Goal: Task Accomplishment & Management: Manage account settings

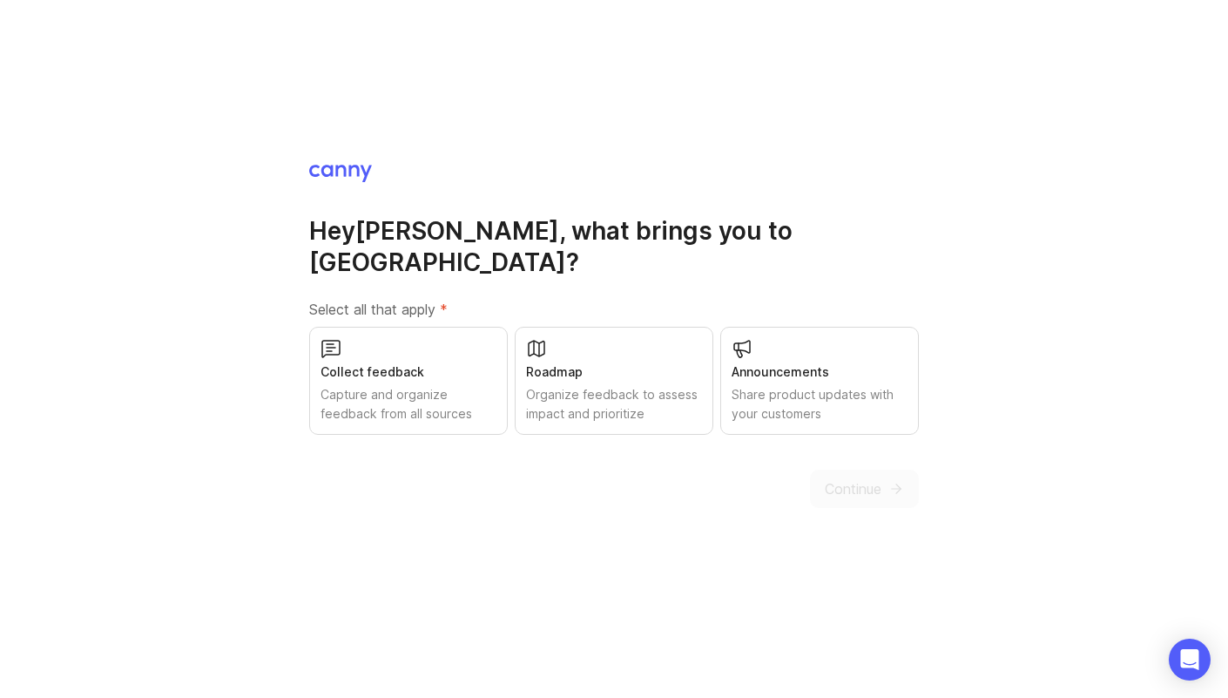
click at [809, 398] on div "Share product updates with your customers" at bounding box center [820, 404] width 176 height 38
click at [892, 481] on icon "submit" at bounding box center [896, 489] width 16 height 16
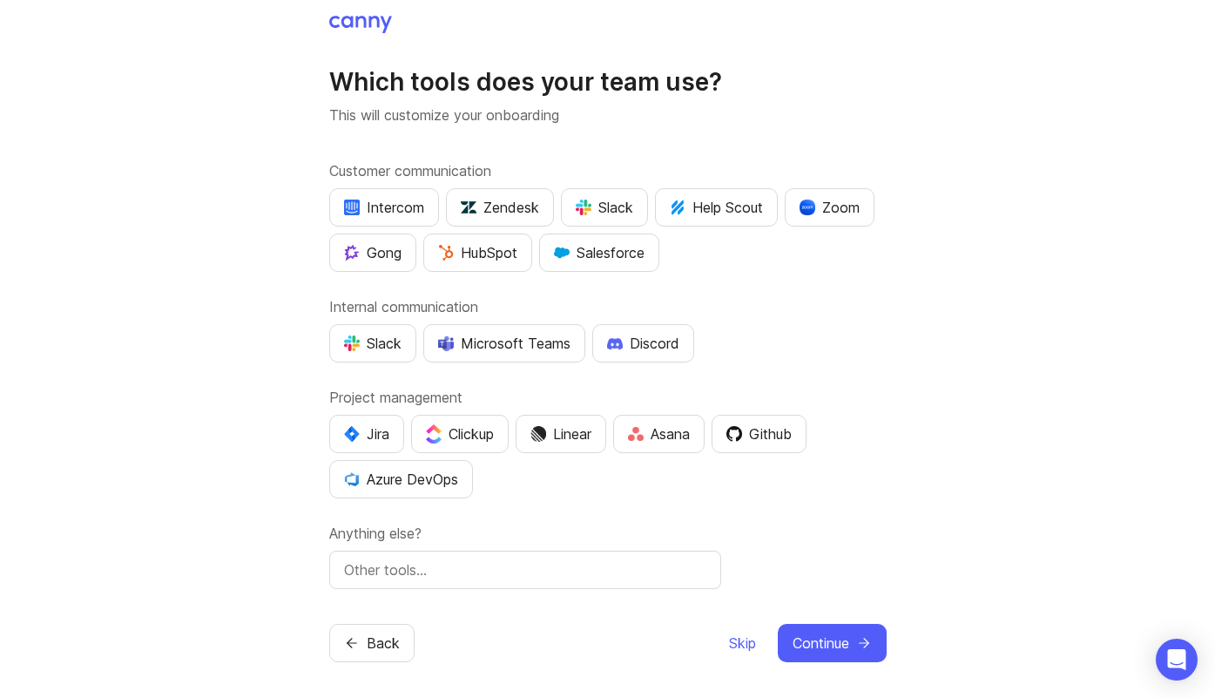
click at [605, 215] on div "Slack" at bounding box center [604, 207] width 57 height 21
click at [480, 343] on div "Microsoft Teams" at bounding box center [504, 343] width 132 height 21
click at [389, 348] on div "Slack" at bounding box center [372, 343] width 57 height 21
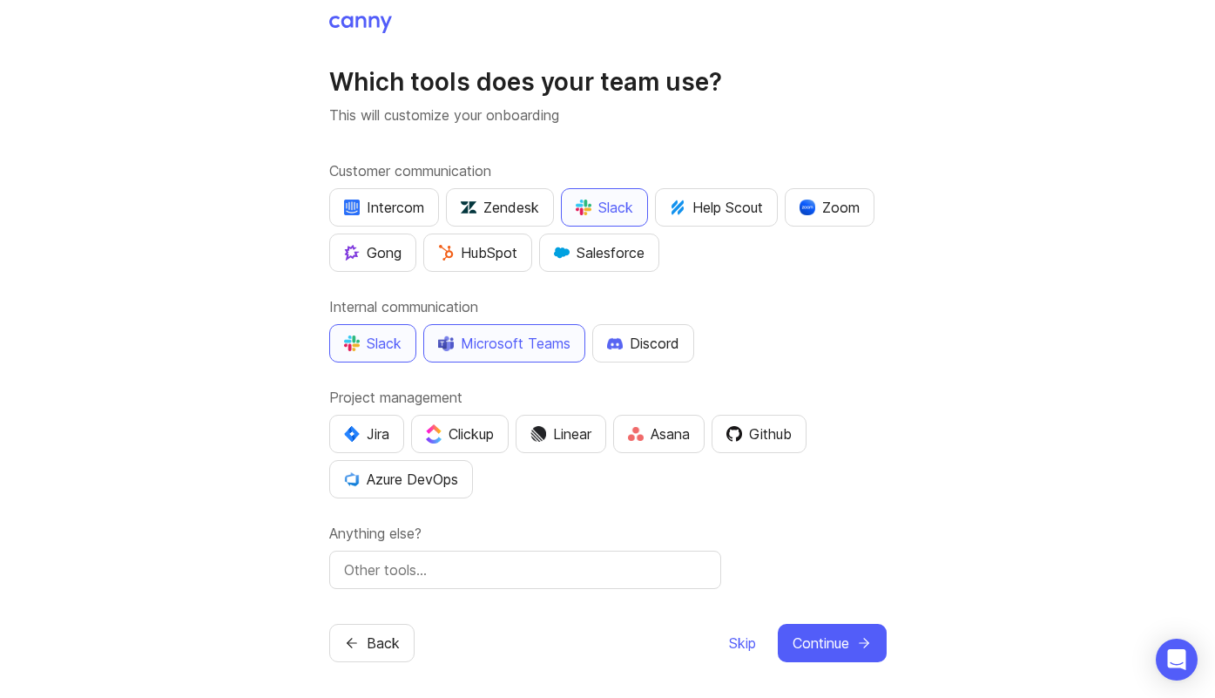
click at [374, 434] on div "Jira" at bounding box center [366, 433] width 45 height 21
click at [398, 482] on div "Azure DevOps" at bounding box center [401, 479] width 114 height 21
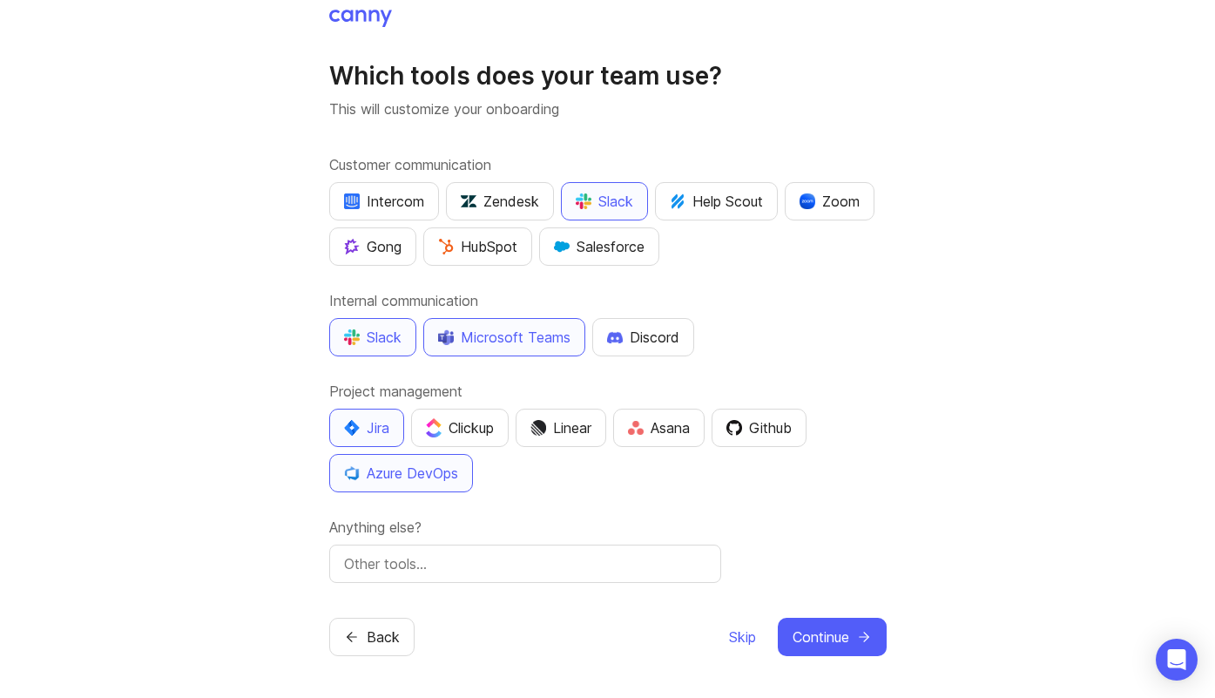
click at [847, 635] on button "Continue" at bounding box center [832, 636] width 109 height 38
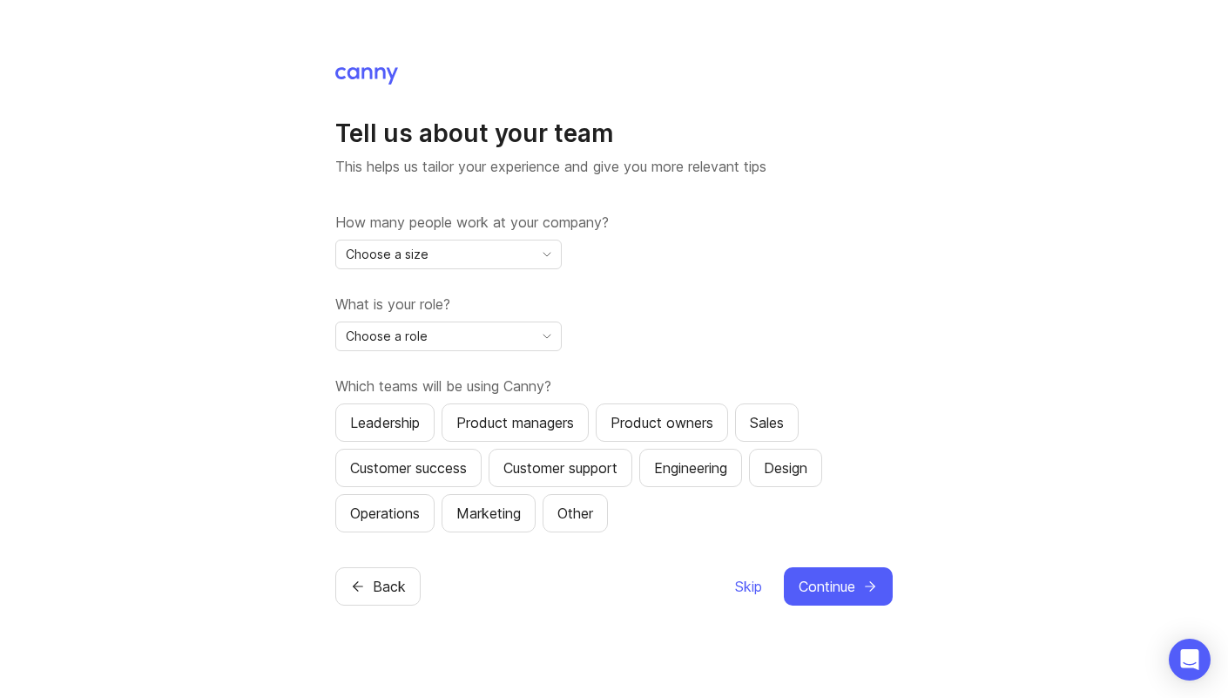
click at [522, 268] on div "How many people work at your company? Choose a size What is your role? Choose a…" at bounding box center [613, 372] width 557 height 320
click at [524, 264] on div "Choose a size" at bounding box center [434, 254] width 197 height 28
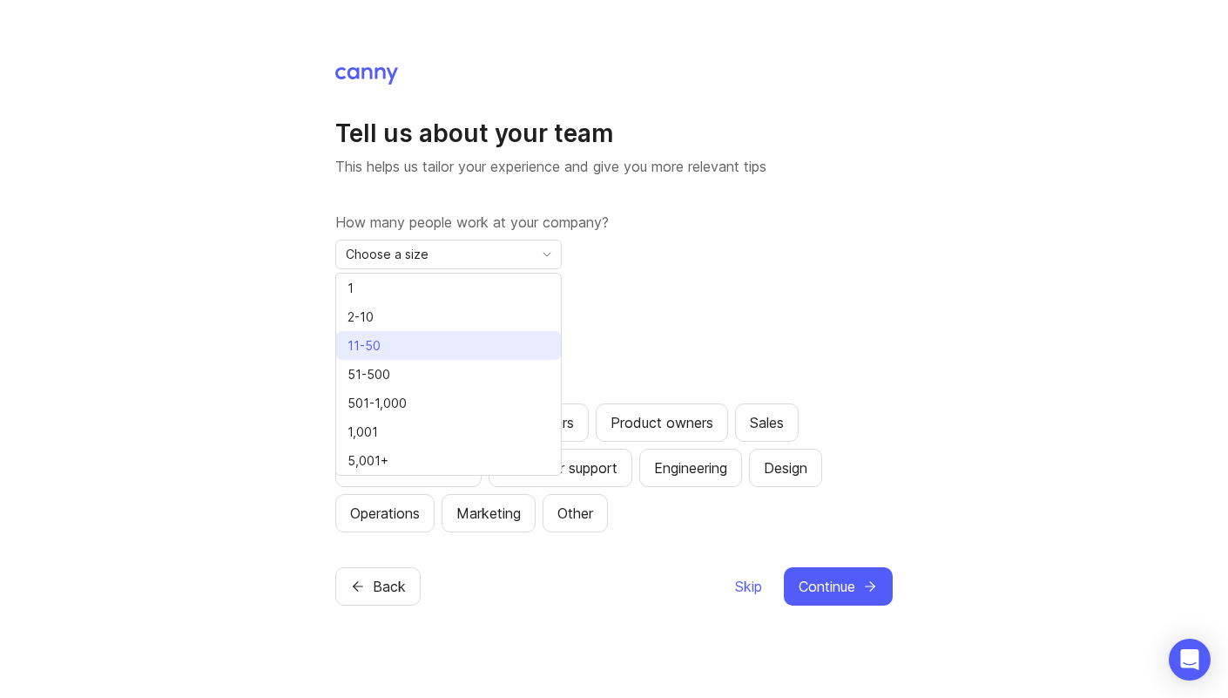
click at [377, 341] on span "11-50" at bounding box center [363, 345] width 33 height 19
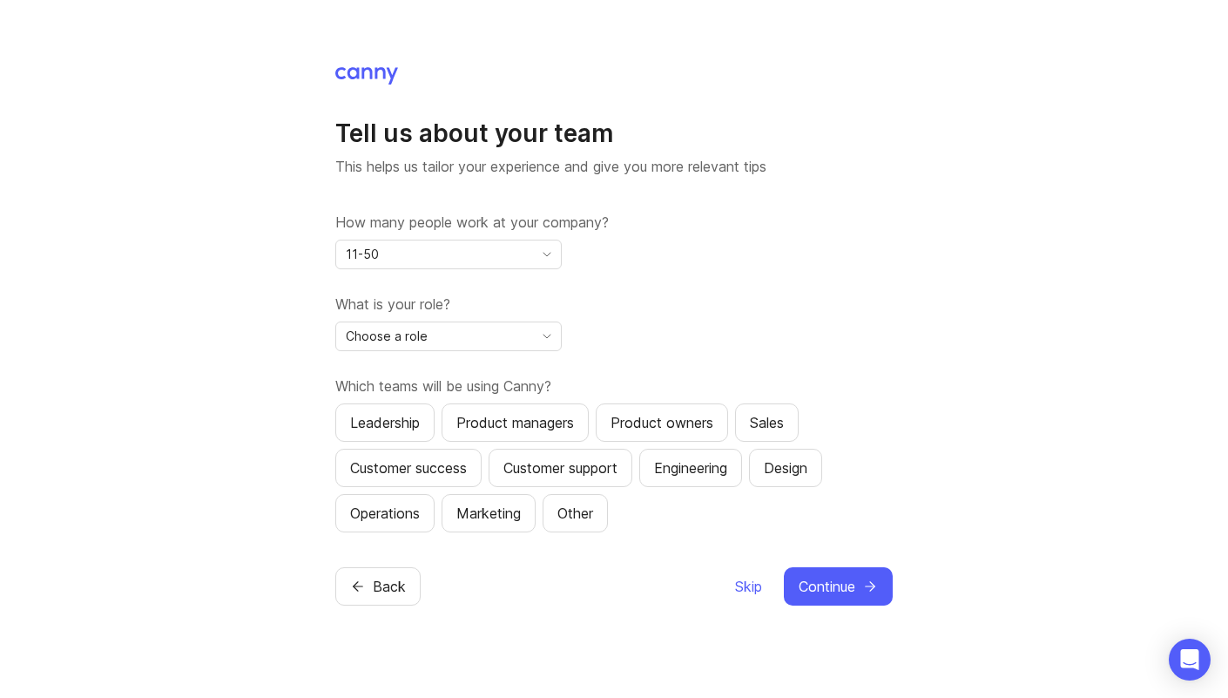
click at [469, 329] on div "Choose a role" at bounding box center [434, 336] width 197 height 28
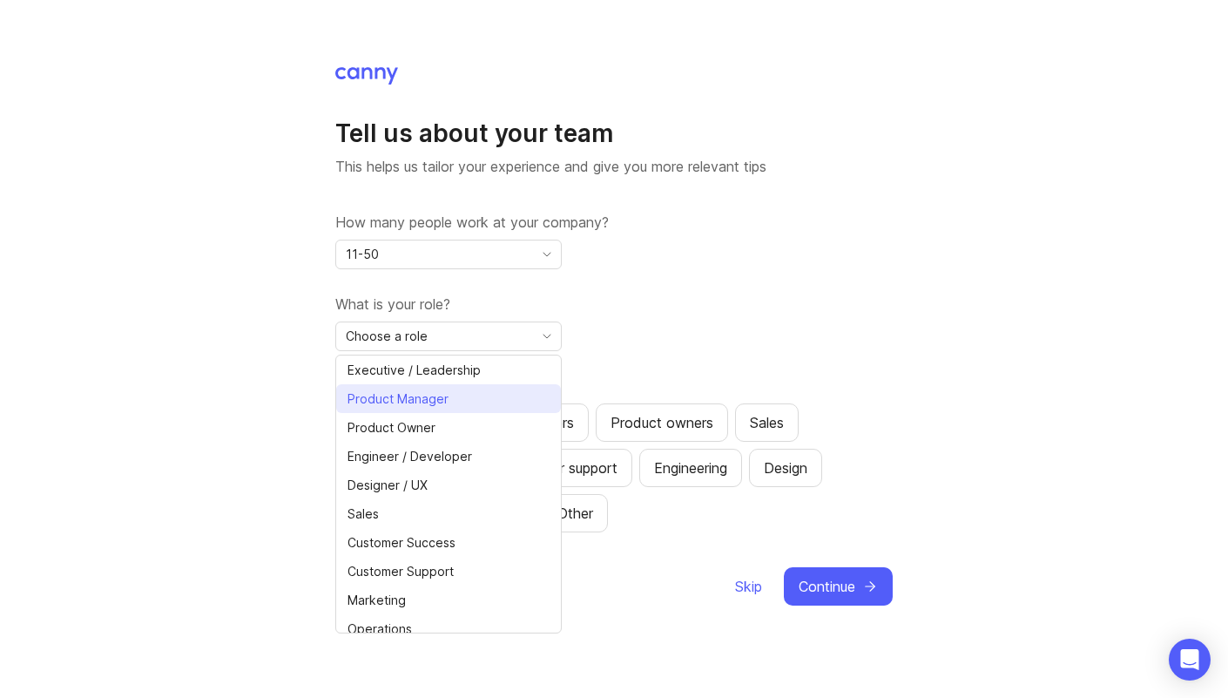
click at [436, 403] on span "Product Manager" at bounding box center [397, 398] width 101 height 19
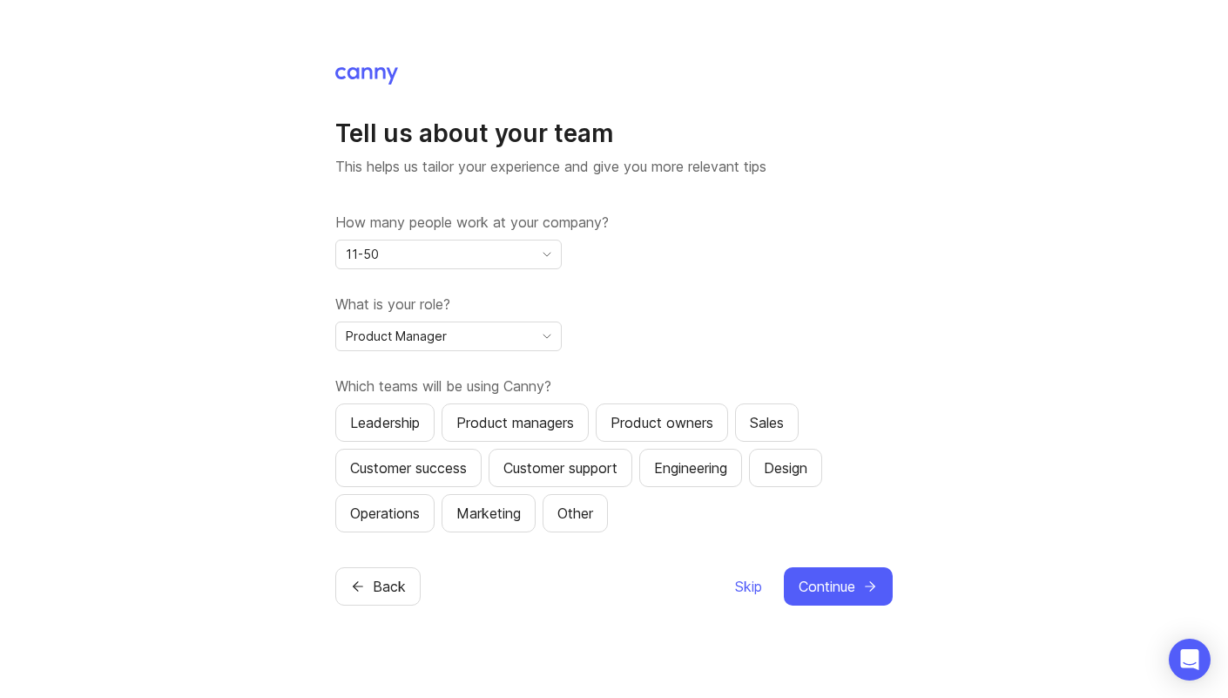
click at [603, 351] on div "How many people work at your company? 11-50 What is your role? Product Manager …" at bounding box center [613, 372] width 557 height 320
click at [518, 428] on div "Product managers" at bounding box center [515, 422] width 118 height 21
click at [845, 586] on span "Continue" at bounding box center [827, 586] width 57 height 21
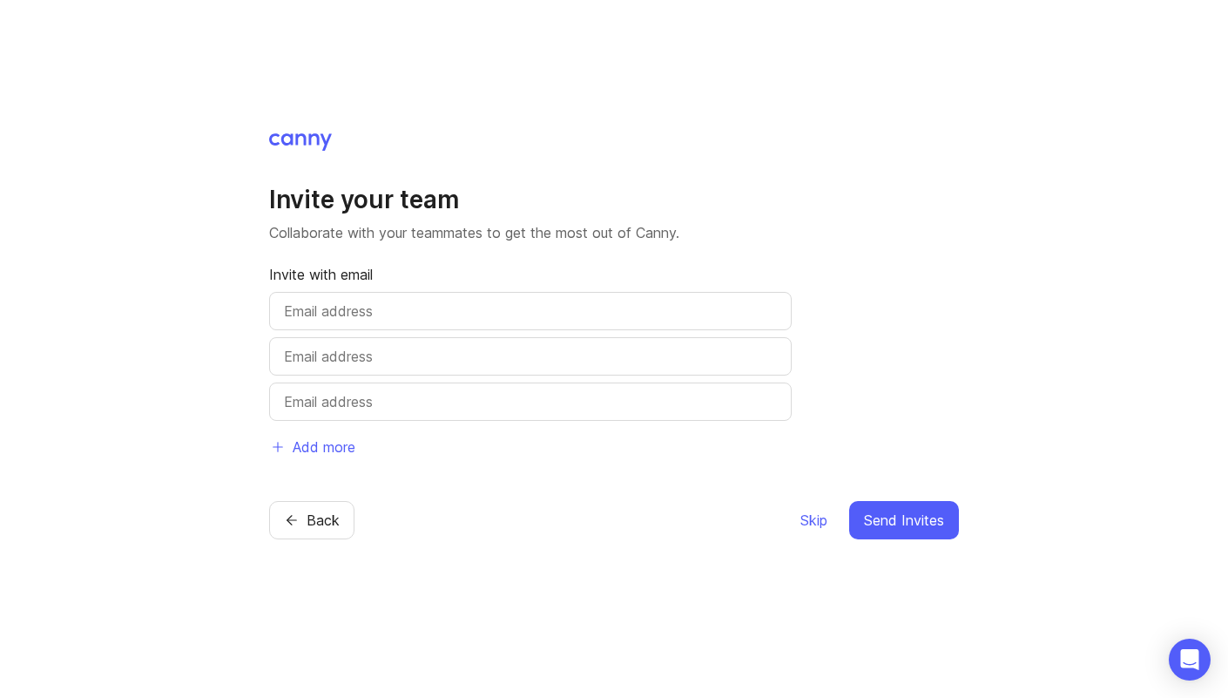
click at [809, 516] on span "Skip" at bounding box center [813, 519] width 27 height 21
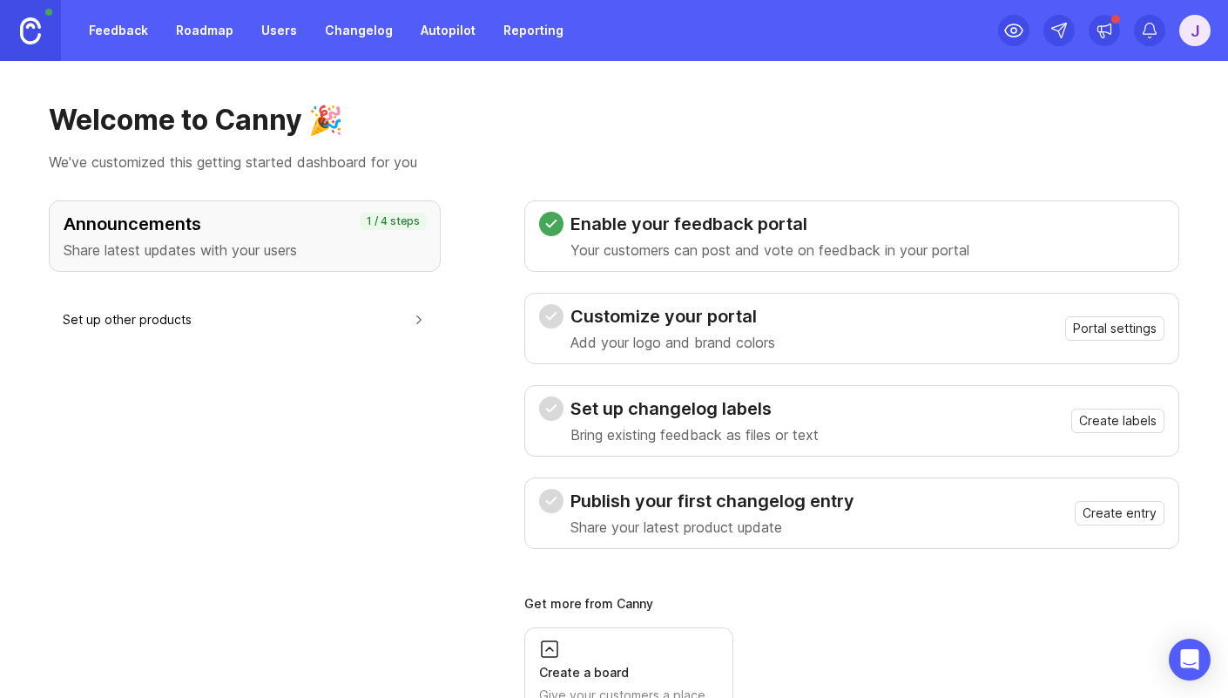
click at [287, 243] on p "Share latest updates with your users" at bounding box center [245, 249] width 362 height 21
click at [419, 320] on div "button" at bounding box center [419, 319] width 16 height 18
click at [452, 391] on div "Announcements Share latest updates with your users 1 / 4 steps Set up other pro…" at bounding box center [614, 467] width 1130 height 535
click at [116, 377] on p "Automatically capture feedback from your sources" at bounding box center [211, 375] width 294 height 19
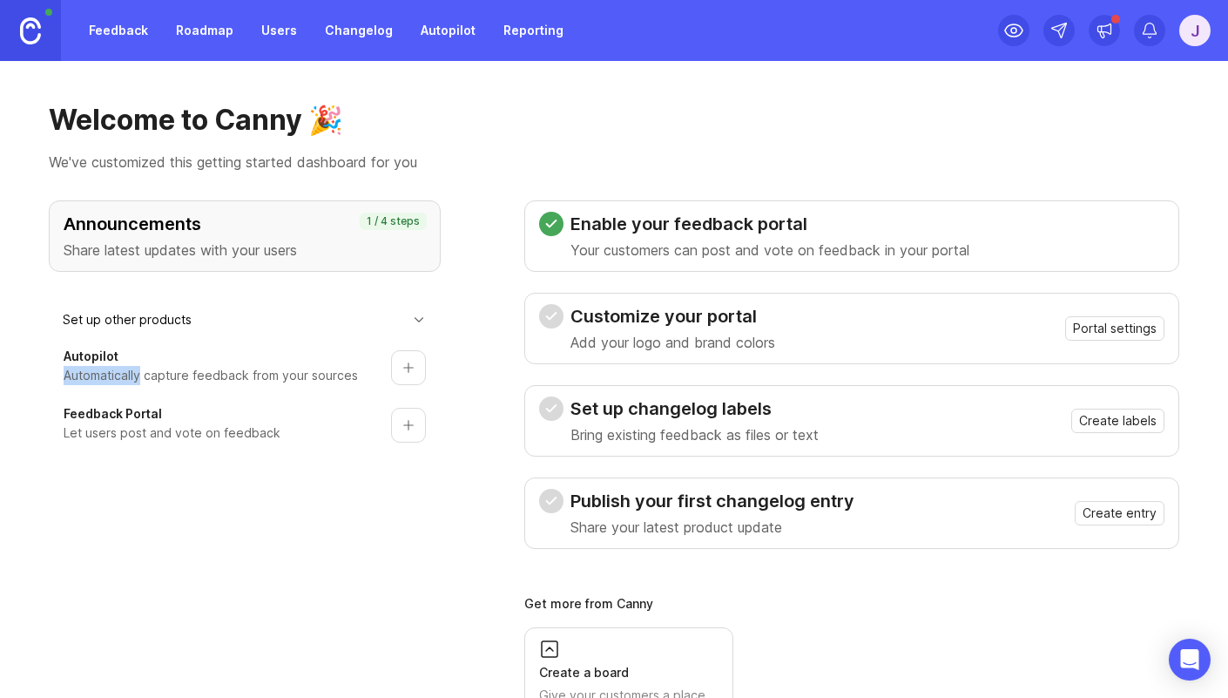
click at [116, 377] on p "Automatically capture feedback from your sources" at bounding box center [211, 375] width 294 height 19
drag, startPoint x: 179, startPoint y: 375, endPoint x: 192, endPoint y: 376, distance: 14.0
click at [179, 375] on p "Automatically capture feedback from your sources" at bounding box center [211, 375] width 294 height 19
click at [229, 377] on p "Automatically capture feedback from your sources" at bounding box center [211, 375] width 294 height 19
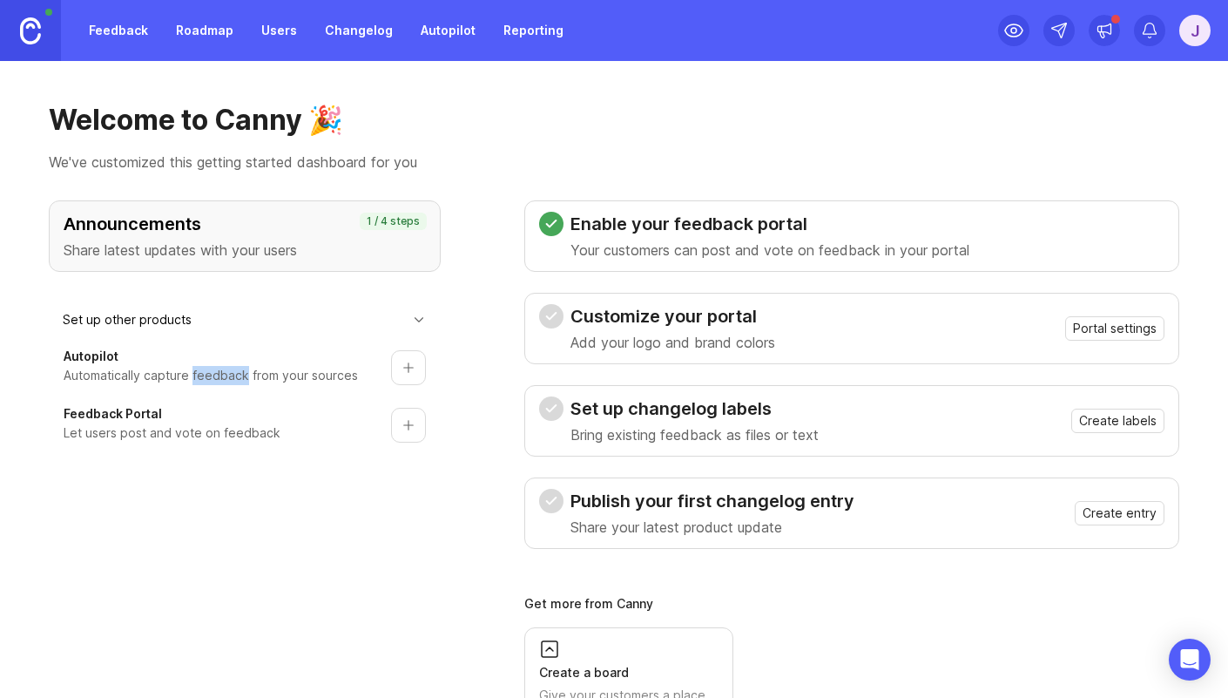
click at [229, 377] on p "Automatically capture feedback from your sources" at bounding box center [211, 375] width 294 height 19
click at [226, 395] on div "Autopilot Automatically capture feedback from your sources Feedback Portal Let …" at bounding box center [245, 391] width 364 height 105
click at [179, 438] on p "Let users post and vote on feedback" at bounding box center [172, 432] width 217 height 19
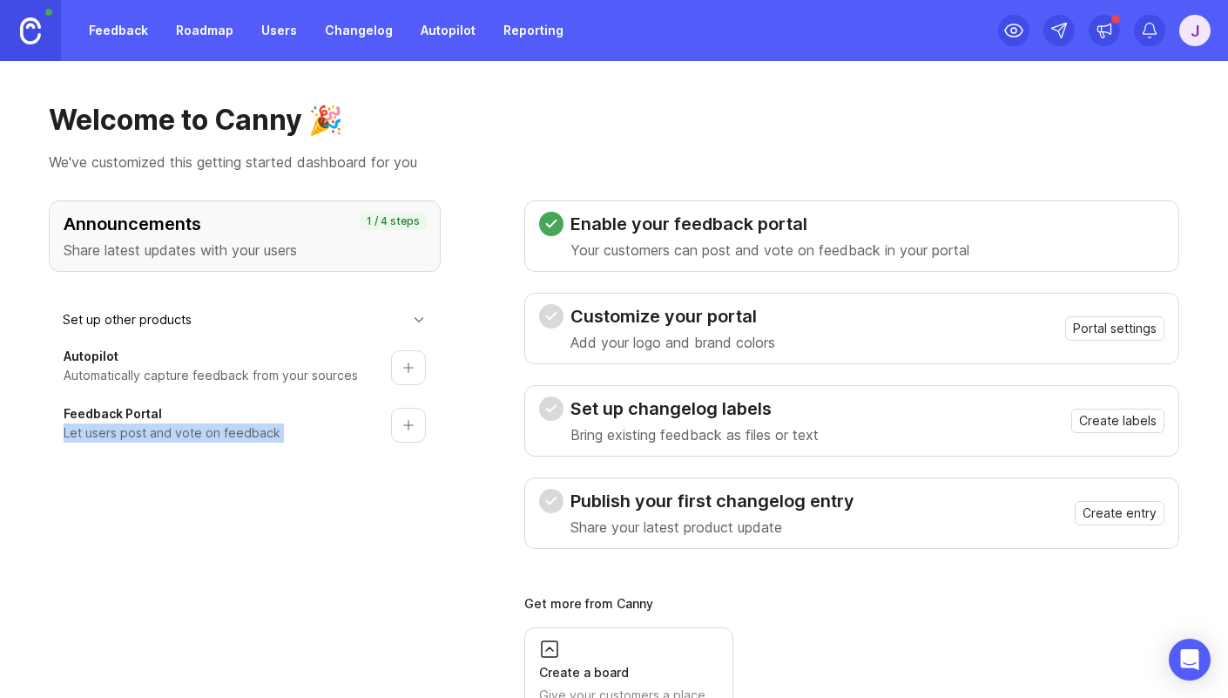
click at [179, 437] on p "Let users post and vote on feedback" at bounding box center [172, 432] width 217 height 19
click at [190, 437] on p "Let users post and vote on feedback" at bounding box center [172, 432] width 217 height 19
click at [1083, 339] on button "Portal settings" at bounding box center [1114, 328] width 99 height 24
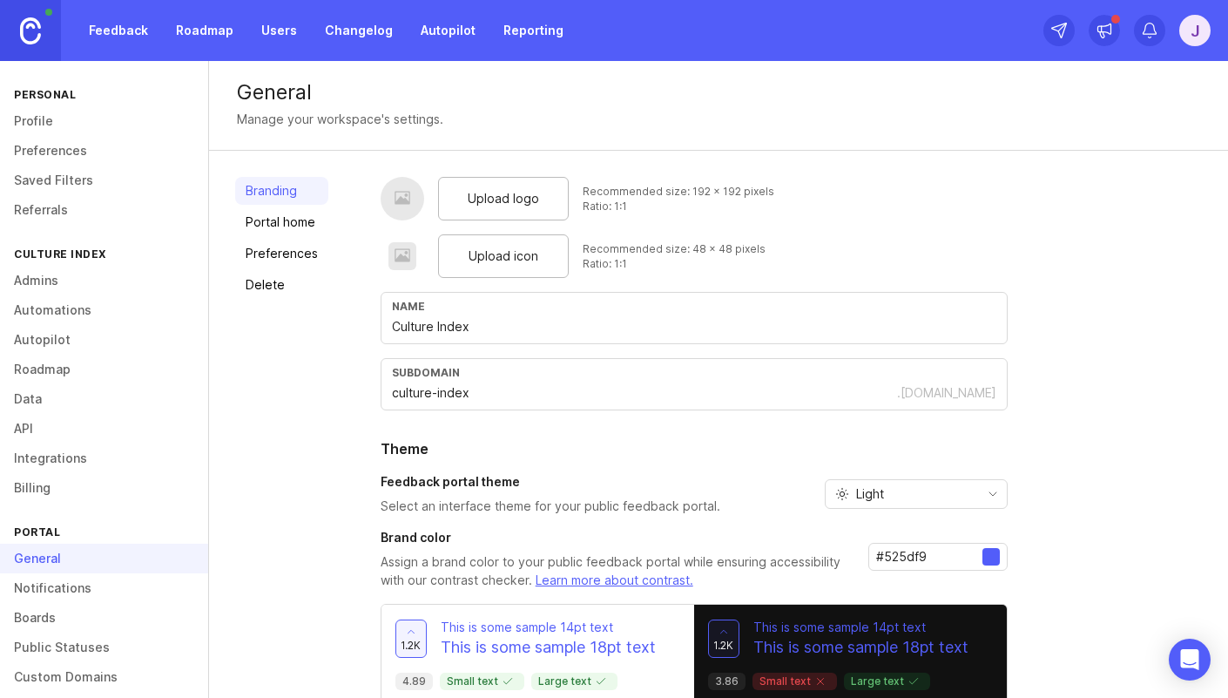
click at [511, 199] on span "Upload logo" at bounding box center [503, 198] width 71 height 19
click at [664, 194] on div "Recommended size: 192 x 192 pixels" at bounding box center [679, 191] width 192 height 15
click at [688, 199] on div "Ratio: 1:1" at bounding box center [679, 206] width 192 height 15
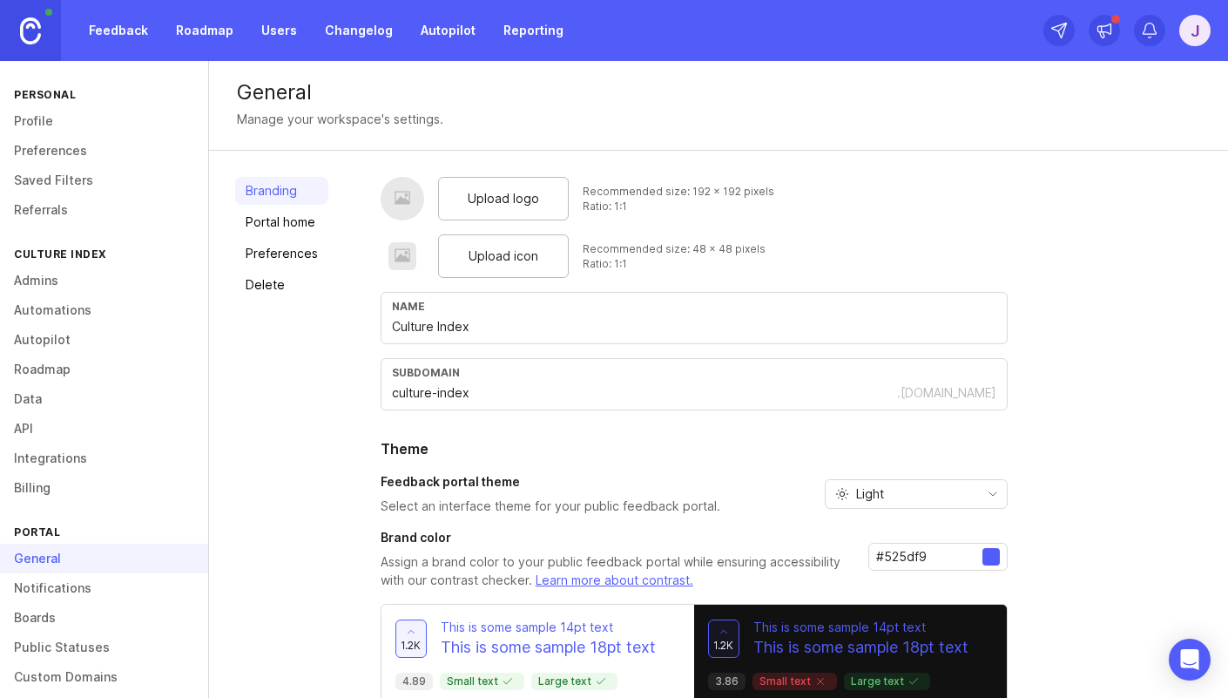
click at [640, 206] on div "Ratio: 1:1" at bounding box center [679, 206] width 192 height 15
click at [523, 206] on span "Upload logo" at bounding box center [503, 198] width 71 height 19
click at [480, 260] on span "Upload icon" at bounding box center [504, 255] width 70 height 19
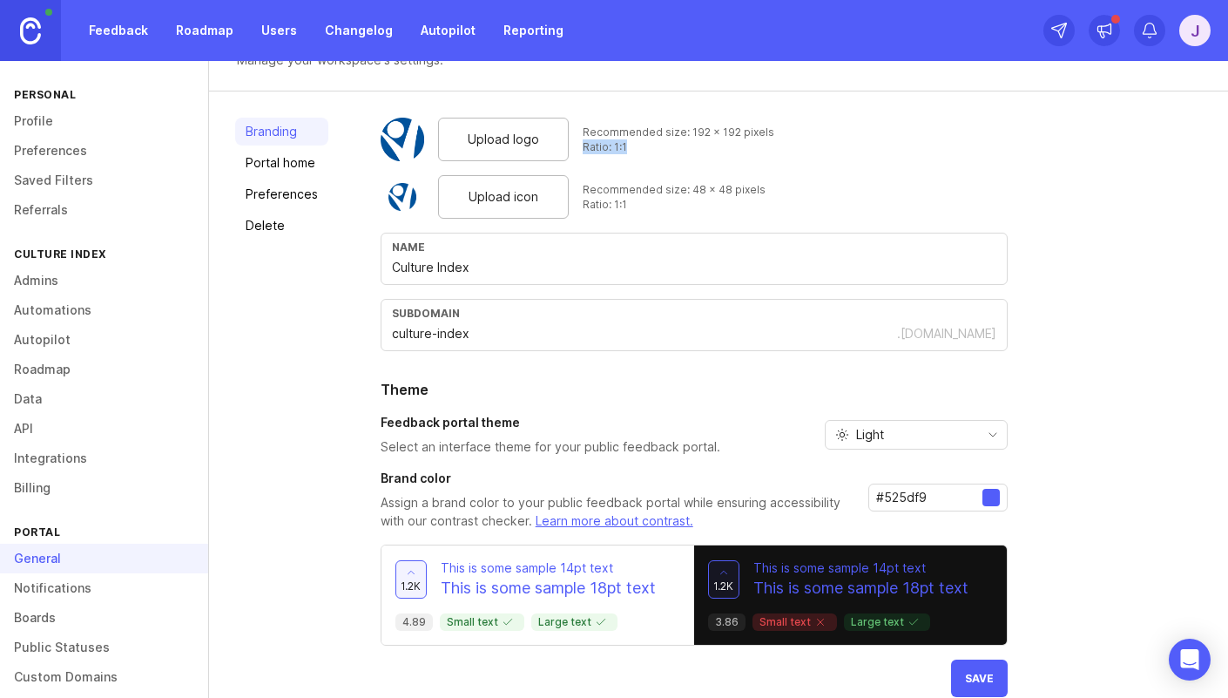
scroll to position [84, 0]
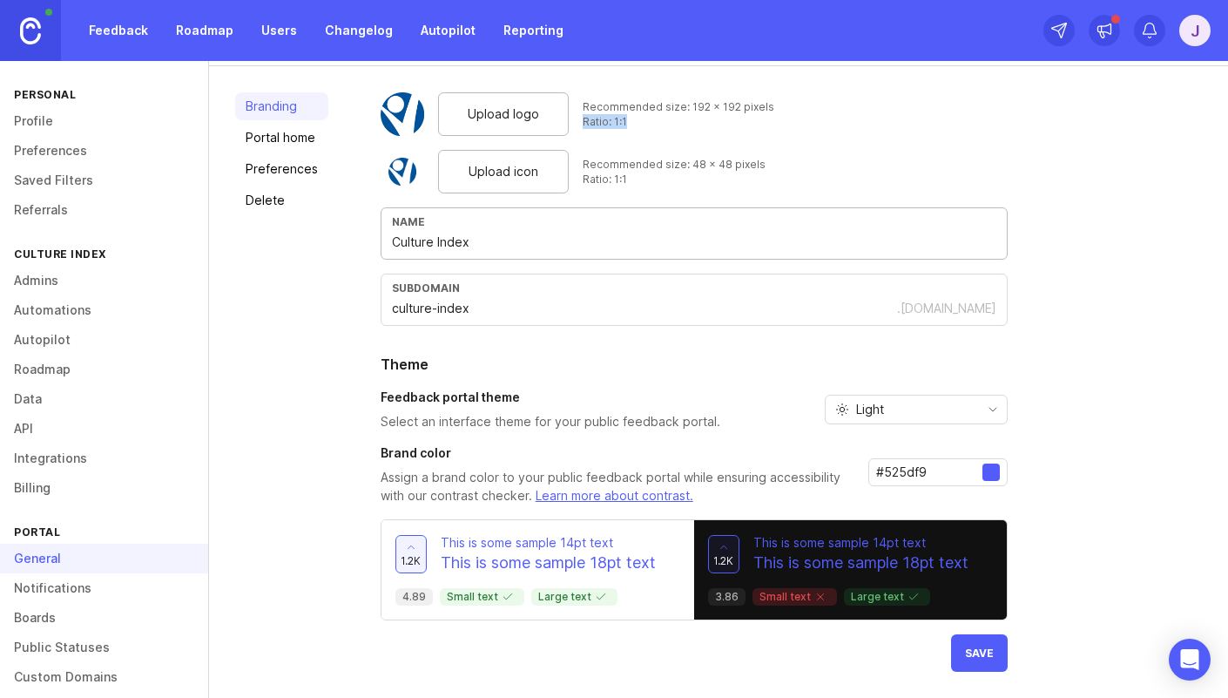
click at [512, 239] on input "Culture Index" at bounding box center [694, 242] width 604 height 19
click at [478, 306] on input "culture-index" at bounding box center [644, 308] width 505 height 19
click at [880, 398] on div "Light" at bounding box center [902, 409] width 153 height 28
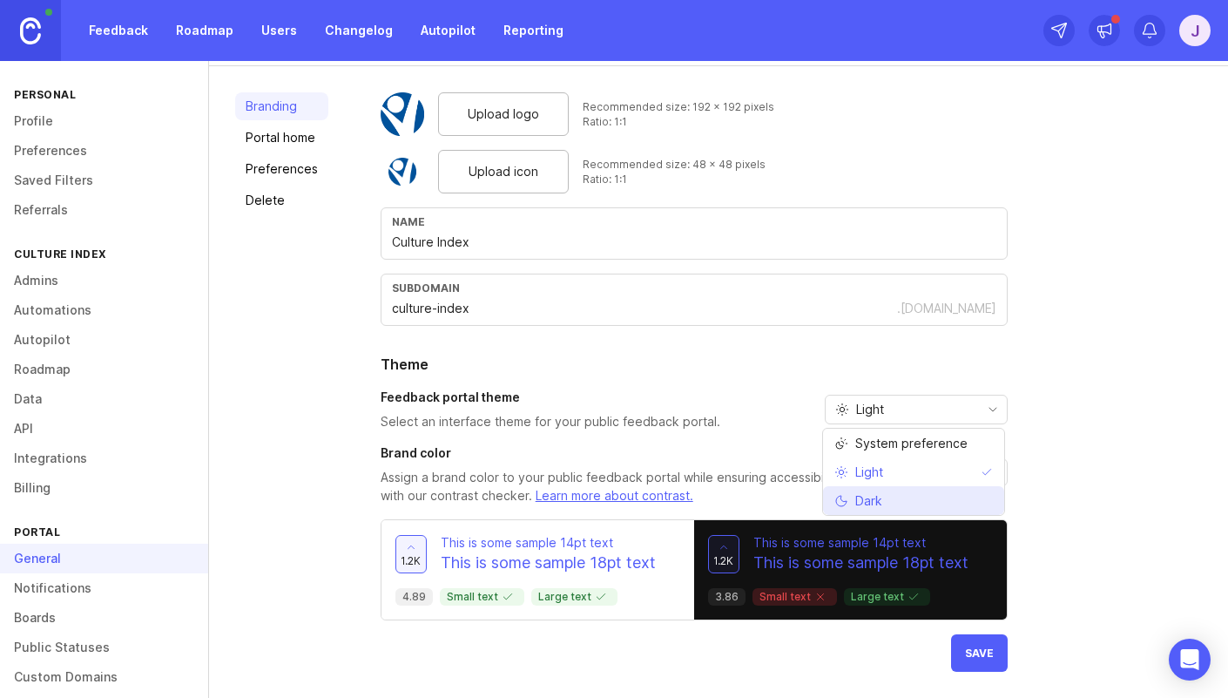
click at [936, 498] on li "Dark" at bounding box center [913, 500] width 181 height 29
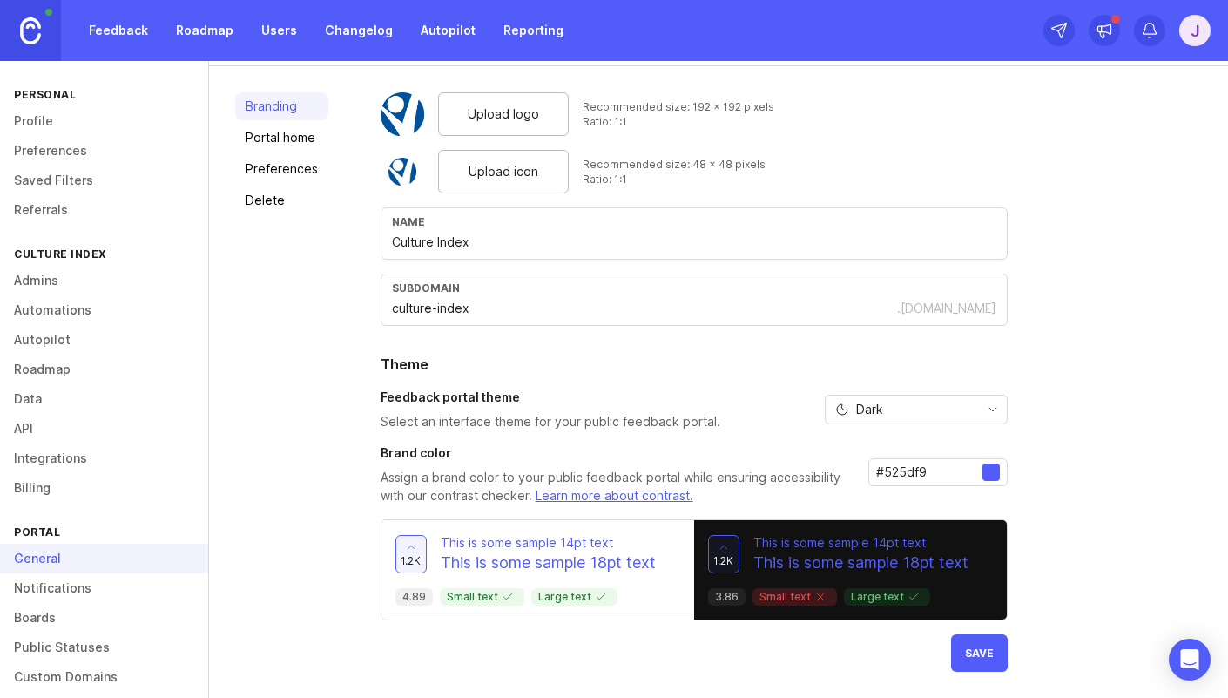
click at [963, 418] on div "Dark" at bounding box center [902, 409] width 153 height 28
click at [917, 444] on span "System preference" at bounding box center [911, 443] width 112 height 19
click at [1087, 416] on div "Upload logo Recommended size: 192 x 192 pixels Ratio: 1:1 Upload icon Recommend…" at bounding box center [791, 381] width 821 height 579
click at [994, 475] on div at bounding box center [990, 471] width 17 height 17
click at [992, 475] on div at bounding box center [990, 471] width 17 height 17
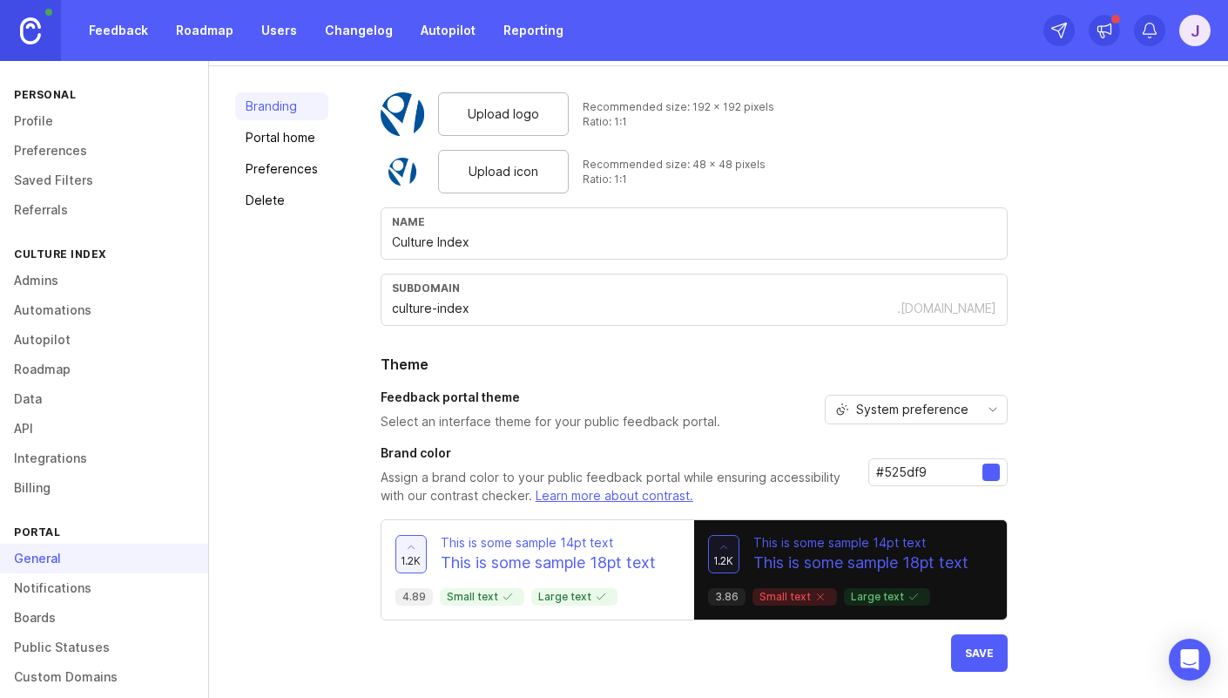
click at [915, 475] on input "#525df9" at bounding box center [929, 471] width 106 height 19
click at [900, 471] on input "#525df9" at bounding box center [929, 471] width 106 height 19
paste input "00529b"
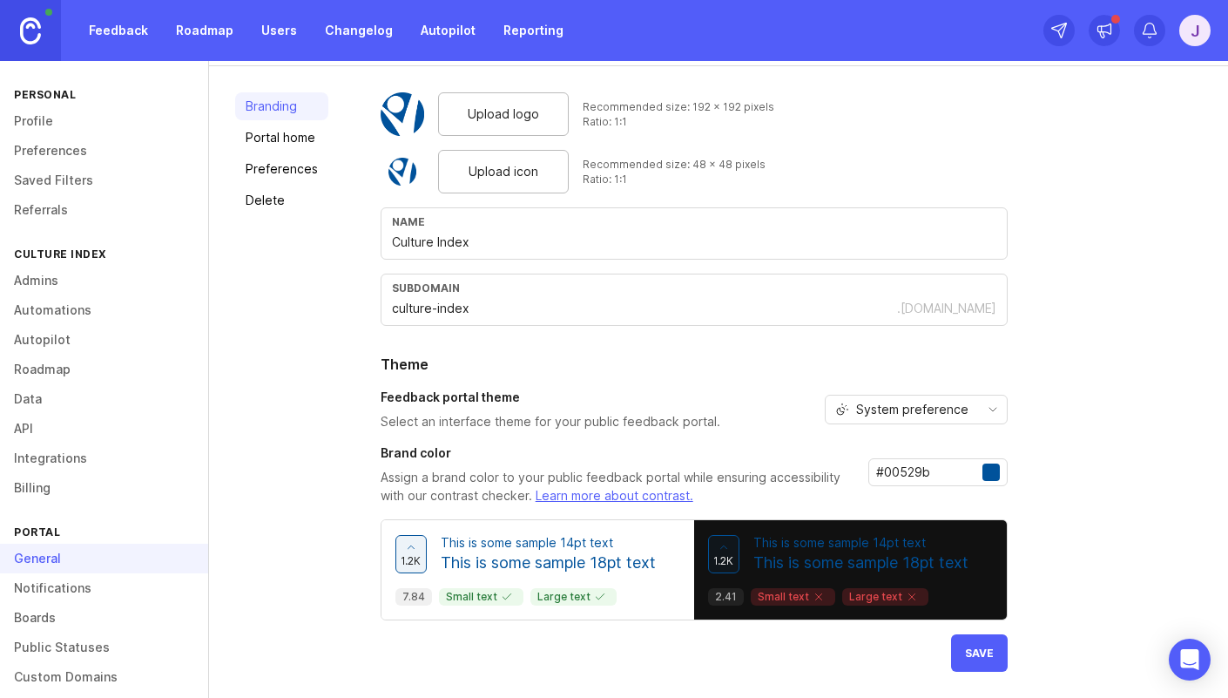
type input "#00529b"
click at [1088, 463] on div "Upload logo Recommended size: 192 x 192 pixels Ratio: 1:1 Upload icon Recommend…" at bounding box center [791, 381] width 821 height 579
click at [984, 659] on button "Save" at bounding box center [979, 652] width 57 height 37
click at [286, 132] on link "Portal home" at bounding box center [281, 138] width 93 height 28
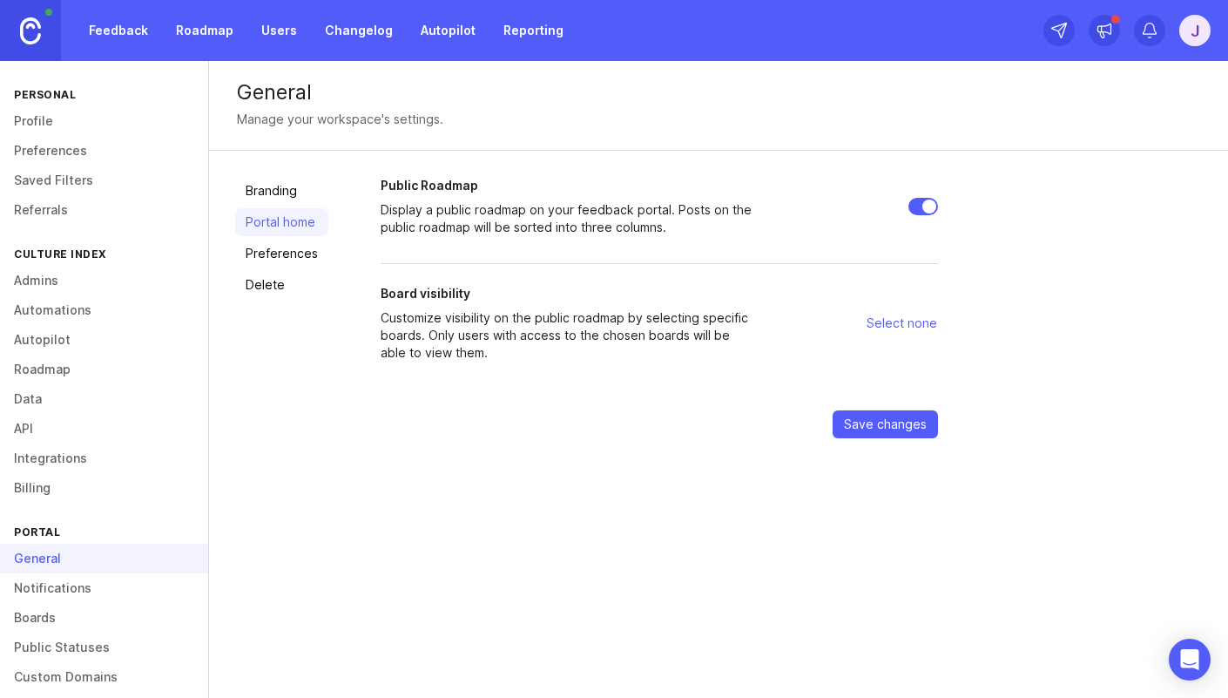
click at [890, 315] on span "Select none" at bounding box center [902, 322] width 71 height 17
click at [896, 320] on span "Select none" at bounding box center [902, 322] width 71 height 17
click at [912, 202] on input "Public Roadmap" at bounding box center [923, 206] width 30 height 17
checkbox input "false"
click at [759, 321] on div "Board visibility Customize visibility on the public roadmap by selecting specif…" at bounding box center [659, 323] width 557 height 77
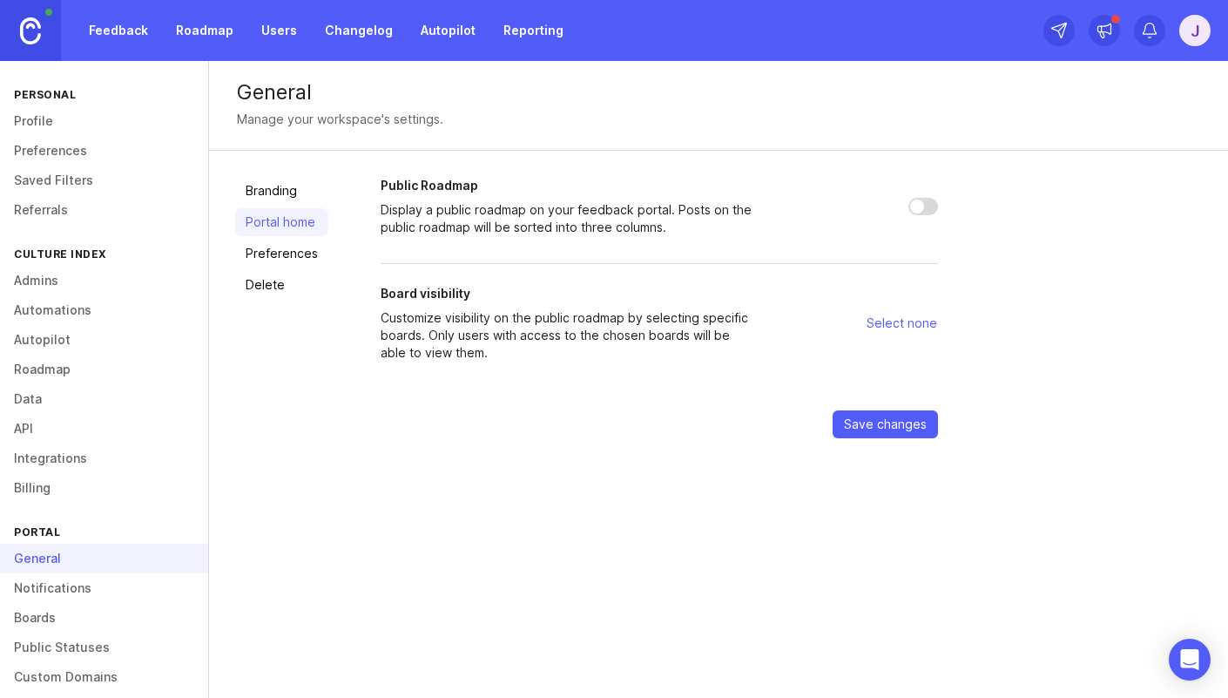
click at [910, 322] on span "Select none" at bounding box center [902, 322] width 71 height 17
click at [882, 419] on span "Save changes" at bounding box center [885, 423] width 83 height 17
click at [732, 360] on p "Customize visibility on the public roadmap by selecting specific boards. Only u…" at bounding box center [569, 335] width 376 height 52
click at [905, 325] on span "Select none" at bounding box center [902, 322] width 71 height 17
click at [893, 311] on button "Select none" at bounding box center [902, 323] width 72 height 28
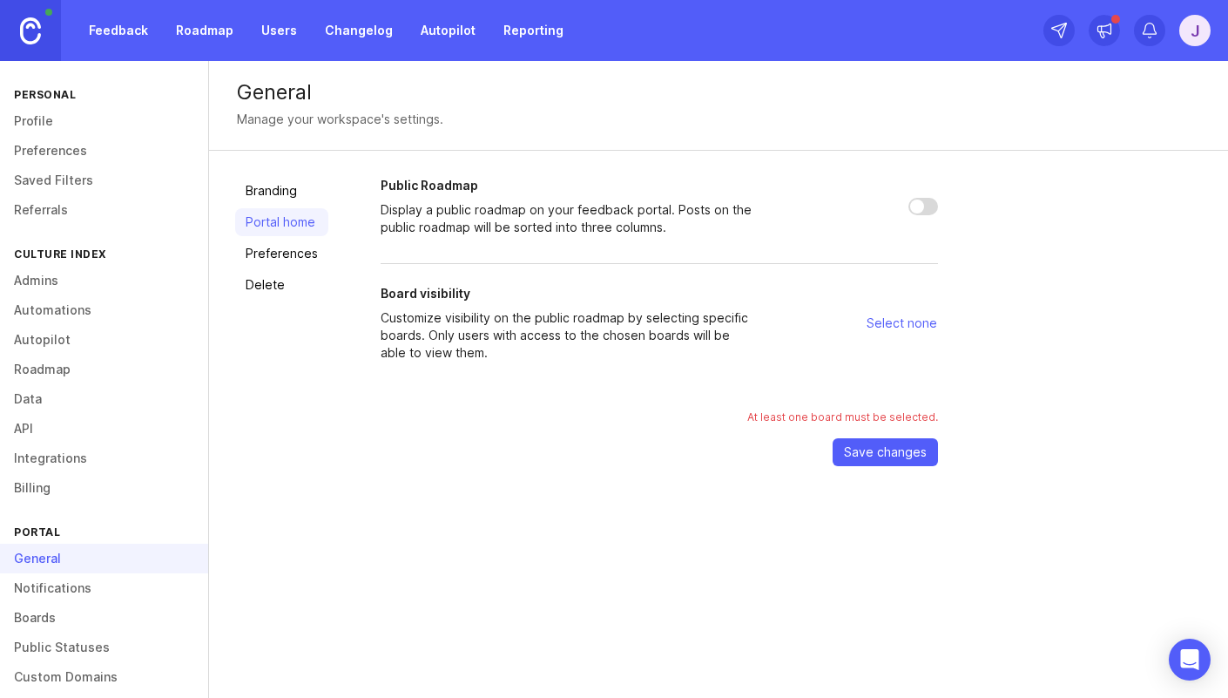
click at [894, 319] on span "Select none" at bounding box center [902, 322] width 71 height 17
click at [635, 325] on p "Customize visibility on the public roadmap by selecting specific boards. Only u…" at bounding box center [569, 335] width 376 height 52
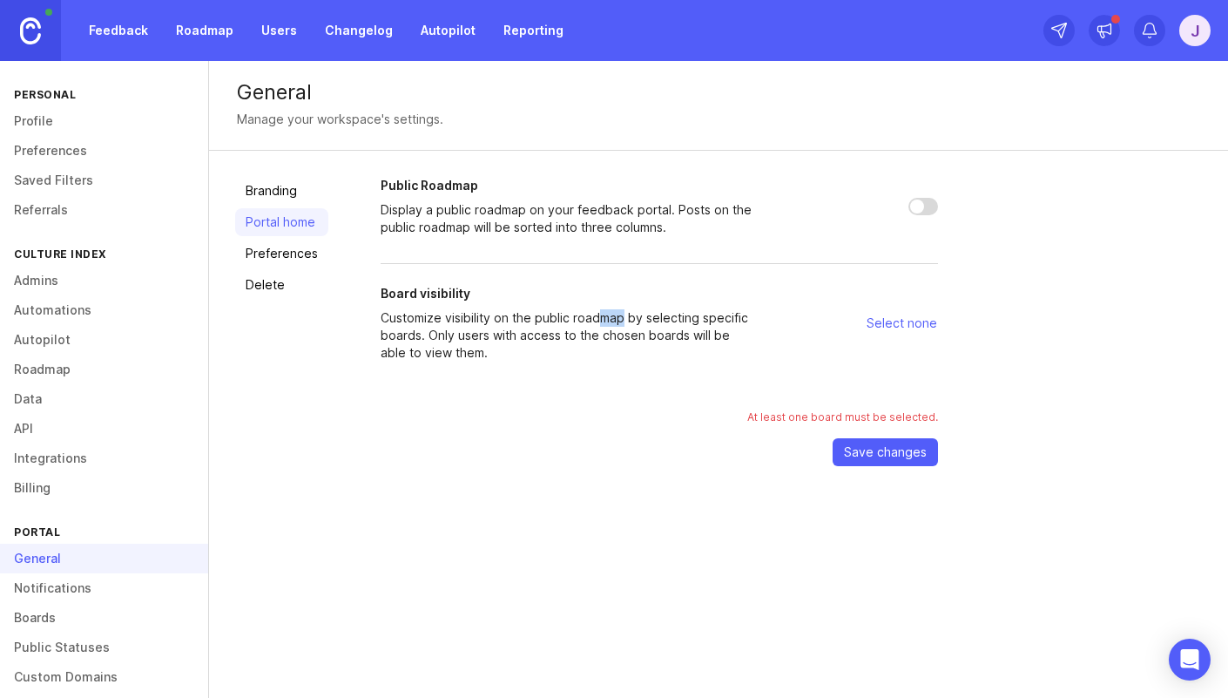
drag, startPoint x: 604, startPoint y: 324, endPoint x: 593, endPoint y: 324, distance: 11.3
click at [599, 325] on p "Customize visibility on the public roadmap by selecting specific boards. Only u…" at bounding box center [569, 335] width 376 height 52
click at [593, 324] on p "Customize visibility on the public roadmap by selecting specific boards. Only u…" at bounding box center [569, 335] width 376 height 52
click at [510, 285] on h2 "Board visibility" at bounding box center [569, 293] width 376 height 17
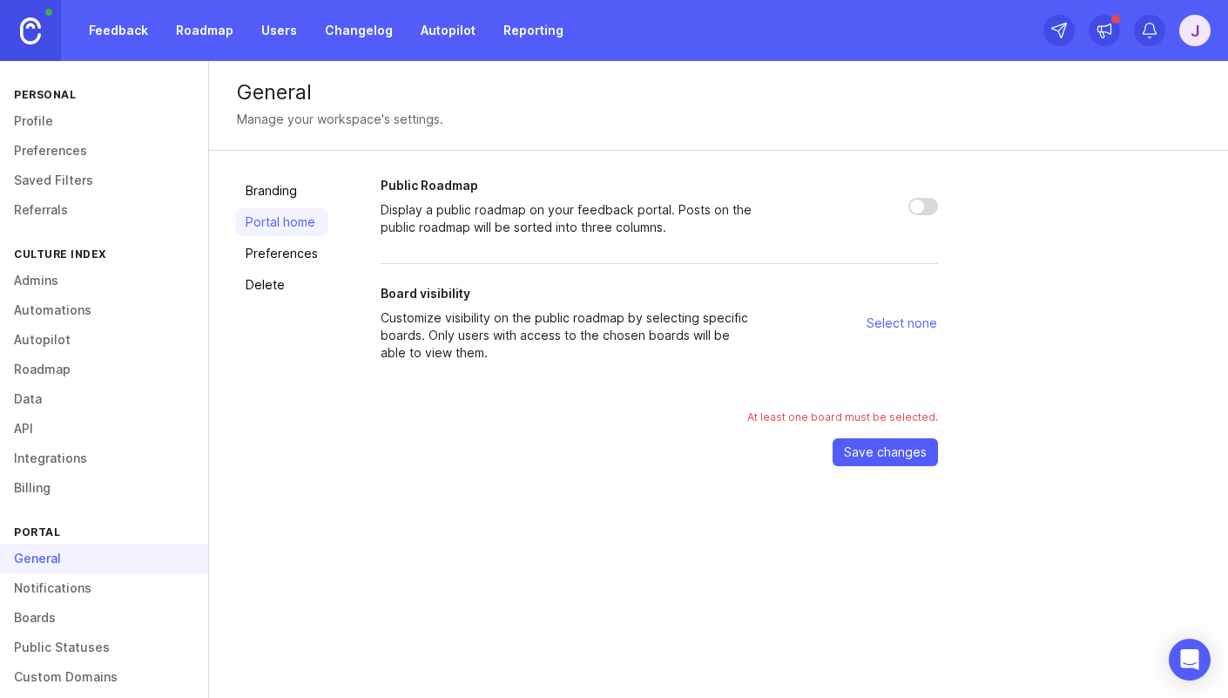
click at [479, 228] on p "Display a public roadmap on your feedback portal. Posts on the public roadmap w…" at bounding box center [569, 218] width 376 height 35
click at [496, 217] on p "Display a public roadmap on your feedback portal. Posts on the public roadmap w…" at bounding box center [569, 218] width 376 height 35
click at [496, 216] on p "Display a public roadmap on your feedback portal. Posts on the public roadmap w…" at bounding box center [569, 218] width 376 height 35
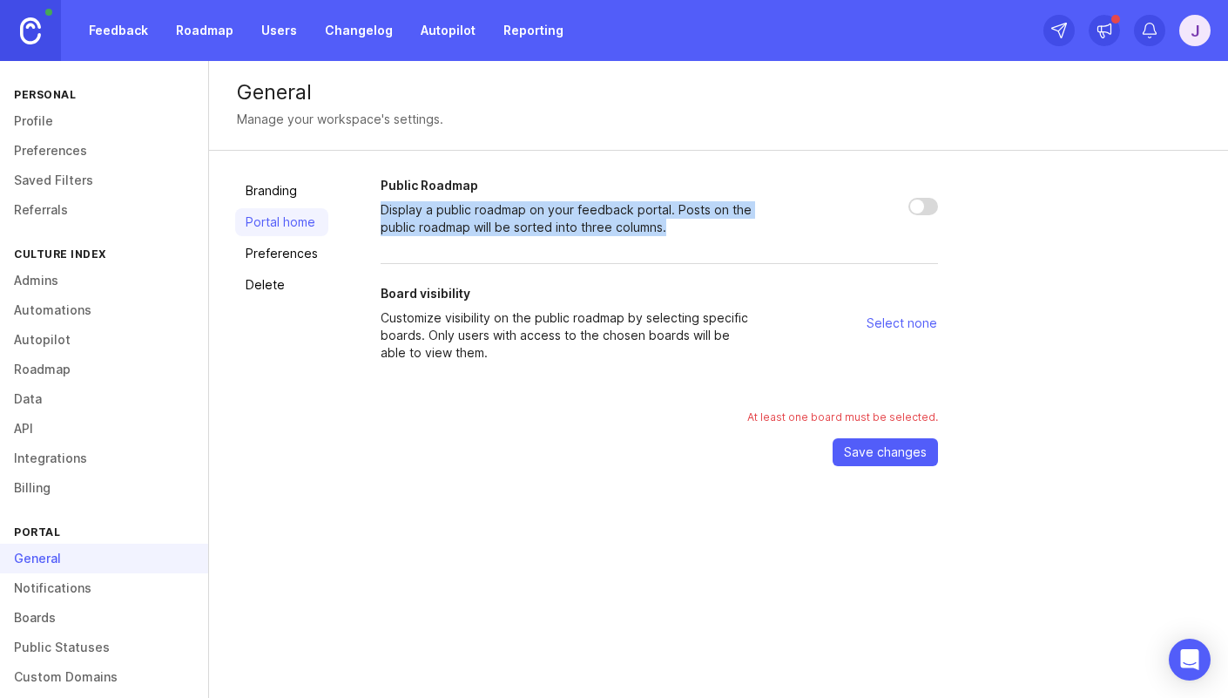
click at [497, 216] on p "Display a public roadmap on your feedback portal. Posts on the public roadmap w…" at bounding box center [569, 218] width 376 height 35
click at [276, 256] on link "Preferences" at bounding box center [281, 253] width 93 height 28
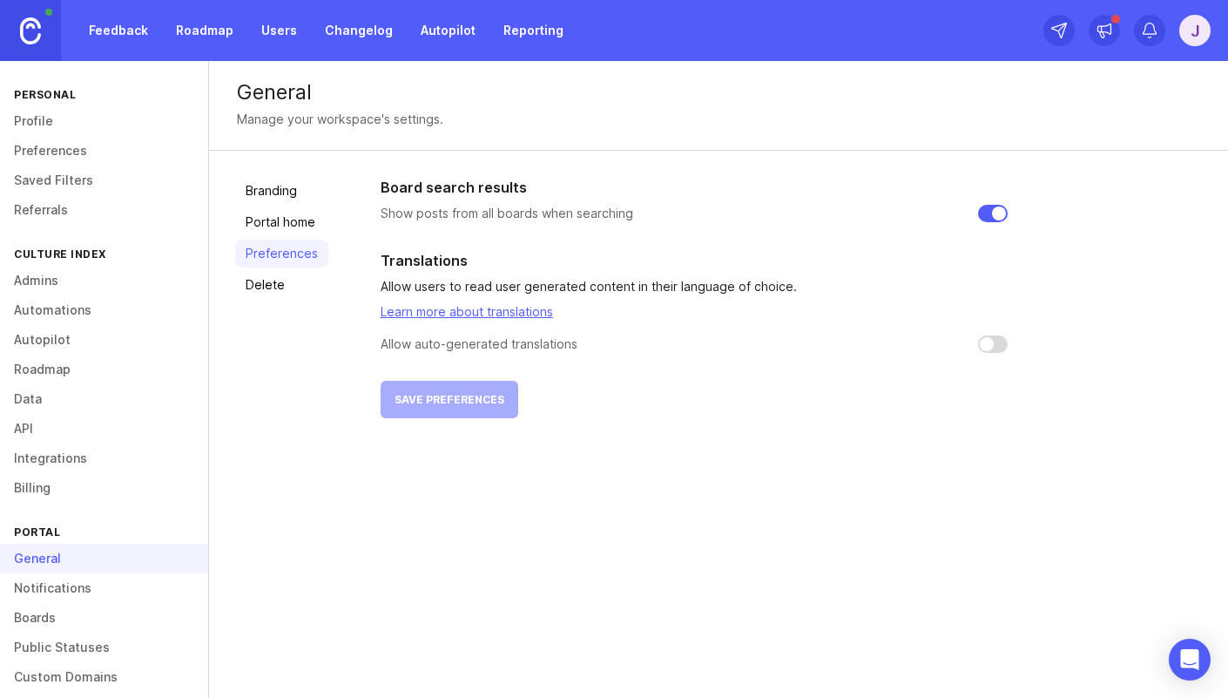
click at [260, 217] on link "Portal home" at bounding box center [281, 222] width 93 height 28
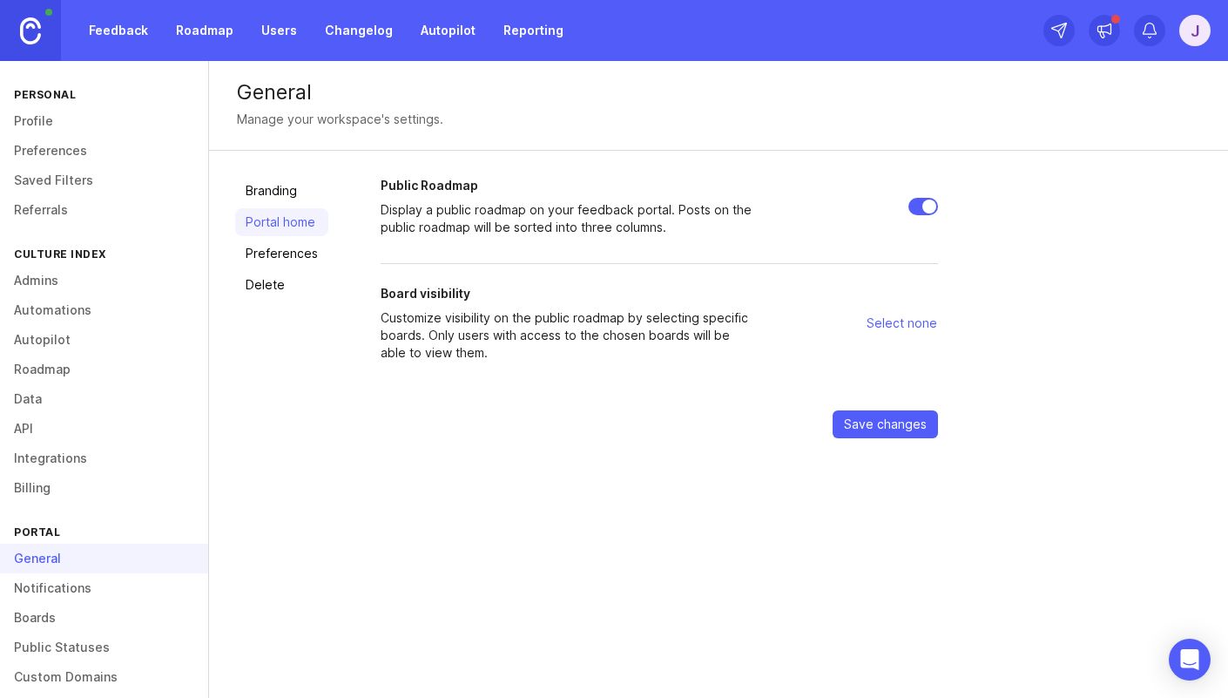
click at [925, 211] on input "Public Roadmap" at bounding box center [923, 206] width 30 height 17
checkbox input "false"
click at [889, 426] on span "Save changes" at bounding box center [885, 423] width 83 height 17
click at [412, 236] on form "Public Roadmap Display a public roadmap on your feedback portal. Posts on the p…" at bounding box center [659, 321] width 557 height 289
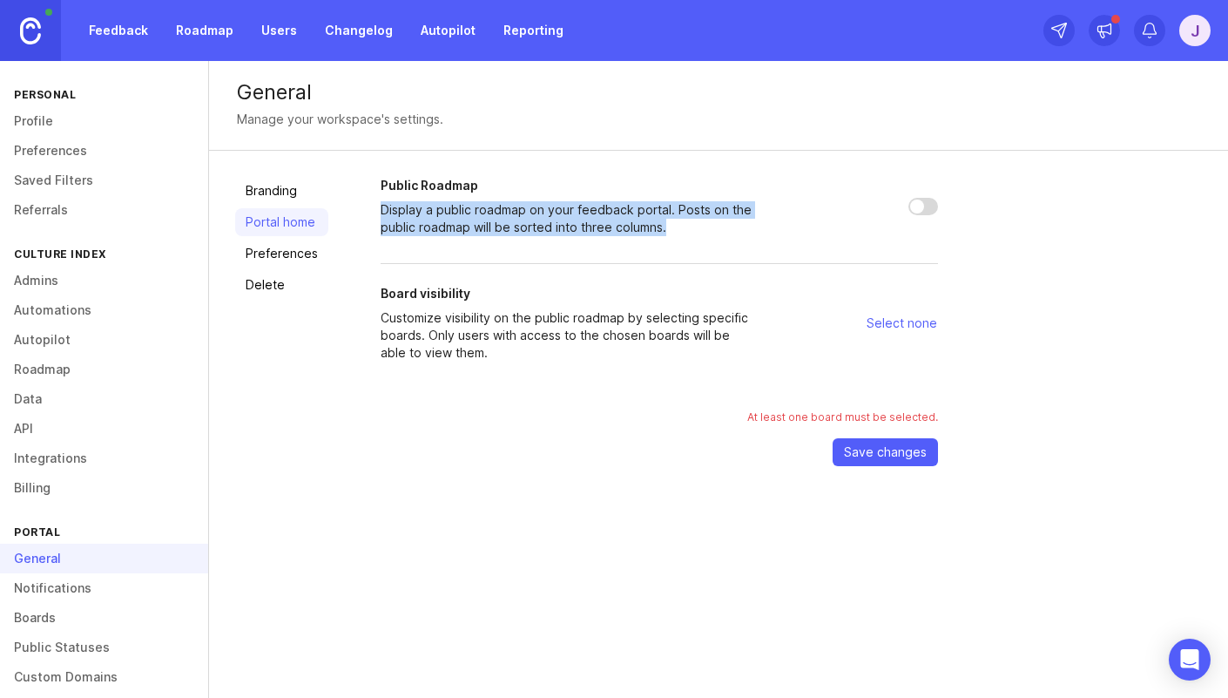
click at [412, 236] on form "Public Roadmap Display a public roadmap on your feedback portal. Posts on the p…" at bounding box center [659, 321] width 557 height 289
click at [415, 232] on p "Display a public roadmap on your feedback portal. Posts on the public roadmap w…" at bounding box center [569, 218] width 376 height 35
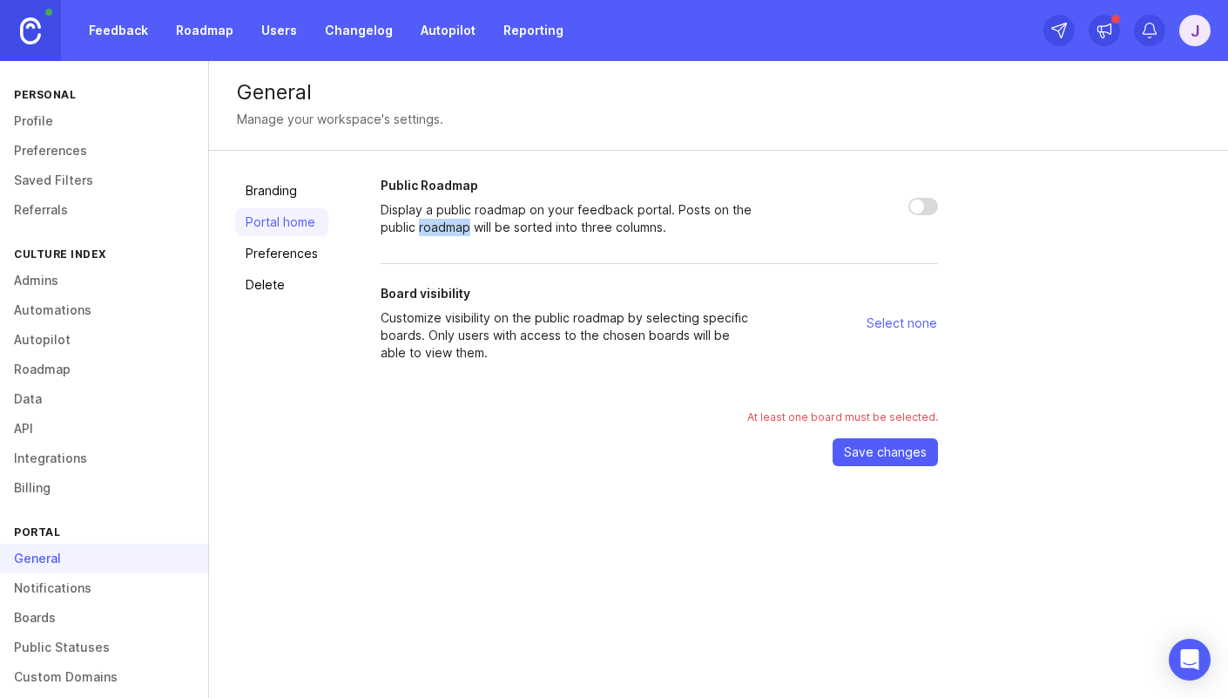
click at [415, 231] on p "Display a public roadmap on your feedback portal. Posts on the public roadmap w…" at bounding box center [569, 218] width 376 height 35
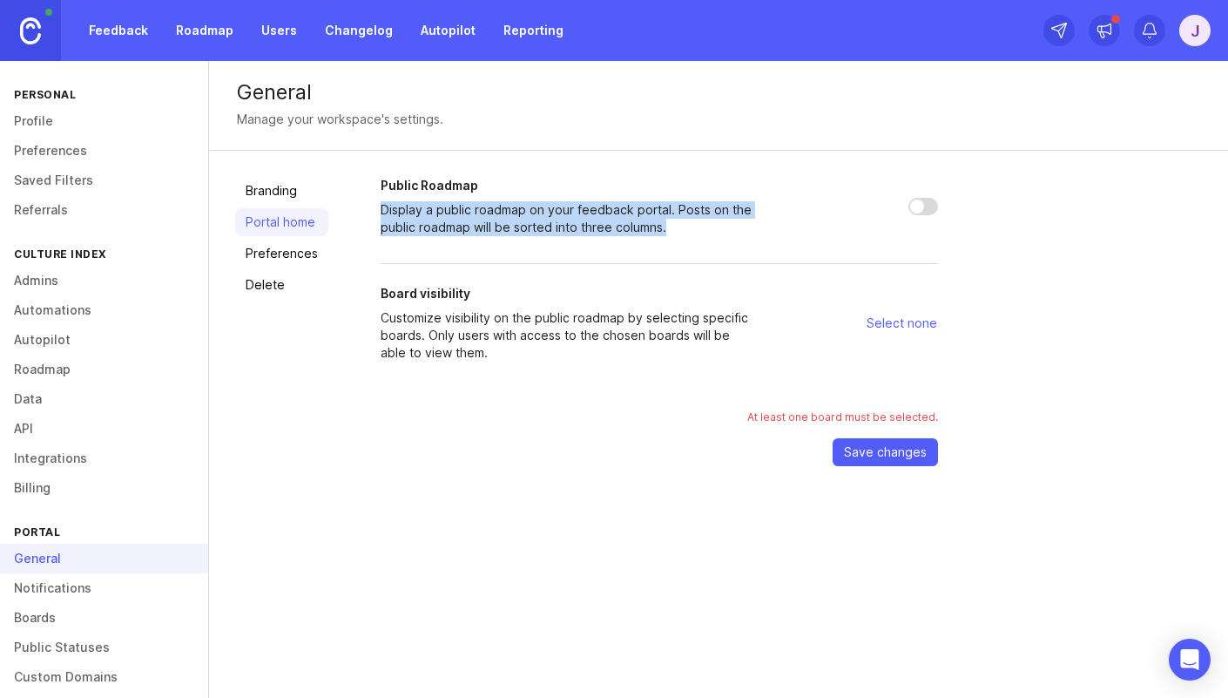
click at [415, 231] on p "Display a public roadmap on your feedback portal. Posts on the public roadmap w…" at bounding box center [569, 218] width 376 height 35
click at [260, 261] on link "Preferences" at bounding box center [281, 253] width 93 height 28
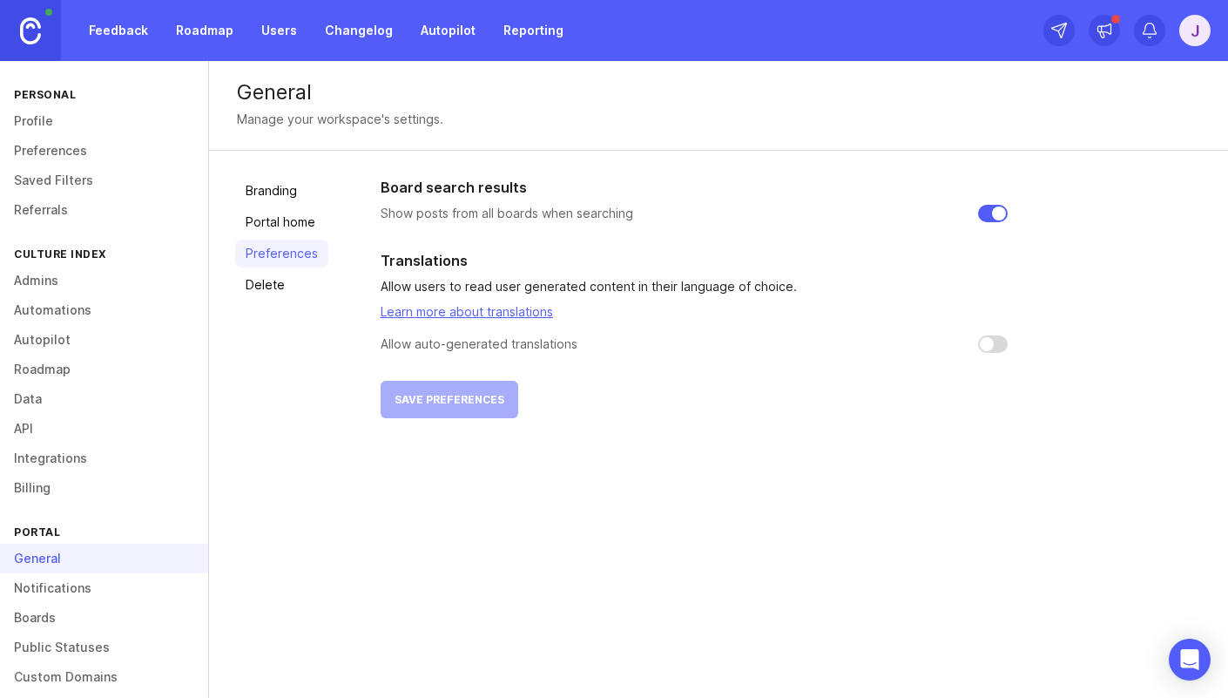
click at [997, 209] on input "checkbox" at bounding box center [993, 213] width 30 height 17
checkbox input "false"
click at [986, 344] on input "checkbox" at bounding box center [993, 343] width 30 height 17
checkbox input "false"
drag, startPoint x: 509, startPoint y: 474, endPoint x: 504, endPoint y: 465, distance: 10.2
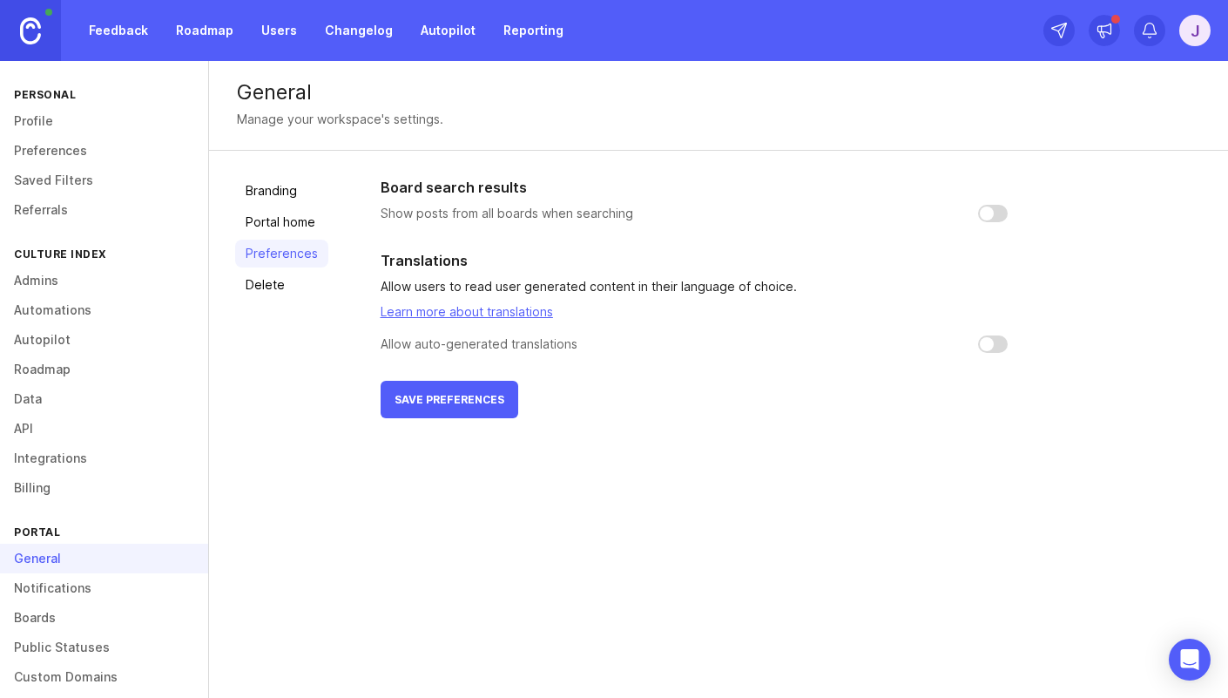
click at [509, 474] on div "General Manage your workspace's settings. Branding Portal home Preferences Dele…" at bounding box center [718, 379] width 1019 height 637
click at [462, 410] on button "Save preferences" at bounding box center [450, 399] width 138 height 37
click at [262, 277] on link "Delete" at bounding box center [281, 285] width 93 height 28
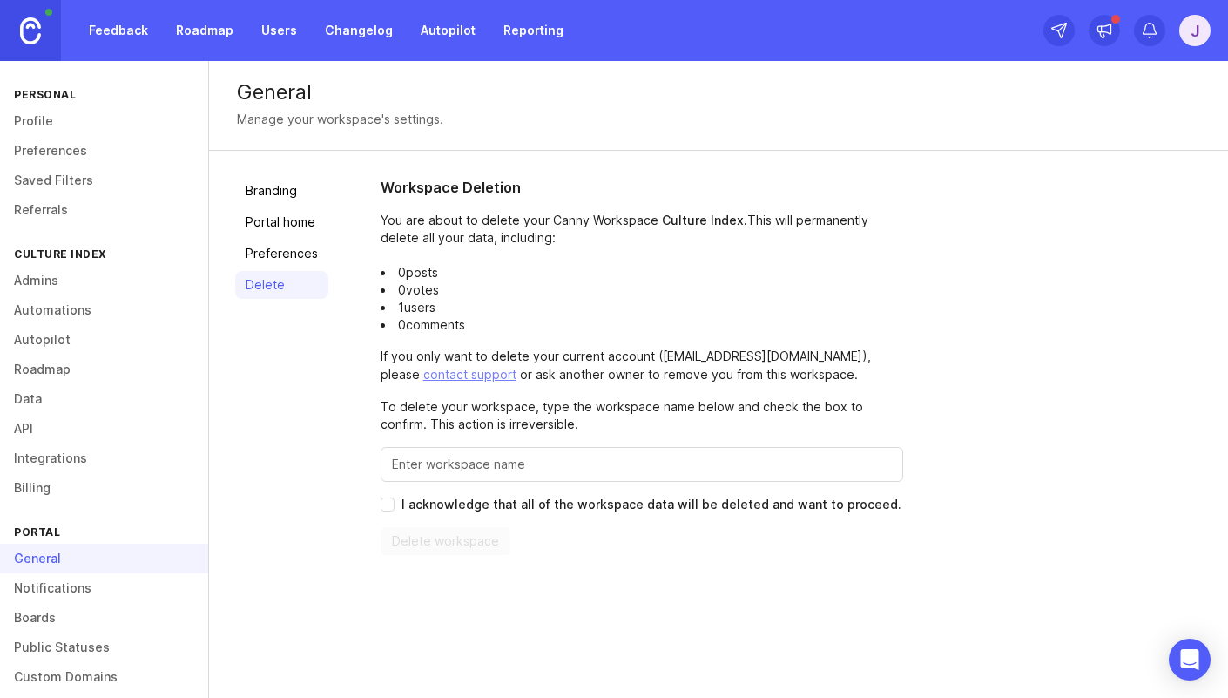
click at [278, 201] on link "Branding" at bounding box center [281, 191] width 93 height 28
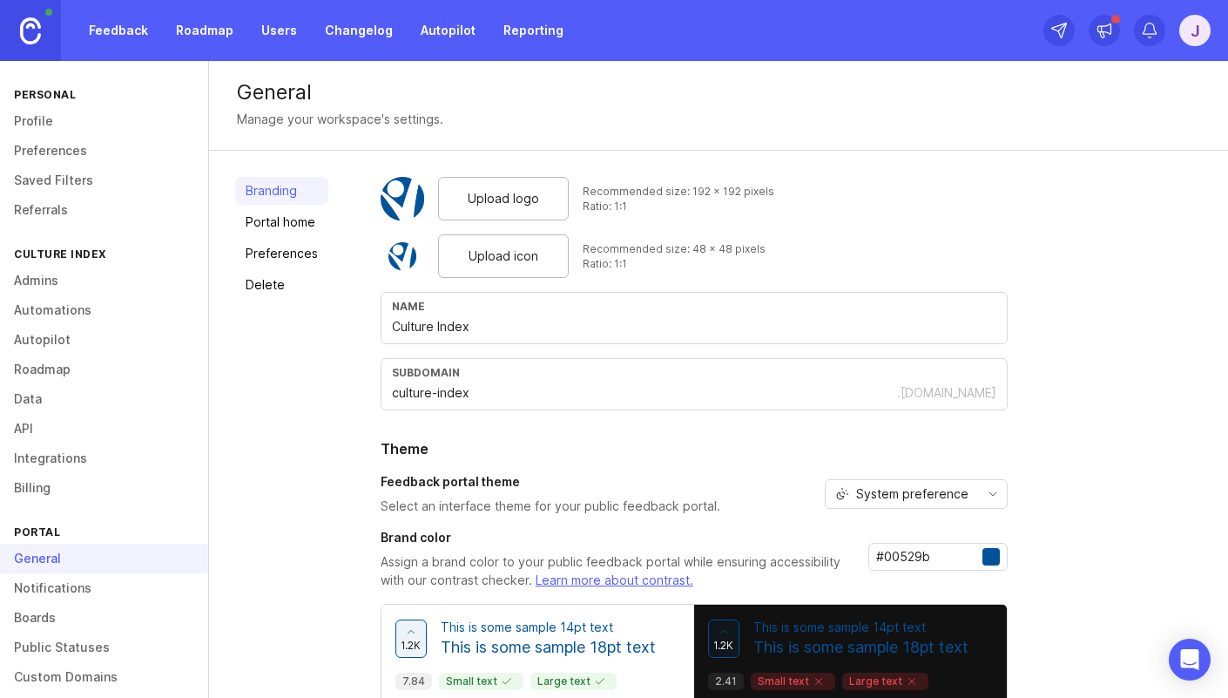
click at [279, 222] on link "Portal home" at bounding box center [281, 222] width 93 height 28
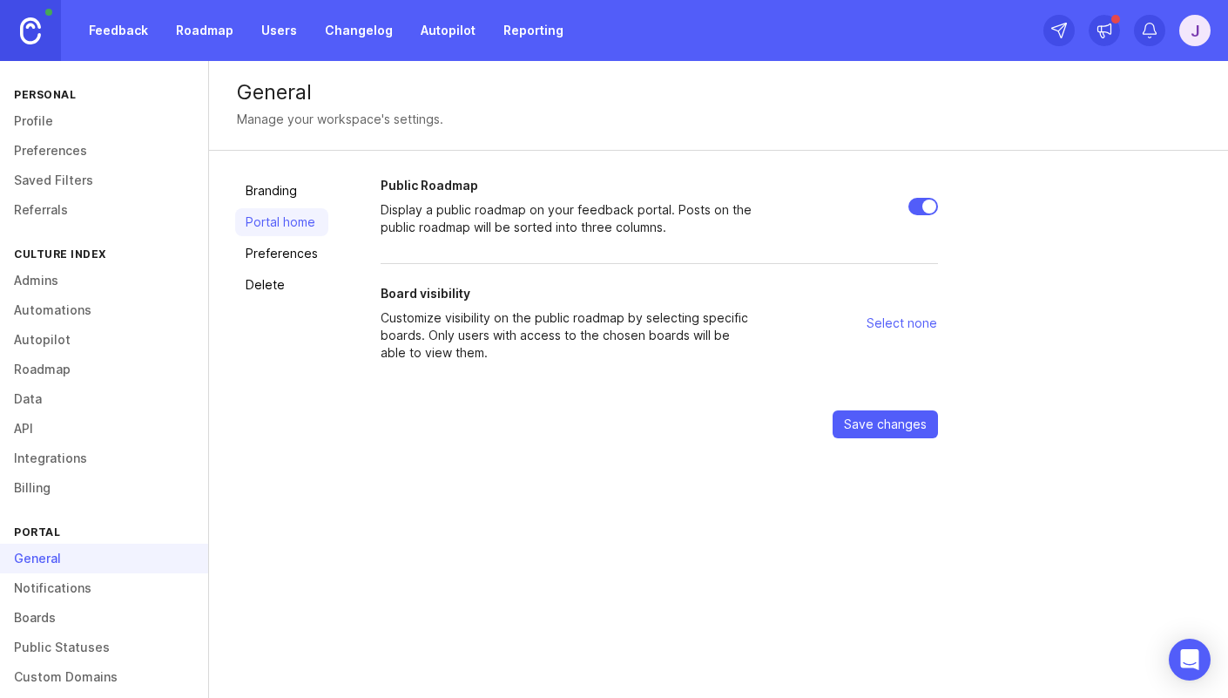
click at [280, 192] on link "Branding" at bounding box center [281, 191] width 93 height 28
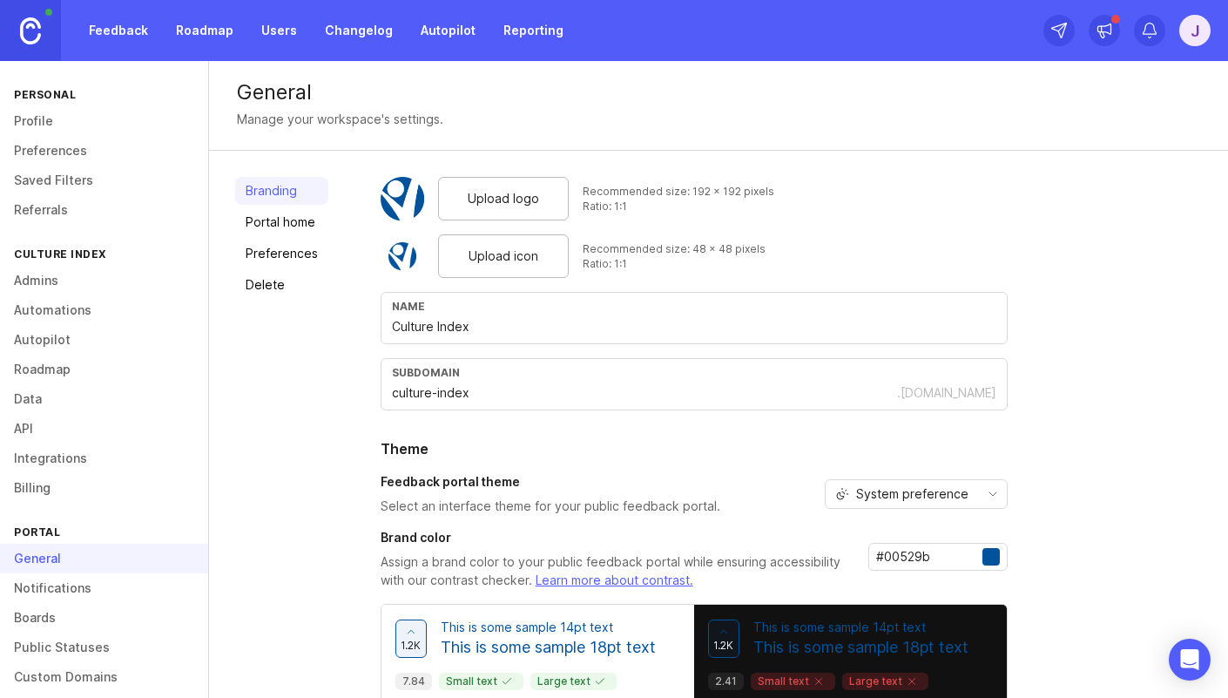
click at [352, 26] on link "Changelog" at bounding box center [358, 30] width 89 height 31
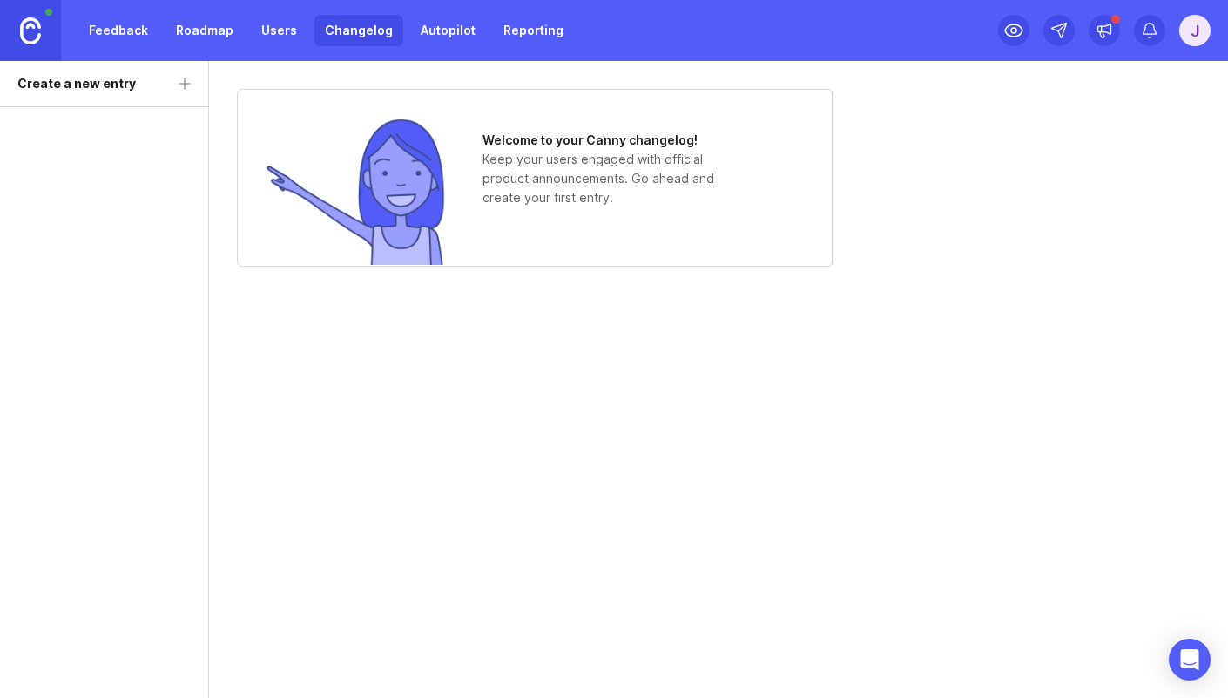
click at [592, 161] on p "Keep your users engaged with official product announcements. Go ahead and creat…" at bounding box center [612, 178] width 261 height 57
click at [473, 170] on div "Welcome to your Canny changelog! Keep your users engaged with official product …" at bounding box center [535, 178] width 596 height 178
click at [402, 168] on img at bounding box center [356, 191] width 183 height 148
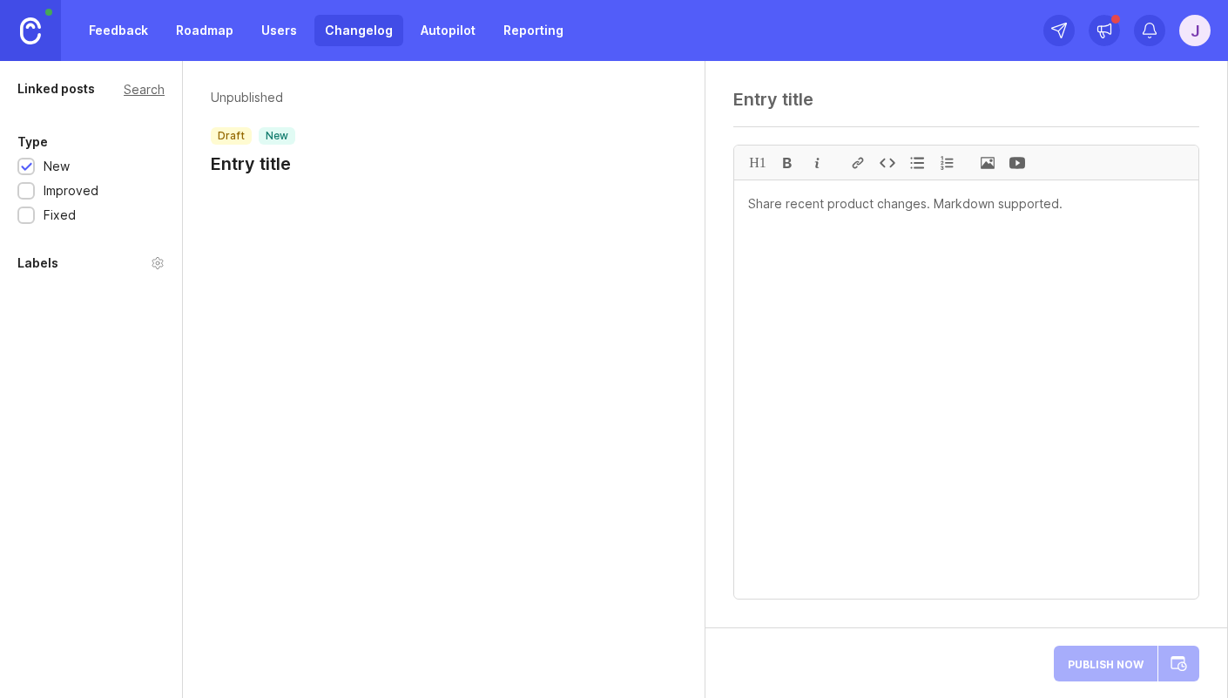
click at [292, 191] on div "Unpublished draft new Entry title" at bounding box center [444, 136] width 522 height 150
click at [260, 100] on p "Unpublished" at bounding box center [253, 97] width 84 height 17
click at [293, 308] on div "Unpublished draft new Entry title" at bounding box center [444, 379] width 523 height 637
click at [252, 165] on h1 "Entry title" at bounding box center [253, 164] width 84 height 24
click at [261, 192] on div "Unpublished draft new Entry title" at bounding box center [444, 136] width 522 height 150
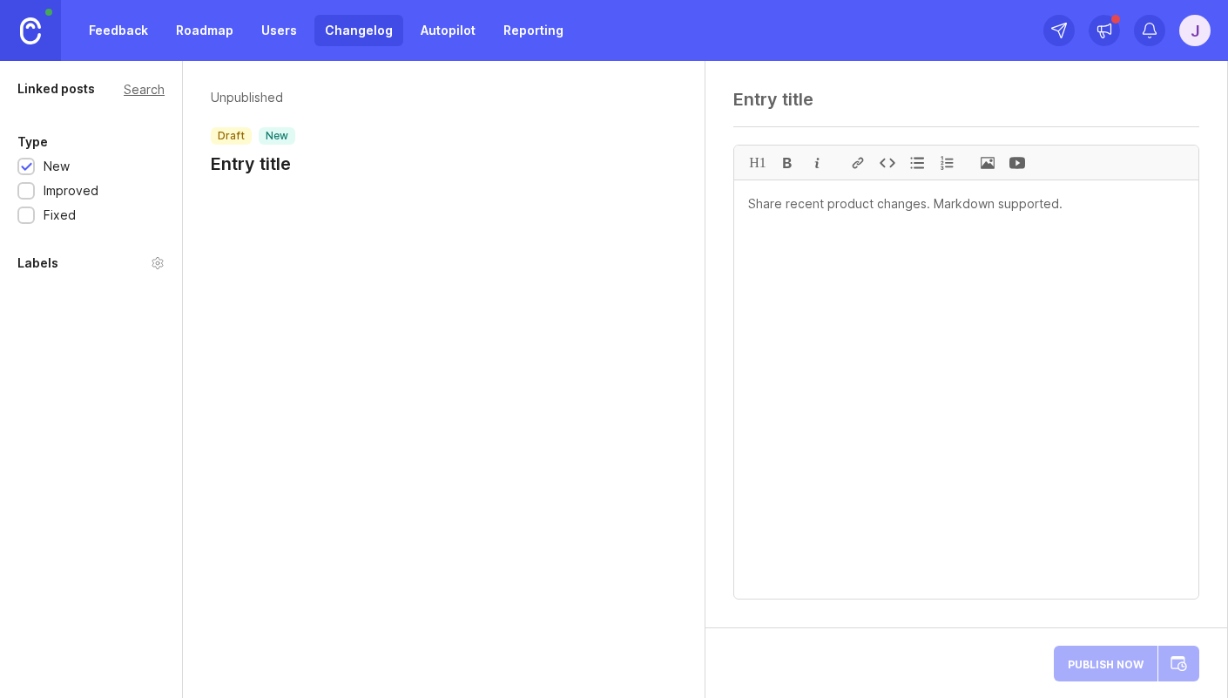
click at [28, 169] on div at bounding box center [26, 167] width 11 height 13
click at [25, 193] on div at bounding box center [26, 191] width 11 height 13
click at [25, 212] on div at bounding box center [26, 216] width 11 height 13
click at [241, 165] on h1 "Entry title" at bounding box center [313, 164] width 204 height 24
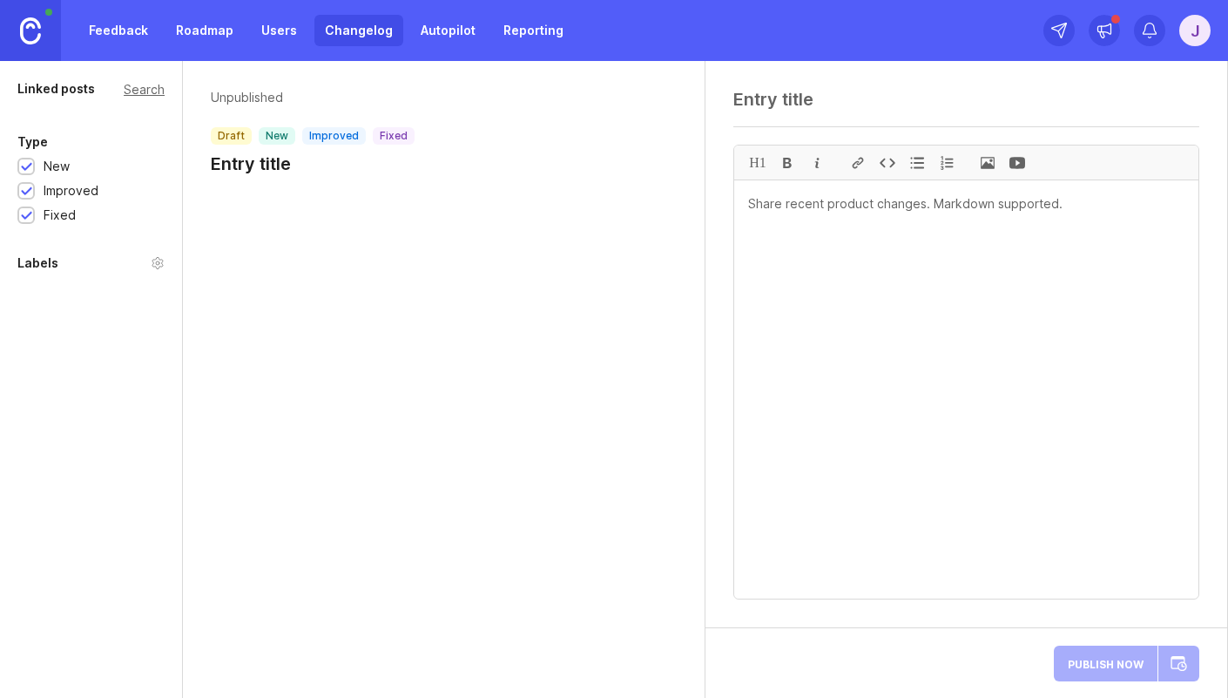
click at [260, 170] on h1 "Entry title" at bounding box center [313, 164] width 204 height 24
click at [299, 165] on h1 "Entry title" at bounding box center [313, 164] width 204 height 24
click at [253, 165] on h1 "Entry title" at bounding box center [313, 164] width 204 height 24
click at [794, 108] on textarea at bounding box center [966, 99] width 466 height 21
paste textarea "🚀 New in [DATE]"
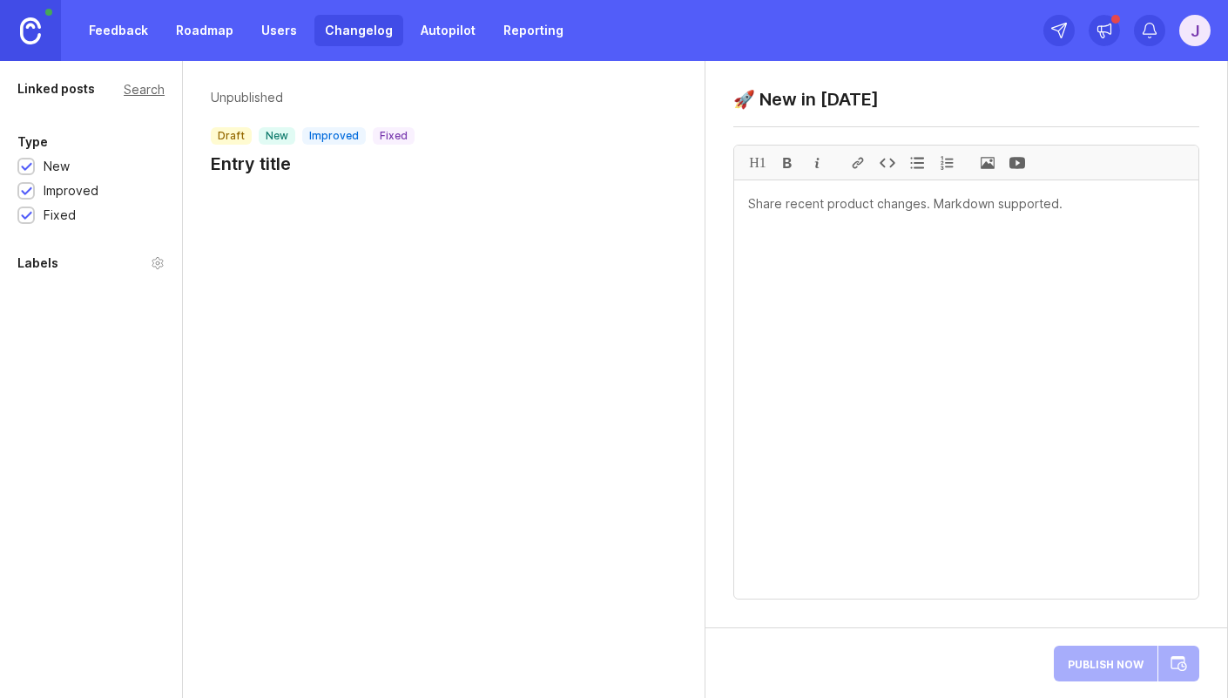
scroll to position [3, 0]
type textarea "🚀 New in [DATE]"
click at [817, 275] on textarea at bounding box center [966, 389] width 464 height 418
paste textarea "Org Chart Access in Demo Accounts When you request a demo, you can now give pro…"
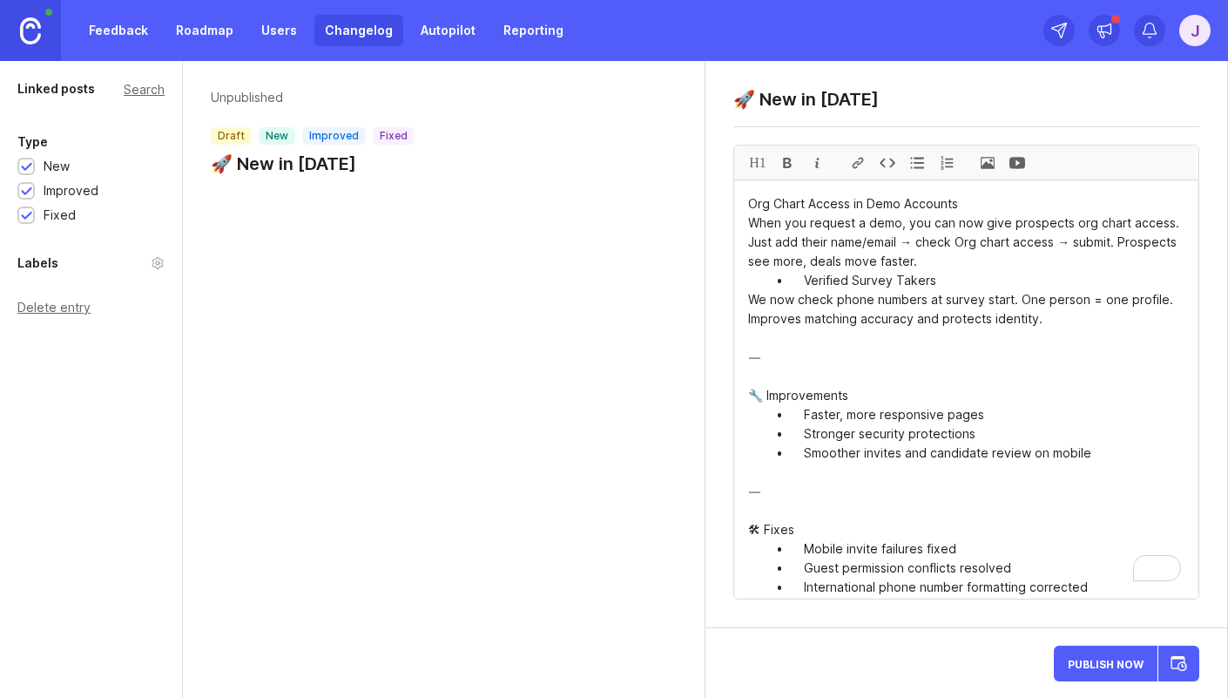
scroll to position [15, 0]
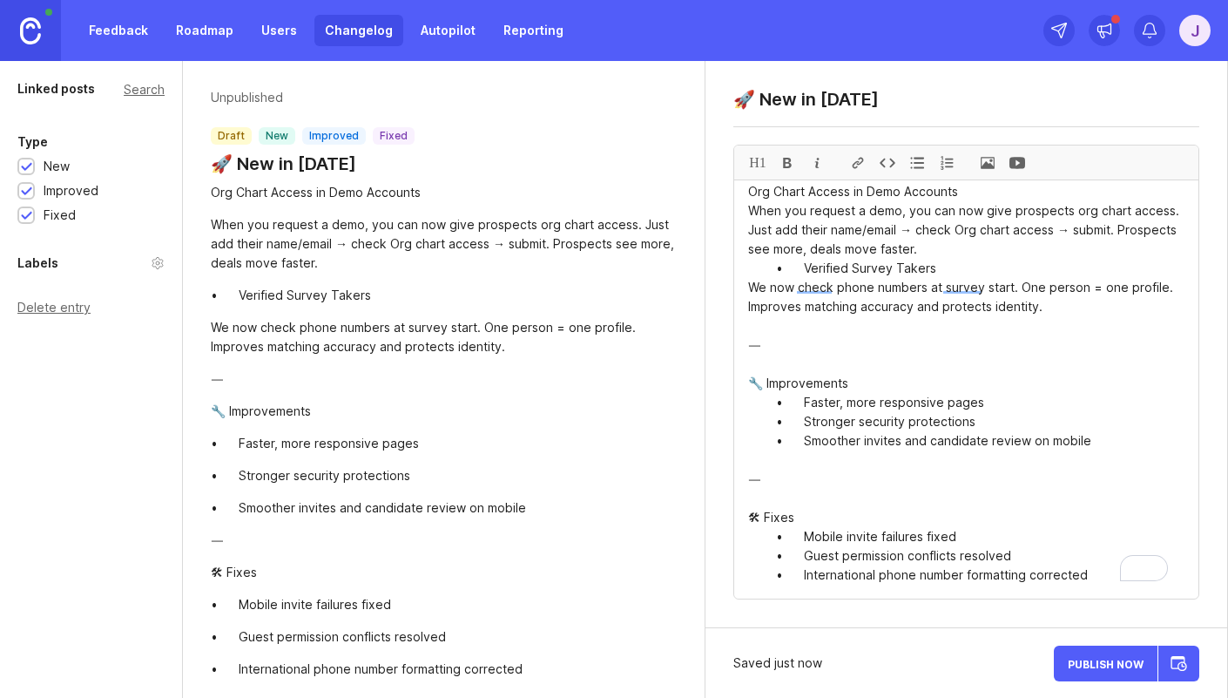
click at [845, 346] on textarea "Org Chart Access in Demo Accounts When you request a demo, you can now give pro…" at bounding box center [966, 389] width 464 height 418
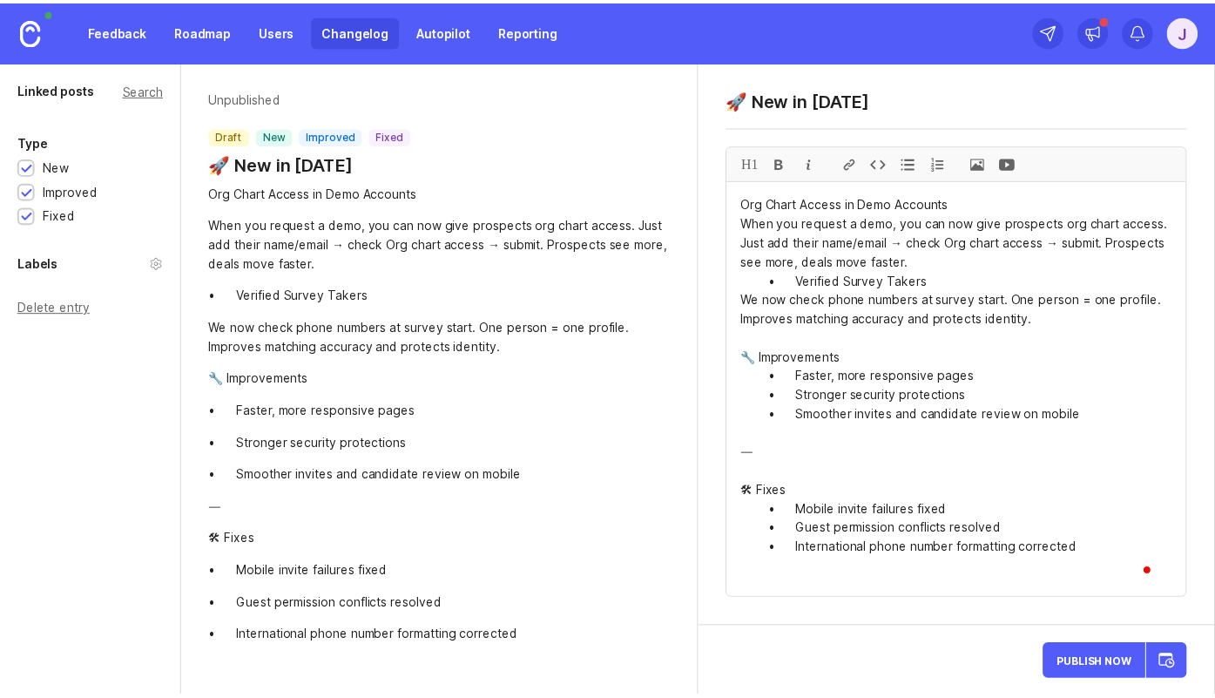
scroll to position [0, 0]
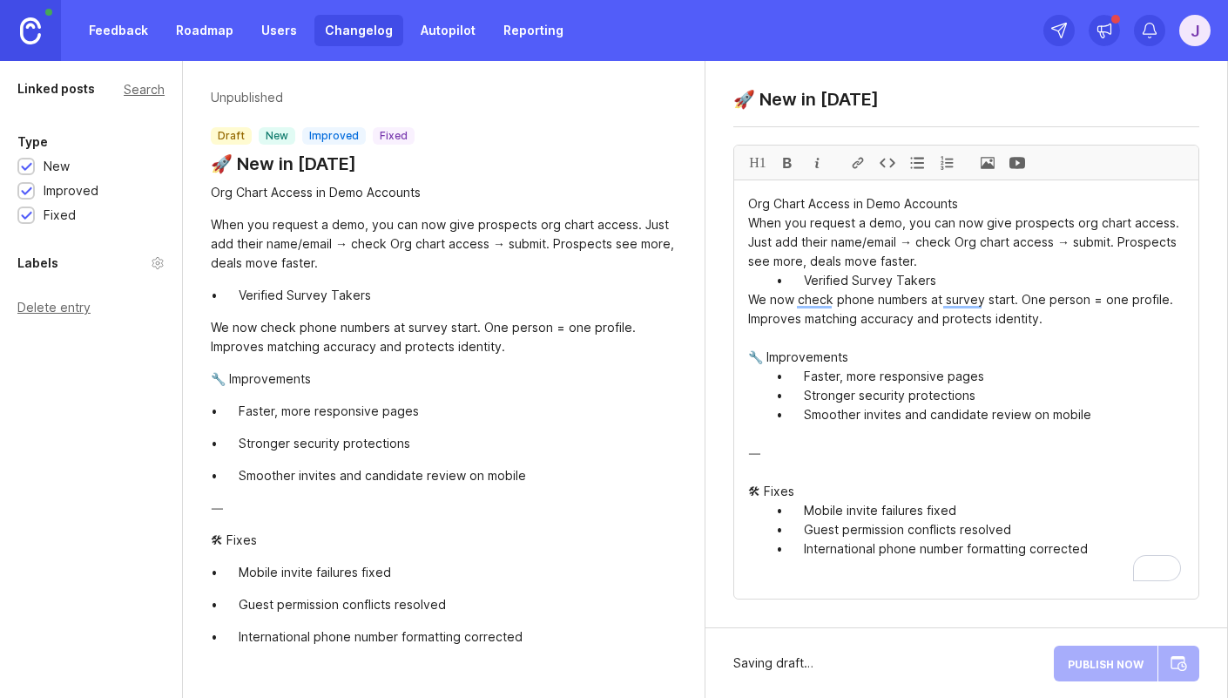
click at [807, 456] on textarea "Org Chart Access in Demo Accounts When you request a demo, you can now give pro…" at bounding box center [966, 389] width 464 height 418
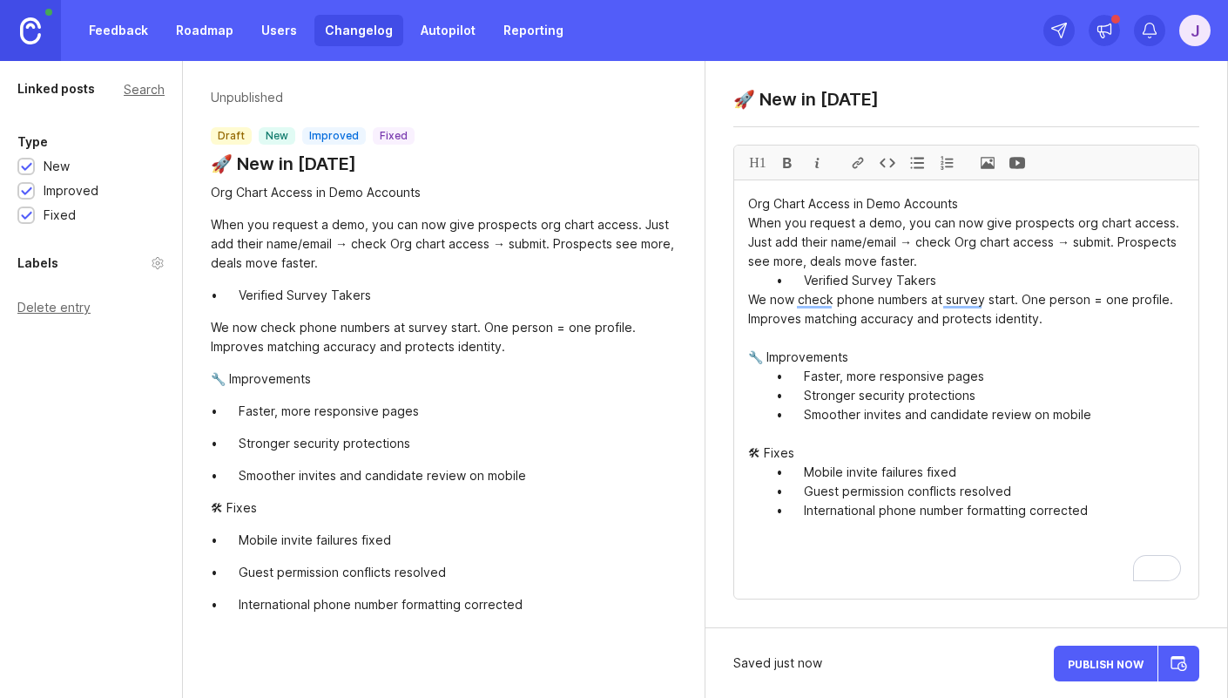
click at [798, 355] on textarea "Org Chart Access in Demo Accounts When you request a demo, you can now give pro…" at bounding box center [966, 389] width 464 height 418
click at [751, 160] on div "H1" at bounding box center [758, 162] width 30 height 34
click at [763, 169] on div "H1" at bounding box center [758, 162] width 30 height 34
click at [763, 167] on div "H1" at bounding box center [758, 162] width 30 height 34
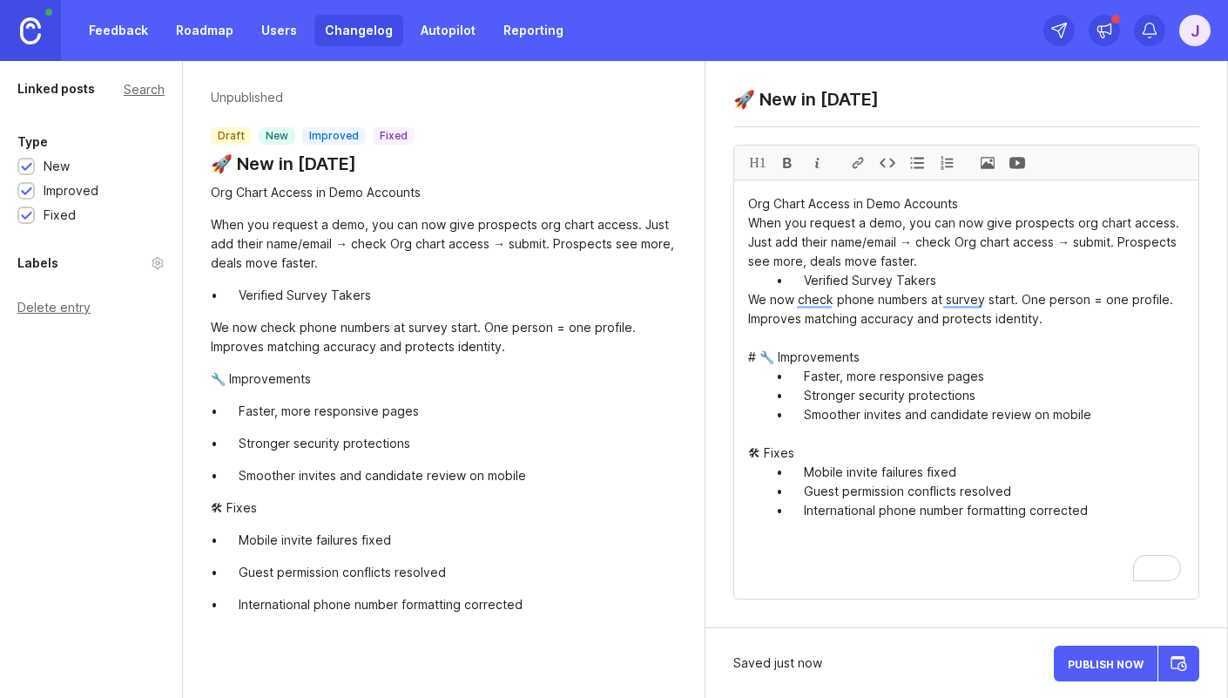
click at [763, 167] on div "H1" at bounding box center [758, 162] width 30 height 34
click at [771, 391] on textarea "Org Chart Access in Demo Accounts When you request a demo, you can now give pro…" at bounding box center [966, 389] width 464 height 418
click at [753, 354] on textarea "Org Chart Access in Demo Accounts When you request a demo, you can now give pro…" at bounding box center [966, 389] width 464 height 418
click at [899, 402] on textarea "Org Chart Access in Demo Accounts When you request a demo, you can now give pro…" at bounding box center [966, 389] width 464 height 418
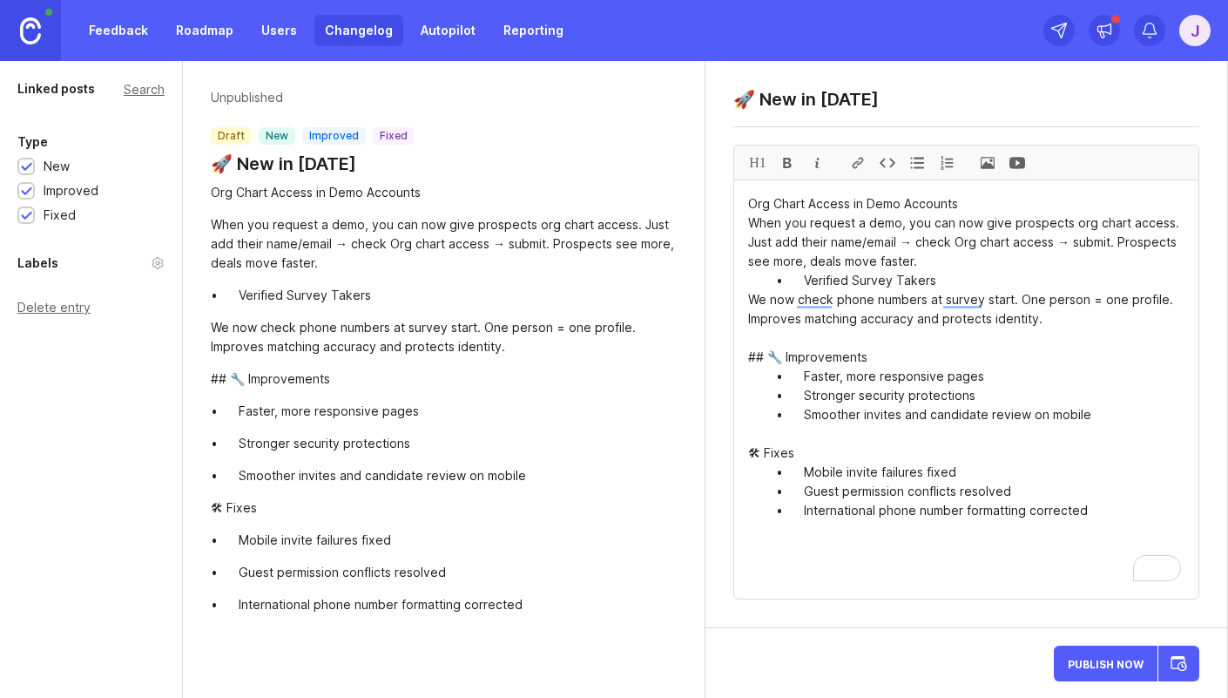
click at [760, 358] on textarea "Org Chart Access in Demo Accounts When you request a demo, you can now give pro…" at bounding box center [966, 389] width 464 height 418
click at [898, 408] on textarea "Org Chart Access in Demo Accounts When you request a demo, you can now give pro…" at bounding box center [966, 389] width 464 height 418
click at [763, 454] on textarea "Org Chart Access in Demo Accounts When you request a demo, you can now give pro…" at bounding box center [966, 389] width 464 height 418
click at [760, 165] on div "H1" at bounding box center [758, 162] width 30 height 34
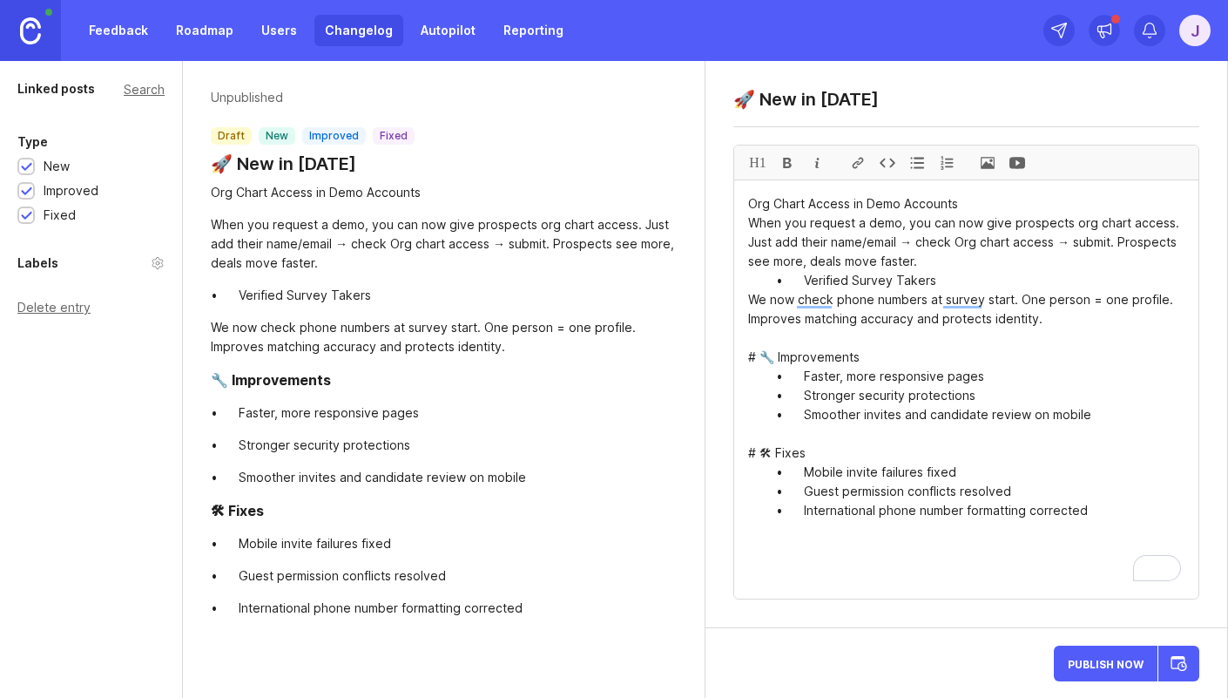
click at [903, 391] on textarea "Org Chart Access in Demo Accounts When you request a demo, you can now give pro…" at bounding box center [966, 389] width 464 height 418
click at [806, 280] on textarea "Org Chart Access in Demo Accounts When you request a demo, you can now give pro…" at bounding box center [966, 389] width 464 height 418
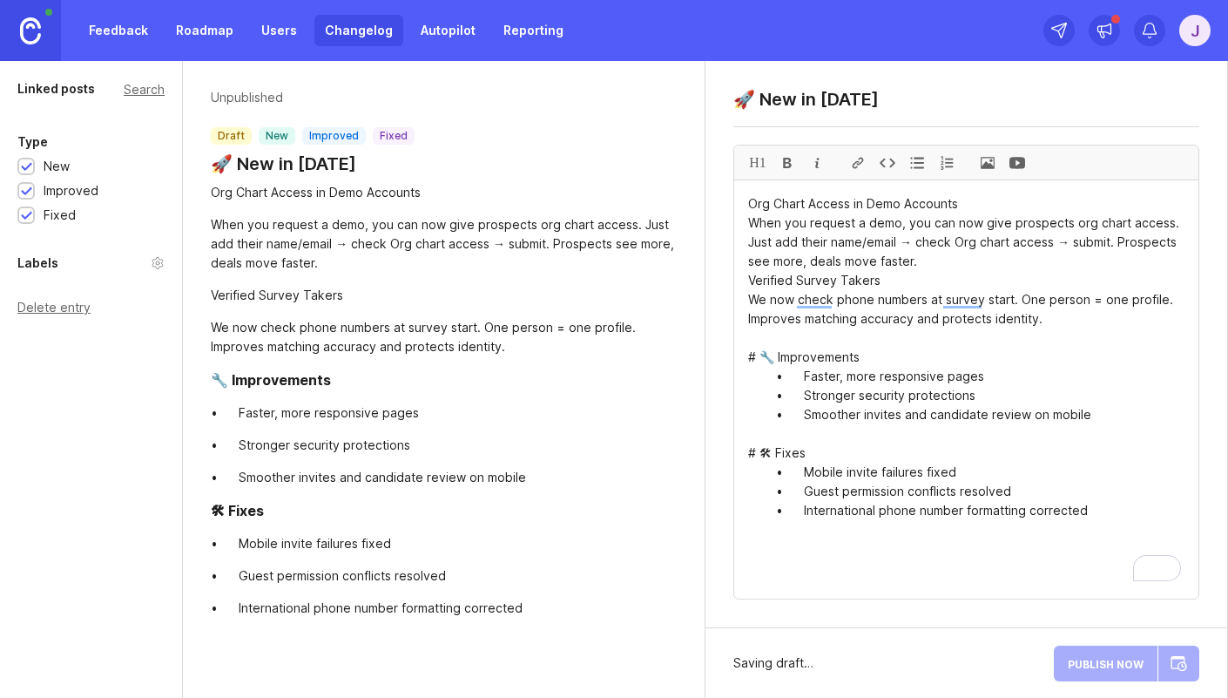
click at [918, 168] on div at bounding box center [917, 162] width 30 height 34
click at [802, 380] on textarea "Org Chart Access in Demo Accounts When you request a demo, you can now give pro…" at bounding box center [966, 389] width 464 height 418
drag, startPoint x: 801, startPoint y: 378, endPoint x: 975, endPoint y: 415, distance: 177.3
click at [988, 417] on textarea "Org Chart Access in Demo Accounts When you request a demo, you can now give pro…" at bounding box center [966, 389] width 464 height 418
click at [802, 380] on textarea "Org Chart Access in Demo Accounts When you request a demo, you can now give pro…" at bounding box center [966, 389] width 464 height 418
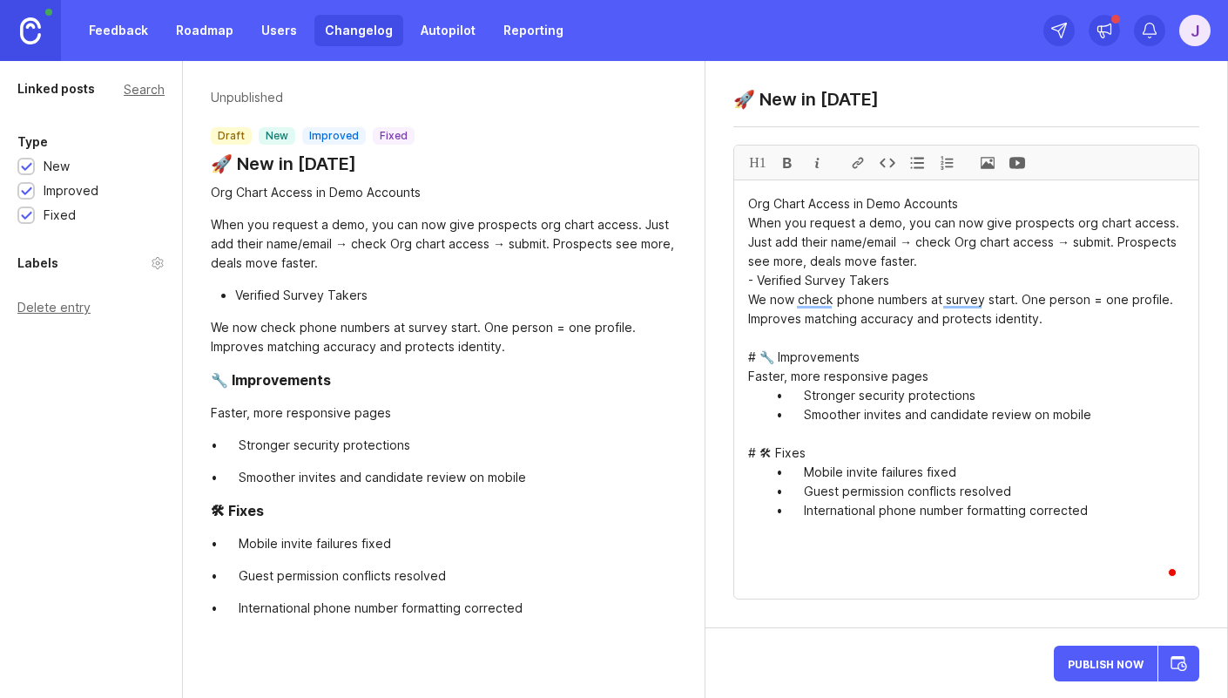
click at [802, 395] on textarea "Org Chart Access in Demo Accounts When you request a demo, you can now give pro…" at bounding box center [966, 389] width 464 height 418
click at [805, 414] on textarea "Org Chart Access in Demo Accounts When you request a demo, you can now give pro…" at bounding box center [966, 389] width 464 height 418
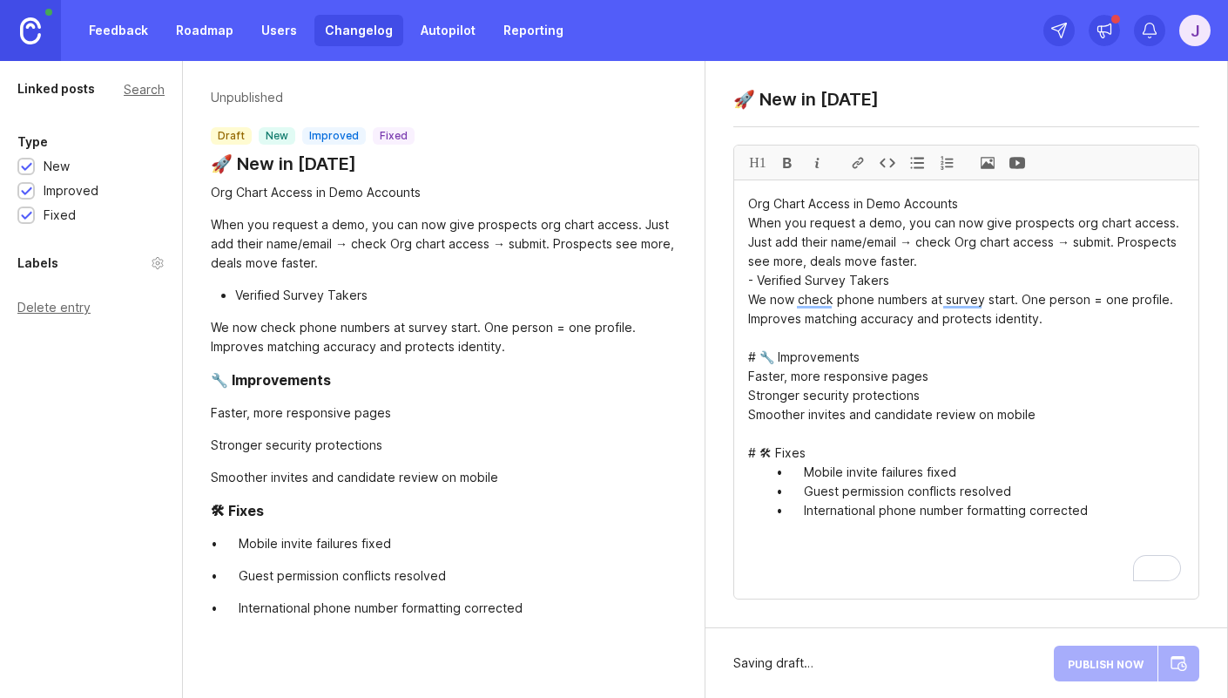
drag, startPoint x: 754, startPoint y: 379, endPoint x: 1080, endPoint y: 416, distance: 327.9
click at [922, 165] on div at bounding box center [917, 162] width 30 height 34
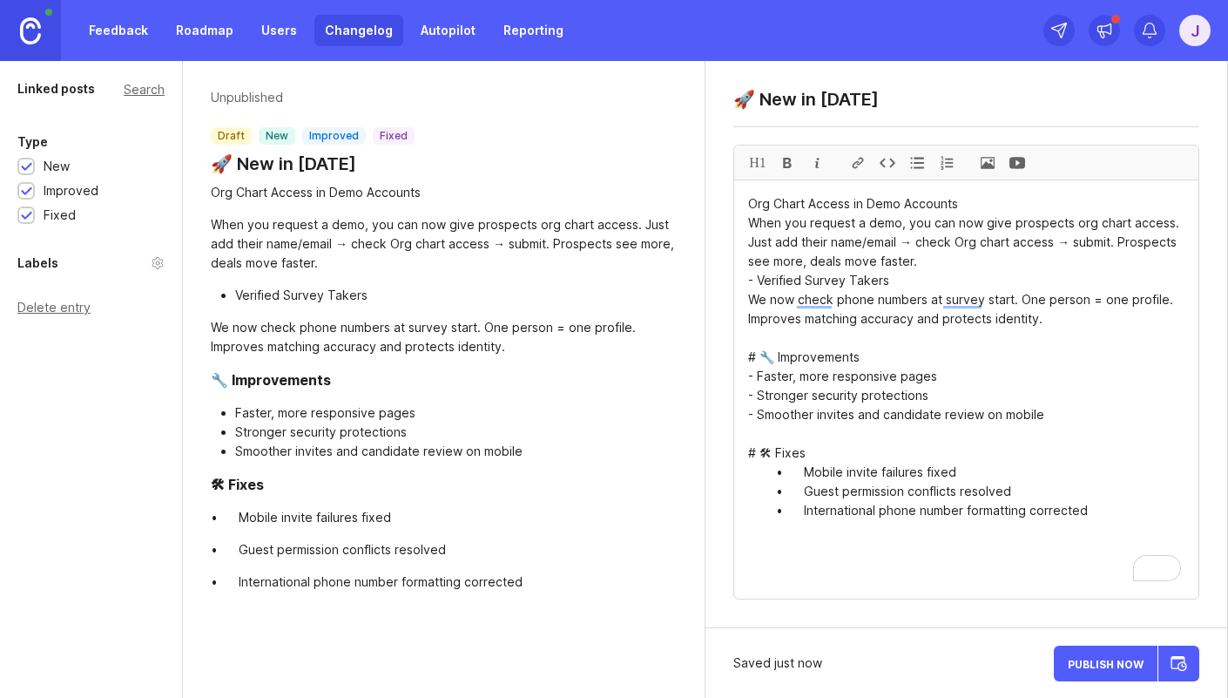
click at [873, 409] on textarea "Org Chart Access in Demo Accounts When you request a demo, you can now give pro…" at bounding box center [966, 389] width 464 height 418
click at [802, 472] on textarea "Org Chart Access in Demo Accounts When you request a demo, you can now give pro…" at bounding box center [966, 389] width 464 height 418
click at [799, 492] on textarea "Org Chart Access in Demo Accounts When you request a demo, you can now give pro…" at bounding box center [966, 389] width 464 height 418
click at [803, 506] on textarea "Org Chart Access in Demo Accounts When you request a demo, you can now give pro…" at bounding box center [966, 389] width 464 height 418
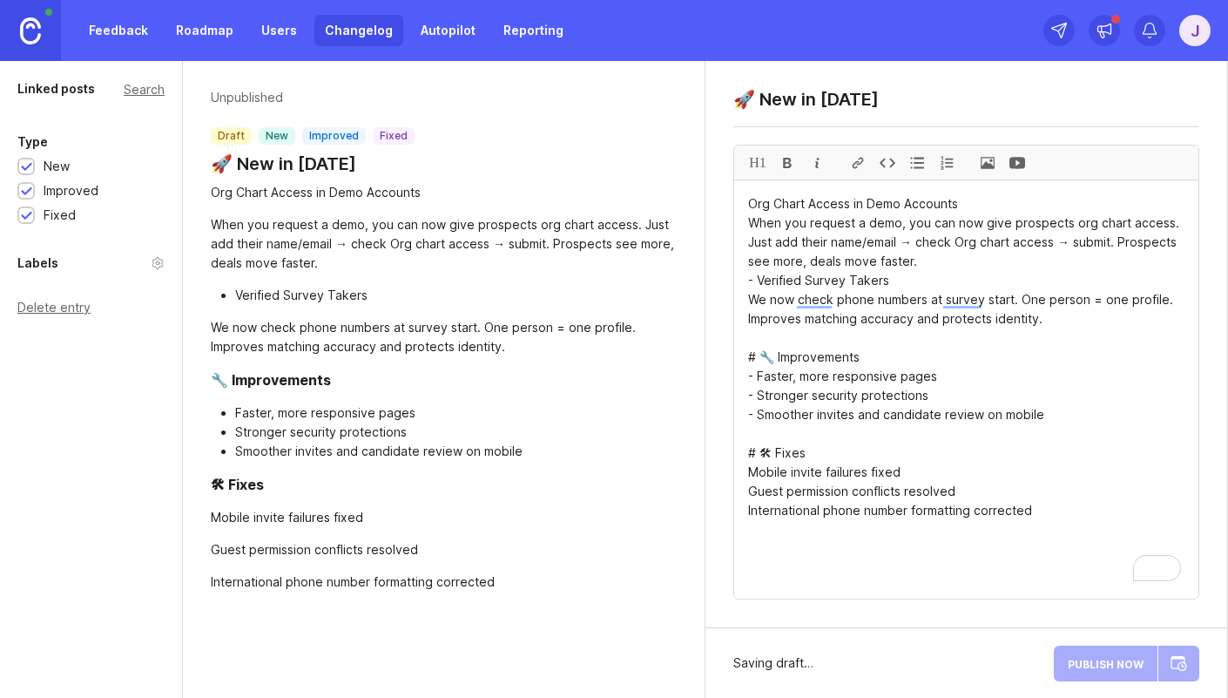
drag, startPoint x: 745, startPoint y: 468, endPoint x: 1042, endPoint y: 524, distance: 302.3
click at [924, 169] on div at bounding box center [917, 162] width 30 height 34
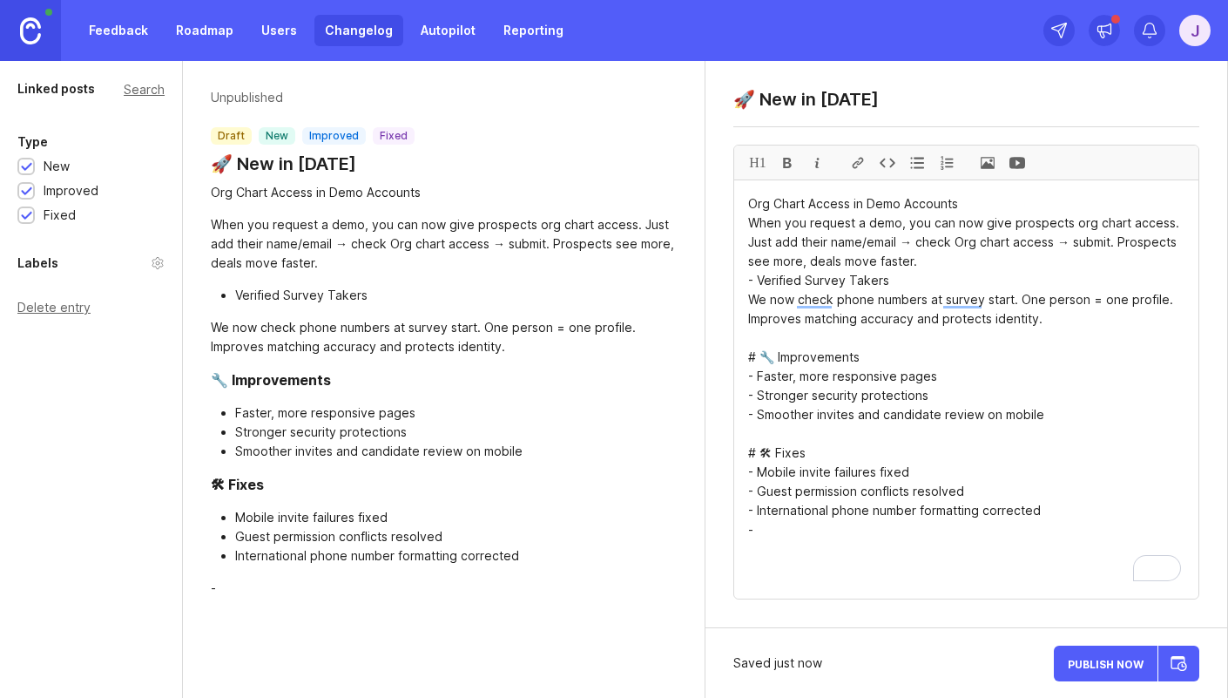
click at [892, 327] on textarea "Org Chart Access in Demo Accounts When you request a demo, you can now give pro…" at bounding box center [966, 389] width 464 height 418
click at [867, 209] on textarea "Org Chart Access in Demo Accounts When you request a demo, you can now give pro…" at bounding box center [966, 389] width 464 height 418
click at [831, 242] on textarea "Org Chart Access in Demo Accounts When you request a demo, you can now give pro…" at bounding box center [966, 389] width 464 height 418
click at [851, 225] on textarea "Org Chart Access in Demo Accounts When you request a demo, you can now give pro…" at bounding box center [966, 389] width 464 height 418
click at [845, 211] on textarea "Org Chart Access in Demo Accounts When you request a demo, you can now give pro…" at bounding box center [966, 389] width 464 height 418
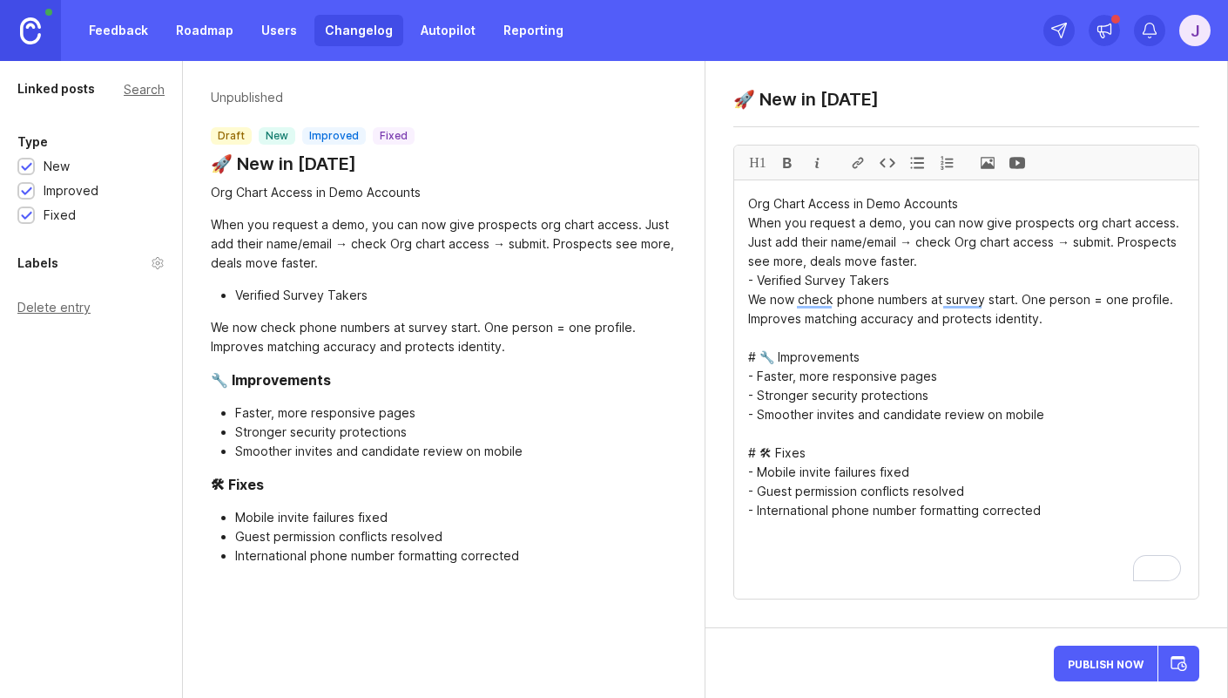
click at [845, 210] on textarea "Org Chart Access in Demo Accounts When you request a demo, you can now give pro…" at bounding box center [966, 389] width 464 height 418
click at [845, 209] on textarea "Org Chart Access in Demo Accounts When you request a demo, you can now give pro…" at bounding box center [966, 389] width 464 height 418
click at [853, 205] on textarea "Org Chart Access in Demo Accounts When you request a demo, you can now give pro…" at bounding box center [966, 389] width 464 height 418
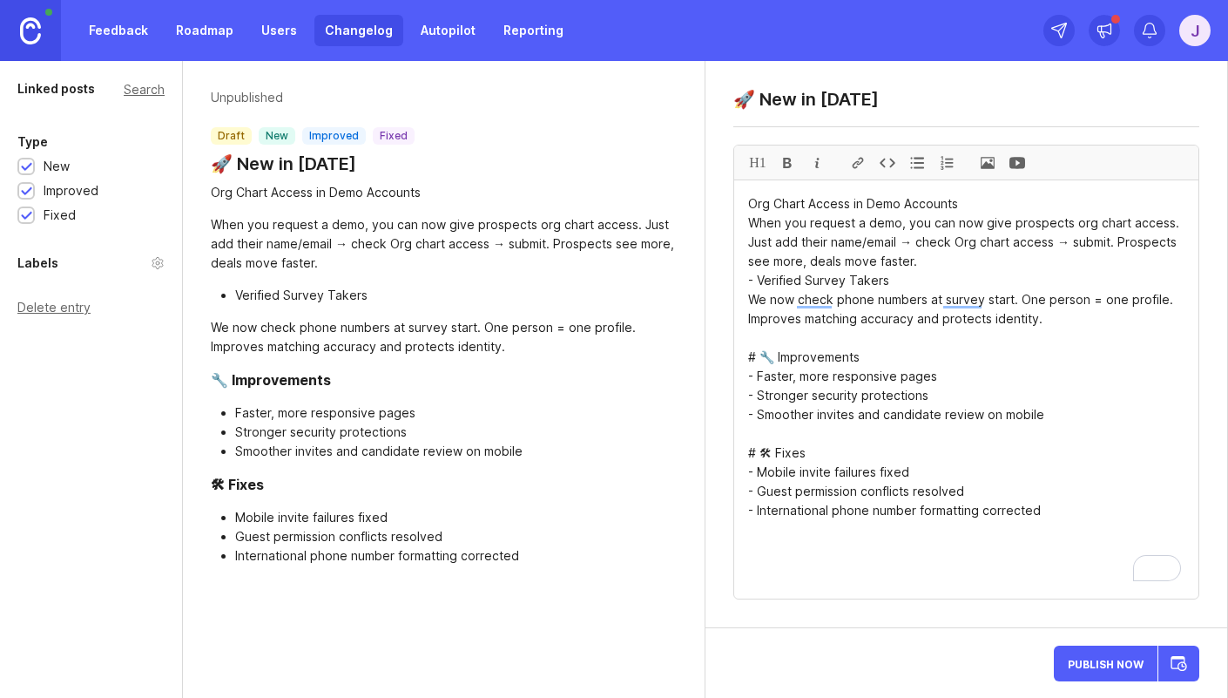
click at [853, 205] on textarea "Org Chart Access in Demo Accounts When you request a demo, you can now give pro…" at bounding box center [966, 389] width 464 height 418
click at [824, 275] on textarea "Org Chart Access in Demo Accounts When you request a demo, you can now give pro…" at bounding box center [966, 389] width 464 height 418
click at [750, 206] on textarea "Org Chart Access in Demo Accounts When you request a demo, you can now give pro…" at bounding box center [966, 389] width 464 height 418
click at [820, 200] on textarea "Org Chart Access in Demo Accounts When you request a demo, you can now give pro…" at bounding box center [966, 389] width 464 height 418
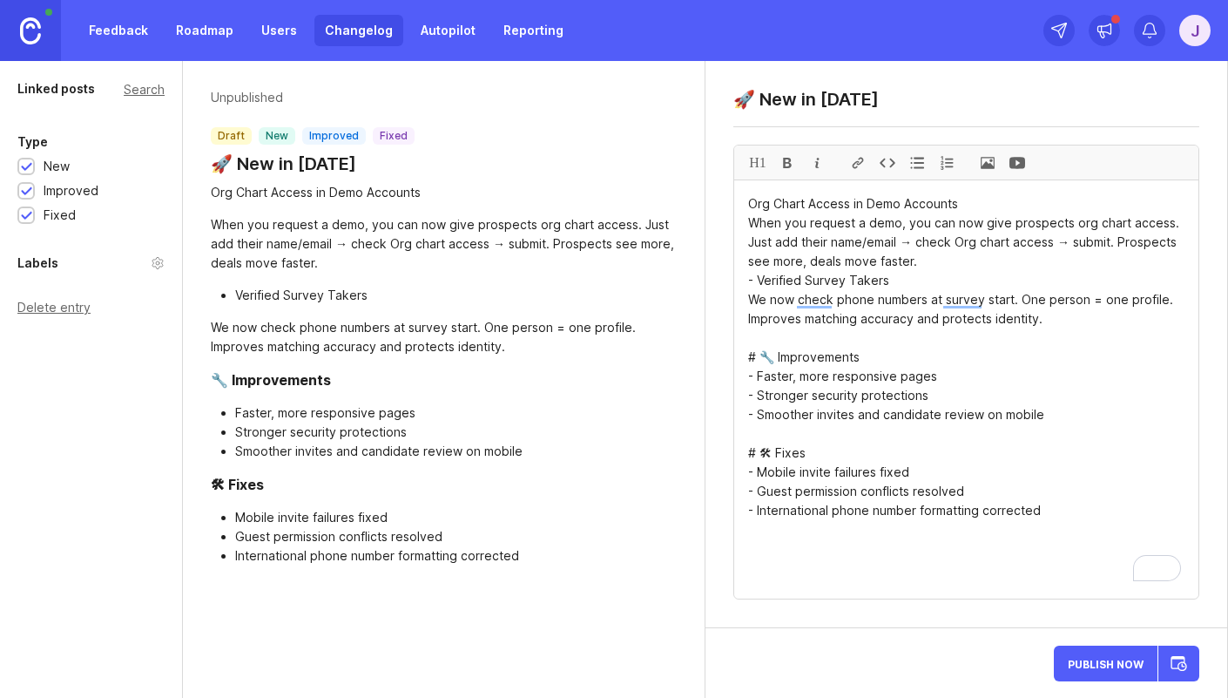
click at [820, 200] on textarea "Org Chart Access in Demo Accounts When you request a demo, you can now give pro…" at bounding box center [966, 389] width 464 height 418
click at [792, 165] on div at bounding box center [787, 162] width 30 height 34
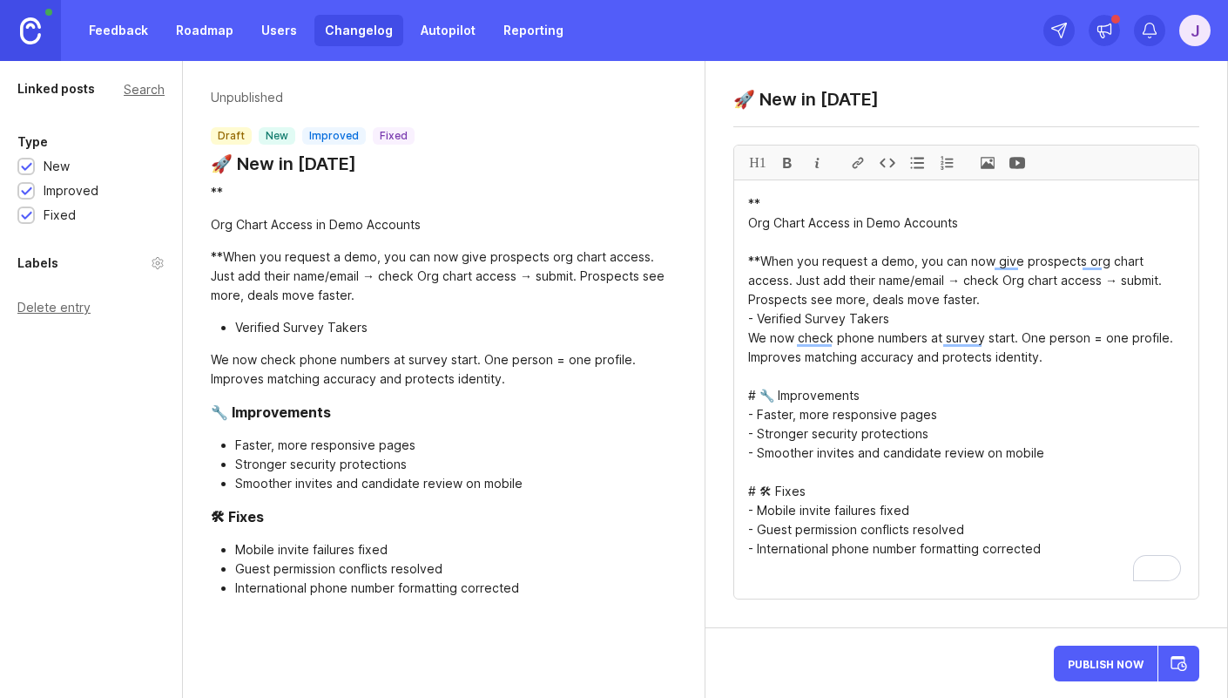
click at [829, 263] on textarea "** Org Chart Access in Demo Accounts **When you request a demo, you can now giv…" at bounding box center [966, 389] width 464 height 418
click at [750, 226] on textarea "** Org Chart Access in Demo Accounts **When you request a demo, you can now giv…" at bounding box center [966, 389] width 464 height 418
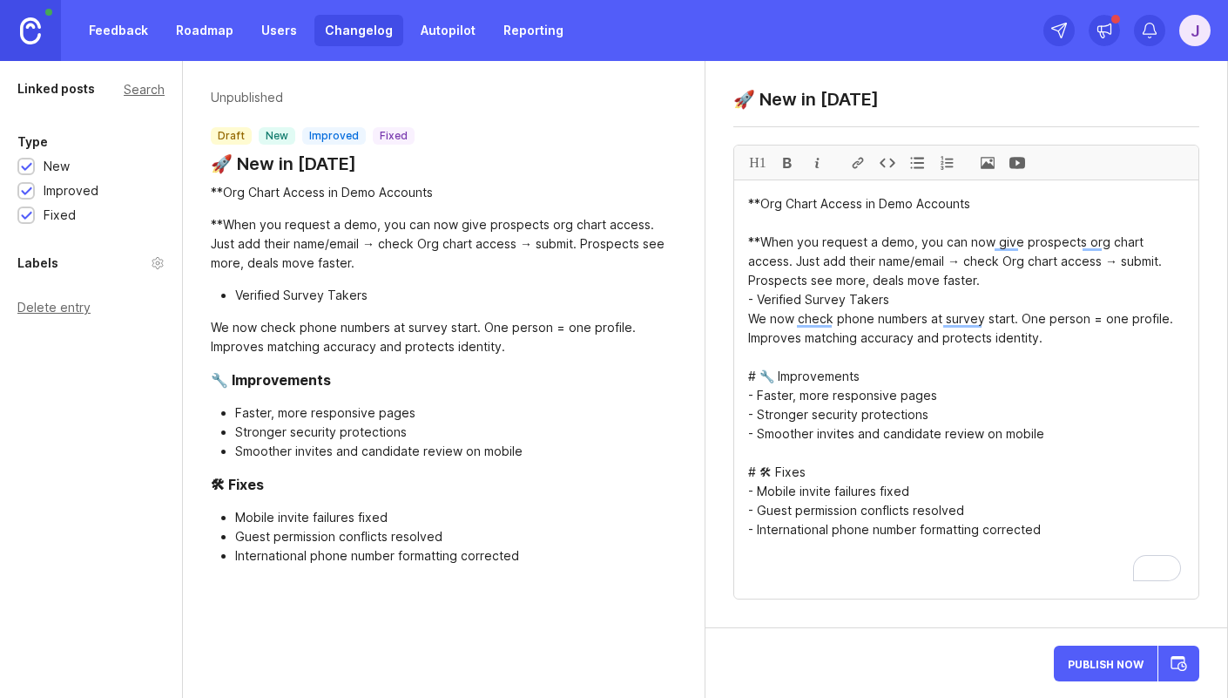
click at [1017, 248] on textarea "**Org Chart Access in Demo Accounts **When you request a demo, you can now give…" at bounding box center [966, 389] width 464 height 418
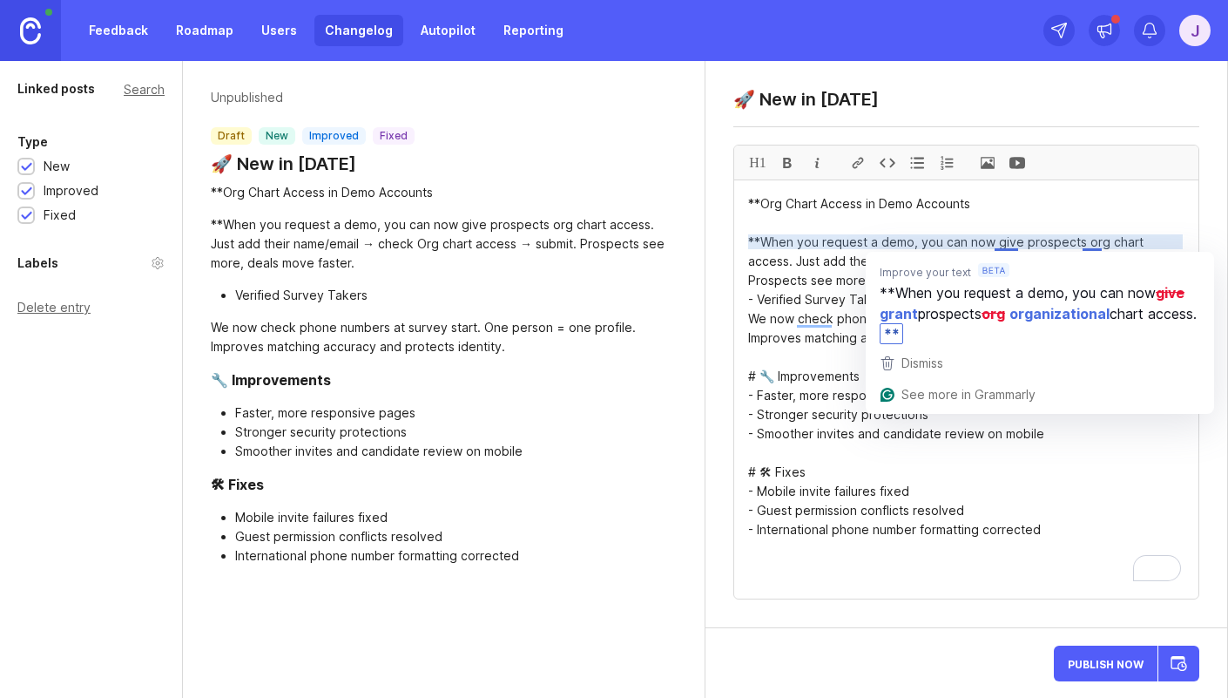
click at [902, 252] on div "Improve your text **When you request a demo, you can now give grant prospects o…" at bounding box center [1040, 300] width 348 height 96
click at [981, 205] on textarea "**Org Chart Access in Demo Accounts **When you request a demo, you can now give…" at bounding box center [966, 389] width 464 height 418
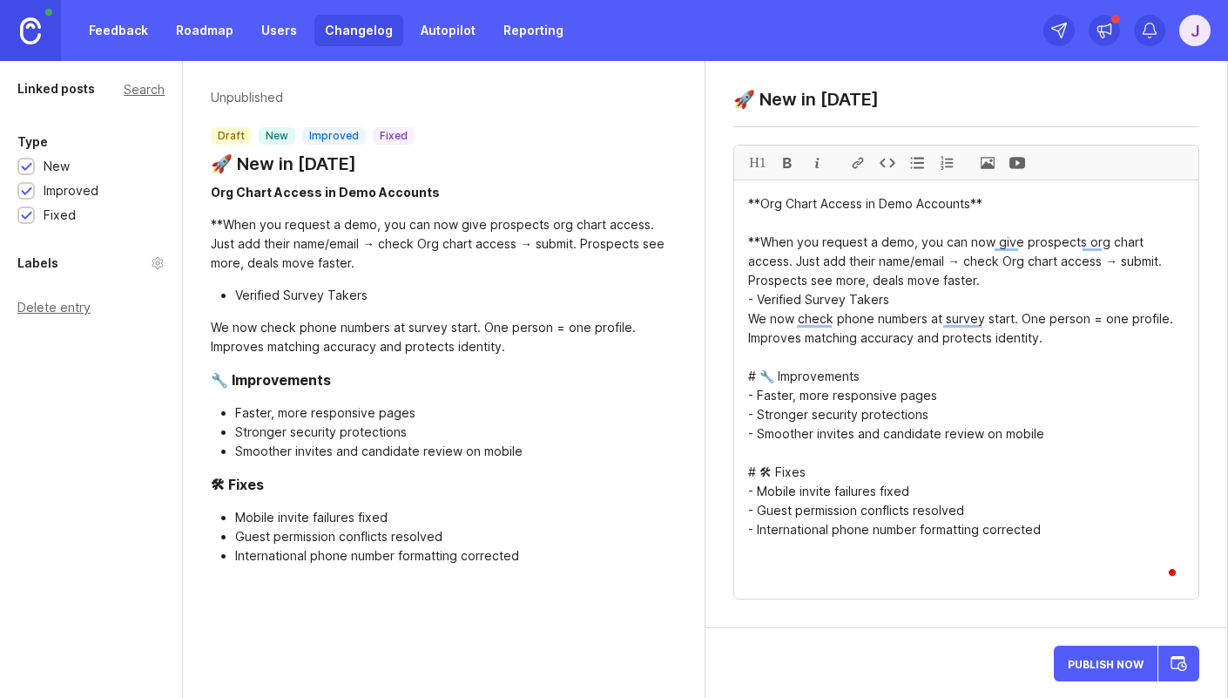
click at [847, 253] on textarea "**Org Chart Access in Demo Accounts** **When you request a demo, you can now gi…" at bounding box center [966, 389] width 464 height 418
click at [761, 238] on textarea "**Org Chart Access in Demo Accounts** **When you request a demo, you can now gi…" at bounding box center [966, 389] width 464 height 418
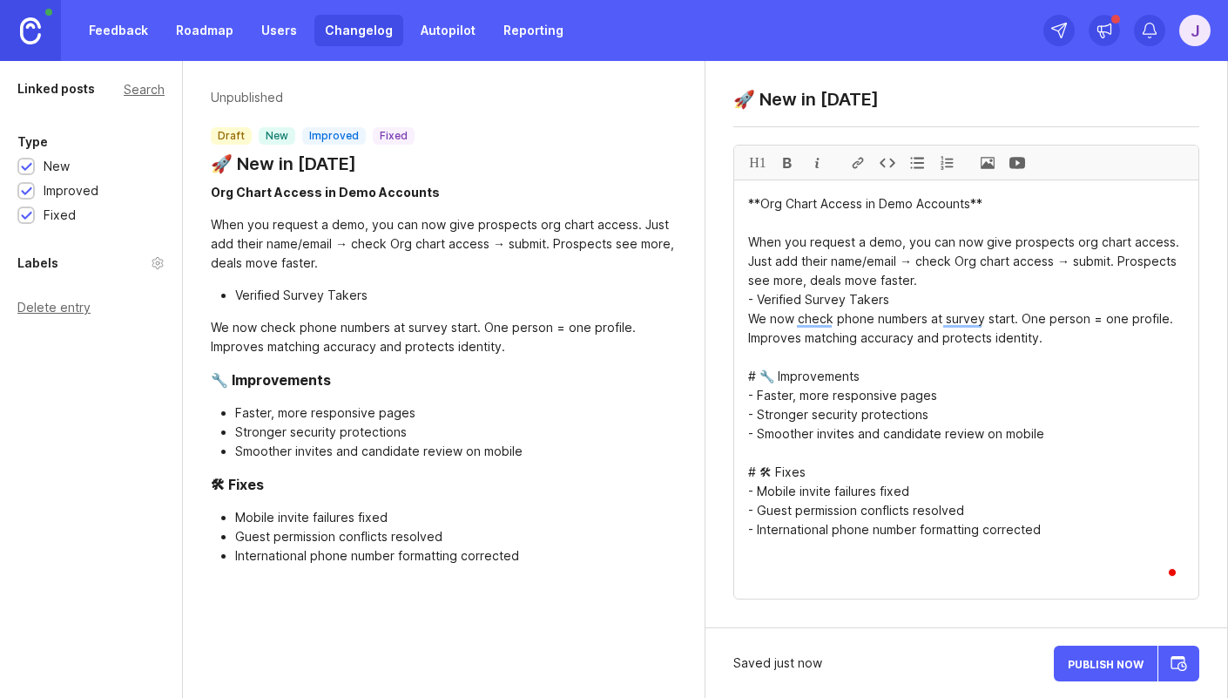
click at [860, 291] on textarea "**Org Chart Access in Demo Accounts** When you request a demo, you can now give…" at bounding box center [966, 389] width 464 height 418
click at [743, 203] on textarea "**Org Chart Access in Demo Accounts** When you request a demo, you can now give…" at bounding box center [966, 389] width 464 height 418
click at [825, 252] on textarea "**Org Chart Access in Demo Accounts** When you request a demo, you can now give…" at bounding box center [966, 389] width 464 height 418
click at [798, 206] on textarea "**Org Chart Access in Demo Accounts** When you request a demo, you can now give…" at bounding box center [966, 389] width 464 height 418
click at [745, 225] on textarea "**Org Chart Access in Demo Accounts** When you request a demo, you can now give…" at bounding box center [966, 389] width 464 height 418
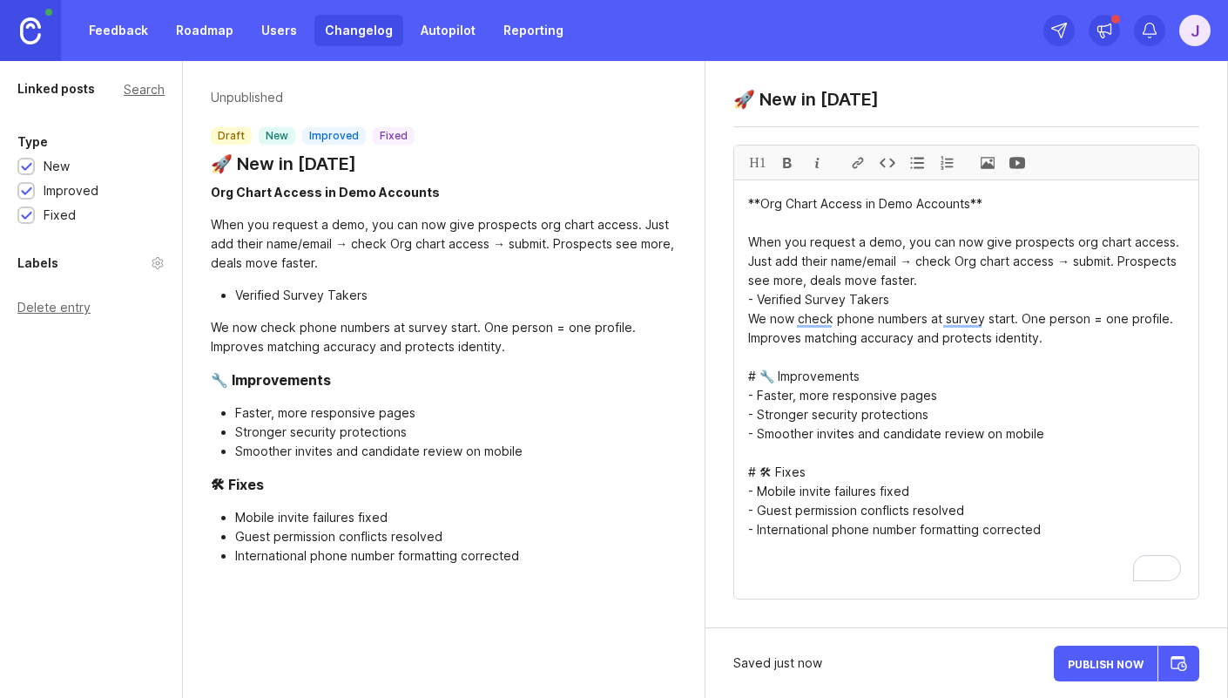
click at [820, 228] on textarea "**Org Chart Access in Demo Accounts** When you request a demo, you can now give…" at bounding box center [966, 389] width 464 height 418
click at [762, 206] on textarea "**Org Chart Access in Demo Accounts** When you request a demo, you can now give…" at bounding box center [966, 389] width 464 height 418
click at [979, 204] on textarea "Org Chart Access in Demo Accounts** When you request a demo, you can now give p…" at bounding box center [966, 389] width 464 height 418
click at [786, 208] on textarea "Org Chart Access in Demo Accounts When you request a demo, you can now give pro…" at bounding box center [966, 389] width 464 height 418
click at [786, 206] on textarea "Org Chart Access in Demo Accounts When you request a demo, you can now give pro…" at bounding box center [966, 389] width 464 height 418
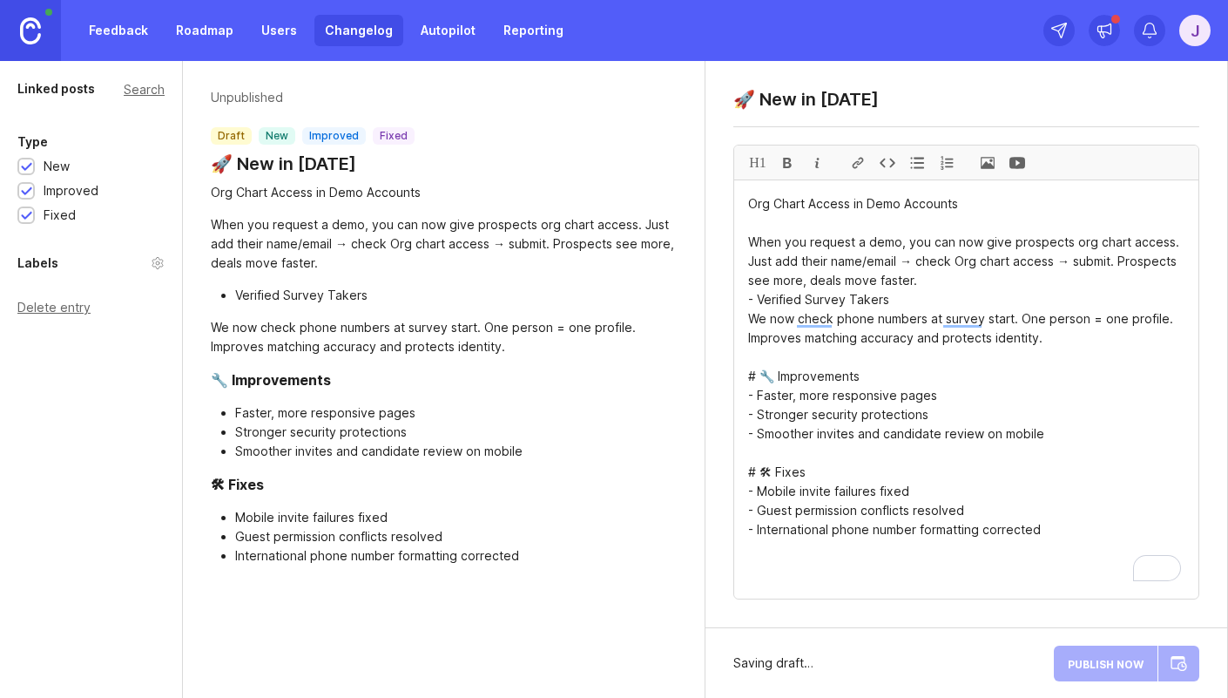
click at [786, 206] on textarea "Org Chart Access in Demo Accounts When you request a demo, you can now give pro…" at bounding box center [966, 389] width 464 height 418
click at [800, 206] on textarea "Org Chart Access in Demo Accounts When you request a demo, you can now give pro…" at bounding box center [966, 389] width 464 height 418
click at [799, 205] on textarea "Org Chart Access in Demo Accounts When you request a demo, you can now give pro…" at bounding box center [966, 389] width 464 height 418
click at [827, 208] on textarea "Org Chart Access in Demo Accounts When you request a demo, you can now give pro…" at bounding box center [966, 389] width 464 height 418
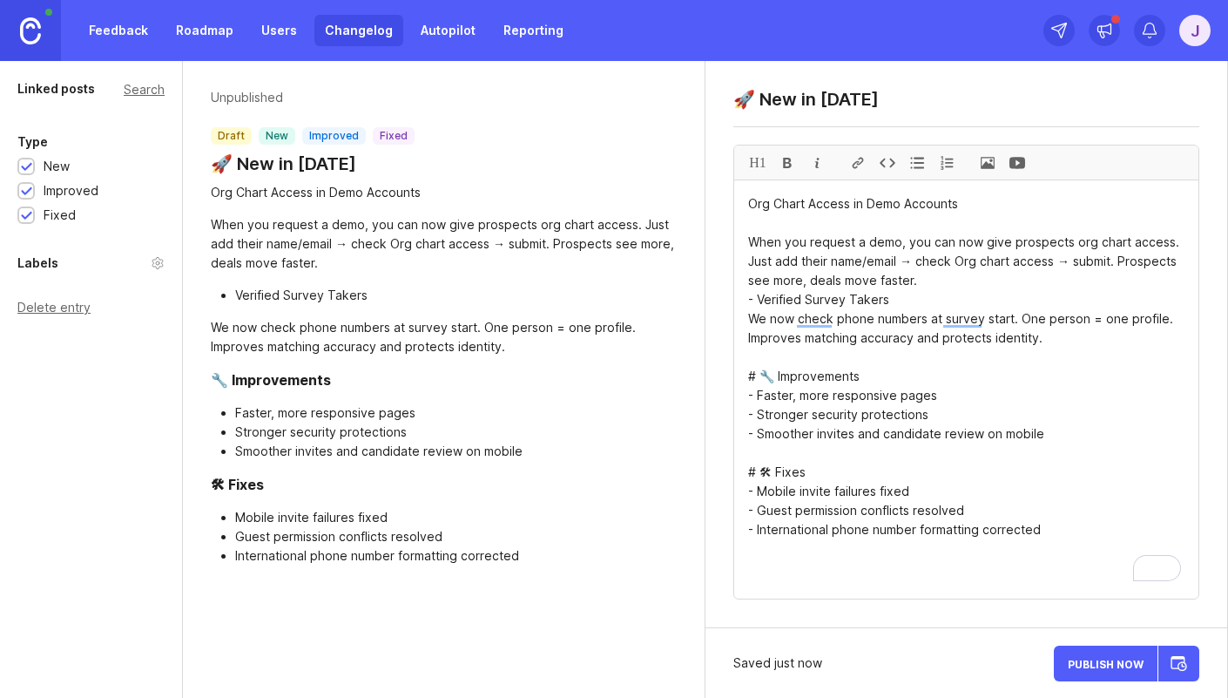
click at [827, 208] on textarea "Org Chart Access in Demo Accounts When you request a demo, you can now give pro…" at bounding box center [966, 389] width 464 height 418
click at [765, 165] on div "H1" at bounding box center [758, 162] width 30 height 34
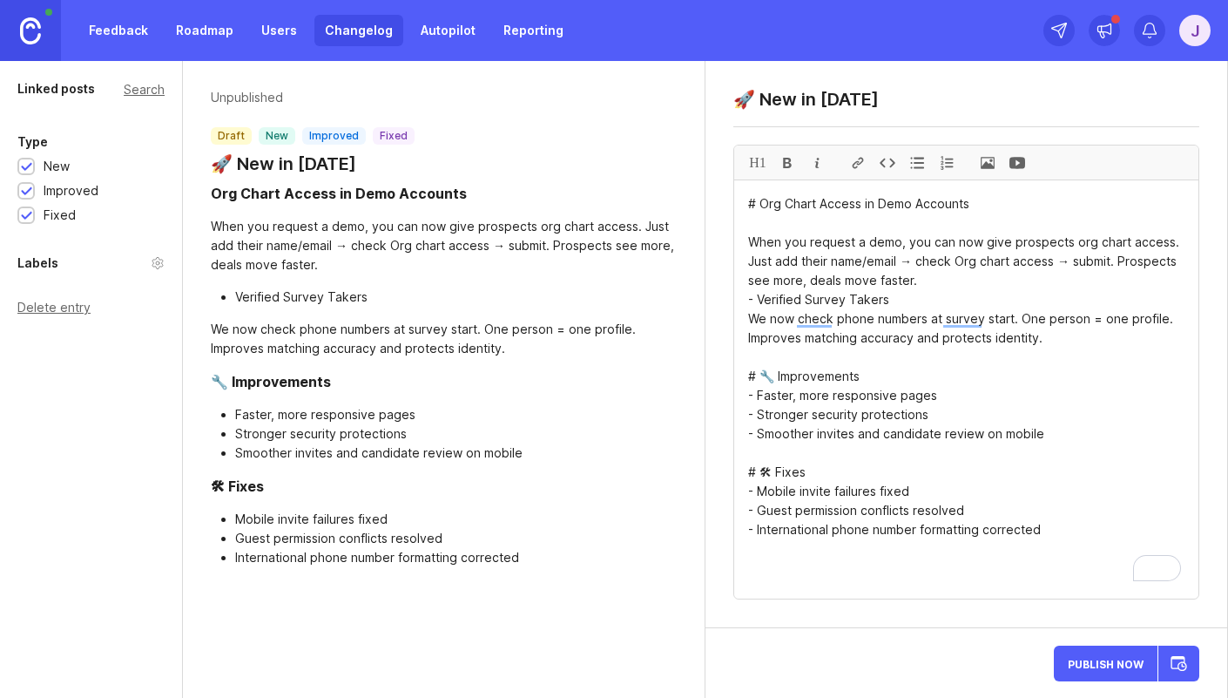
click at [799, 261] on textarea "# Org Chart Access in Demo Accounts When you request a demo, you can now give p…" at bounding box center [966, 389] width 464 height 418
click at [861, 226] on textarea "# Org Chart Access in Demo Accounts When you request a demo, you can now give p…" at bounding box center [966, 389] width 464 height 418
click at [765, 300] on textarea "# Org Chart Access in Demo Accounts When you request a demo, you can now give p…" at bounding box center [966, 389] width 464 height 418
click at [760, 300] on textarea "# Org Chart Access in Demo Accounts When you request a demo, you can now give p…" at bounding box center [966, 389] width 464 height 418
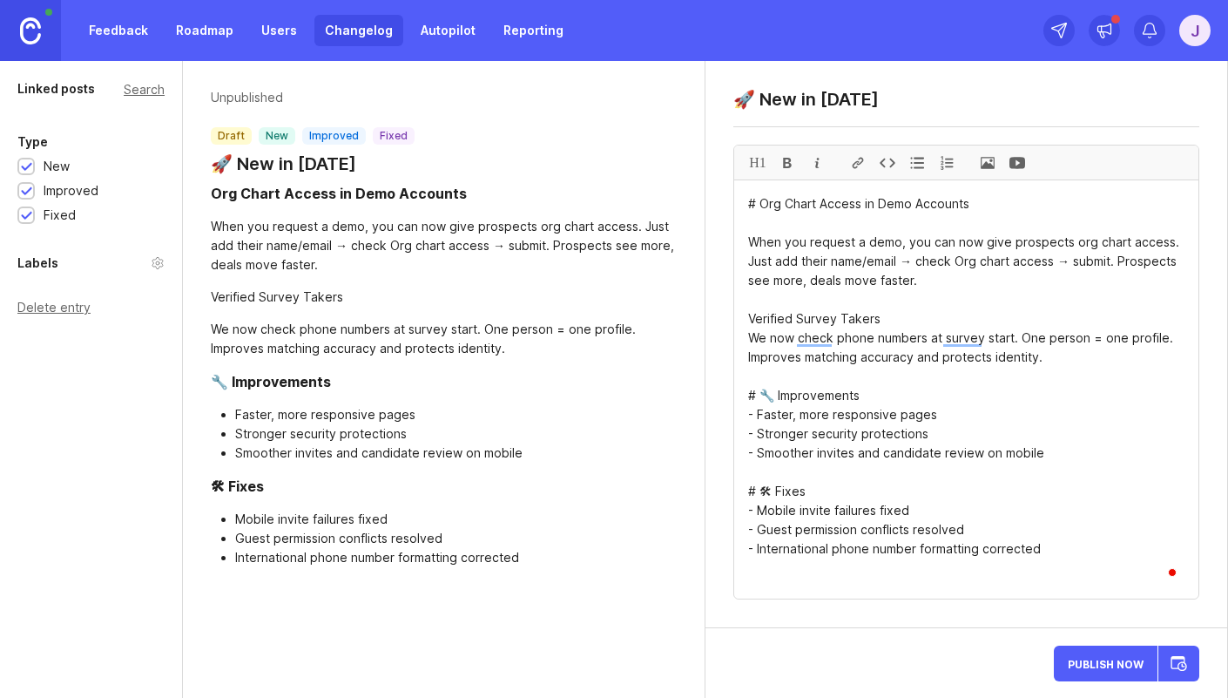
click at [783, 319] on textarea "# Org Chart Access in Demo Accounts When you request a demo, you can now give p…" at bounding box center [966, 389] width 464 height 418
click at [783, 318] on textarea "# Org Chart Access in Demo Accounts When you request a demo, you can now give p…" at bounding box center [966, 389] width 464 height 418
click at [757, 165] on div "H1" at bounding box center [758, 162] width 30 height 34
click at [834, 311] on textarea "# Org Chart Access in Demo Accounts When you request a demo, you can now give p…" at bounding box center [966, 389] width 464 height 418
click at [847, 268] on textarea "# Org Chart Access in Demo Accounts When you request a demo, you can now give p…" at bounding box center [966, 389] width 464 height 418
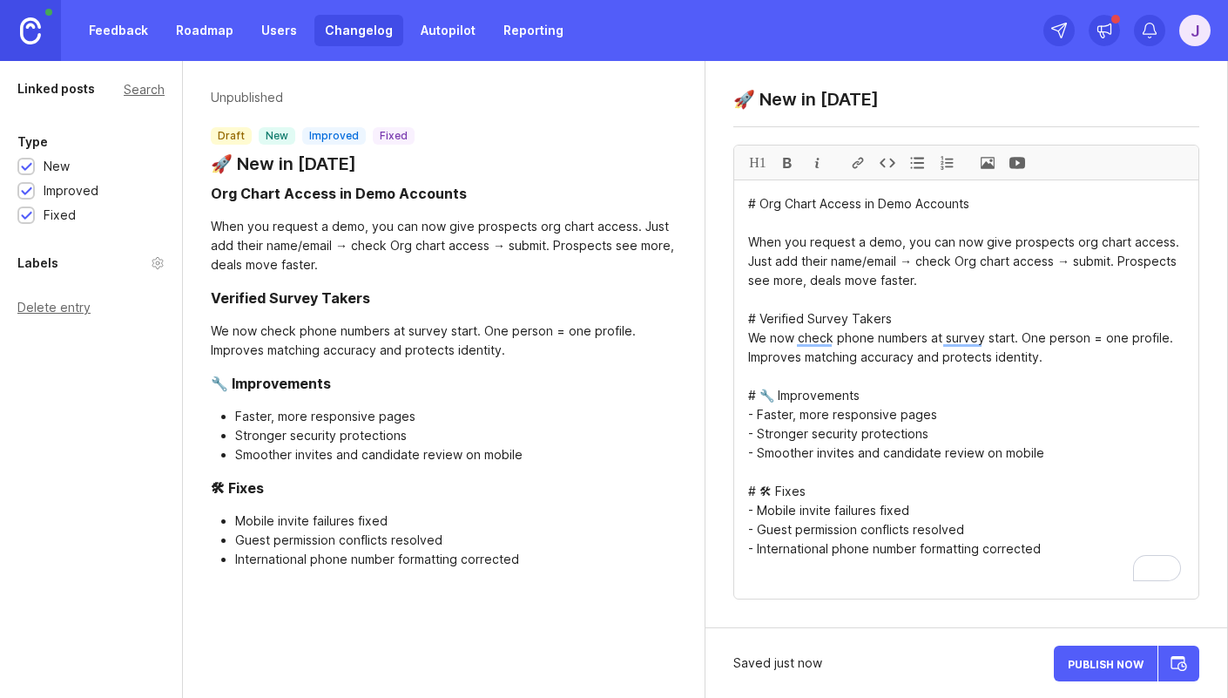
click at [849, 296] on textarea "# Org Chart Access in Demo Accounts When you request a demo, you can now give p…" at bounding box center [966, 389] width 464 height 418
click at [780, 389] on textarea "# Org Chart Access in Demo Accounts When you request a demo, you can now give p…" at bounding box center [966, 389] width 464 height 418
click at [777, 399] on textarea "# Org Chart Access in Demo Accounts When you request a demo, you can now give p…" at bounding box center [966, 389] width 464 height 418
click at [274, 232] on div "When you request a demo, you can now give prospects org chart access. Just add …" at bounding box center [444, 245] width 466 height 57
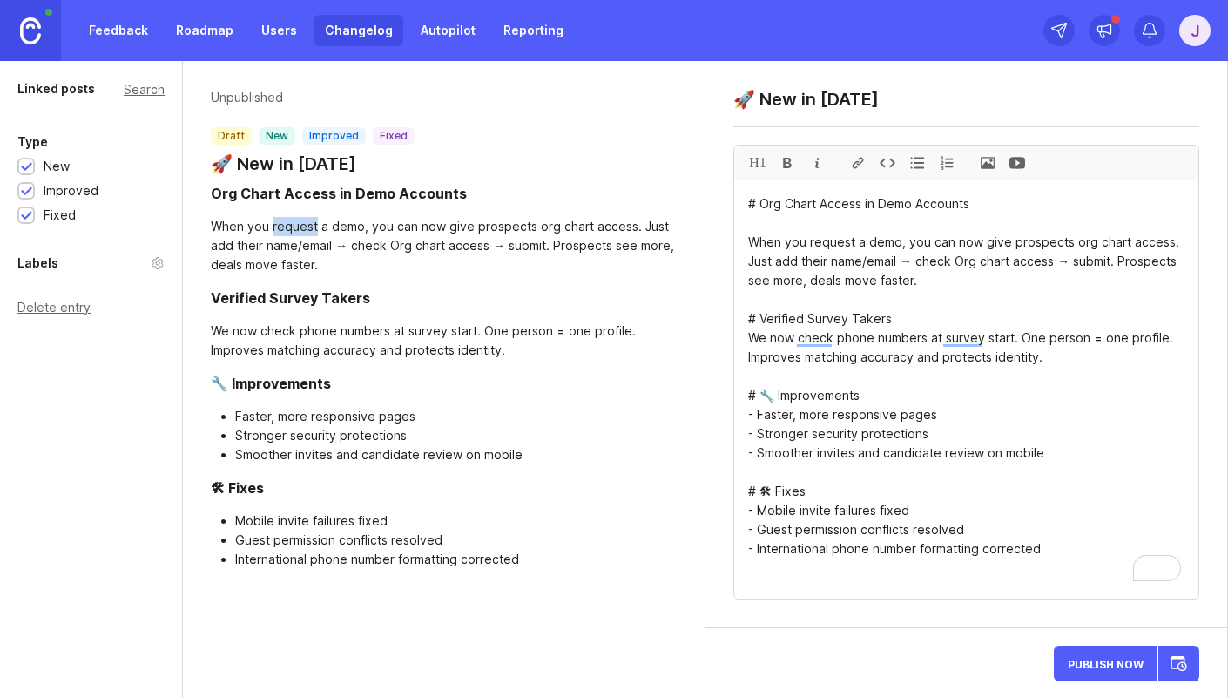
click at [288, 231] on div "When you request a demo, you can now give prospects org chart access. Just add …" at bounding box center [444, 245] width 466 height 57
click at [369, 226] on div "When you request a demo, you can now give prospects org chart access. Just add …" at bounding box center [444, 245] width 466 height 57
click at [370, 226] on div "When you request a demo, you can now give prospects org chart access. Just add …" at bounding box center [444, 245] width 466 height 57
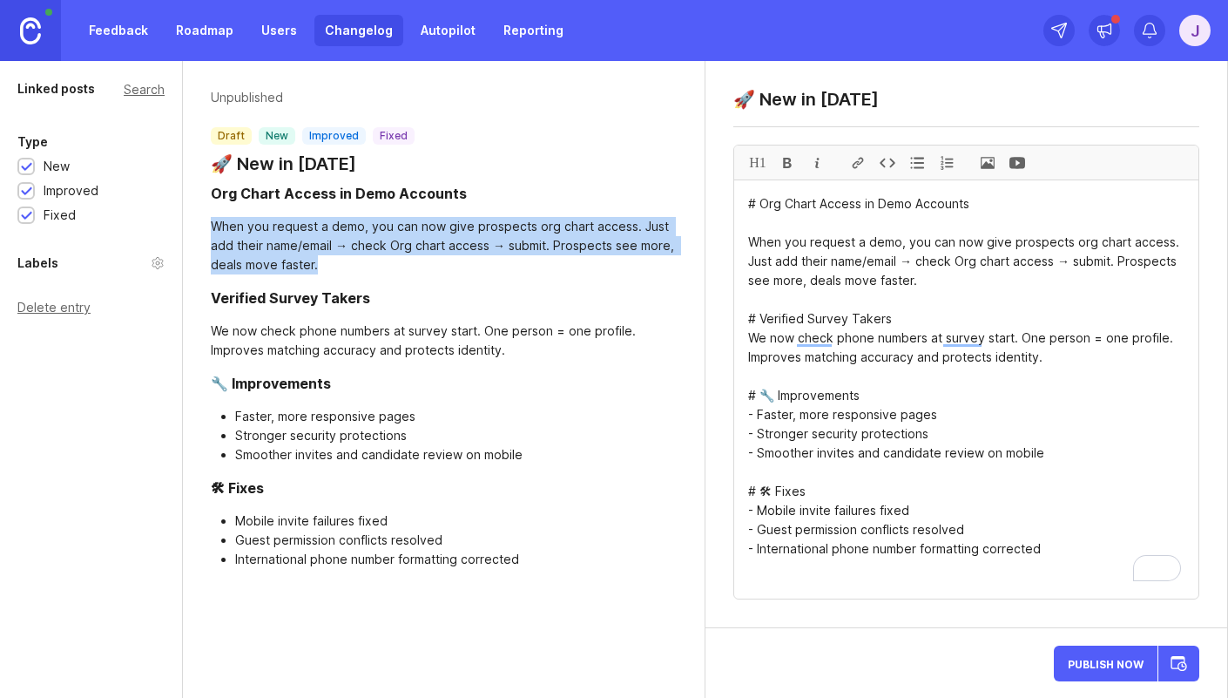
click at [370, 226] on div "When you request a demo, you can now give prospects org chart access. Just add …" at bounding box center [444, 245] width 466 height 57
click at [424, 228] on div "When you request a demo, you can now give prospects org chart access. Just add …" at bounding box center [444, 245] width 466 height 57
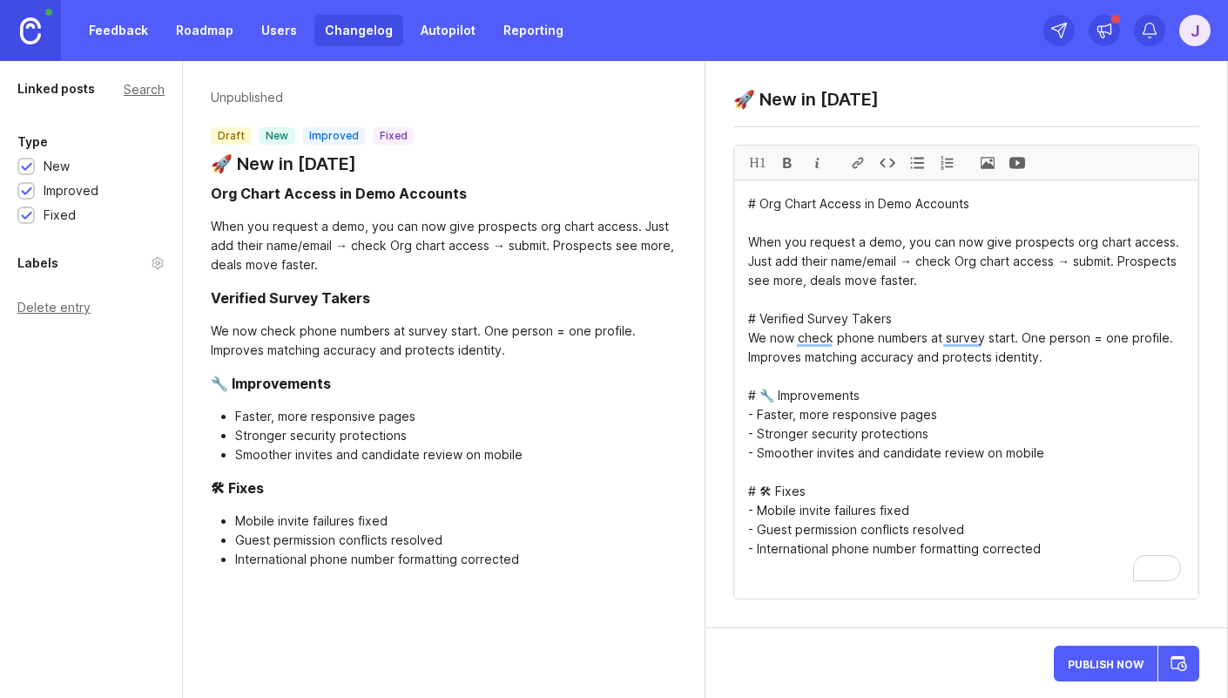
click at [442, 229] on div "When you request a demo, you can now give prospects org chart access. Just add …" at bounding box center [444, 245] width 466 height 57
click at [442, 228] on div "When you request a demo, you can now give prospects org chart access. Just add …" at bounding box center [444, 245] width 466 height 57
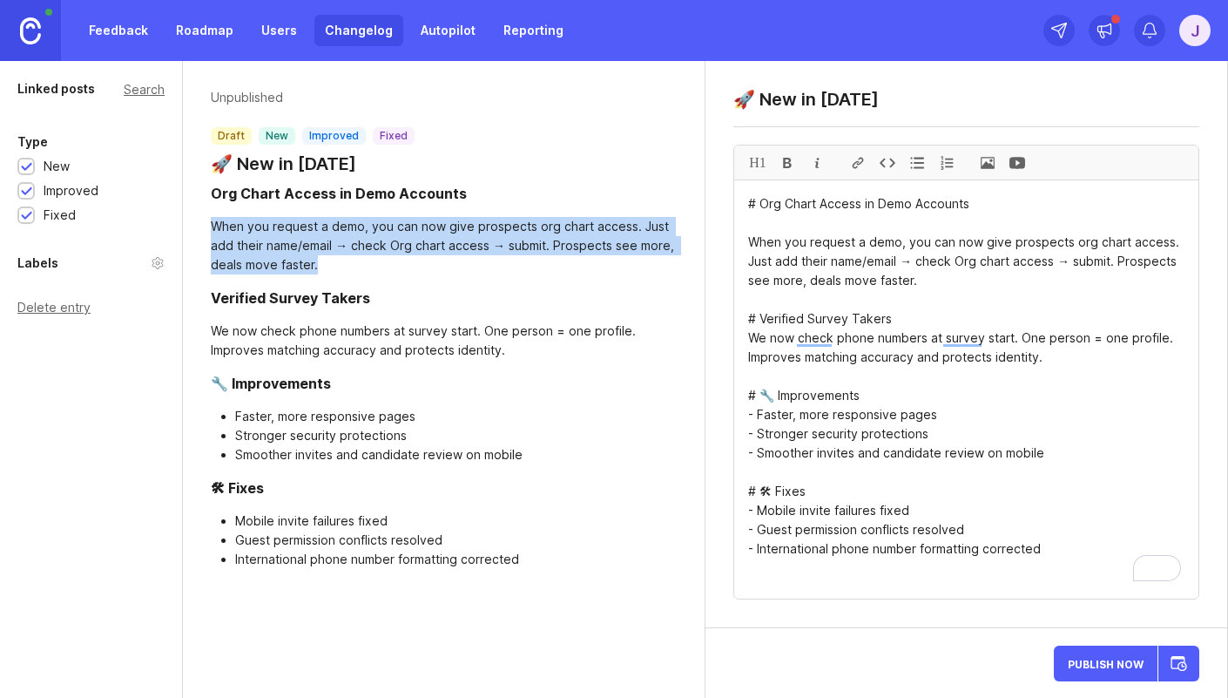
click at [442, 228] on div "When you request a demo, you can now give prospects org chart access. Just add …" at bounding box center [444, 245] width 466 height 57
click at [439, 228] on div "When you request a demo, you can now give prospects org chart access. Just add …" at bounding box center [444, 245] width 466 height 57
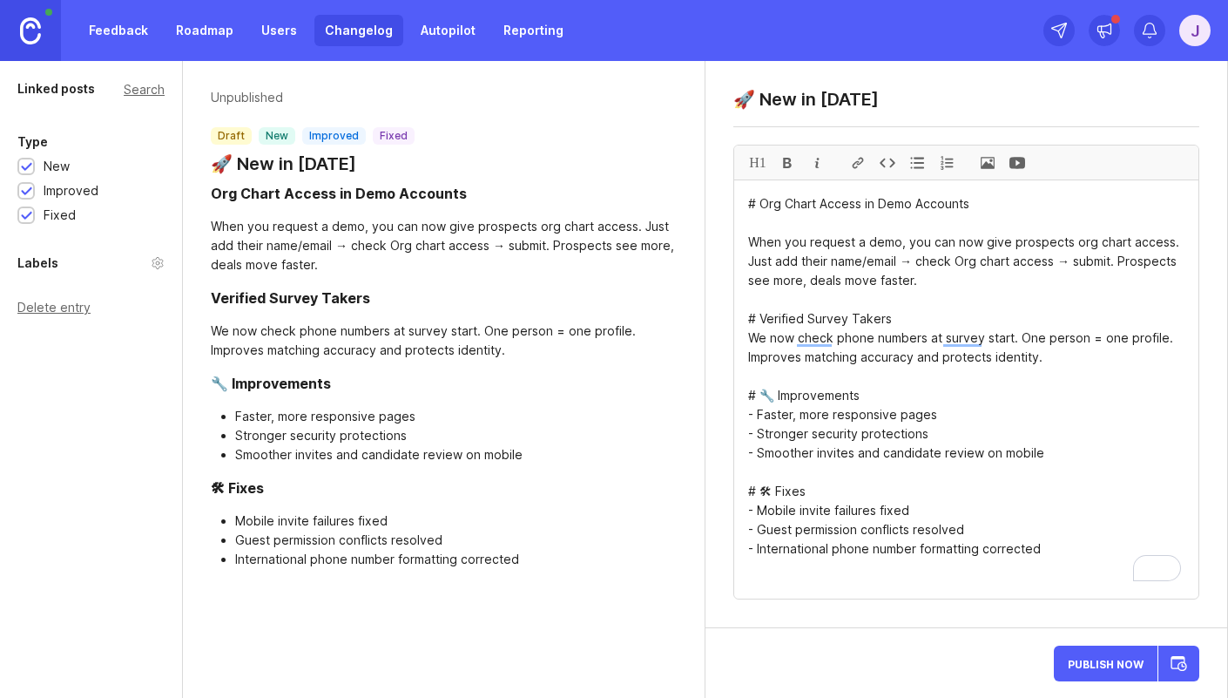
click at [434, 229] on div "When you request a demo, you can now give prospects org chart access. Just add …" at bounding box center [444, 245] width 466 height 57
click at [461, 226] on div "When you request a demo, you can now give prospects org chart access. Just add …" at bounding box center [444, 245] width 466 height 57
click at [464, 225] on div "When you request a demo, you can now give prospects org chart access. Just add …" at bounding box center [444, 245] width 466 height 57
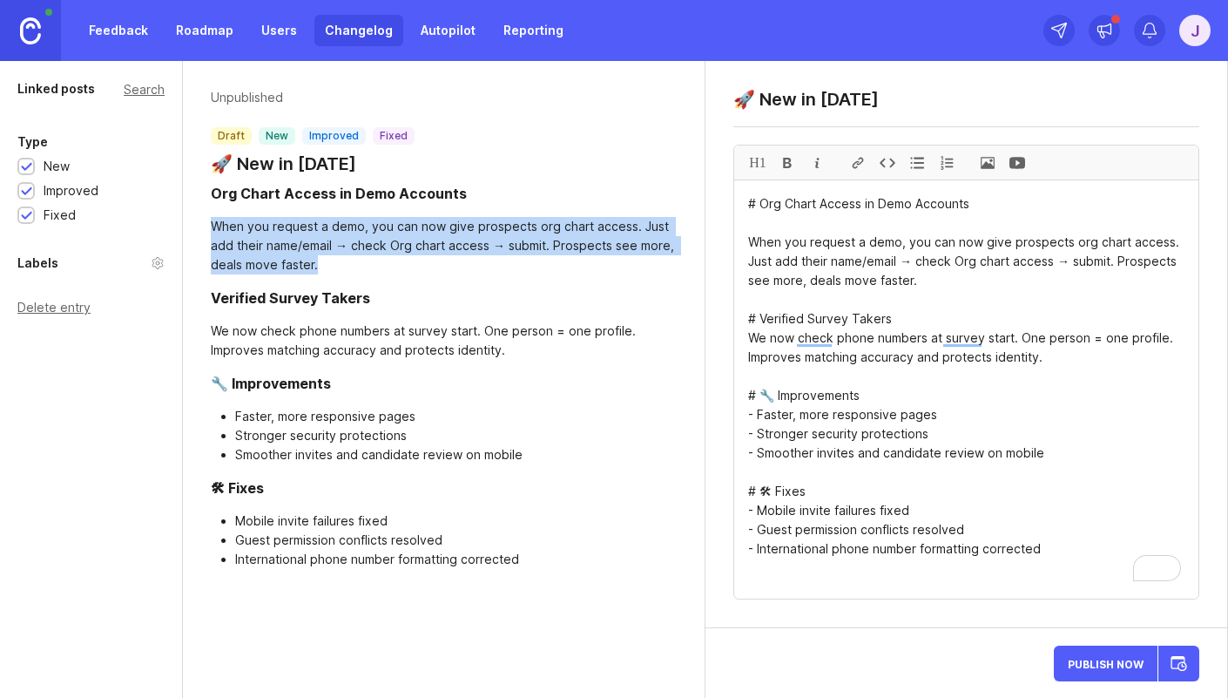
click at [464, 225] on div "When you request a demo, you can now give prospects org chart access. Just add …" at bounding box center [444, 245] width 466 height 57
click at [484, 226] on div "When you request a demo, you can now give prospects org chart access. Just add …" at bounding box center [444, 245] width 466 height 57
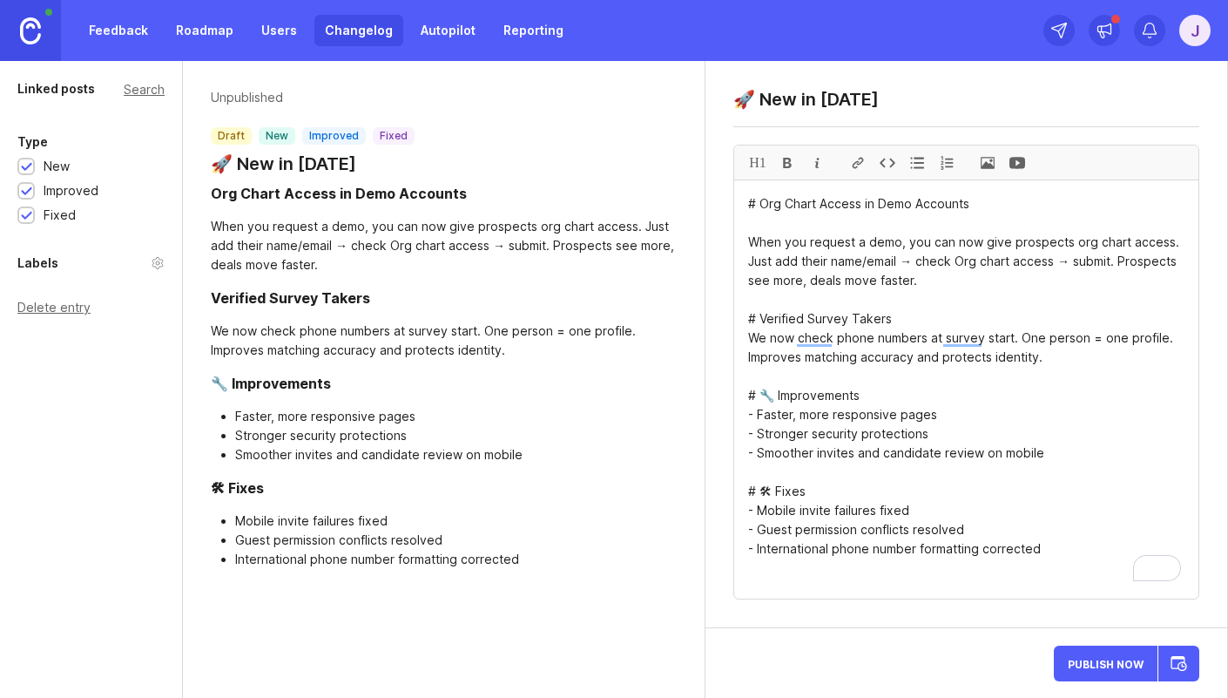
click at [538, 224] on div "When you request a demo, you can now give prospects org chart access. Just add …" at bounding box center [444, 245] width 466 height 57
click at [293, 249] on div "When you request a demo, you can now give prospects org chart access. Just add …" at bounding box center [444, 245] width 466 height 57
click at [293, 248] on div "When you request a demo, you can now give prospects org chart access. Just add …" at bounding box center [444, 245] width 466 height 57
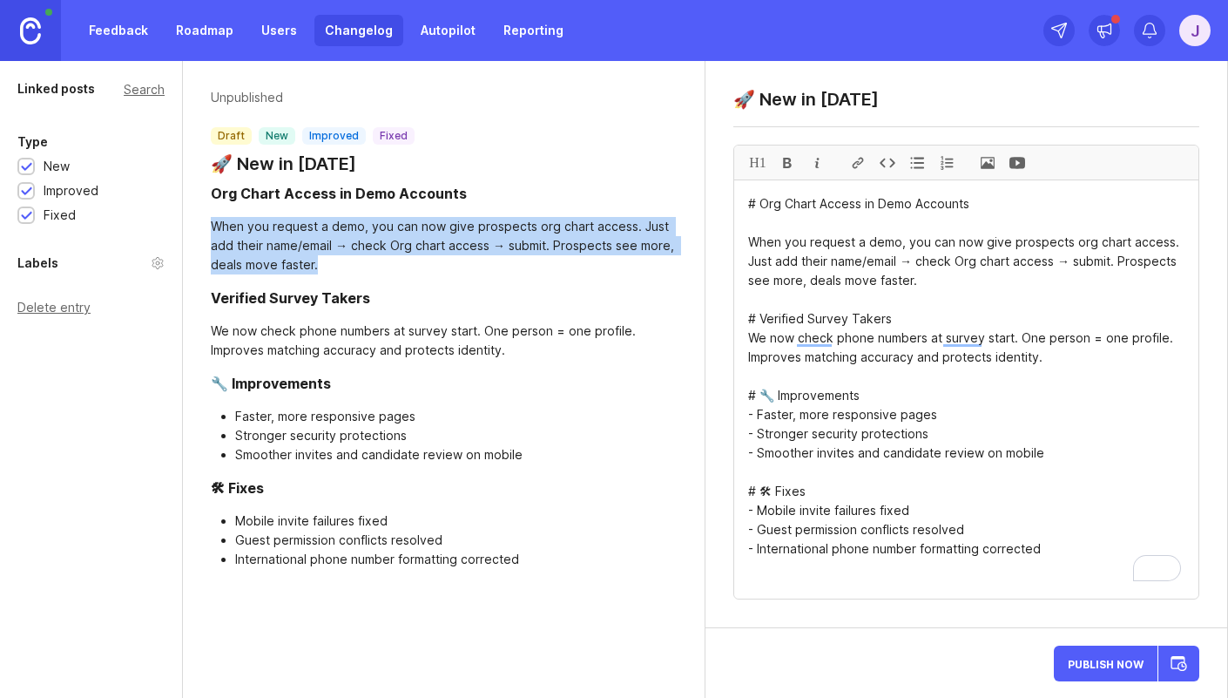
click at [293, 248] on div "When you request a demo, you can now give prospects org chart access. Just add …" at bounding box center [444, 245] width 466 height 57
click at [322, 247] on div "When you request a demo, you can now give prospects org chart access. Just add …" at bounding box center [444, 245] width 466 height 57
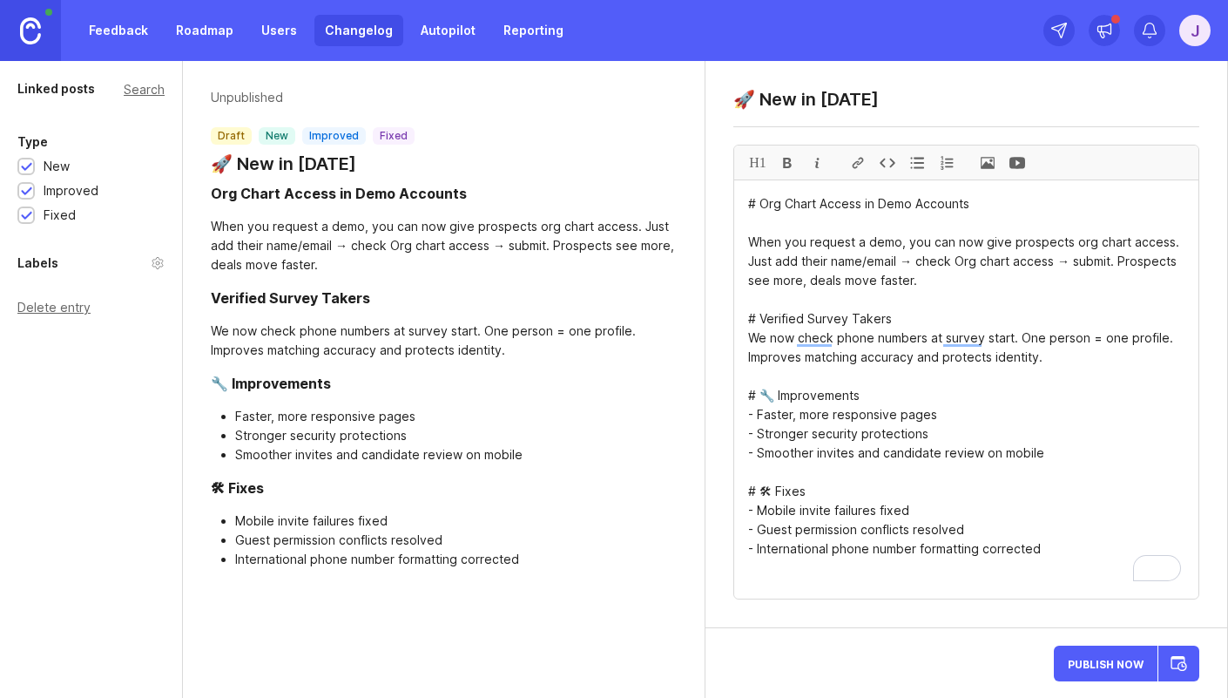
click at [338, 245] on div "When you request a demo, you can now give prospects org chart access. Just add …" at bounding box center [444, 245] width 466 height 57
click at [273, 248] on div "When you request a demo, you can now give prospects org chart access. Just add …" at bounding box center [444, 245] width 466 height 57
click at [1069, 260] on textarea "# Org Chart Access in Demo Accounts When you request a demo, you can now give p…" at bounding box center [966, 389] width 464 height 418
click at [747, 267] on textarea "# Org Chart Access in Demo Accounts When you request a demo, you can now give p…" at bounding box center [966, 389] width 464 height 418
click at [914, 270] on textarea "# Org Chart Access in Demo Accounts When you request a demo, you can now give p…" at bounding box center [966, 389] width 464 height 418
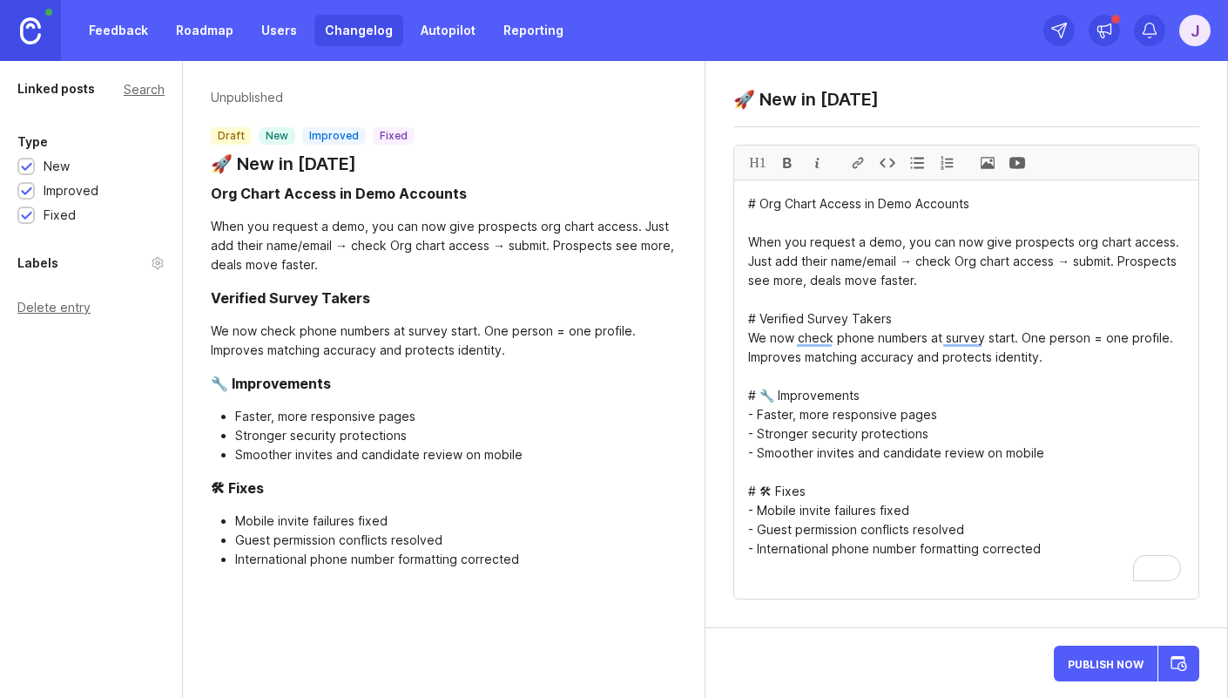
click at [938, 269] on textarea "# Org Chart Access in Demo Accounts When you request a demo, you can now give p…" at bounding box center [966, 389] width 464 height 418
click at [938, 268] on textarea "# Org Chart Access in Demo Accounts When you request a demo, you can now give p…" at bounding box center [966, 389] width 464 height 418
click at [967, 269] on textarea "# Org Chart Access in Demo Accounts When you request a demo, you can now give p…" at bounding box center [966, 389] width 464 height 418
click at [940, 267] on textarea "# Org Chart Access in Demo Accounts When you request a demo, you can now give p…" at bounding box center [966, 389] width 464 height 418
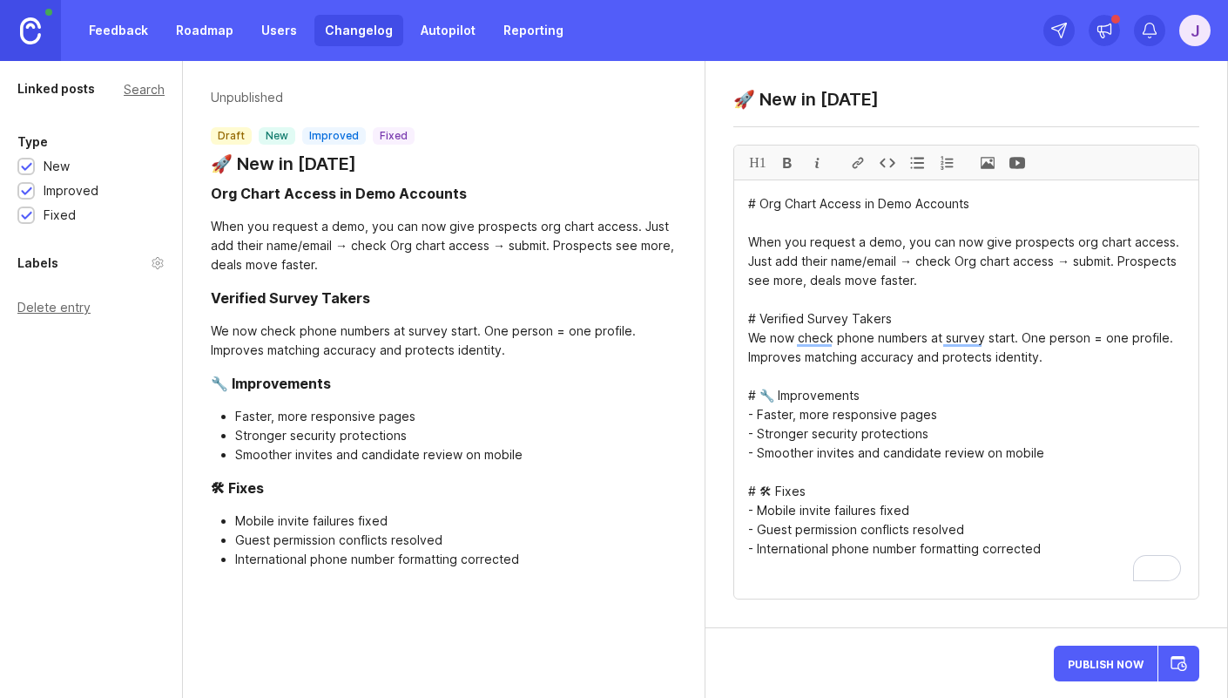
click at [940, 267] on textarea "# Org Chart Access in Demo Accounts When you request a demo, you can now give p…" at bounding box center [966, 389] width 464 height 418
click at [977, 265] on textarea "# Org Chart Access in Demo Accounts When you request a demo, you can now give p…" at bounding box center [966, 389] width 464 height 418
click at [985, 265] on textarea "# Org Chart Access in Demo Accounts When you request a demo, you can now give p…" at bounding box center [966, 389] width 464 height 418
click at [985, 264] on textarea "# Org Chart Access in Demo Accounts When you request a demo, you can now give p…" at bounding box center [966, 389] width 464 height 418
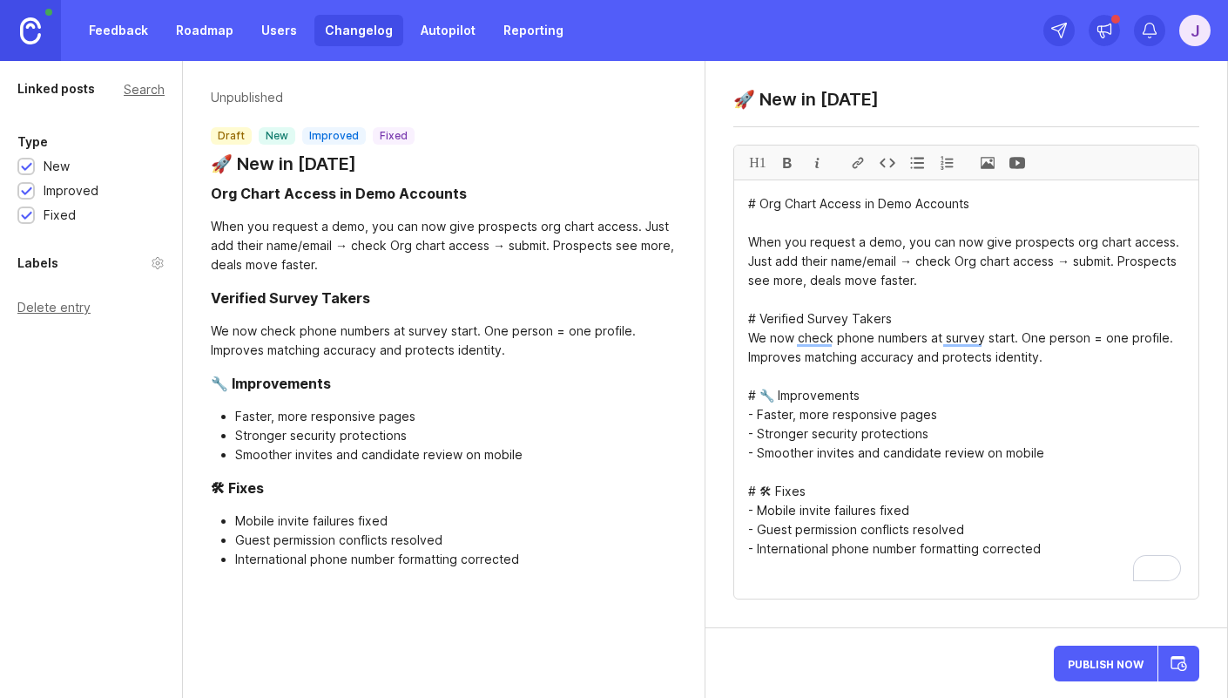
click at [986, 263] on textarea "# Org Chart Access in Demo Accounts When you request a demo, you can now give p…" at bounding box center [966, 389] width 464 height 418
click at [935, 267] on textarea "# Org Chart Access in Demo Accounts When you request a demo, you can now give p…" at bounding box center [966, 389] width 464 height 418
click at [1116, 267] on textarea "# Org Chart Access in Demo Accounts When you request a demo, you can now give p…" at bounding box center [966, 389] width 464 height 418
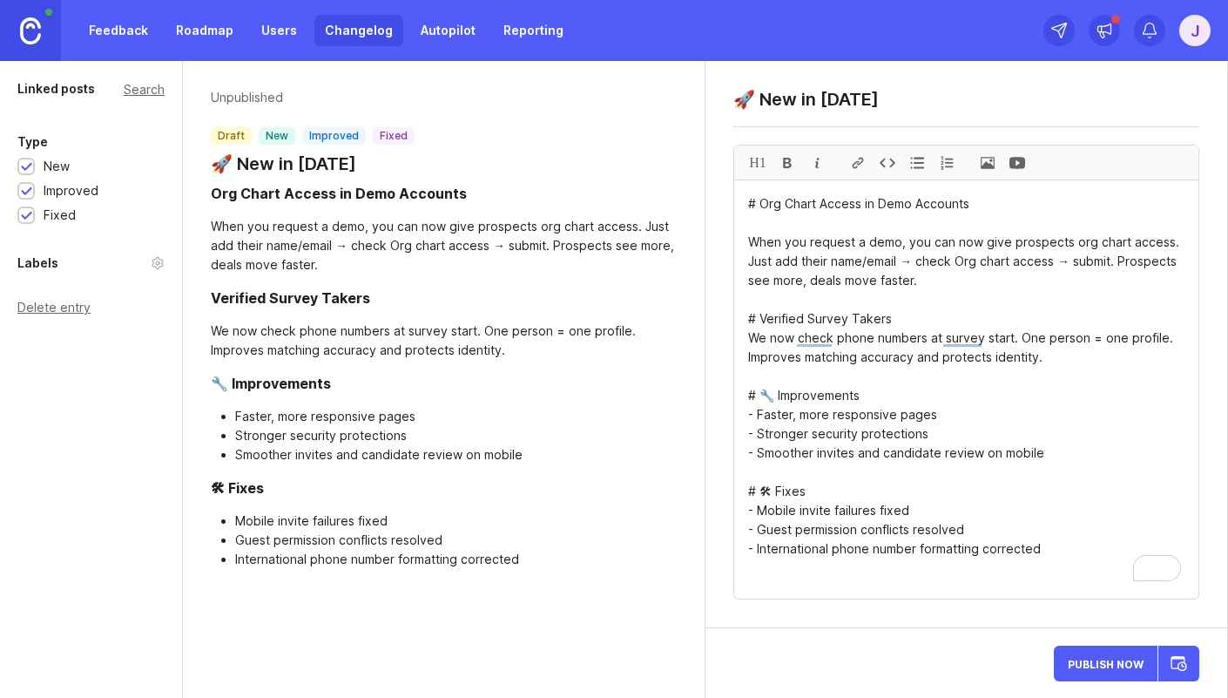
click at [826, 283] on textarea "# Org Chart Access in Demo Accounts When you request a demo, you can now give p…" at bounding box center [966, 389] width 464 height 418
click at [914, 287] on textarea "# Org Chart Access in Demo Accounts When you request a demo, you can now give p…" at bounding box center [966, 389] width 464 height 418
click at [855, 280] on textarea "# Org Chart Access in Demo Accounts When you request a demo, you can now give p…" at bounding box center [966, 389] width 464 height 418
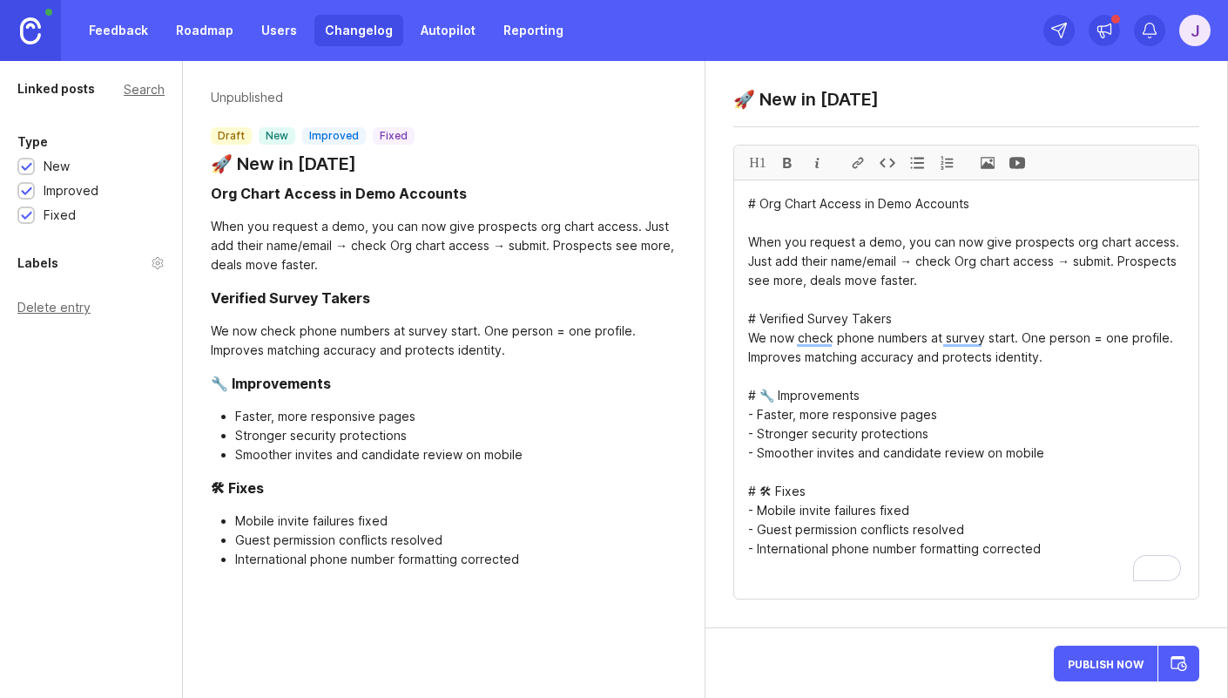
click at [1086, 275] on textarea "# Org Chart Access in Demo Accounts When you request a demo, you can now give p…" at bounding box center [966, 389] width 464 height 418
click at [1119, 260] on textarea "# Org Chart Access in Demo Accounts When you request a demo, you can now give p…" at bounding box center [966, 389] width 464 height 418
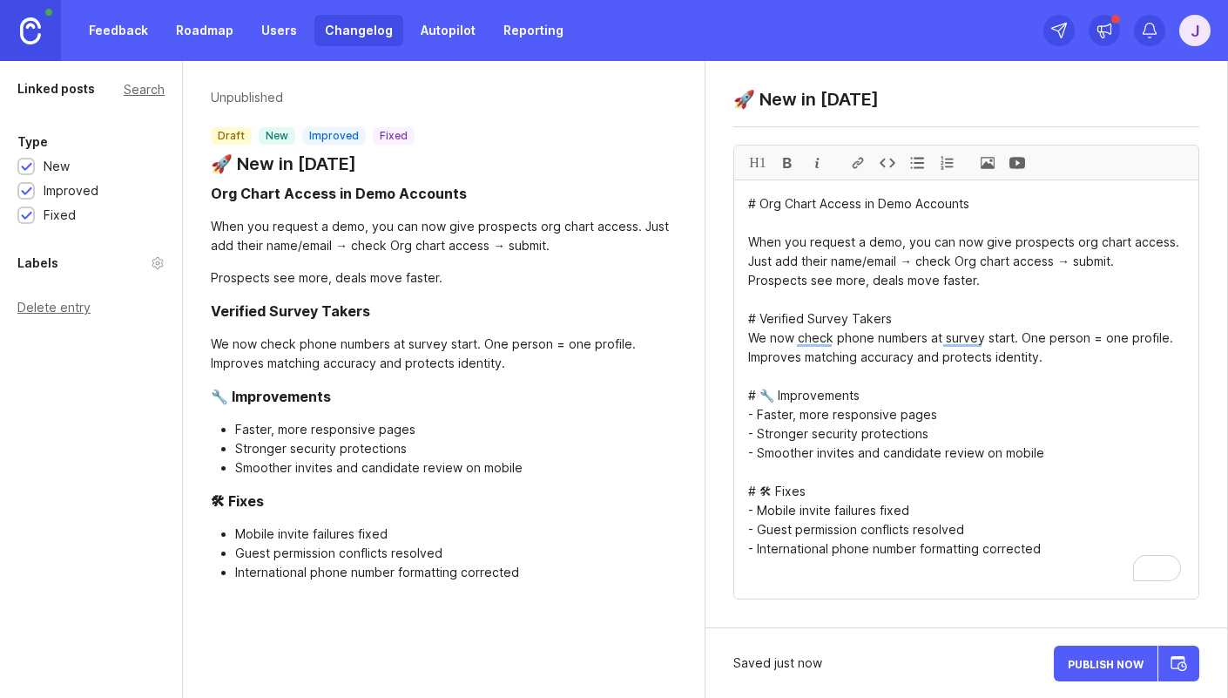
click at [846, 365] on textarea "# Org Chart Access in Demo Accounts When you request a demo, you can now give p…" at bounding box center [966, 389] width 464 height 418
click at [853, 321] on textarea "# Org Chart Access in Demo Accounts When you request a demo, you can now give p…" at bounding box center [966, 389] width 464 height 418
click at [854, 320] on textarea "# Org Chart Access in Demo Accounts When you request a demo, you can now give p…" at bounding box center [966, 389] width 464 height 418
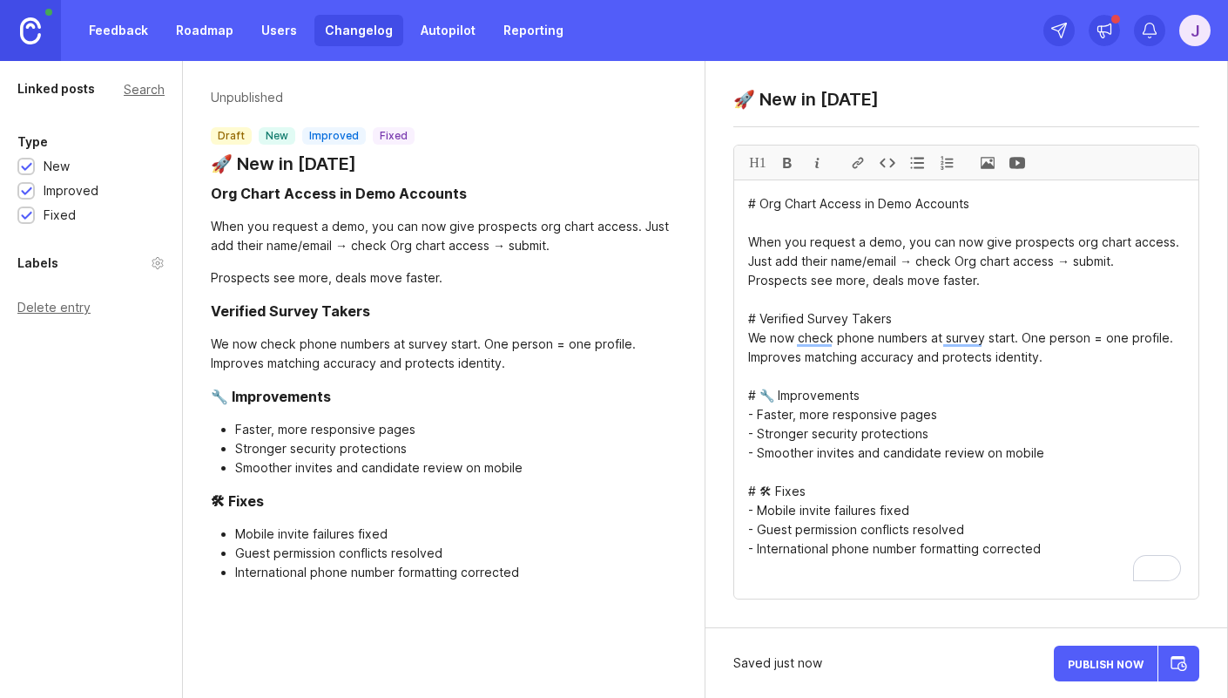
click at [853, 317] on textarea "# Org Chart Access in Demo Accounts When you request a demo, you can now give p…" at bounding box center [966, 389] width 464 height 418
click at [841, 314] on textarea "# Org Chart Access in Demo Accounts When you request a demo, you can now give p…" at bounding box center [966, 389] width 464 height 418
click at [863, 283] on textarea "# Org Chart Access in Demo Accounts When you request a demo, you can now give p…" at bounding box center [966, 389] width 464 height 418
click at [890, 372] on textarea "# Org Chart Access in Demo Accounts When you request a demo, you can now give p…" at bounding box center [966, 389] width 464 height 418
click at [911, 341] on textarea "# Org Chart Access in Demo Accounts When you request a demo, you can now give p…" at bounding box center [966, 389] width 464 height 418
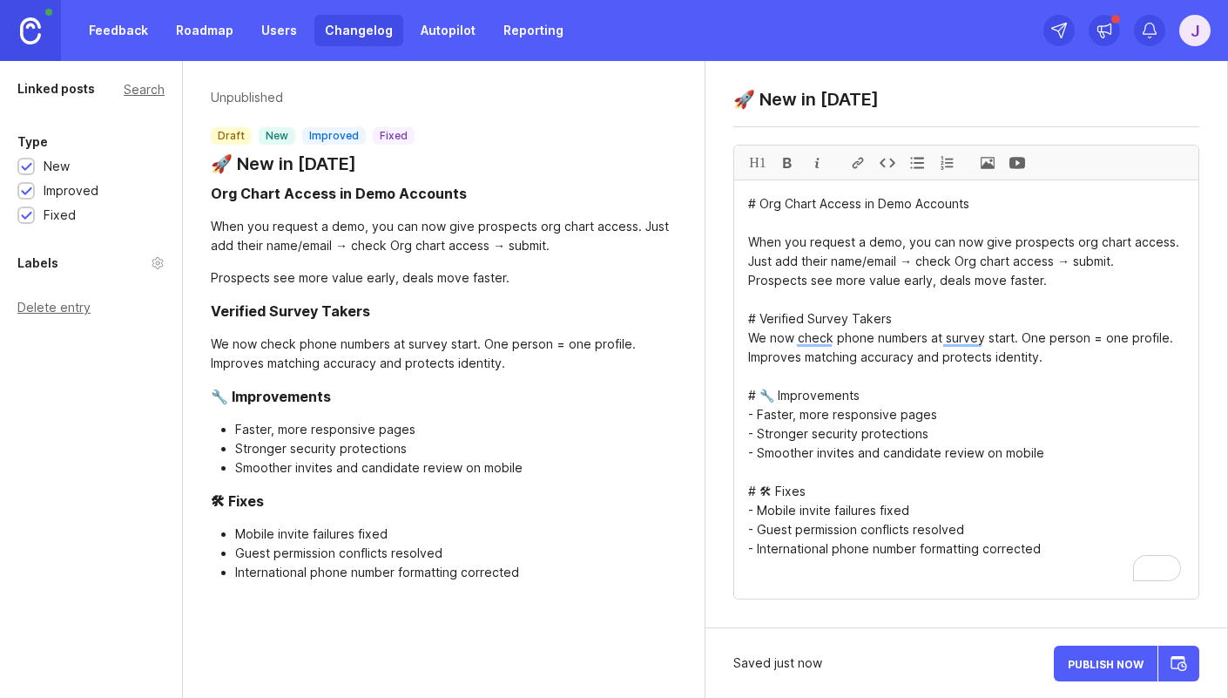
click at [911, 341] on textarea "# Org Chart Access in Demo Accounts When you request a demo, you can now give p…" at bounding box center [966, 389] width 464 height 418
click at [812, 322] on textarea "# Org Chart Access in Demo Accounts When you request a demo, you can now give p…" at bounding box center [966, 389] width 464 height 418
click at [1060, 339] on textarea "# Org Chart Access in Demo Accounts When you request a demo, you can now give p…" at bounding box center [966, 389] width 464 height 418
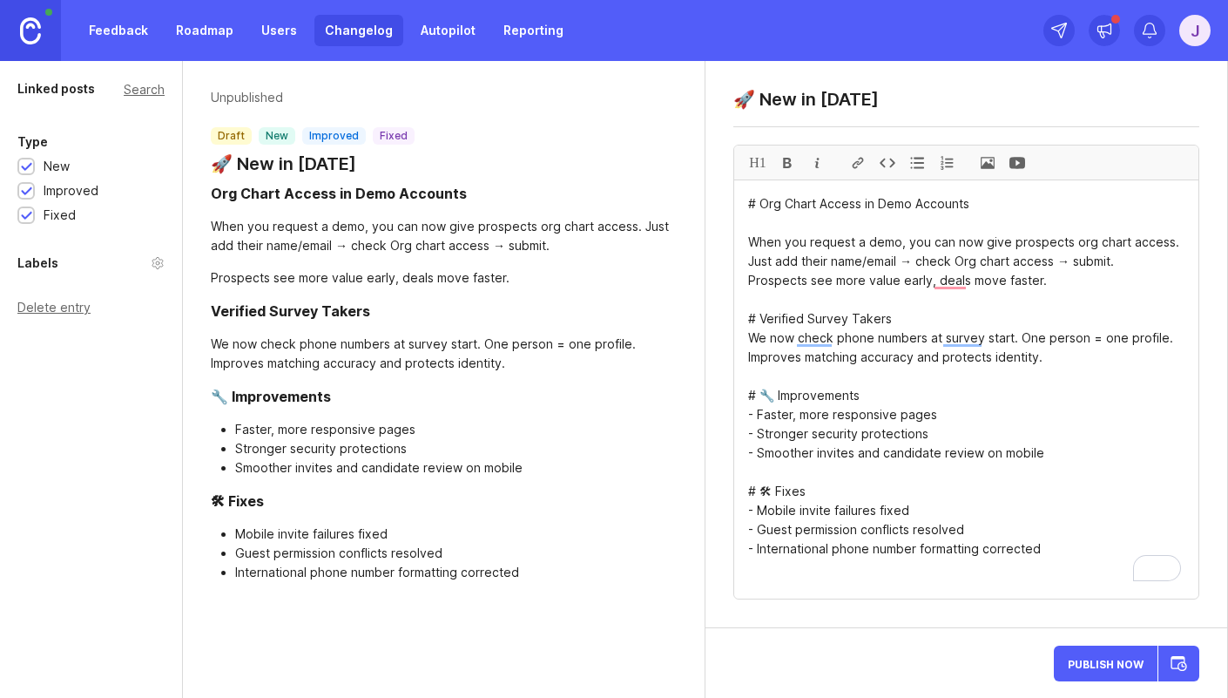
click at [1088, 340] on textarea "# Org Chart Access in Demo Accounts When you request a demo, you can now give p…" at bounding box center [966, 389] width 464 height 418
click at [1033, 343] on textarea "# Org Chart Access in Demo Accounts When you request a demo, you can now give p…" at bounding box center [966, 389] width 464 height 418
drag, startPoint x: 1021, startPoint y: 341, endPoint x: 1186, endPoint y: 331, distance: 165.7
click at [1186, 331] on textarea "# Org Chart Access in Demo Accounts When you request a demo, you can now give p…" at bounding box center [966, 389] width 464 height 418
click at [1093, 352] on textarea "# Org Chart Access in Demo Accounts When you request a demo, you can now give p…" at bounding box center [966, 389] width 464 height 418
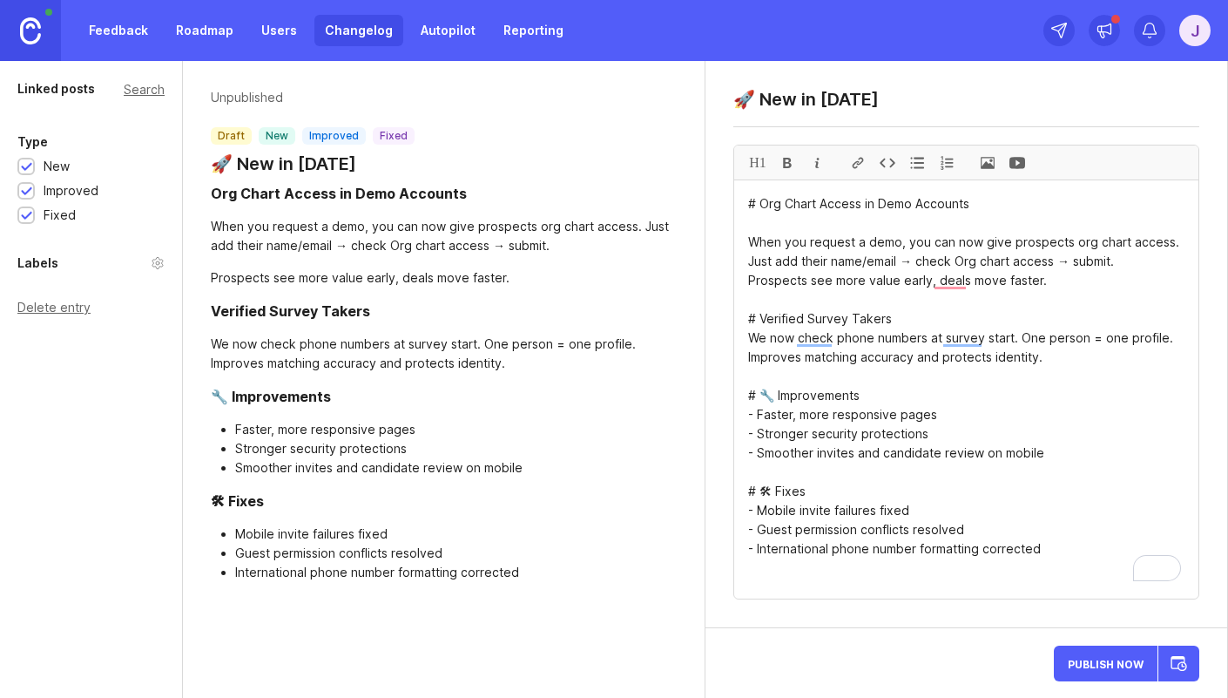
click at [1006, 354] on textarea "# Org Chart Access in Demo Accounts When you request a demo, you can now give p…" at bounding box center [966, 389] width 464 height 418
click at [836, 343] on textarea "# Org Chart Access in Demo Accounts When you request a demo, you can now give p…" at bounding box center [966, 389] width 464 height 418
click at [878, 343] on textarea "# Org Chart Access in Demo Accounts When you request a demo, you can now give p…" at bounding box center [966, 389] width 464 height 418
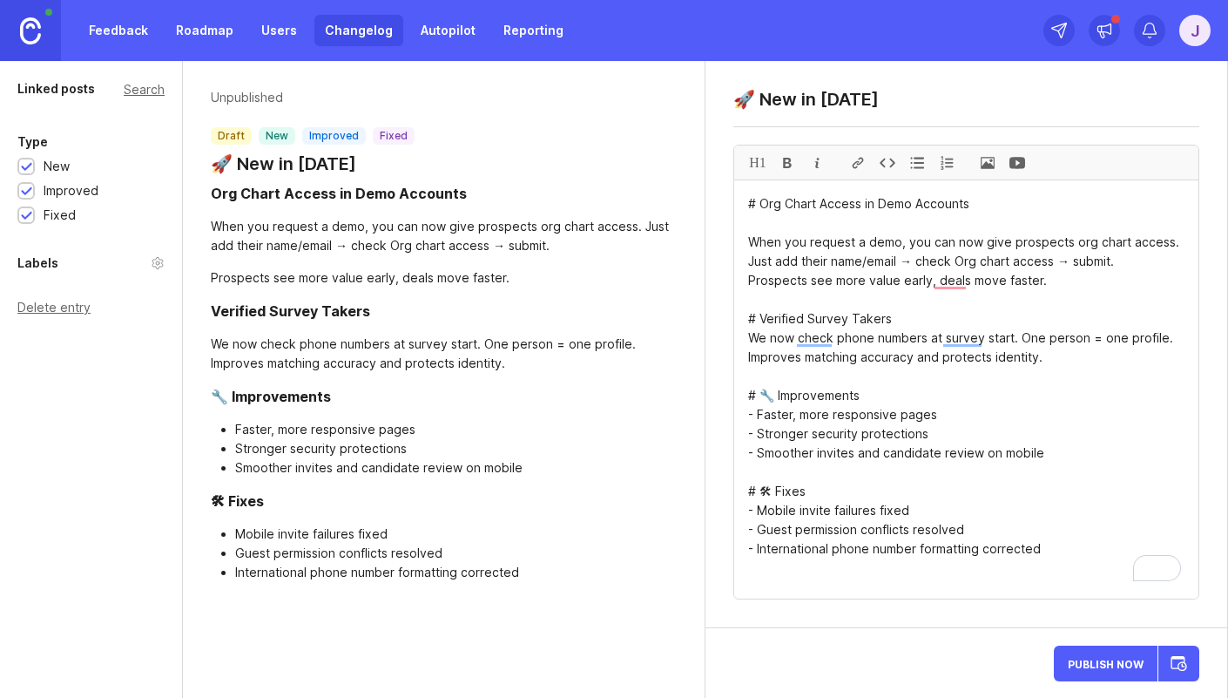
click at [878, 343] on textarea "# Org Chart Access in Demo Accounts When you request a demo, you can now give p…" at bounding box center [966, 389] width 464 height 418
click at [914, 343] on textarea "# Org Chart Access in Demo Accounts When you request a demo, you can now give p…" at bounding box center [966, 389] width 464 height 418
click at [917, 343] on textarea "# Org Chart Access in Demo Accounts When you request a demo, you can now give p…" at bounding box center [966, 389] width 464 height 418
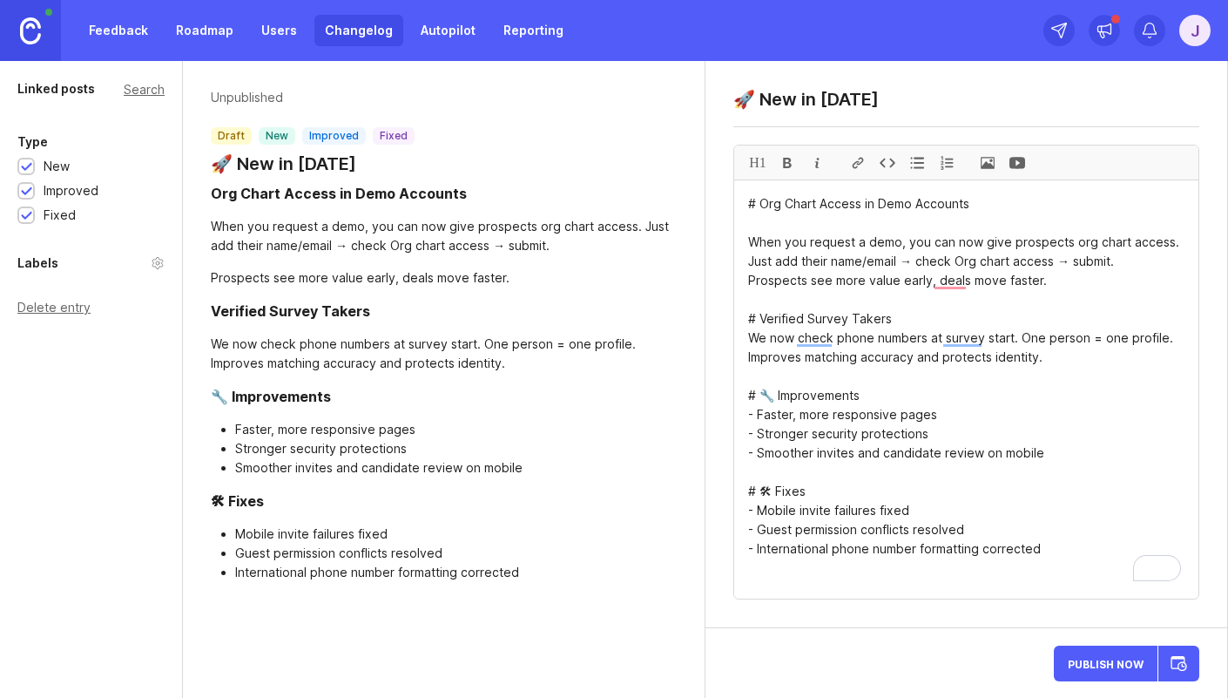
click at [1020, 340] on textarea "# Org Chart Access in Demo Accounts When you request a demo, you can now give p…" at bounding box center [966, 389] width 464 height 418
click at [1042, 339] on textarea "# Org Chart Access in Demo Accounts When you request a demo, you can now give p…" at bounding box center [966, 389] width 464 height 418
drag, startPoint x: 751, startPoint y: 361, endPoint x: 1021, endPoint y: 337, distance: 271.0
click at [1021, 337] on textarea "# Org Chart Access in Demo Accounts When you request a demo, you can now give p…" at bounding box center [966, 389] width 464 height 418
click at [1106, 340] on textarea "# Org Chart Access in Demo Accounts When you request a demo, you can now give p…" at bounding box center [966, 389] width 464 height 418
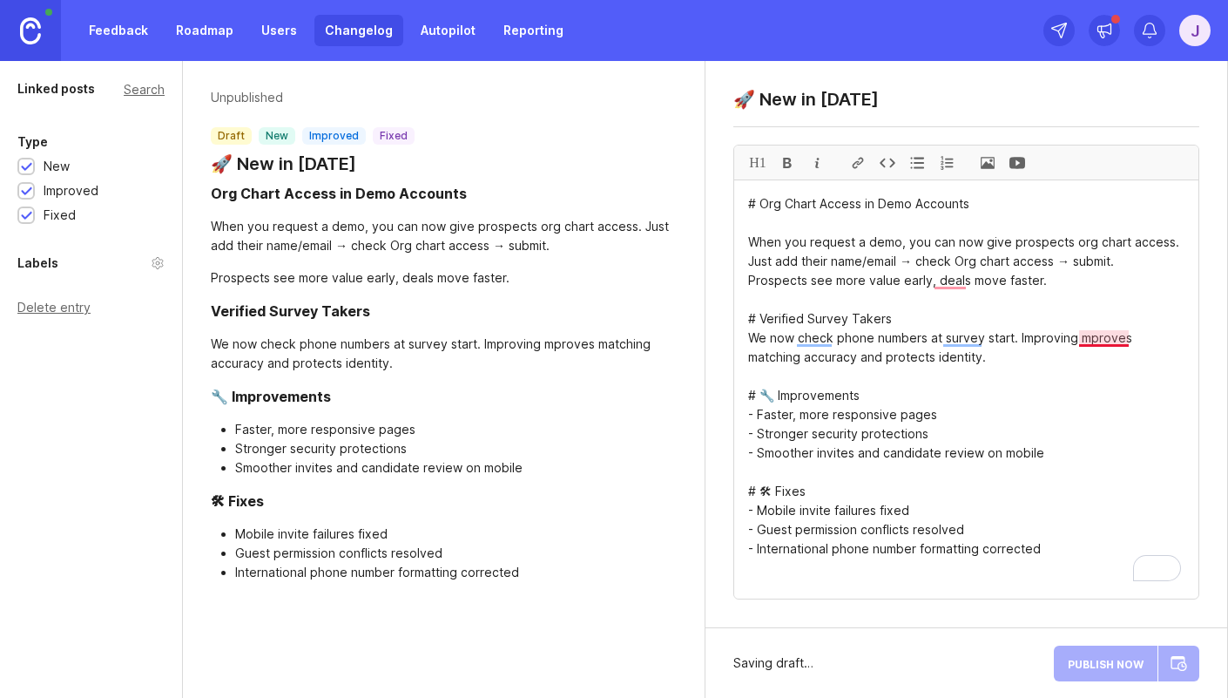
click at [1106, 340] on textarea "# Org Chart Access in Demo Accounts When you request a demo, you can now give p…" at bounding box center [966, 389] width 464 height 418
click at [1101, 341] on textarea "# Org Chart Access in Demo Accounts When you request a demo, you can now give p…" at bounding box center [966, 389] width 464 height 418
click at [1136, 341] on textarea "# Org Chart Access in Demo Accounts When you request a demo, you can now give p…" at bounding box center [966, 389] width 464 height 418
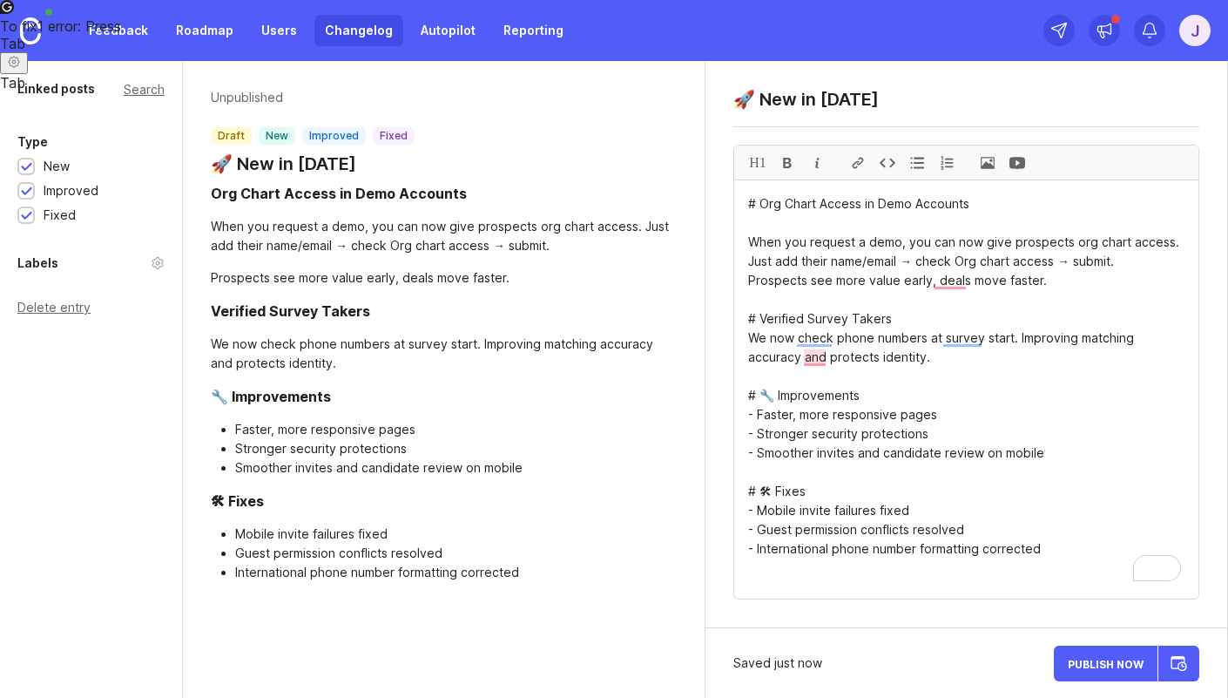
click at [1081, 341] on textarea "# Org Chart Access in Demo Accounts When you request a demo, you can now give p…" at bounding box center [966, 389] width 464 height 418
click at [825, 364] on textarea "# Org Chart Access in Demo Accounts When you request a demo, you can now give p…" at bounding box center [966, 389] width 464 height 418
click at [897, 359] on textarea "# Org Chart Access in Demo Accounts When you request a demo, you can now give p…" at bounding box center [966, 389] width 464 height 418
click at [1116, 337] on textarea "# Org Chart Access in Demo Accounts When you request a demo, you can now give p…" at bounding box center [966, 389] width 464 height 418
drag, startPoint x: 976, startPoint y: 361, endPoint x: 755, endPoint y: 360, distance: 221.2
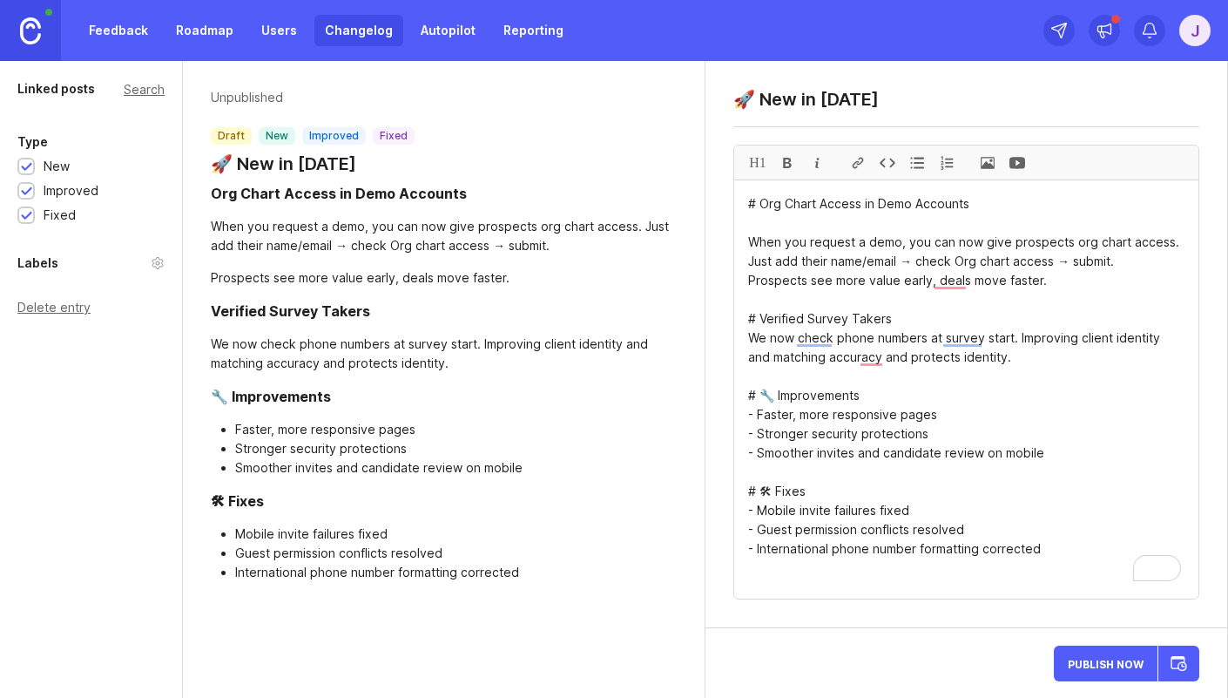
click at [1075, 339] on textarea "# Org Chart Access in Demo Accounts When you request a demo, you can now give p…" at bounding box center [966, 389] width 464 height 418
click at [1052, 338] on textarea "# Org Chart Access in Demo Accounts When you request a demo, you can now give p…" at bounding box center [966, 389] width 464 height 418
click at [1082, 341] on textarea "# Org Chart Access in Demo Accounts When you request a demo, you can now give p…" at bounding box center [966, 389] width 464 height 418
click at [1099, 341] on textarea "# Org Chart Access in Demo Accounts When you request a demo, you can now give p…" at bounding box center [966, 389] width 464 height 418
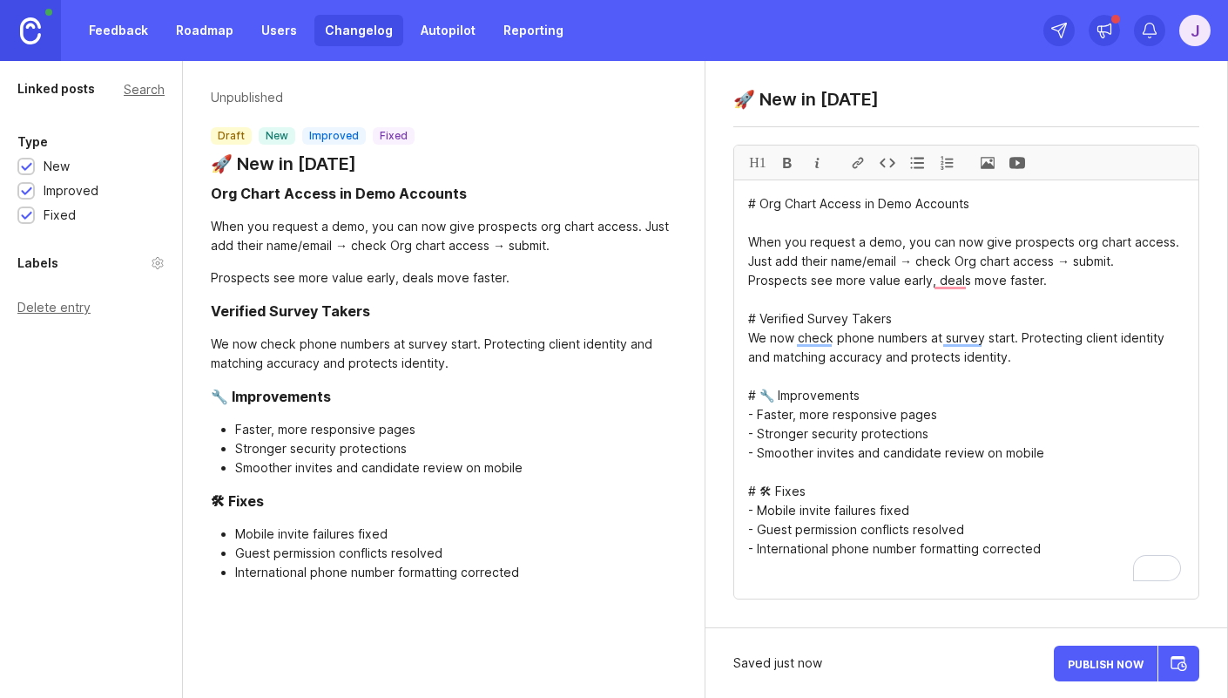
click at [1116, 338] on textarea "# Org Chart Access in Demo Accounts When you request a demo, you can now give p…" at bounding box center [966, 389] width 464 height 418
click at [1110, 339] on textarea "# Org Chart Access in Demo Accounts When you request a demo, you can now give p…" at bounding box center [966, 389] width 464 height 418
click at [1097, 359] on textarea "# Org Chart Access in Demo Accounts When you request a demo, you can now give p…" at bounding box center [966, 389] width 464 height 418
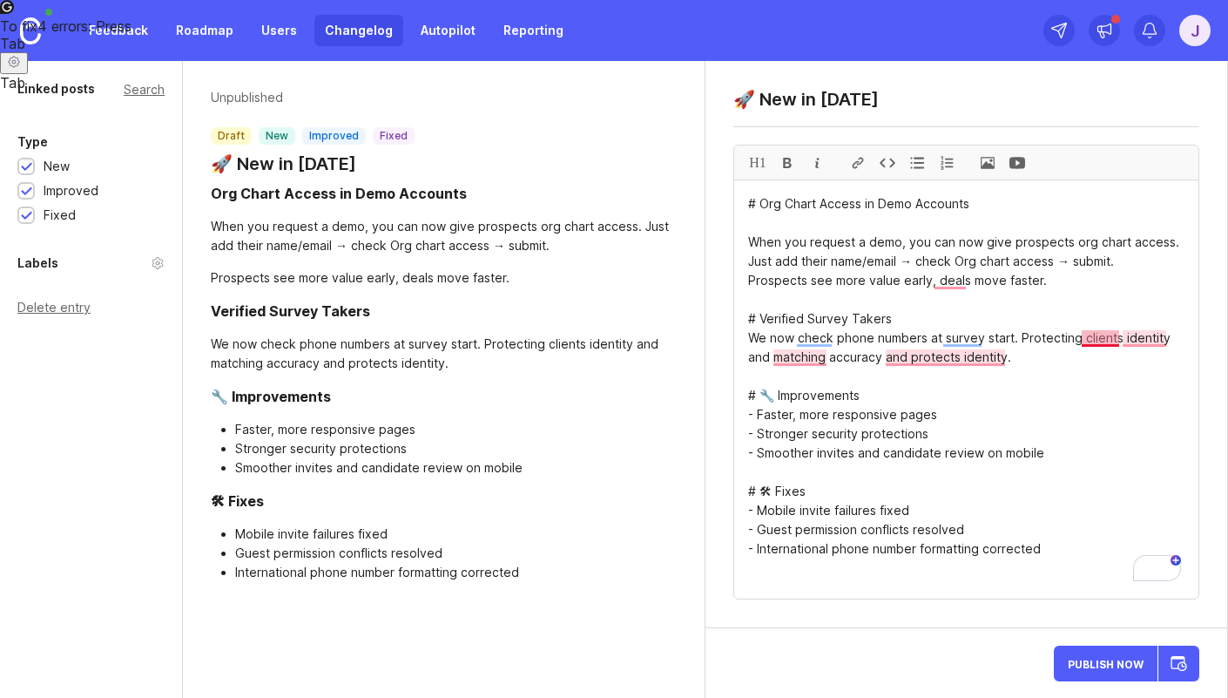
click at [1118, 340] on textarea "# Org Chart Access in Demo Accounts When you request a demo, you can now give p…" at bounding box center [966, 389] width 464 height 418
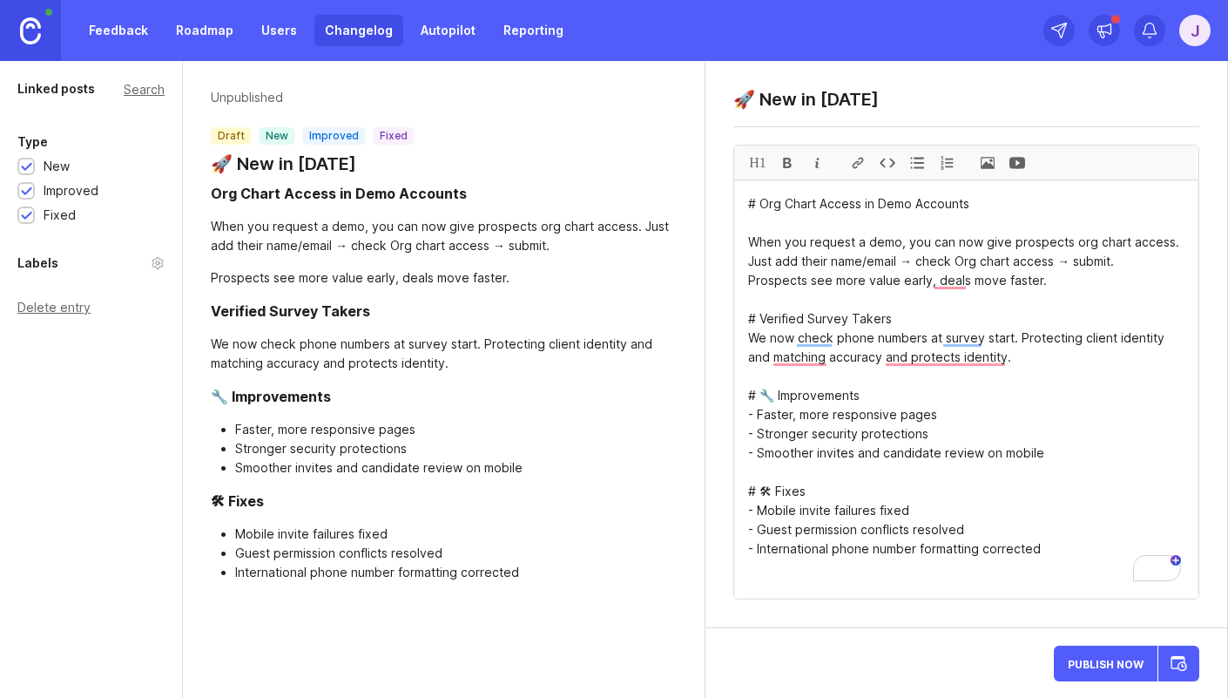
click at [1123, 347] on textarea "# Org Chart Access in Demo Accounts When you request a demo, you can now give p…" at bounding box center [966, 389] width 464 height 418
click at [1098, 340] on textarea "# Org Chart Access in Demo Accounts When you request a demo, you can now give p…" at bounding box center [966, 389] width 464 height 418
click at [899, 362] on textarea "# Org Chart Access in Demo Accounts When you request a demo, you can now give p…" at bounding box center [966, 389] width 464 height 418
click at [897, 364] on textarea "# Org Chart Access in Demo Accounts When you request a demo, you can now give p…" at bounding box center [966, 389] width 464 height 418
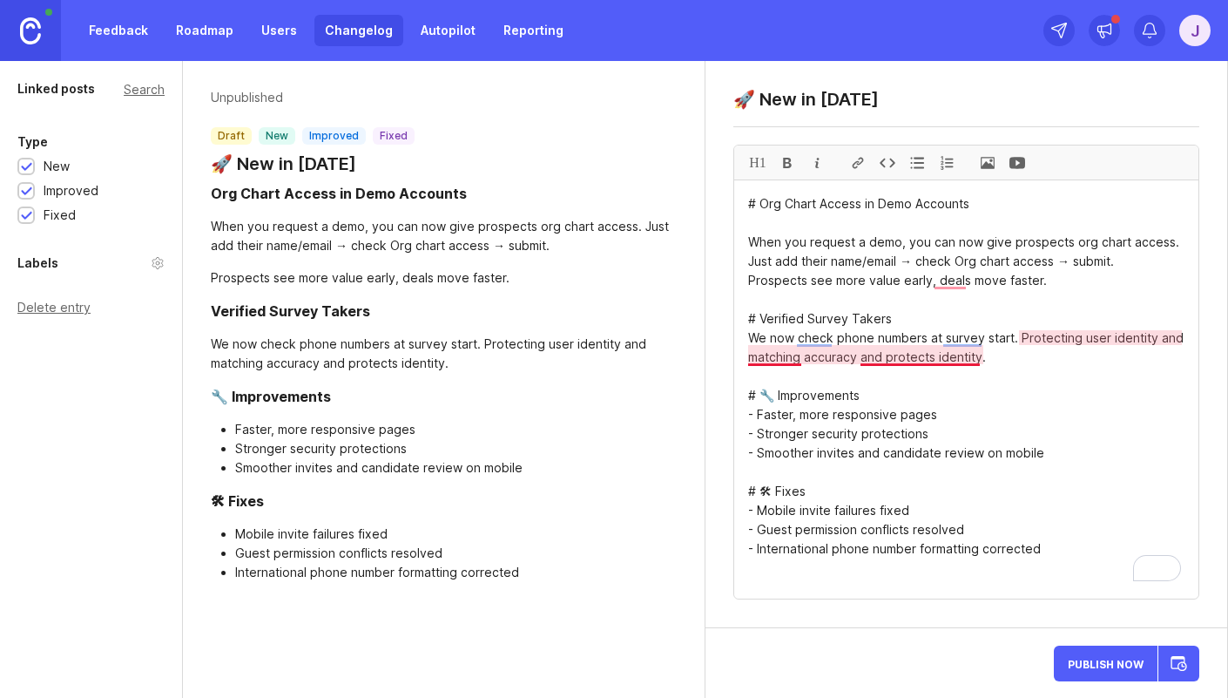
click at [896, 364] on textarea "# Org Chart Access in Demo Accounts When you request a demo, you can now give p…" at bounding box center [966, 389] width 464 height 418
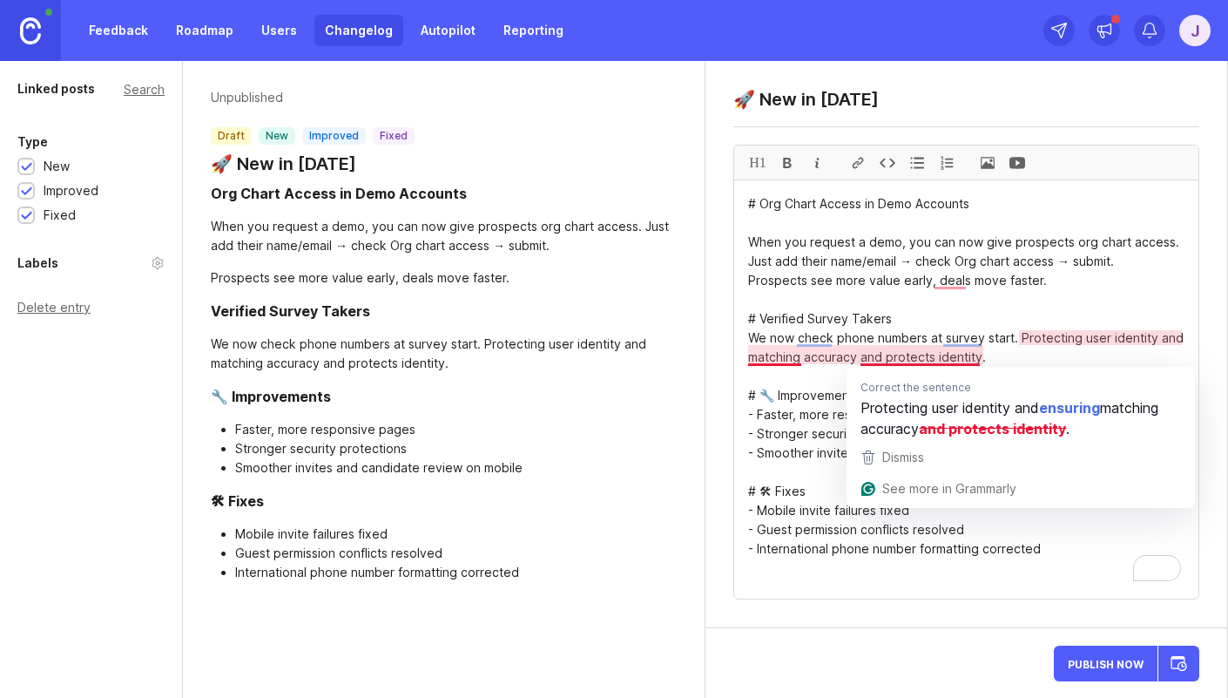
click at [981, 367] on div "Correct the sentence Protecting user identity and ensuring matching accuracy an…" at bounding box center [1020, 404] width 348 height 75
click at [1004, 359] on textarea "# Org Chart Access in Demo Accounts When you request a demo, you can now give p…" at bounding box center [966, 389] width 464 height 418
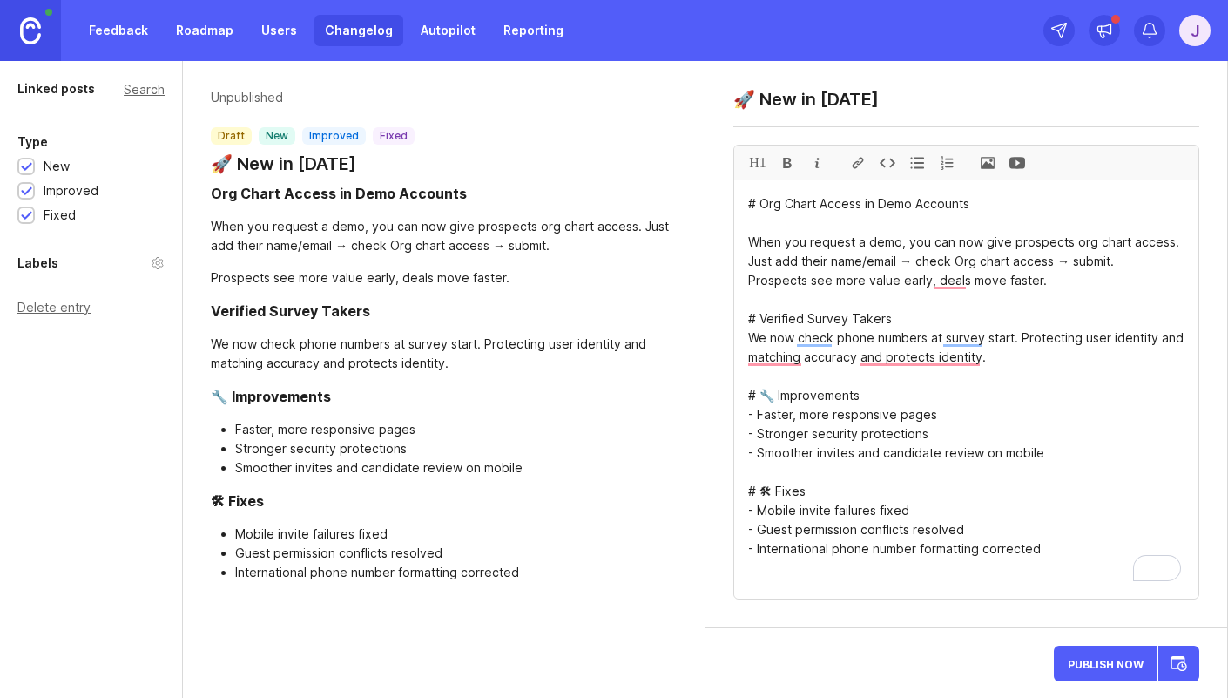
drag, startPoint x: 1001, startPoint y: 358, endPoint x: 719, endPoint y: 364, distance: 282.2
click at [719, 364] on div "🚀 New in [DATE] H1 # Org Chart Access in Demo Accounts When you request a demo,…" at bounding box center [966, 344] width 522 height 567
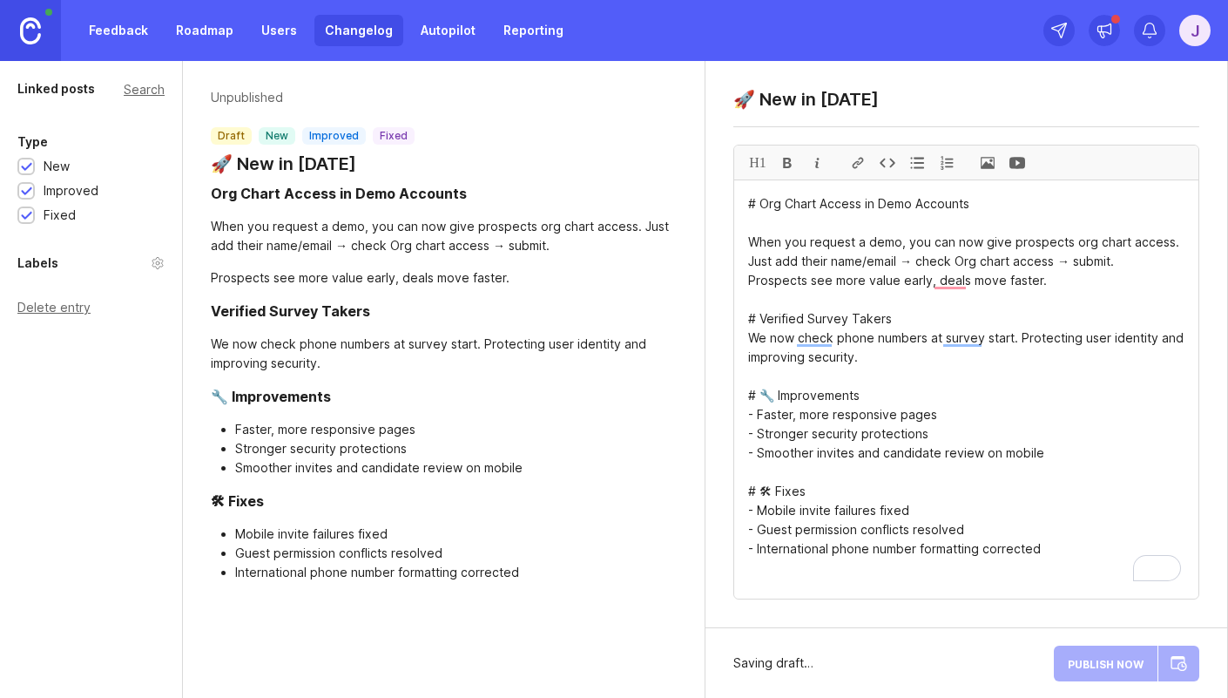
click at [848, 401] on textarea "# Org Chart Access in Demo Accounts When you request a demo, you can now give p…" at bounding box center [966, 389] width 464 height 418
click at [849, 401] on textarea "# Org Chart Access in Demo Accounts When you request a demo, you can now give p…" at bounding box center [966, 389] width 464 height 418
click at [914, 409] on textarea "# Org Chart Access in Demo Accounts When you request a demo, you can now give p…" at bounding box center [966, 389] width 464 height 418
click at [804, 436] on textarea "# Org Chart Access in Demo Accounts When you request a demo, you can now give p…" at bounding box center [966, 389] width 464 height 418
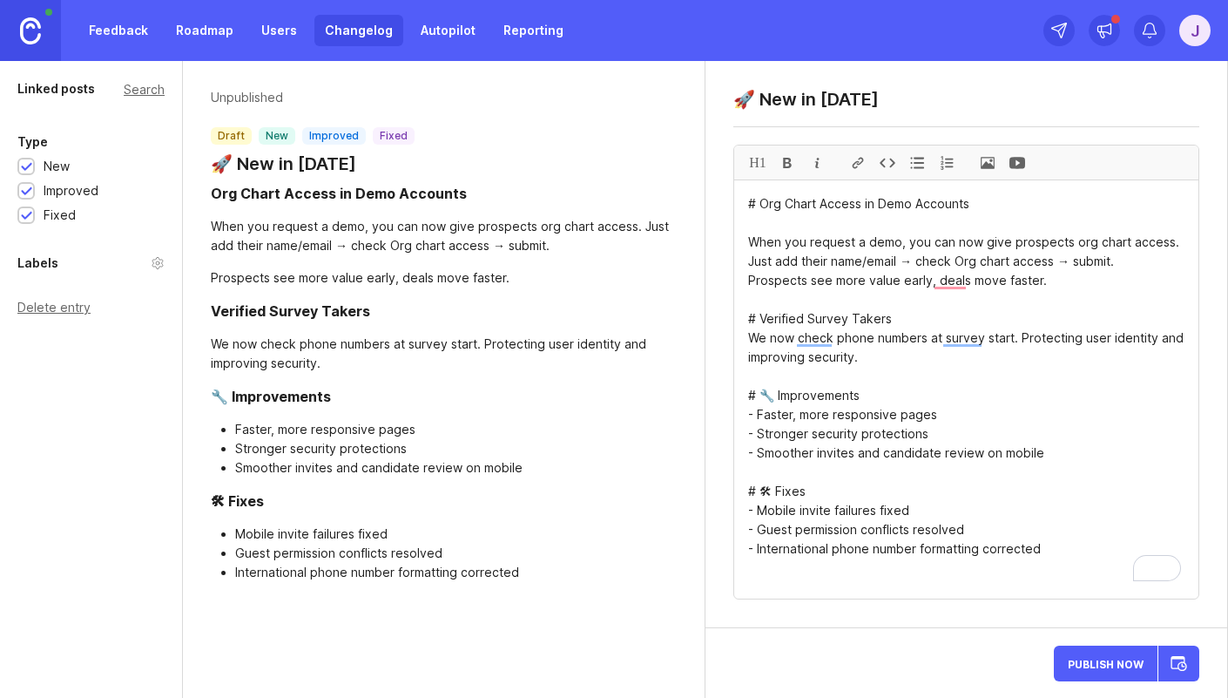
click at [804, 436] on textarea "# Org Chart Access in Demo Accounts When you request a demo, you can now give p…" at bounding box center [966, 389] width 464 height 418
click at [870, 435] on textarea "# Org Chart Access in Demo Accounts When you request a demo, you can now give p…" at bounding box center [966, 389] width 464 height 418
click at [838, 445] on textarea "# Org Chart Access in Demo Accounts When you request a demo, you can now give p…" at bounding box center [966, 389] width 464 height 418
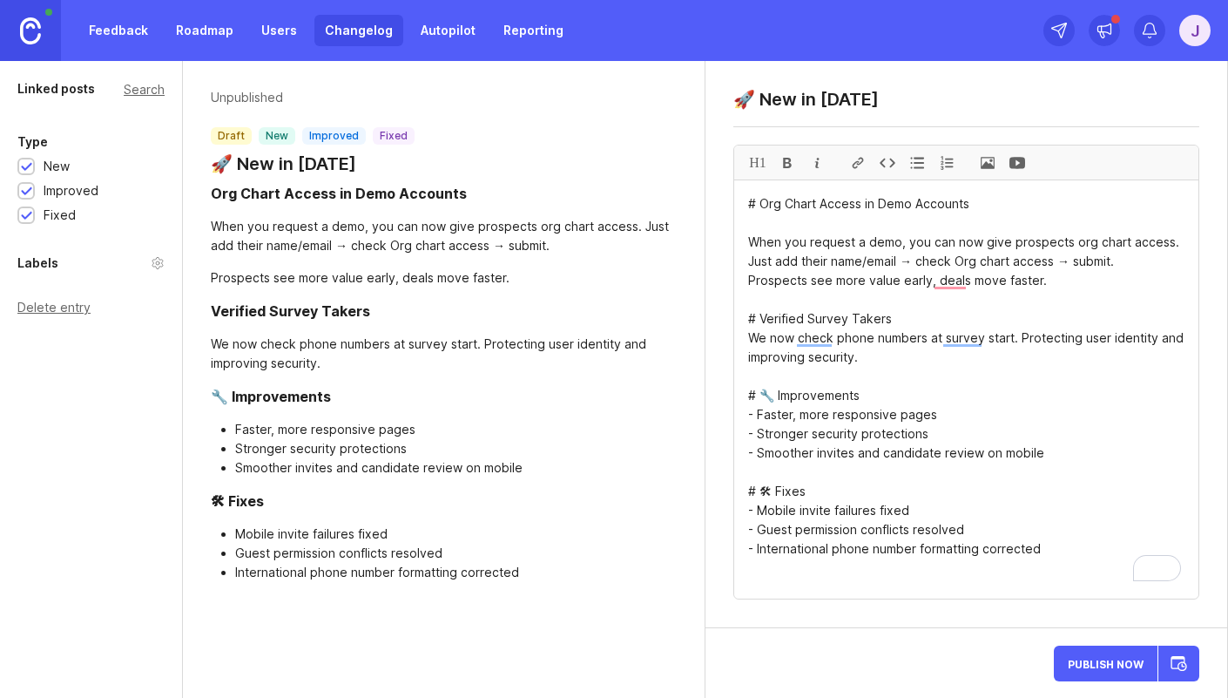
click at [838, 445] on textarea "# Org Chart Access in Demo Accounts When you request a demo, you can now give p…" at bounding box center [966, 389] width 464 height 418
click at [896, 445] on textarea "# Org Chart Access in Demo Accounts When you request a demo, you can now give p…" at bounding box center [966, 389] width 464 height 418
click at [899, 445] on textarea "# Org Chart Access in Demo Accounts When you request a demo, you can now give p…" at bounding box center [966, 389] width 464 height 418
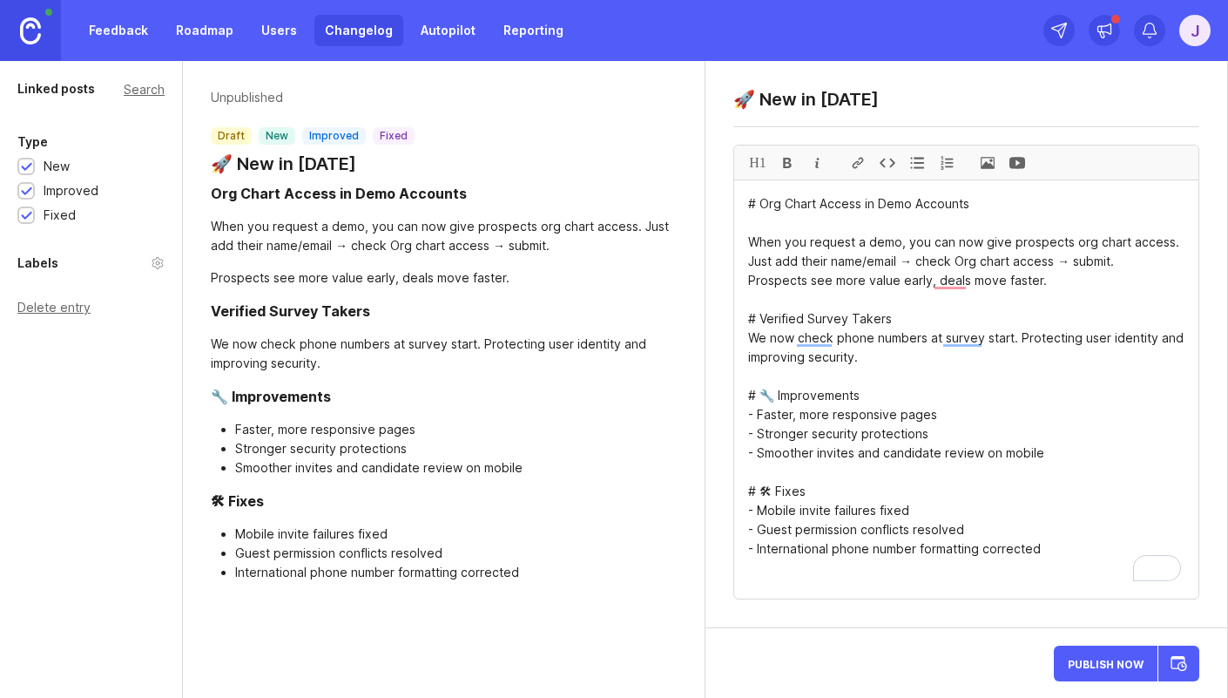
click at [899, 445] on textarea "# Org Chart Access in Demo Accounts When you request a demo, you can now give p…" at bounding box center [966, 389] width 464 height 418
click at [941, 435] on textarea "# Org Chart Access in Demo Accounts When you request a demo, you can now give p…" at bounding box center [966, 389] width 464 height 418
click at [943, 431] on textarea "# Org Chart Access in Demo Accounts When you request a demo, you can now give p…" at bounding box center [966, 389] width 464 height 418
type textarea "# Org Chart Access in Demo Accounts When you request a demo, you can now give p…"
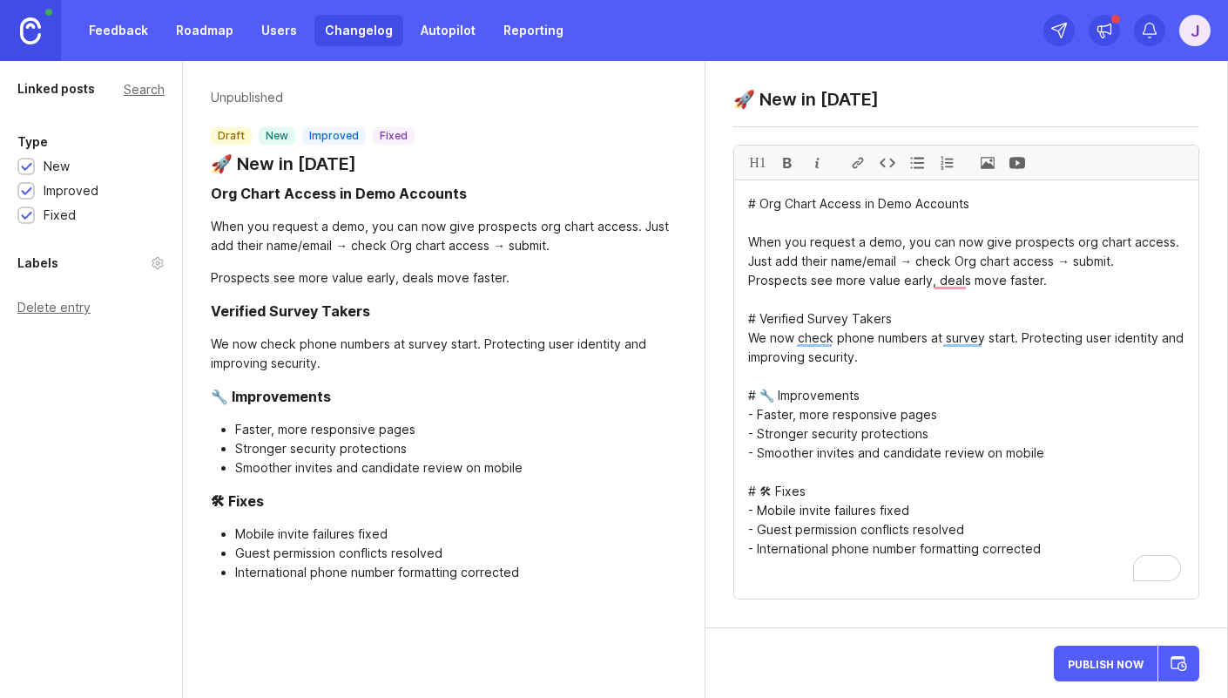
click at [1123, 662] on span "Publish Now" at bounding box center [1106, 663] width 76 height 11
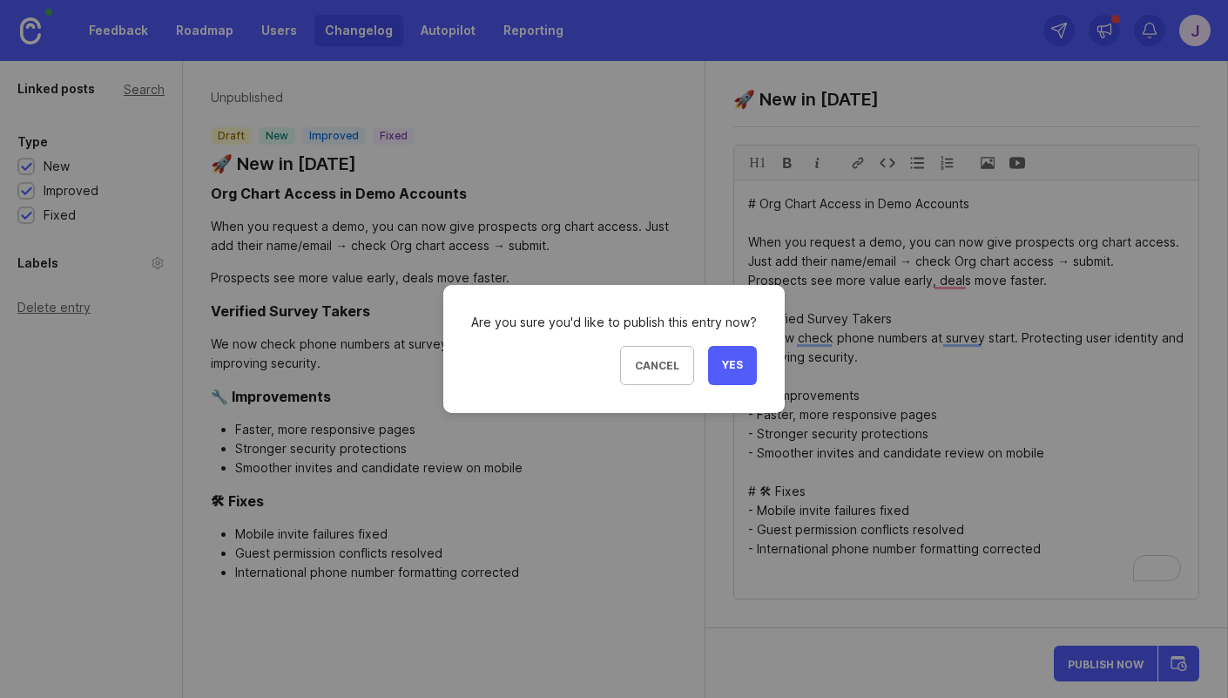
click at [741, 375] on button "Yes" at bounding box center [732, 365] width 49 height 39
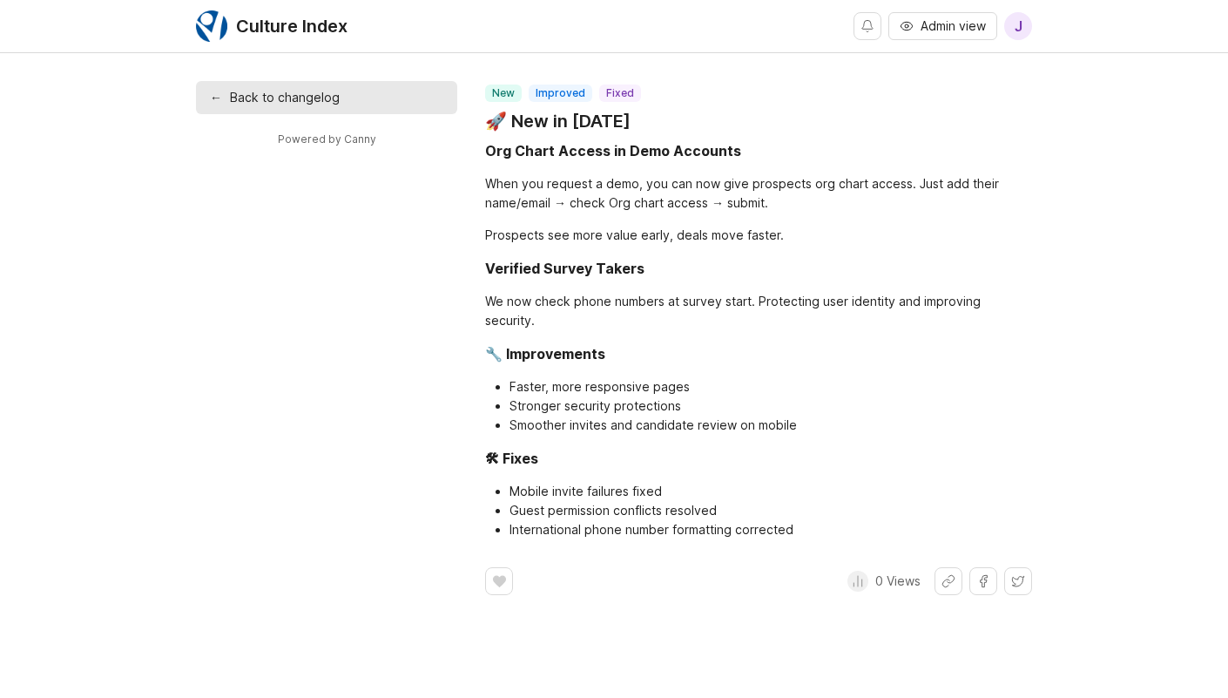
click at [268, 100] on link "← Back to changelog" at bounding box center [326, 97] width 261 height 33
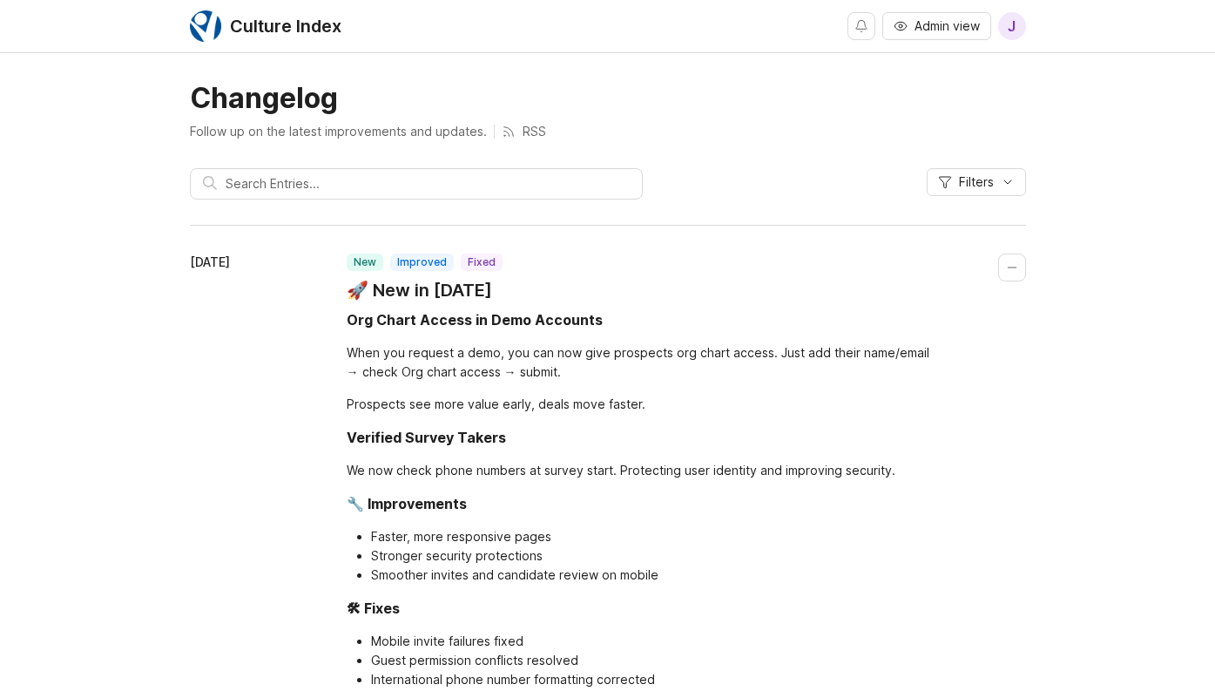
click at [959, 31] on span "Admin view" at bounding box center [946, 25] width 65 height 17
click at [1001, 27] on span "J" at bounding box center [1012, 26] width 28 height 28
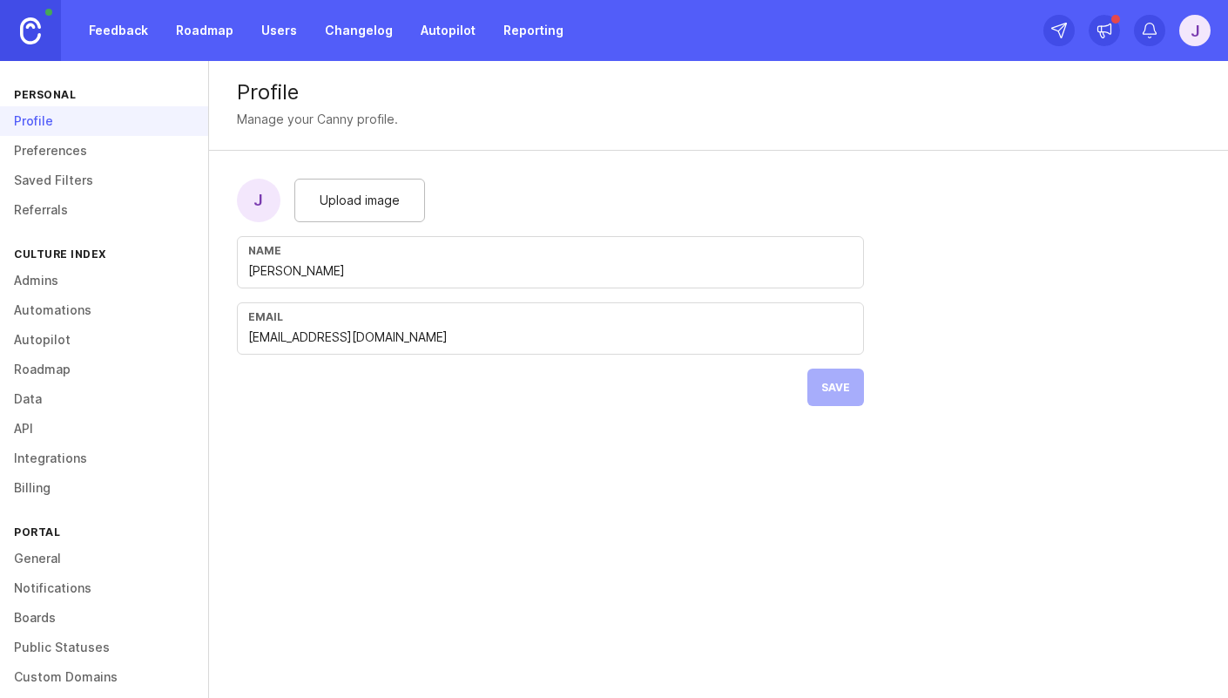
click at [65, 147] on link "Preferences" at bounding box center [104, 151] width 208 height 30
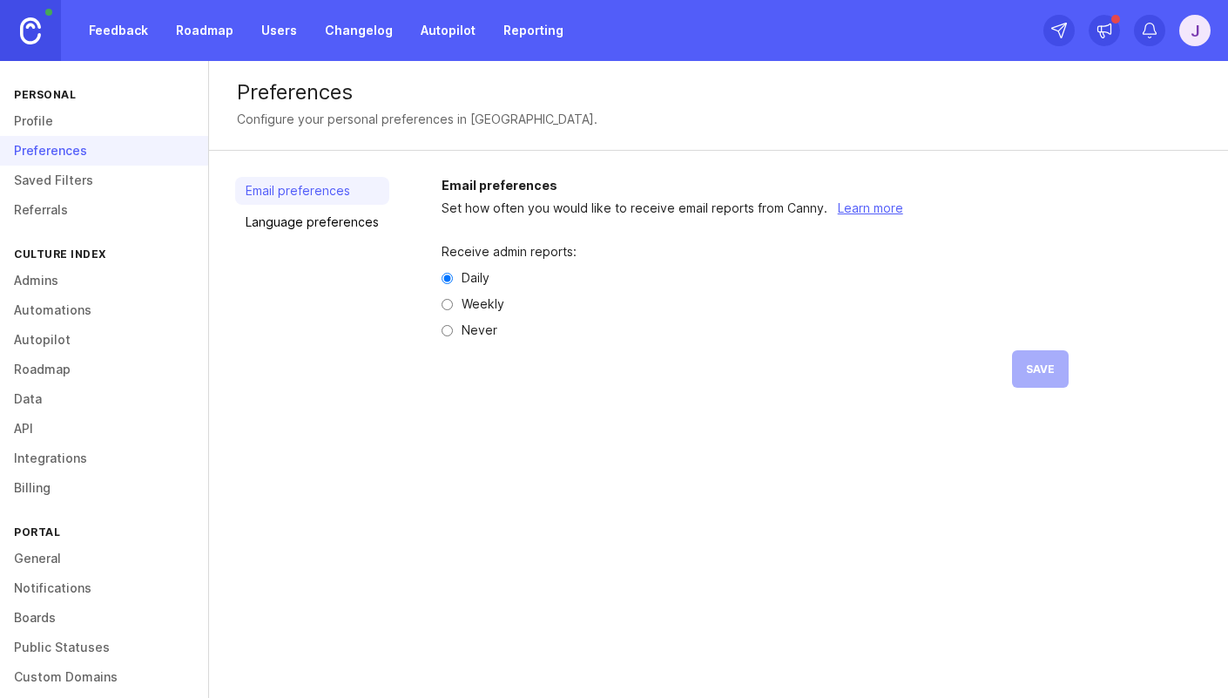
click at [72, 182] on link "Saved Filters" at bounding box center [104, 180] width 208 height 30
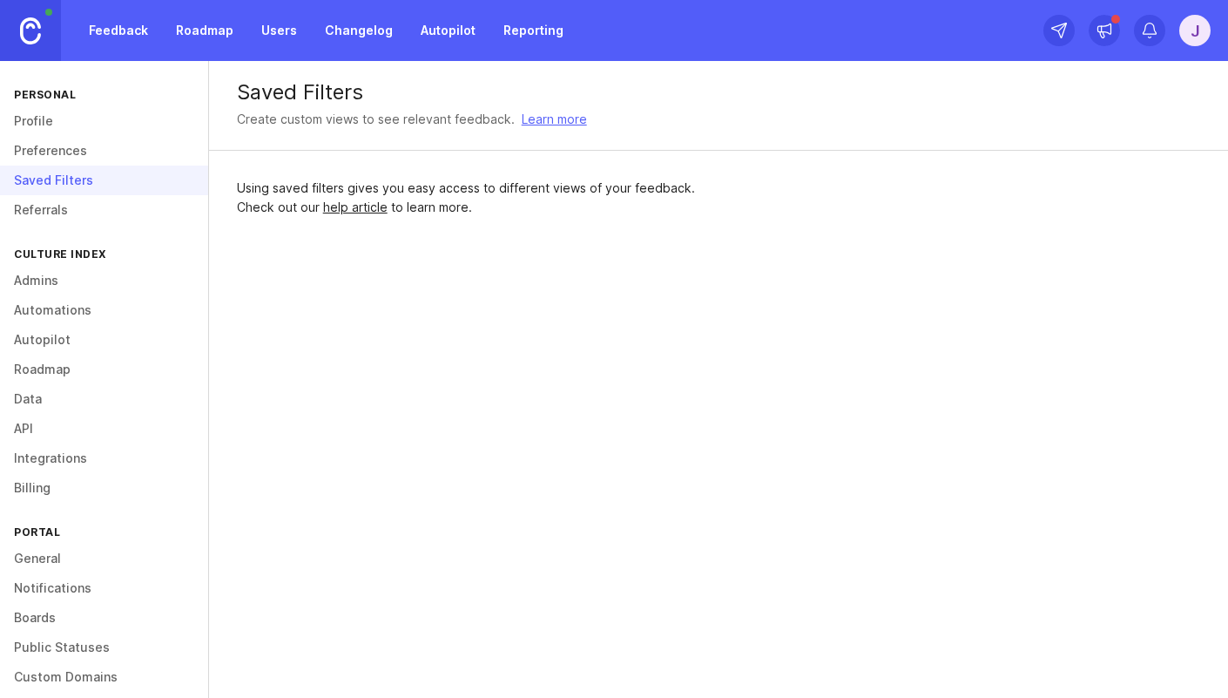
click at [69, 210] on link "Referrals" at bounding box center [104, 210] width 208 height 30
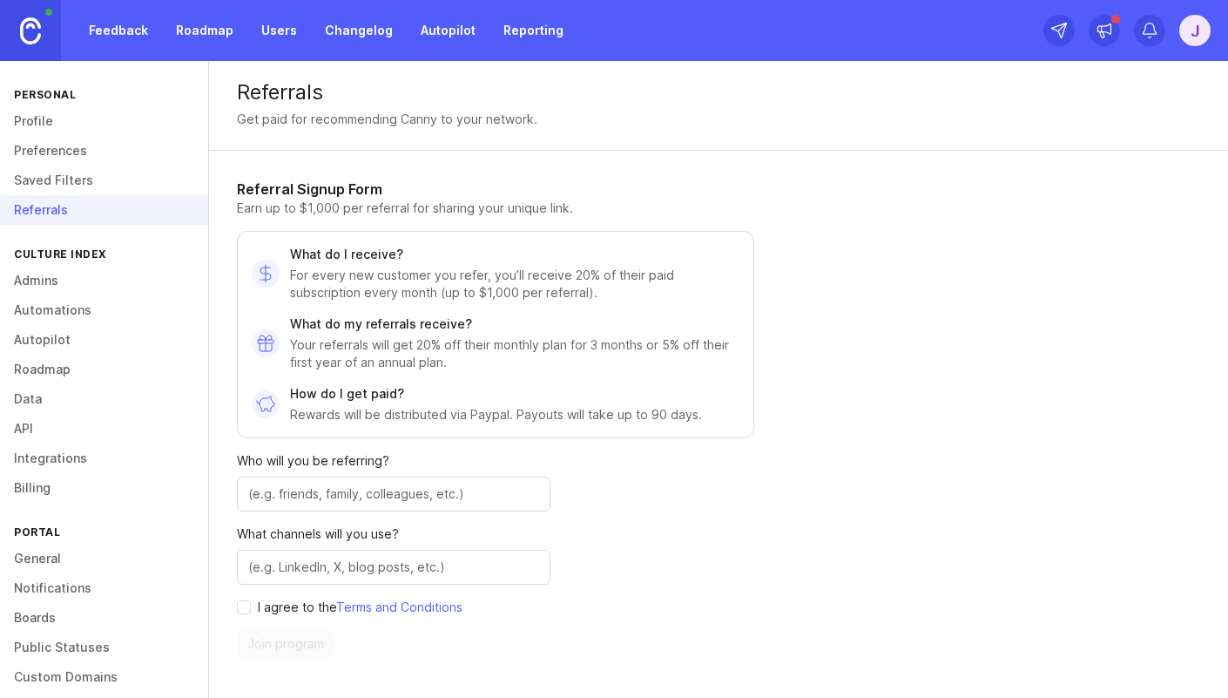
click at [58, 283] on link "Admins" at bounding box center [104, 281] width 208 height 30
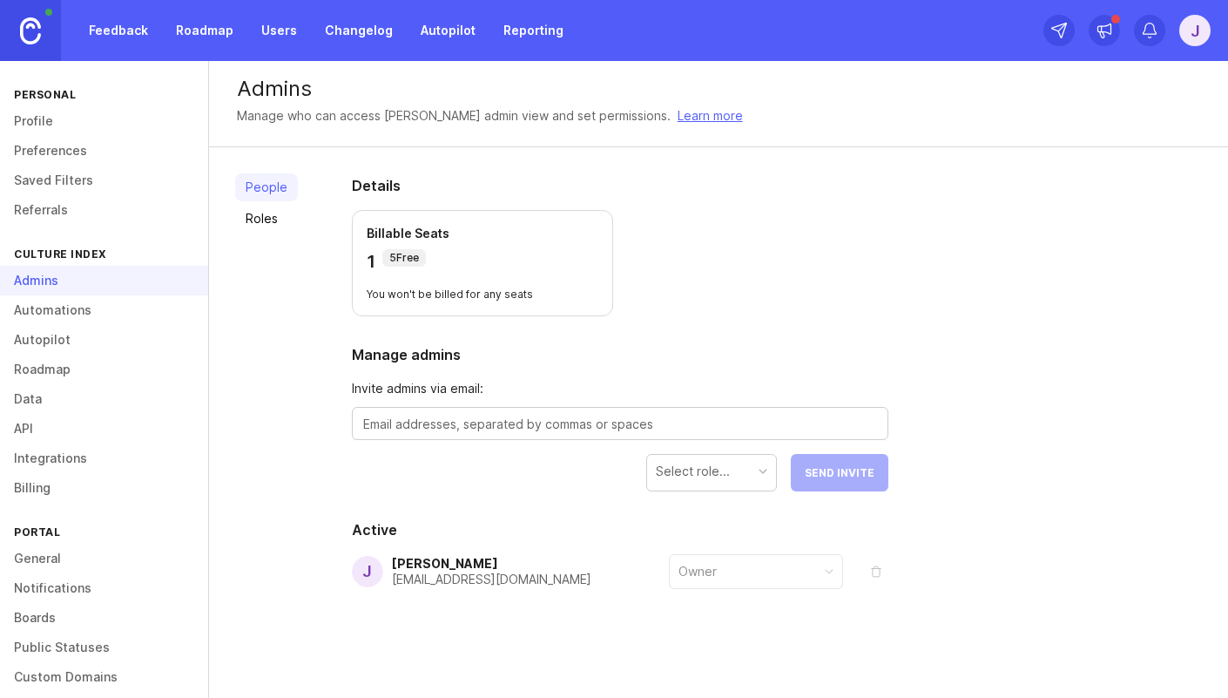
scroll to position [6, 0]
click at [73, 315] on link "Automations" at bounding box center [104, 310] width 208 height 30
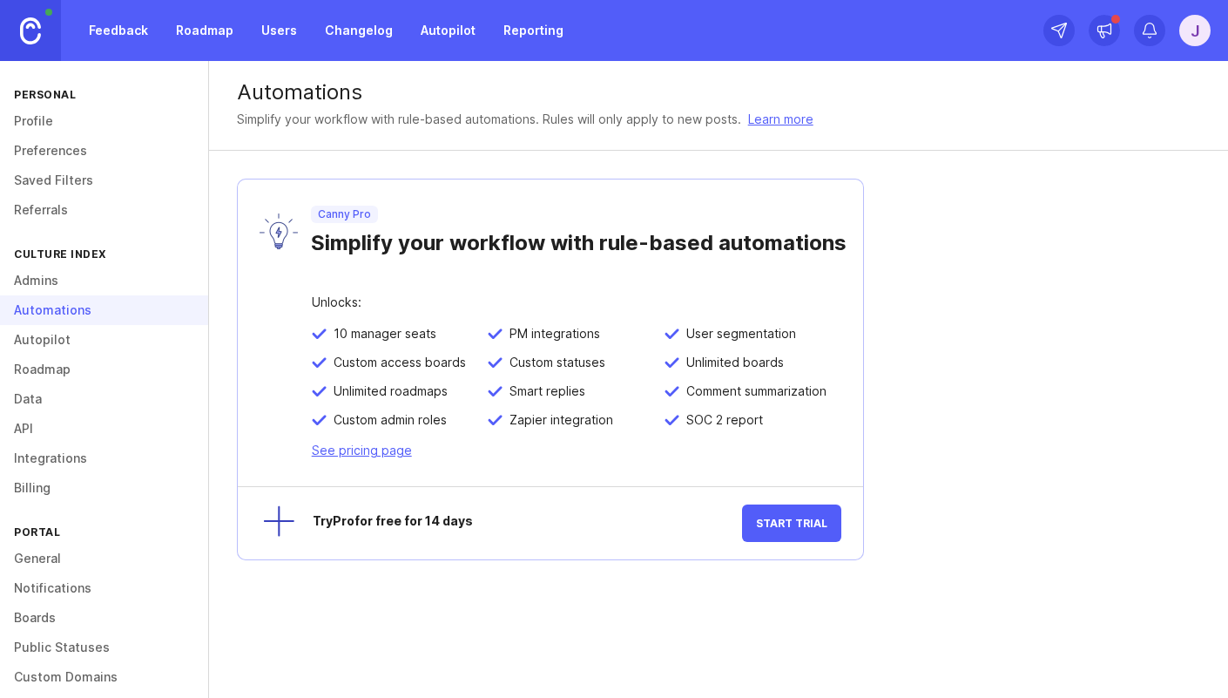
click at [71, 334] on link "Autopilot" at bounding box center [104, 340] width 208 height 30
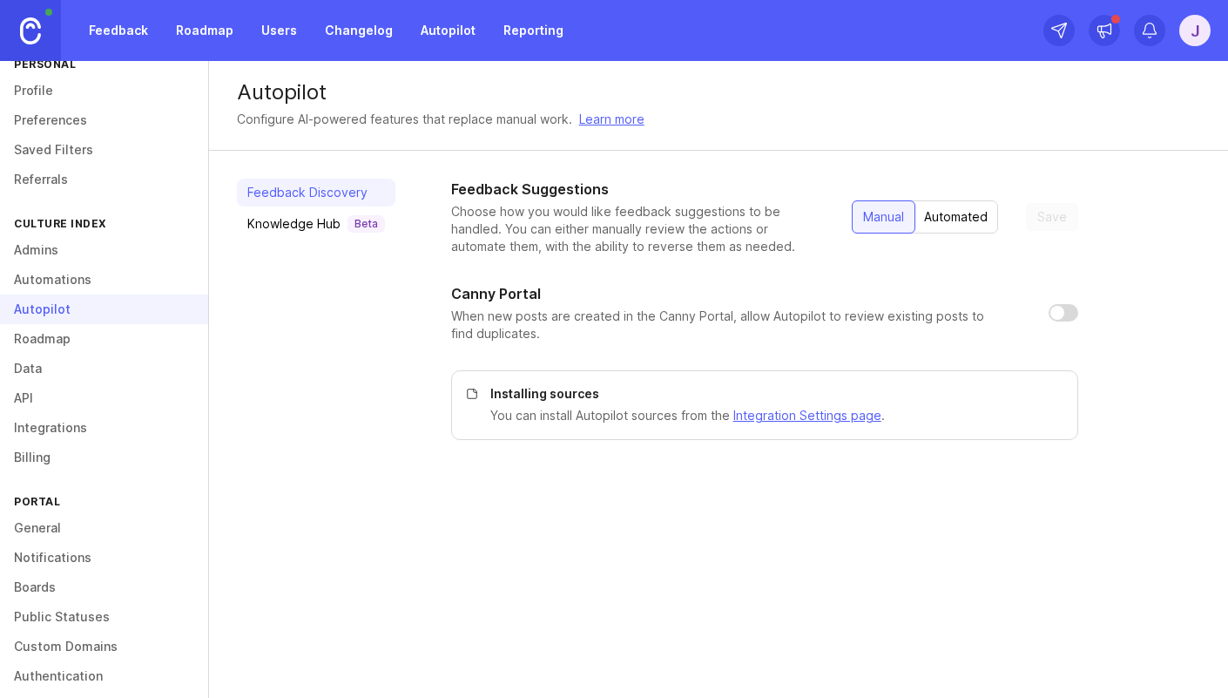
scroll to position [34, 0]
click at [301, 227] on div "Knowledge Hub Beta" at bounding box center [316, 223] width 138 height 17
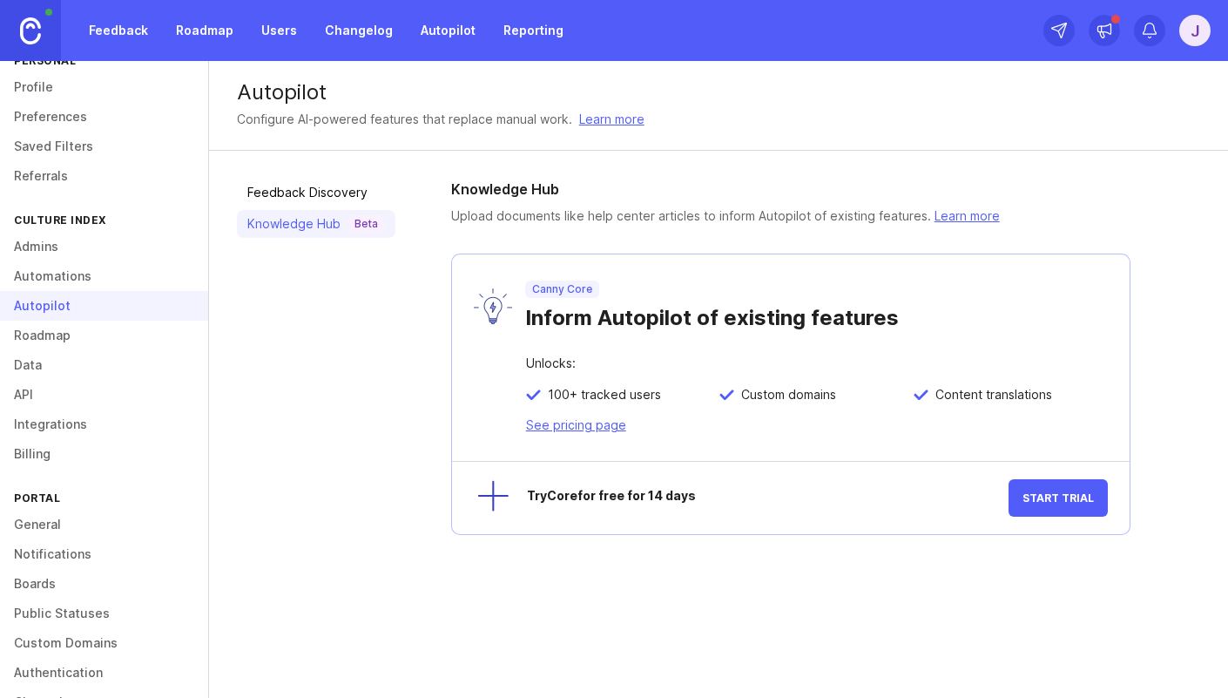
click at [45, 341] on link "Roadmap" at bounding box center [104, 335] width 208 height 30
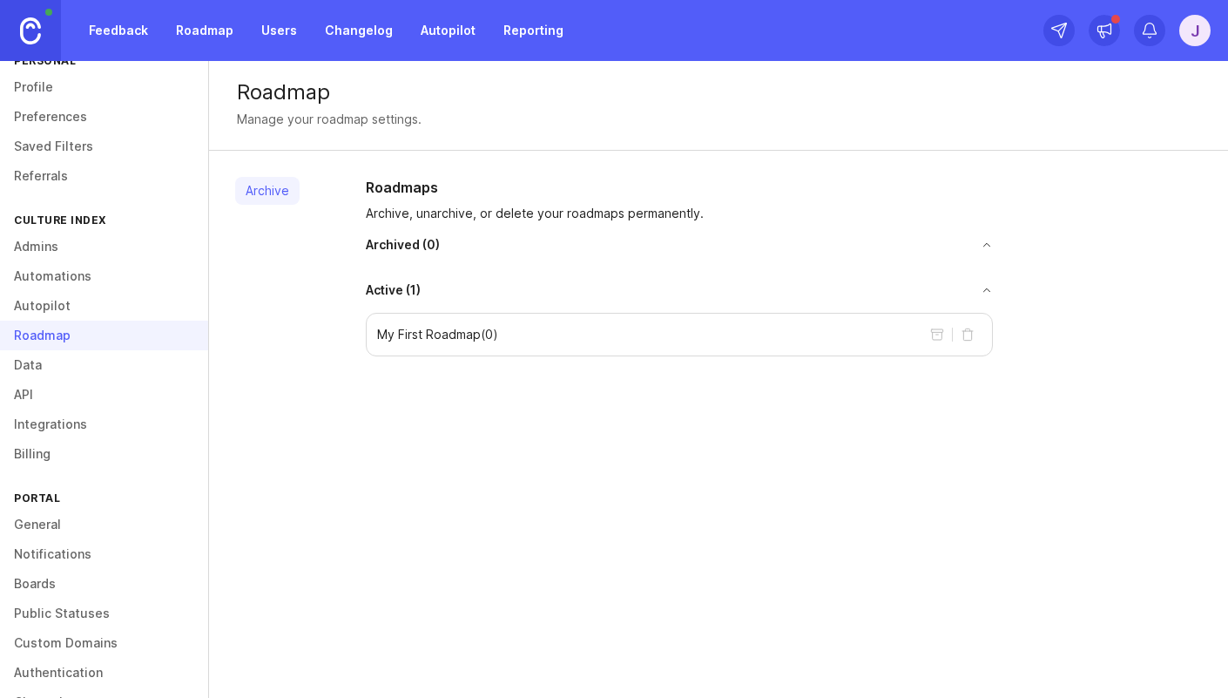
click at [440, 341] on p "My First Roadmap ( 0 )" at bounding box center [437, 334] width 121 height 17
click at [455, 336] on p "My First Roadmap ( 0 )" at bounding box center [437, 334] width 121 height 17
click at [457, 336] on p "My First Roadmap ( 0 )" at bounding box center [437, 334] width 121 height 17
drag, startPoint x: 457, startPoint y: 336, endPoint x: 532, endPoint y: 339, distance: 74.9
click at [458, 336] on p "My First Roadmap ( 0 )" at bounding box center [437, 334] width 121 height 17
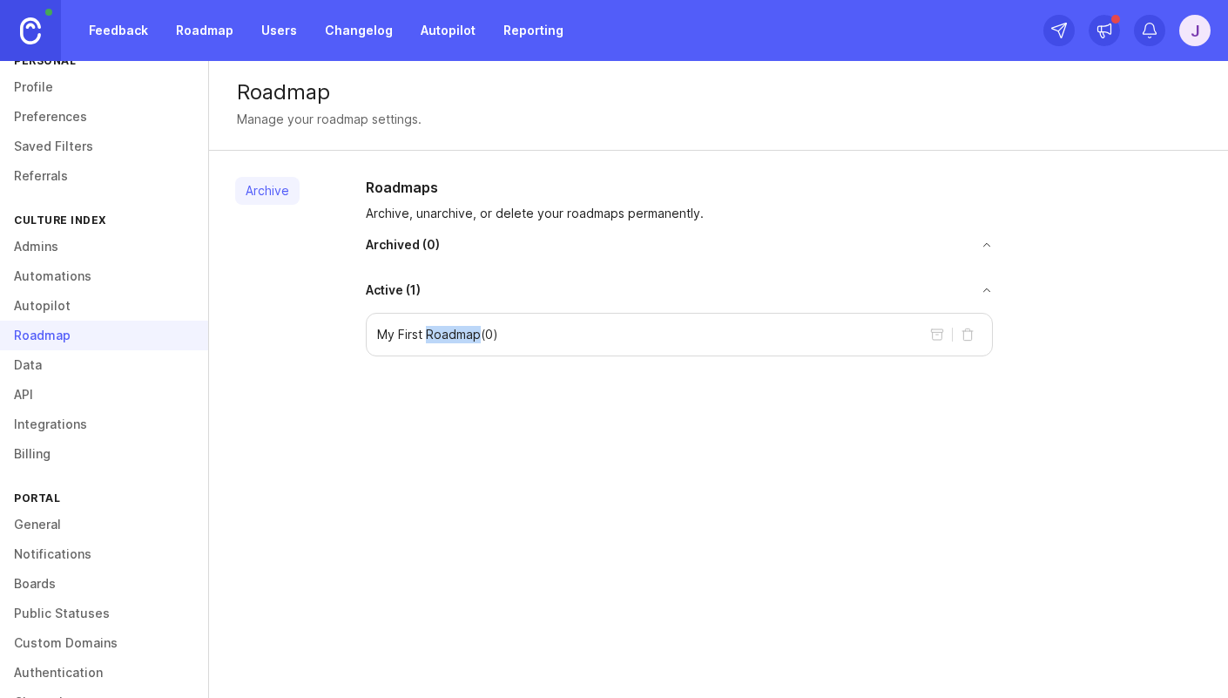
click at [974, 336] on button "delete roadmap" at bounding box center [968, 334] width 28 height 28
click at [970, 335] on button "delete roadmap" at bounding box center [968, 334] width 28 height 28
click at [968, 335] on button "delete roadmap" at bounding box center [968, 334] width 28 height 28
drag, startPoint x: 814, startPoint y: 407, endPoint x: 487, endPoint y: 411, distance: 327.5
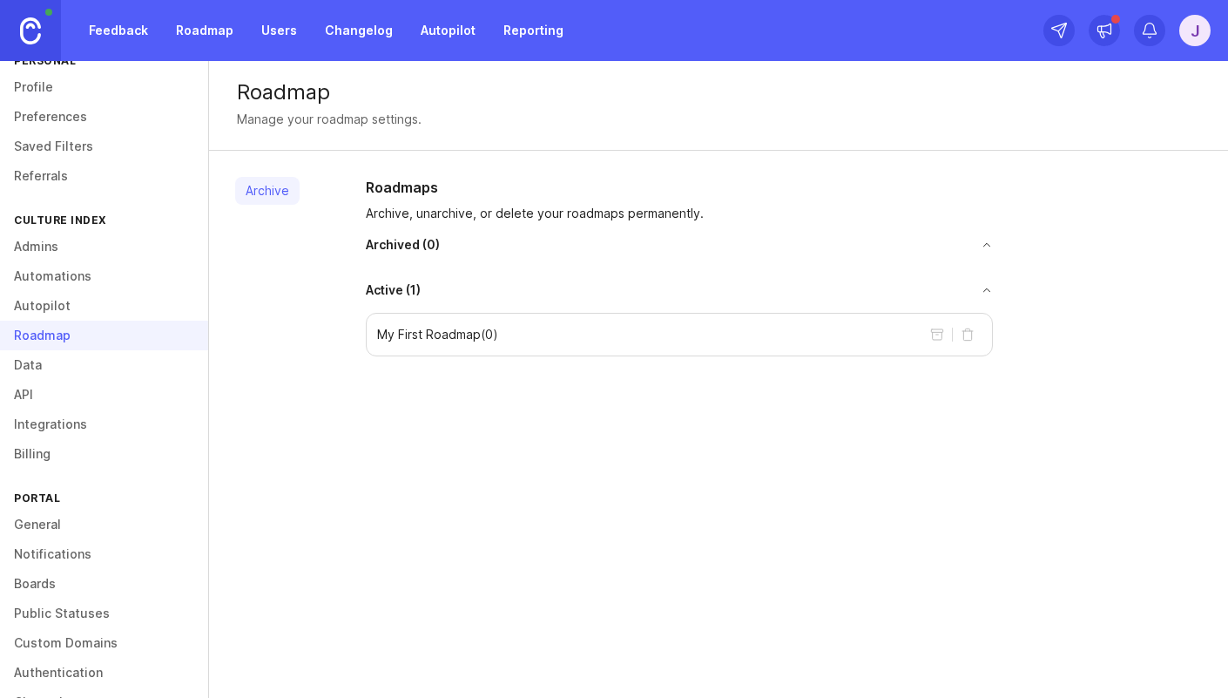
click at [813, 407] on div "Roadmap Manage your roadmap settings. Archive Roadmaps Archive, unarchive, or d…" at bounding box center [718, 379] width 1019 height 637
click at [57, 355] on link "Data" at bounding box center [104, 365] width 208 height 30
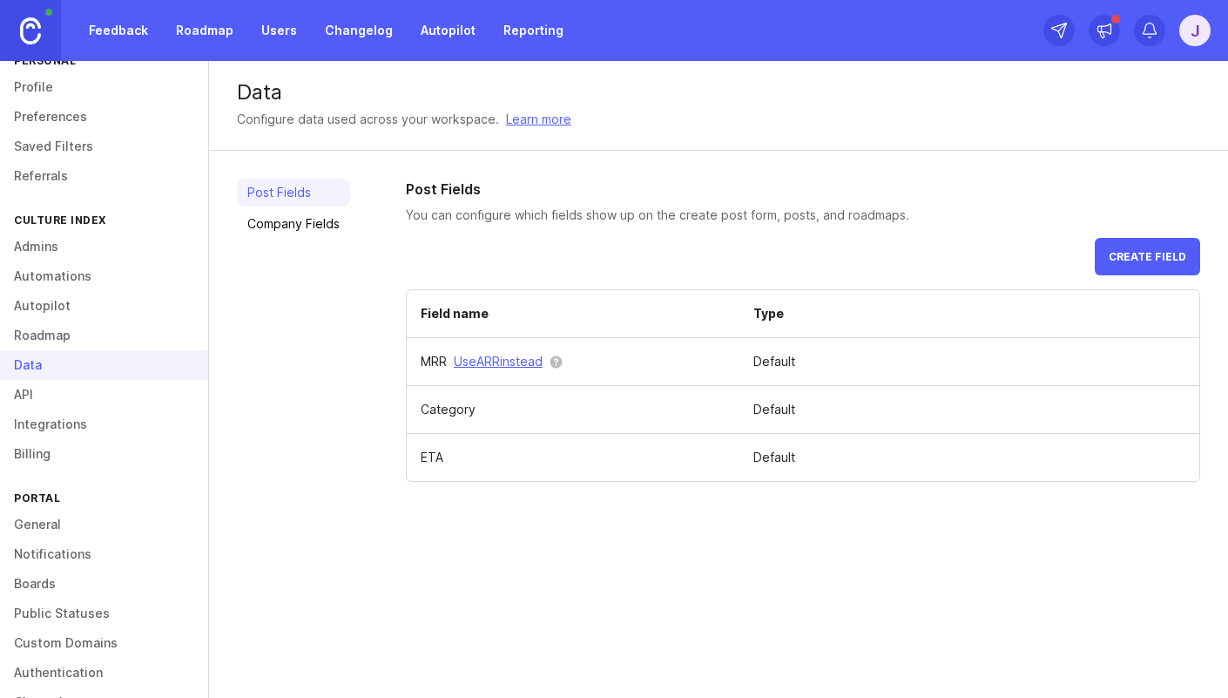
click at [32, 397] on link "API" at bounding box center [104, 395] width 208 height 30
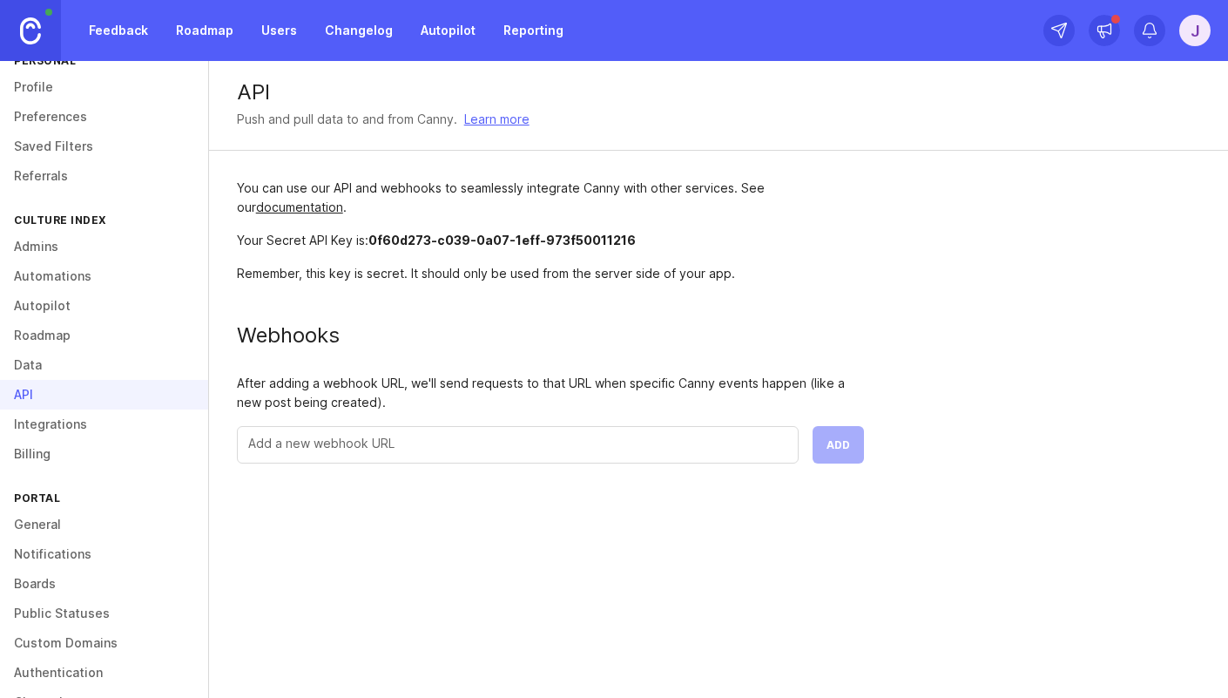
click at [266, 383] on div "After adding a webhook URL, we'll send requests to that URL when specific Canny…" at bounding box center [550, 393] width 627 height 38
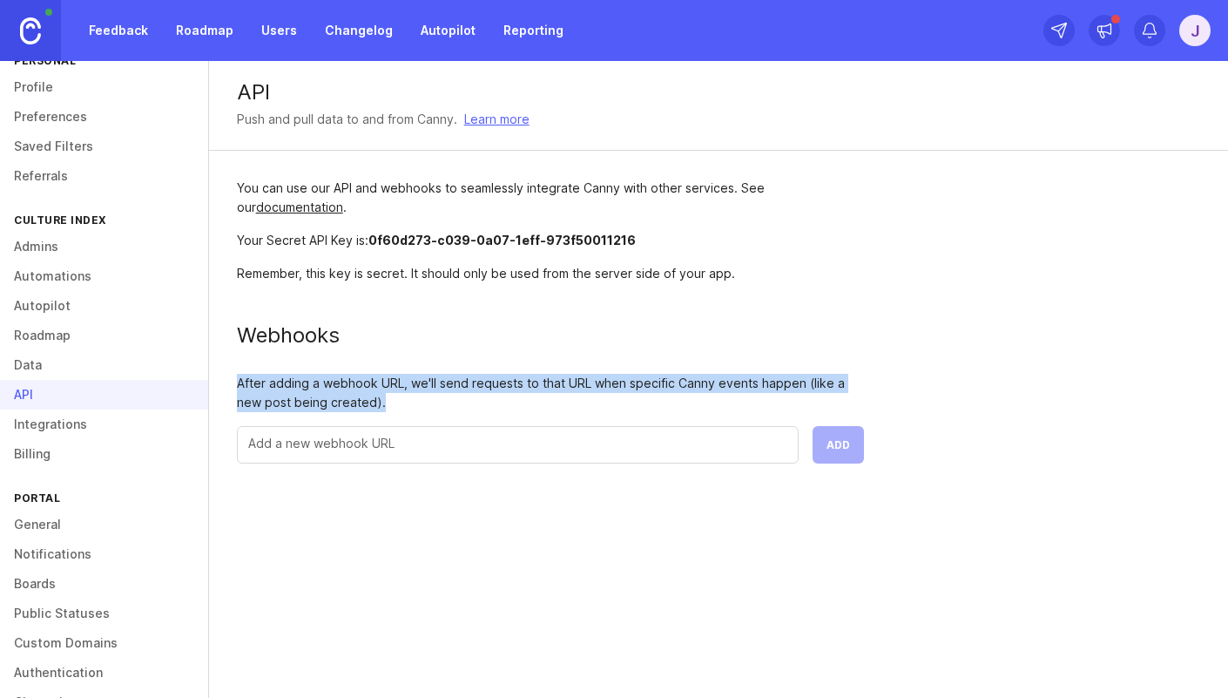
click at [266, 383] on div "After adding a webhook URL, we'll send requests to that URL when specific Canny…" at bounding box center [550, 393] width 627 height 38
click at [341, 383] on div "After adding a webhook URL, we'll send requests to that URL when specific Canny…" at bounding box center [550, 393] width 627 height 38
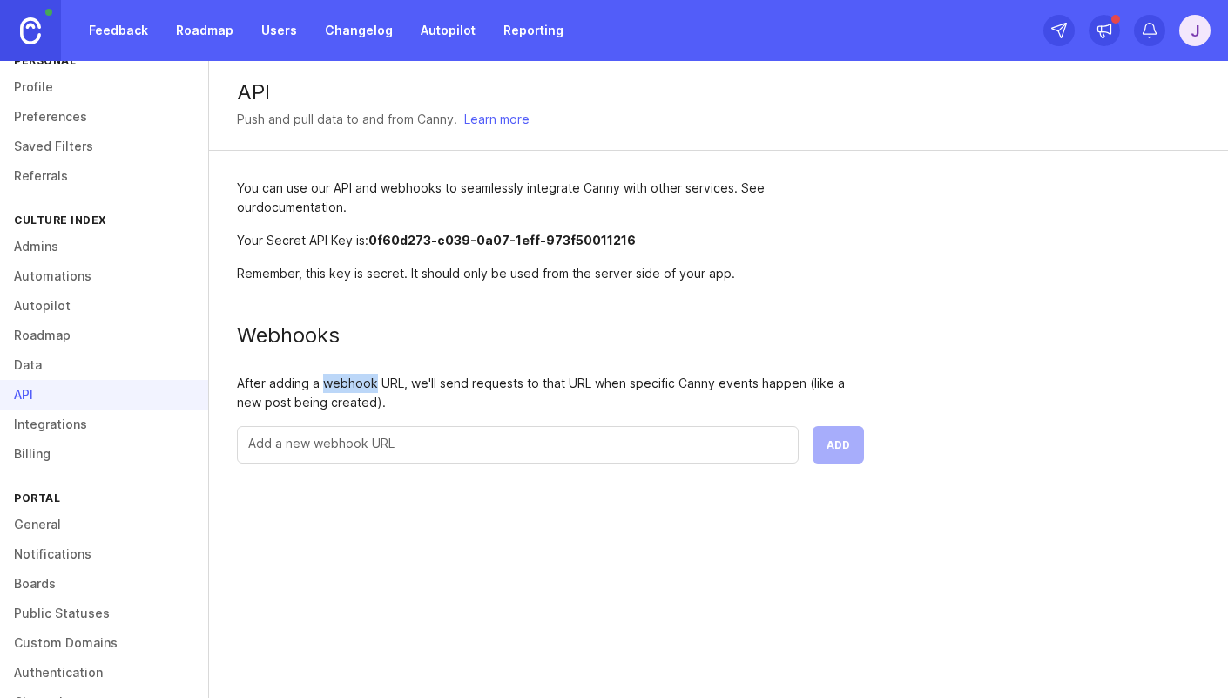
click at [341, 383] on div "After adding a webhook URL, we'll send requests to that URL when specific Canny…" at bounding box center [550, 393] width 627 height 38
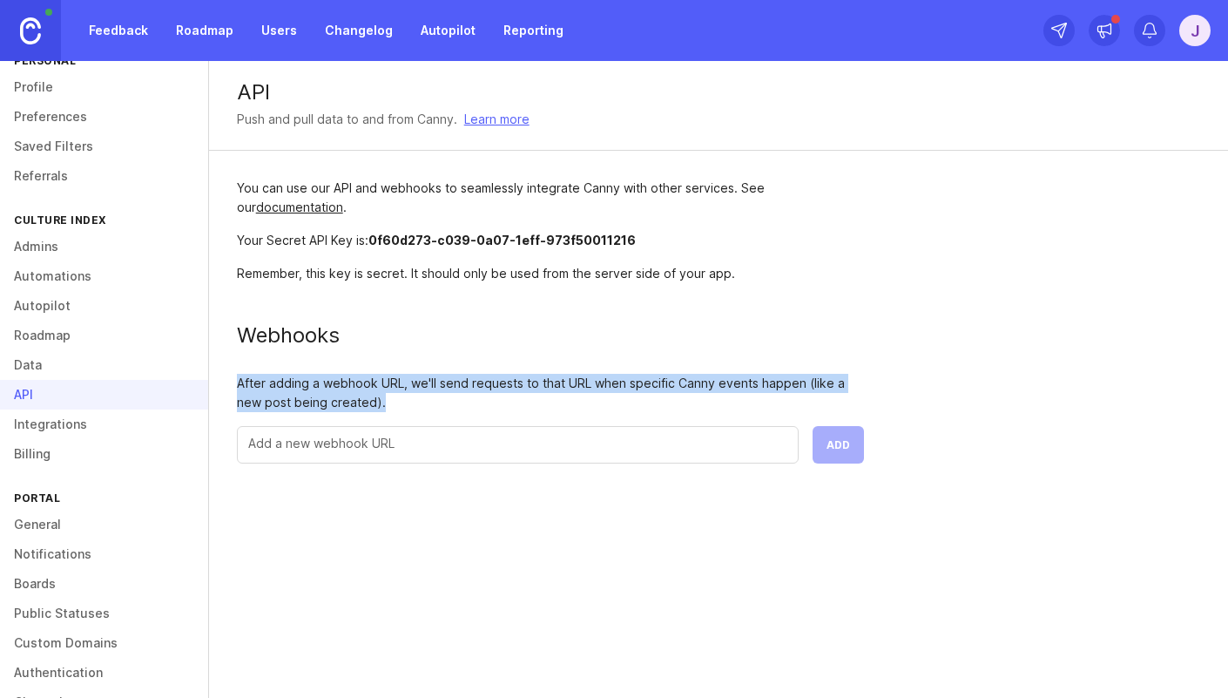
click at [341, 383] on div "After adding a webhook URL, we'll send requests to that URL when specific Canny…" at bounding box center [550, 393] width 627 height 38
click at [368, 382] on div "After adding a webhook URL, we'll send requests to that URL when specific Canny…" at bounding box center [550, 393] width 627 height 38
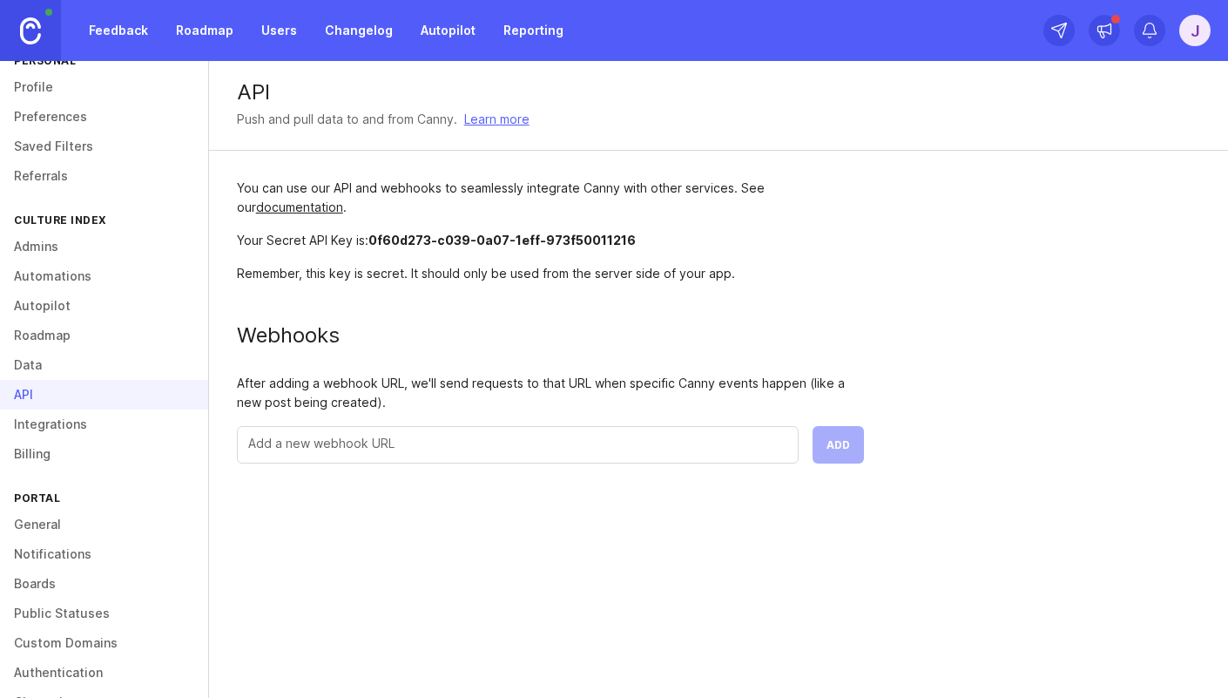
click at [401, 383] on div "After adding a webhook URL, we'll send requests to that URL when specific Canny…" at bounding box center [550, 393] width 627 height 38
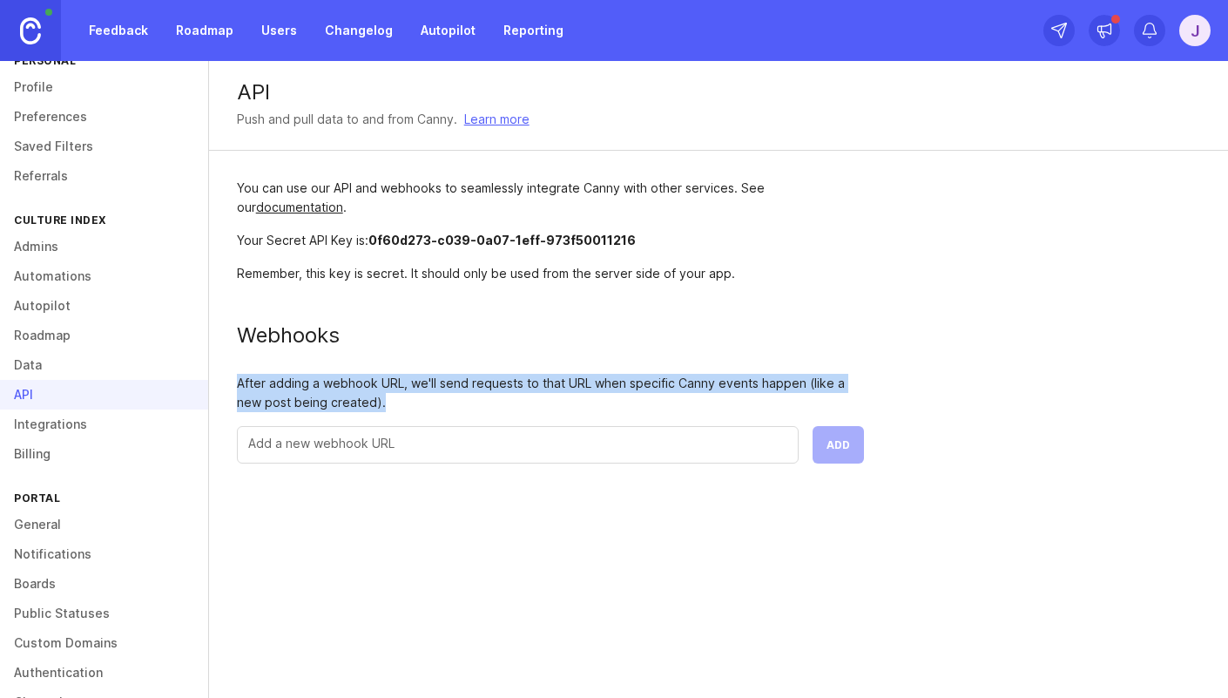
click at [401, 383] on div "After adding a webhook URL, we'll send requests to that URL when specific Canny…" at bounding box center [550, 393] width 627 height 38
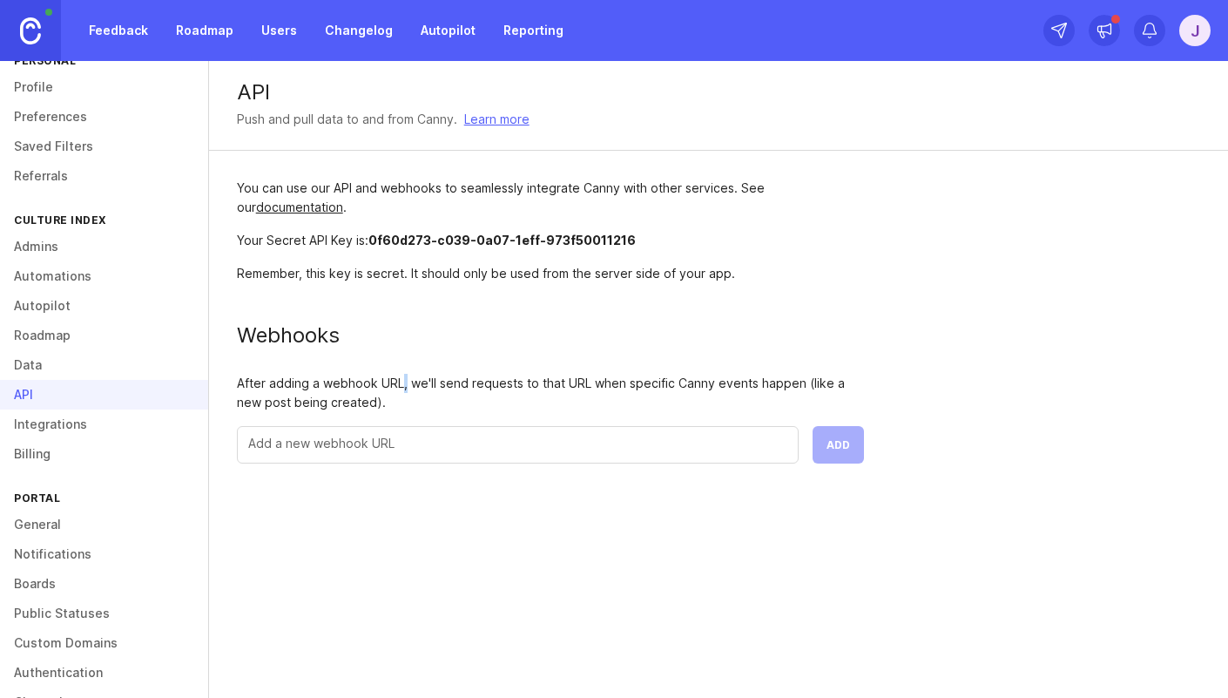
click at [401, 383] on div "After adding a webhook URL, we'll send requests to that URL when specific Canny…" at bounding box center [550, 393] width 627 height 38
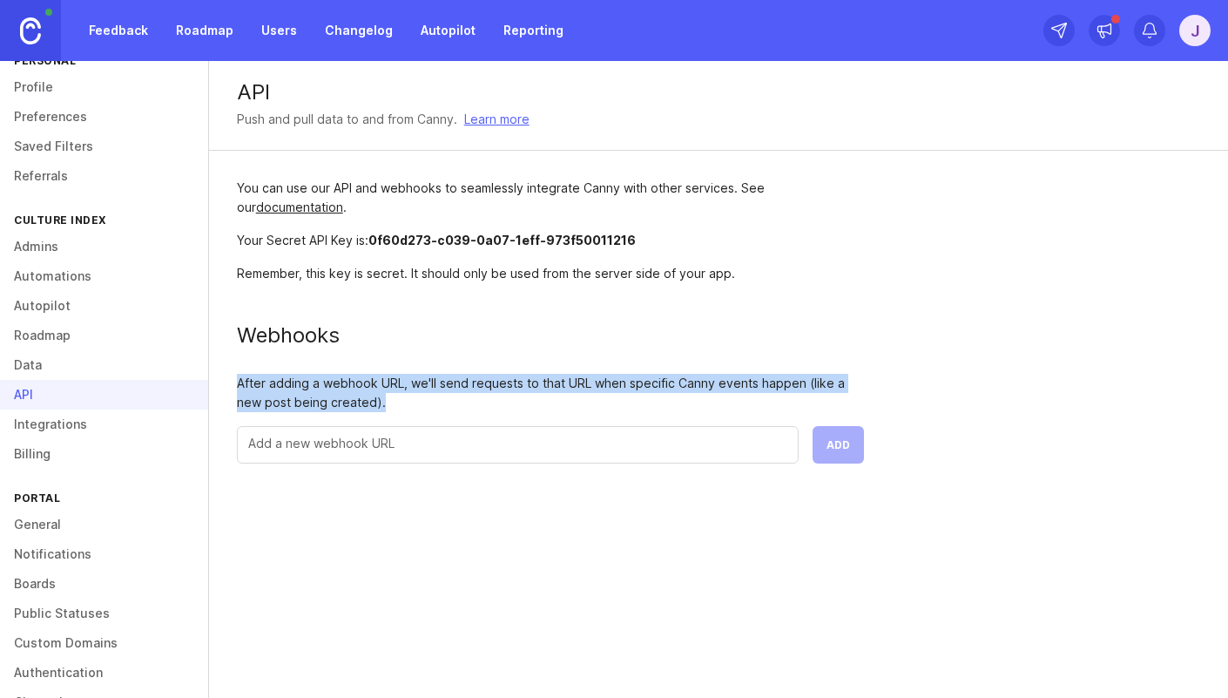
click at [401, 383] on div "After adding a webhook URL, we'll send requests to that URL when specific Canny…" at bounding box center [550, 393] width 627 height 38
click at [51, 425] on link "Integrations" at bounding box center [104, 424] width 208 height 30
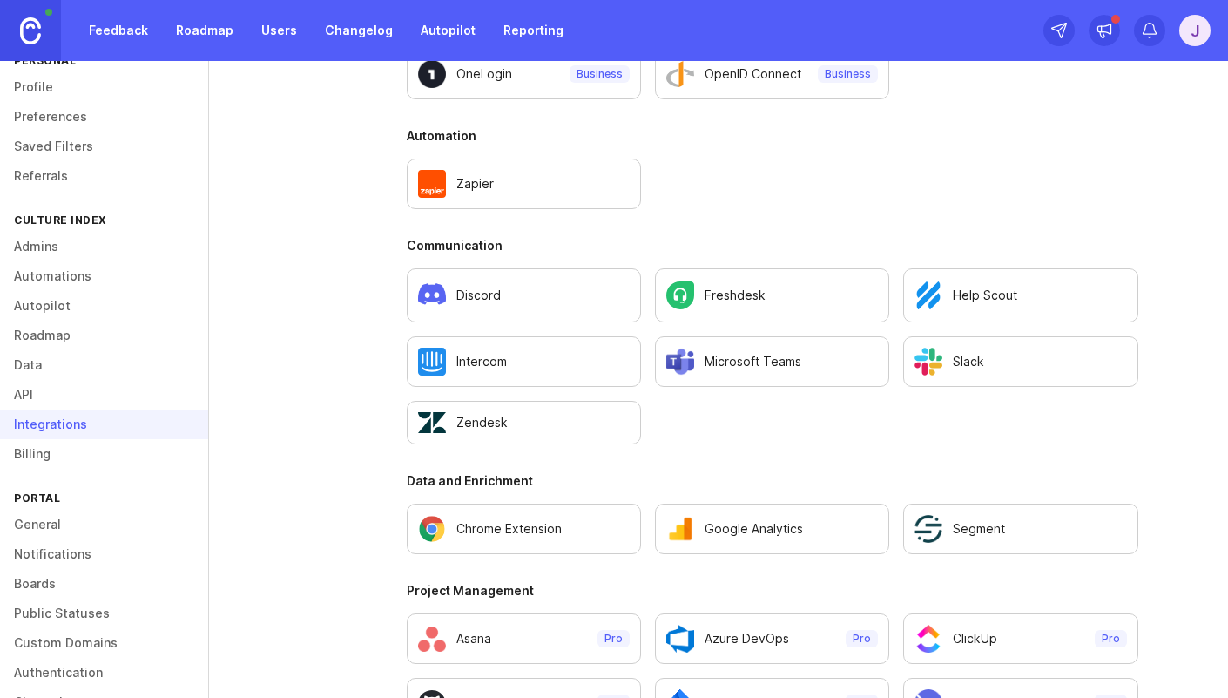
scroll to position [946, 0]
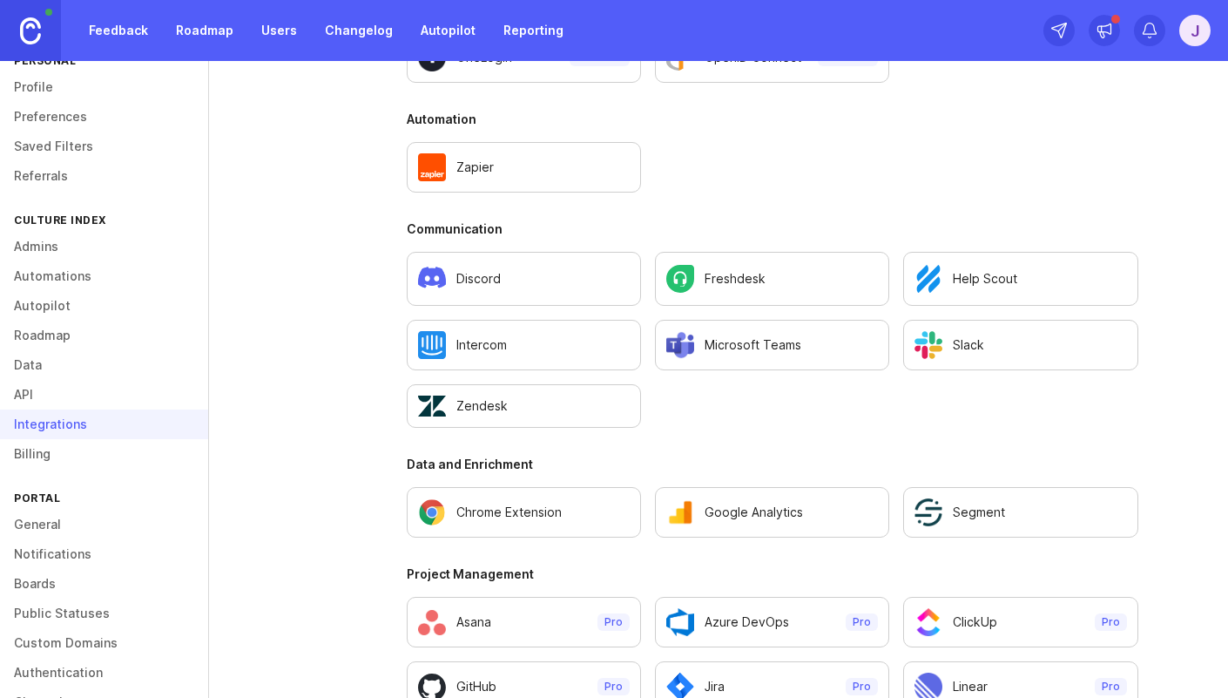
click at [58, 446] on link "Billing" at bounding box center [104, 454] width 208 height 30
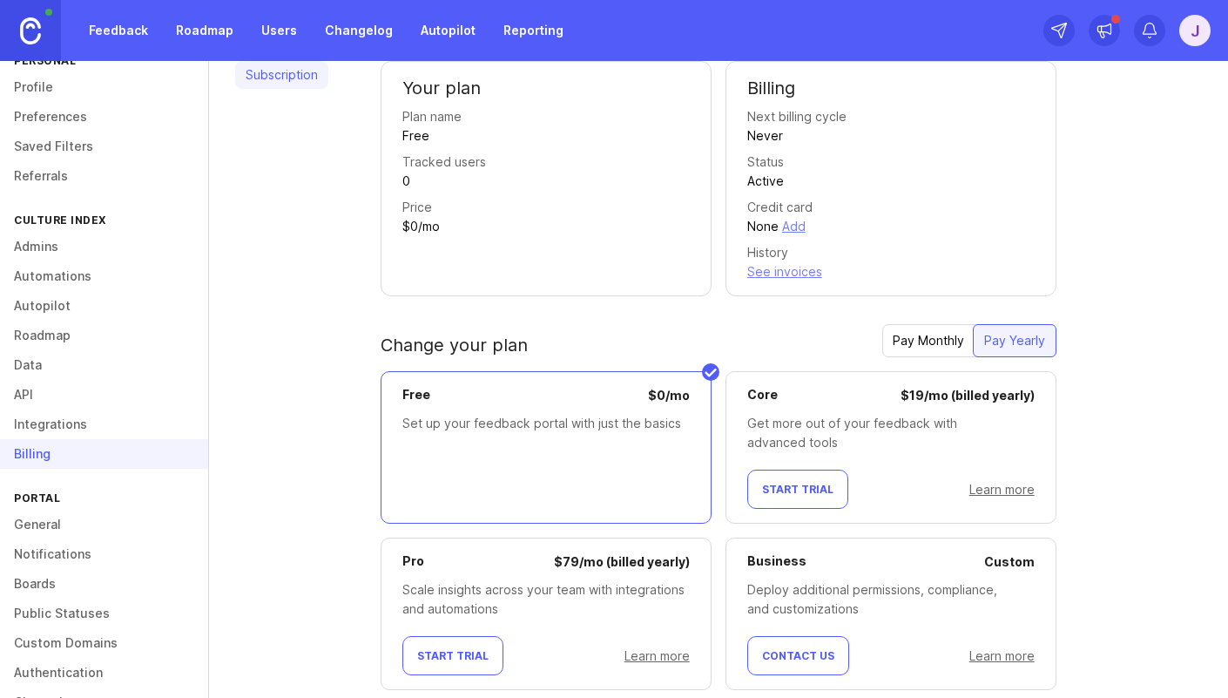
scroll to position [91, 0]
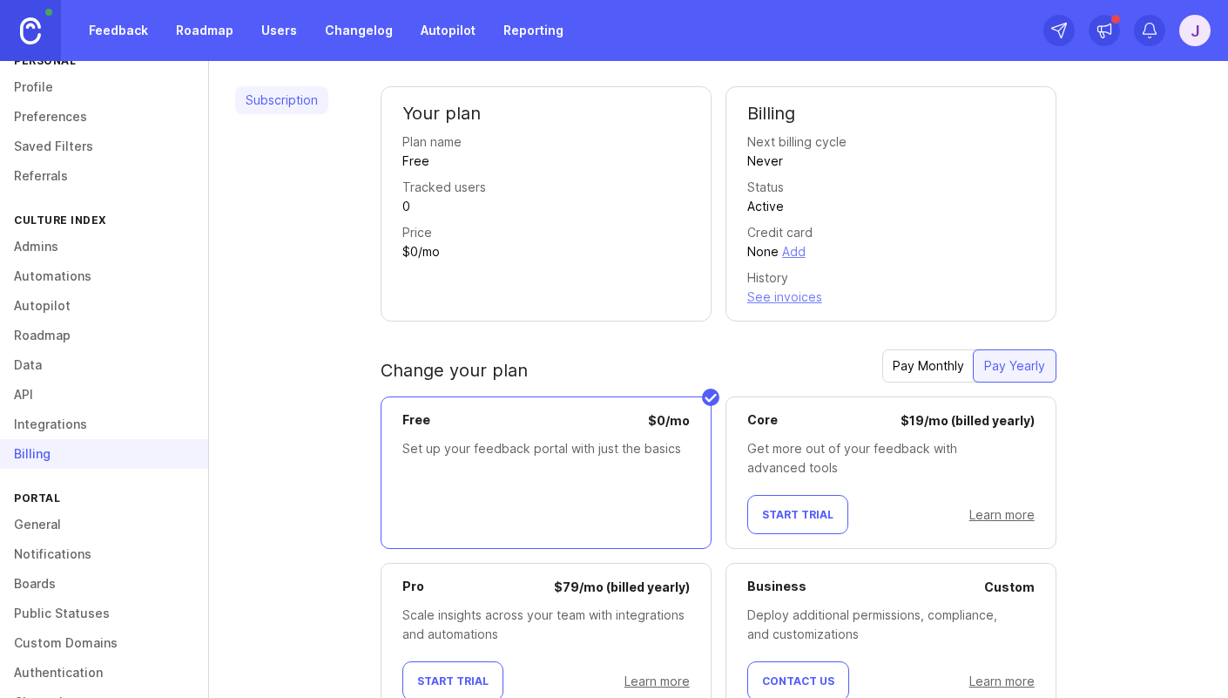
click at [71, 522] on link "General" at bounding box center [104, 524] width 208 height 30
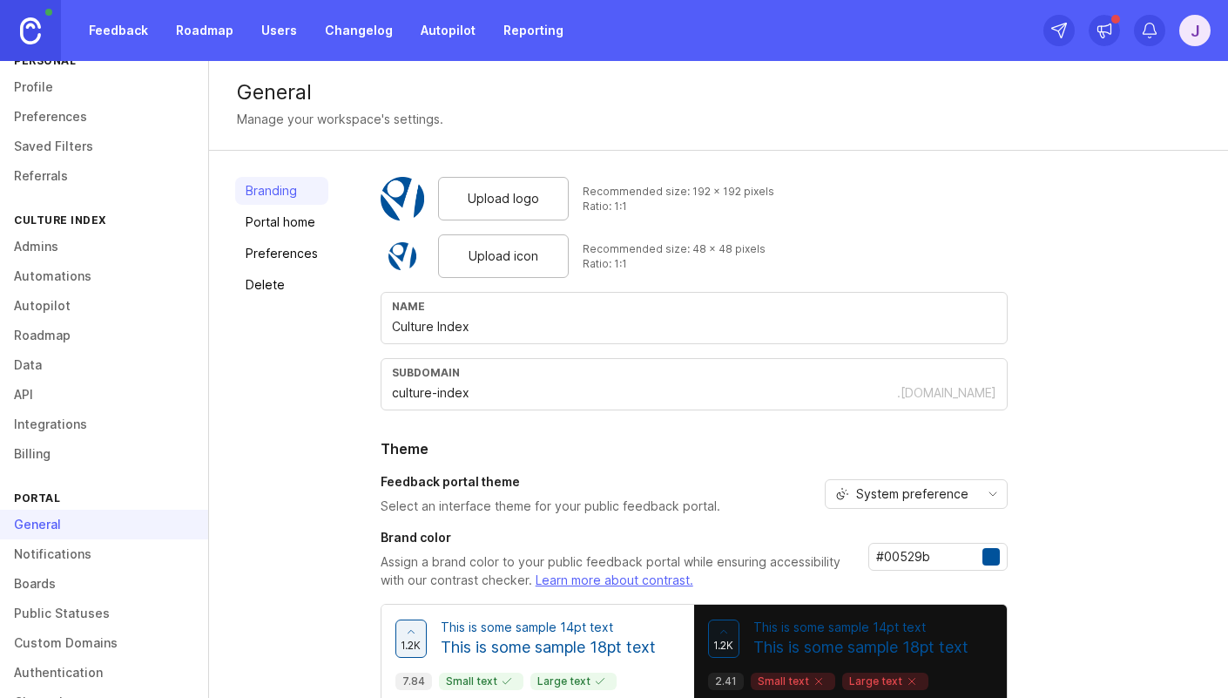
click at [287, 221] on link "Portal home" at bounding box center [281, 222] width 93 height 28
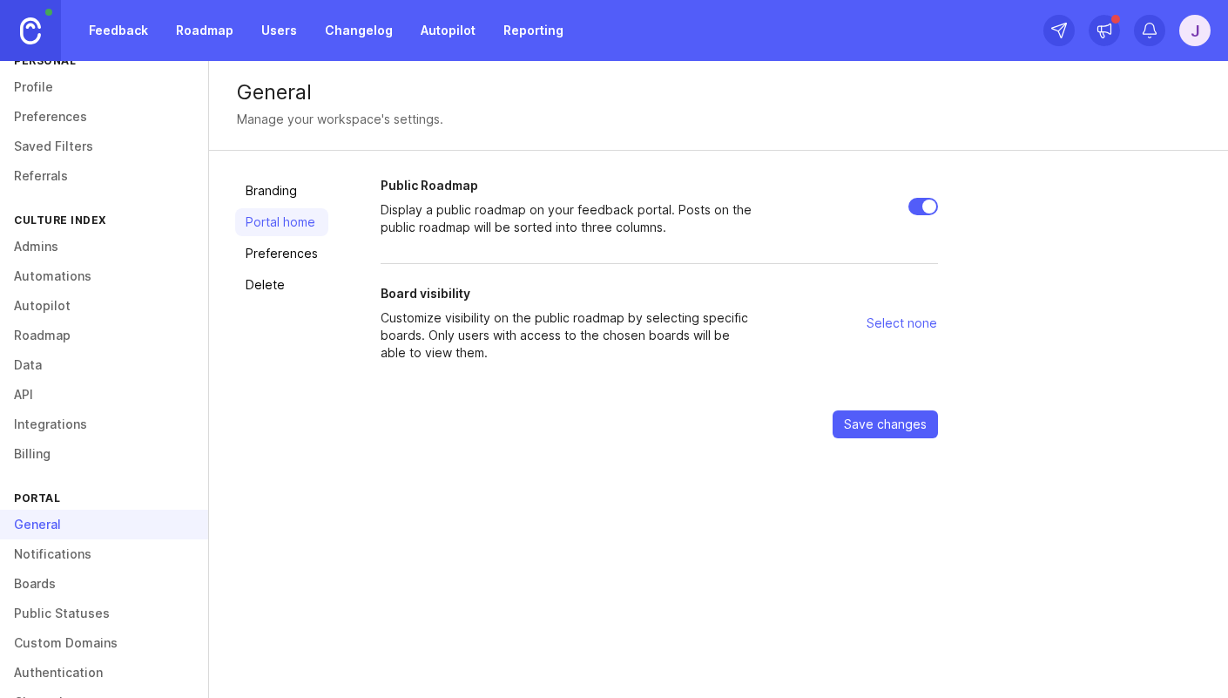
click at [277, 250] on link "Preferences" at bounding box center [281, 253] width 93 height 28
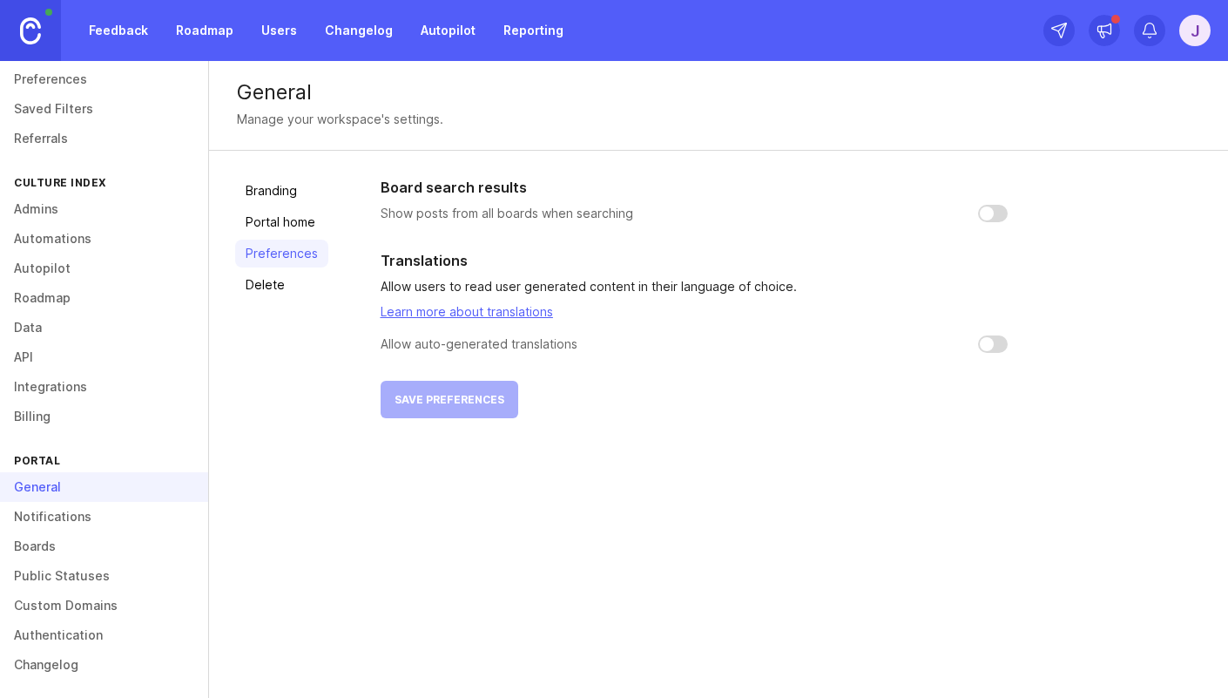
scroll to position [75, 0]
click at [57, 525] on link "Notifications" at bounding box center [104, 513] width 208 height 30
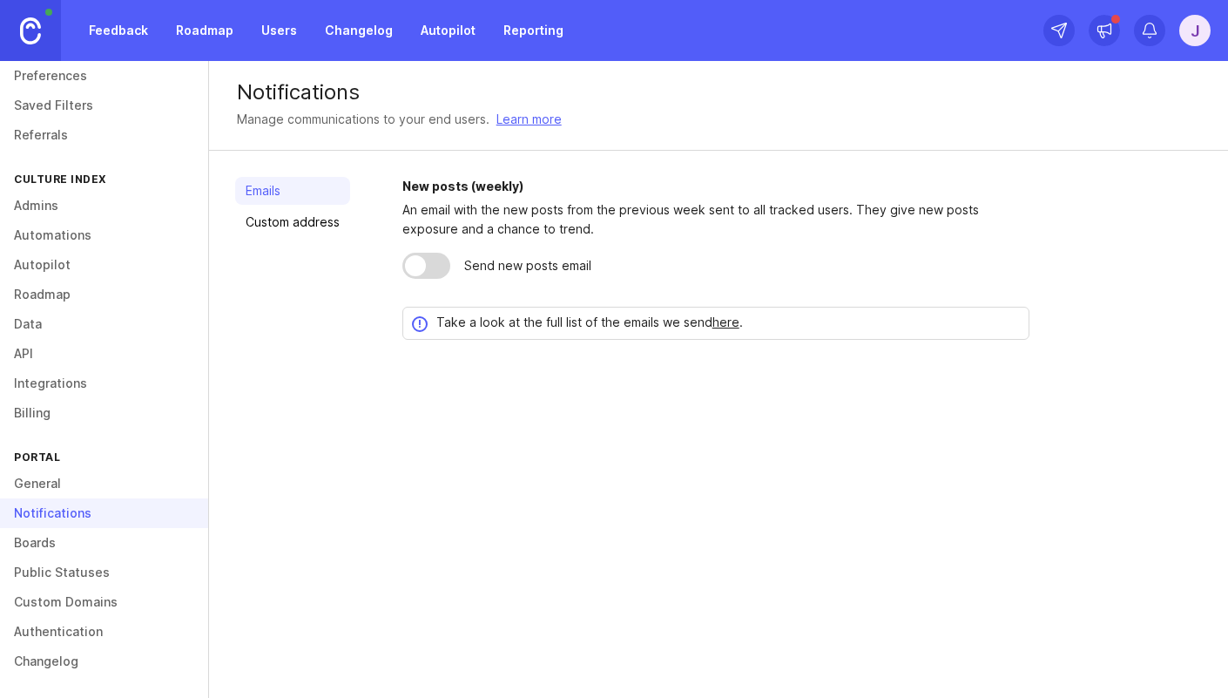
click at [59, 550] on link "Boards" at bounding box center [104, 543] width 208 height 30
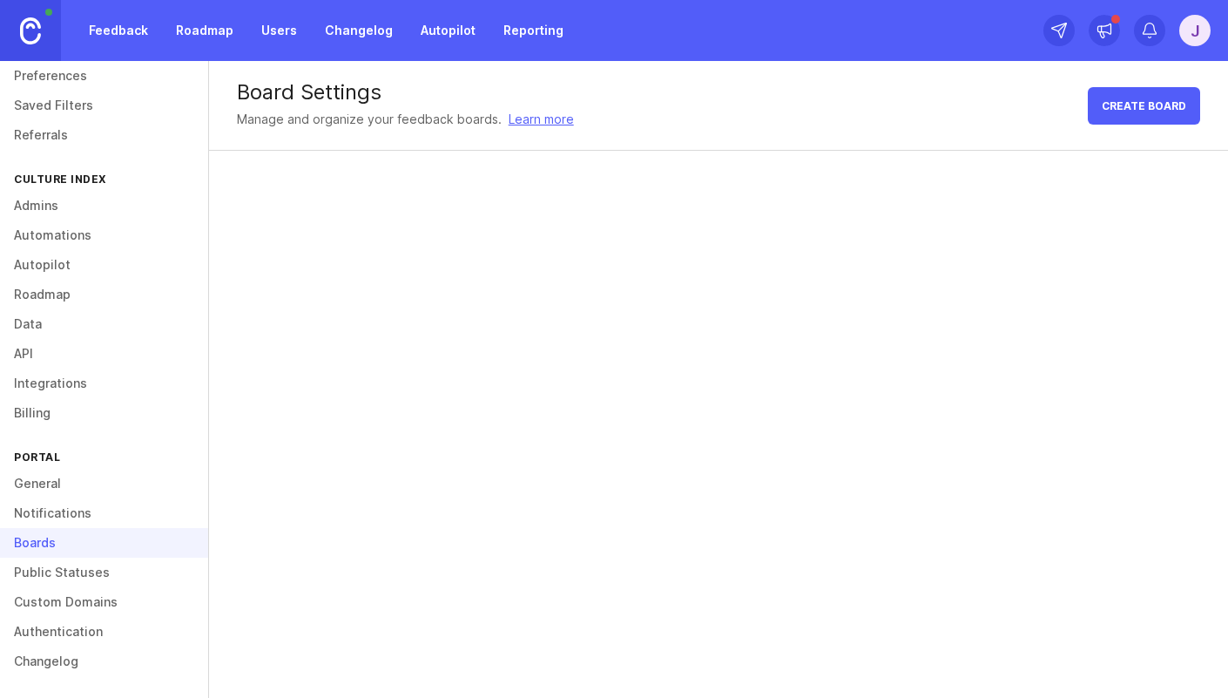
click at [64, 570] on link "Public Statuses" at bounding box center [104, 572] width 208 height 30
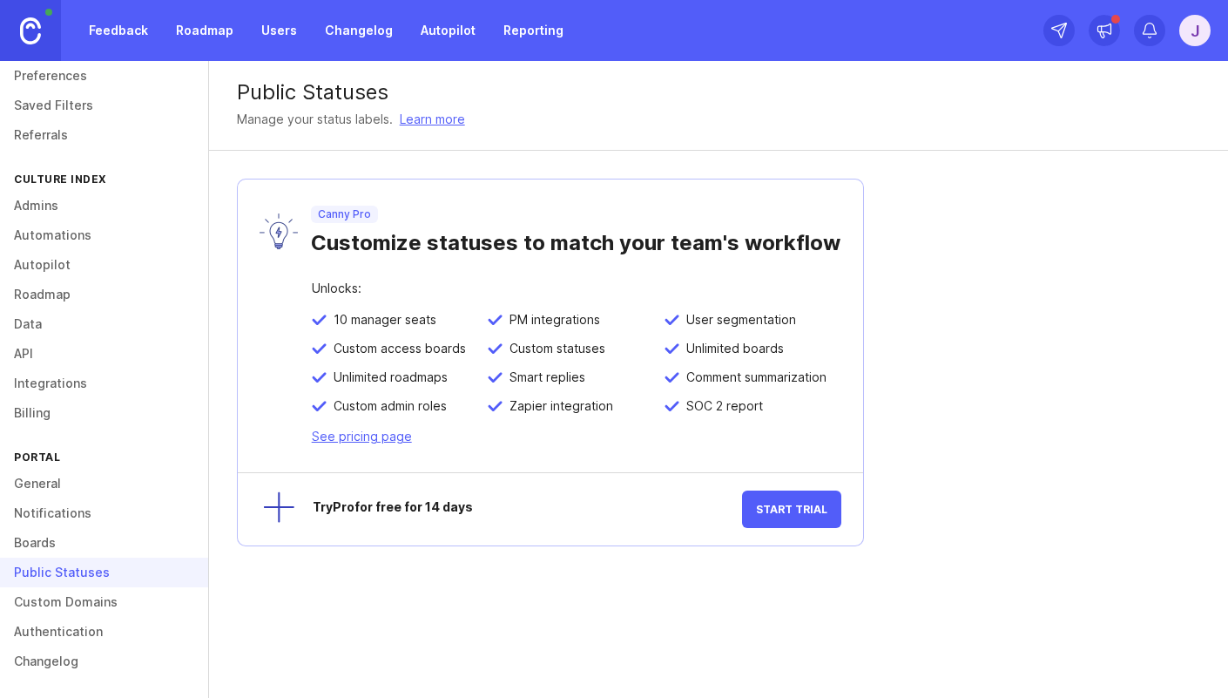
click at [54, 541] on link "Boards" at bounding box center [104, 543] width 208 height 30
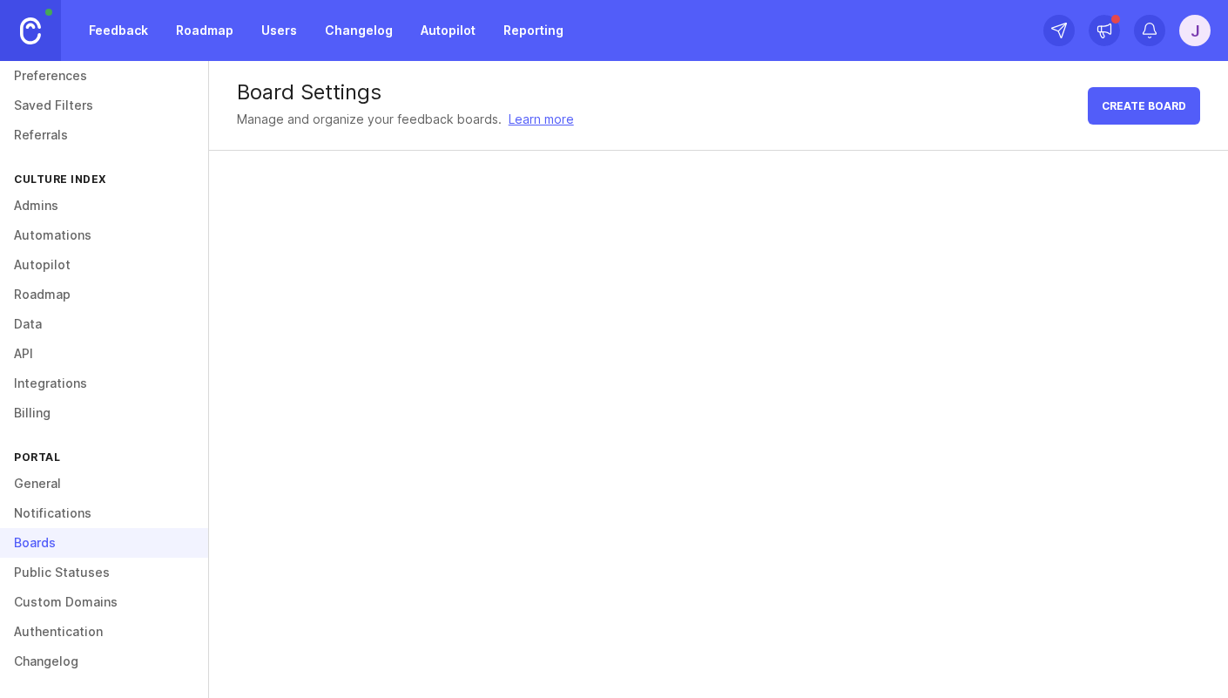
click at [38, 564] on link "Public Statuses" at bounding box center [104, 572] width 208 height 30
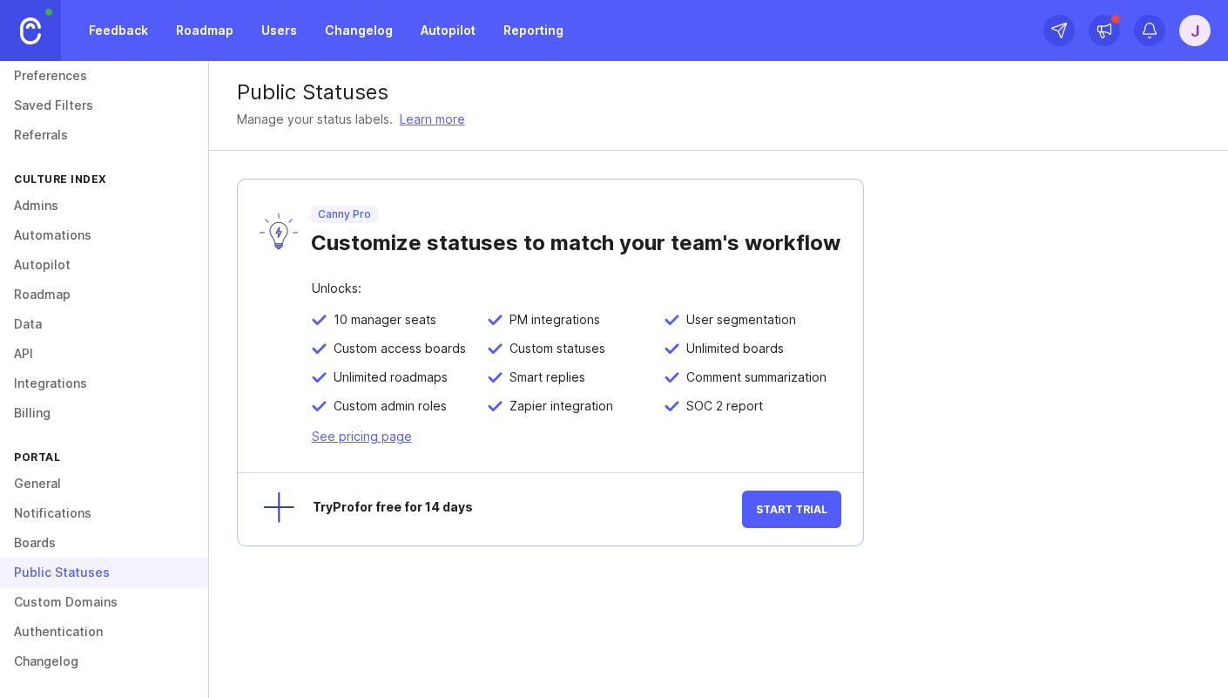
click at [82, 590] on link "Custom Domains" at bounding box center [104, 602] width 208 height 30
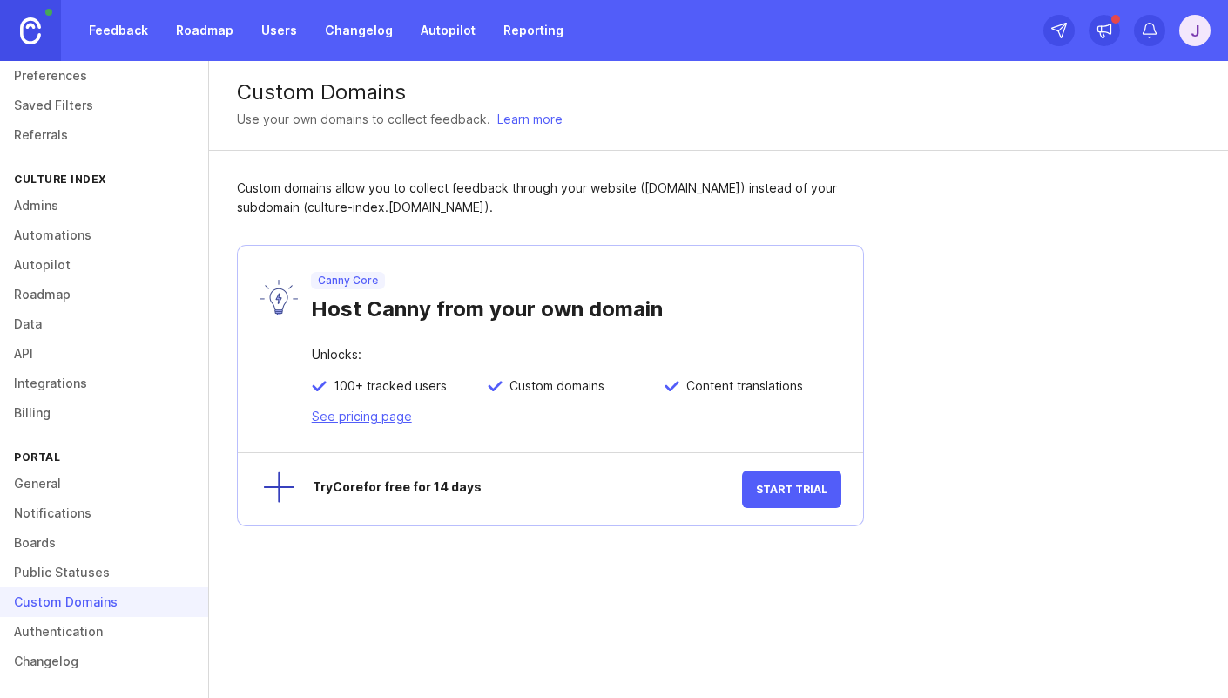
click at [78, 625] on link "Authentication" at bounding box center [104, 632] width 208 height 30
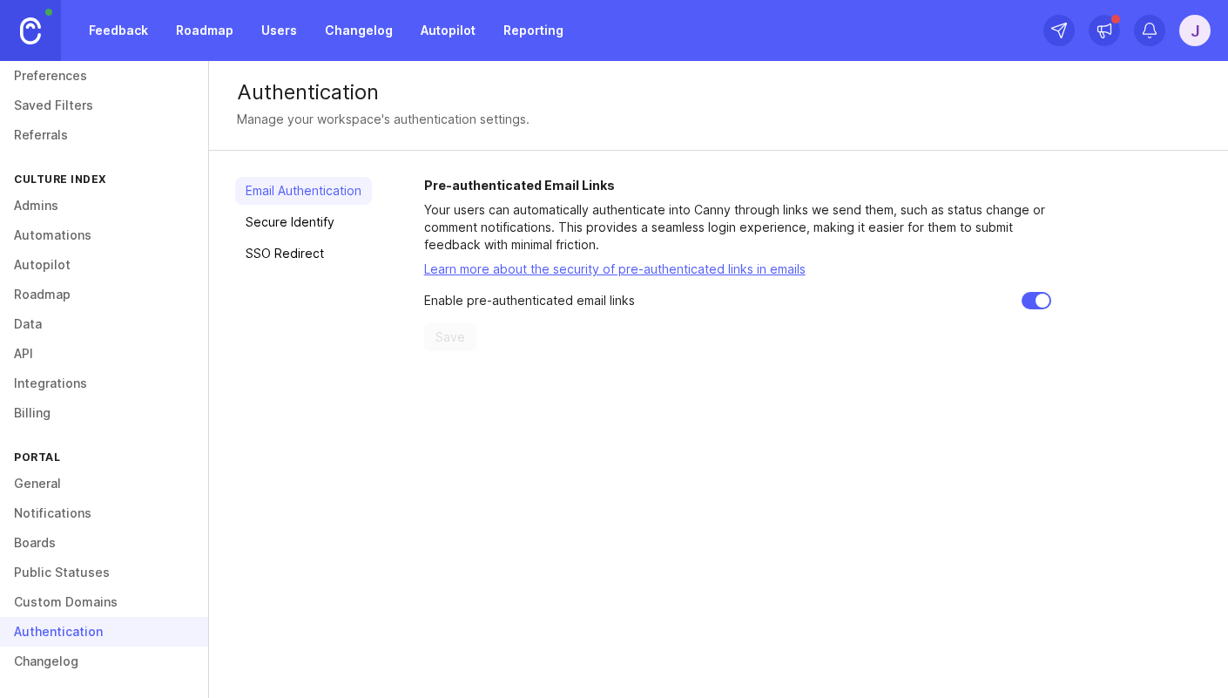
click at [73, 658] on link "Changelog" at bounding box center [104, 661] width 208 height 30
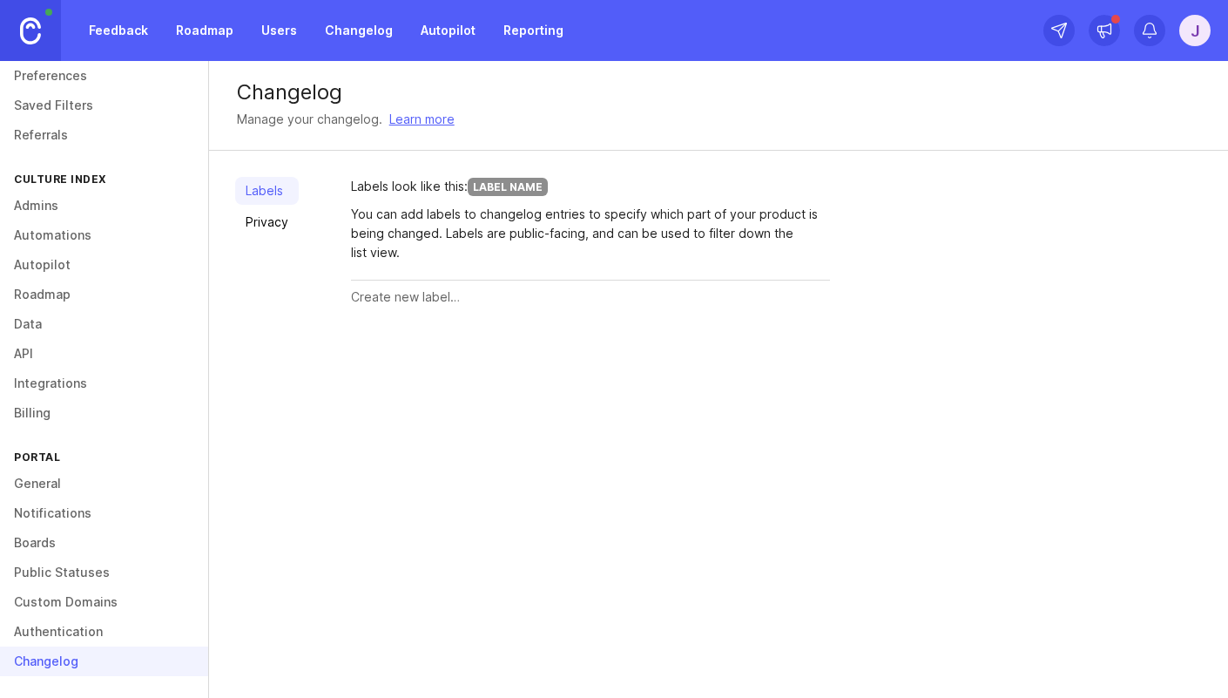
click at [401, 296] on input "text" at bounding box center [590, 296] width 479 height 19
click at [263, 224] on link "Privacy" at bounding box center [267, 222] width 64 height 28
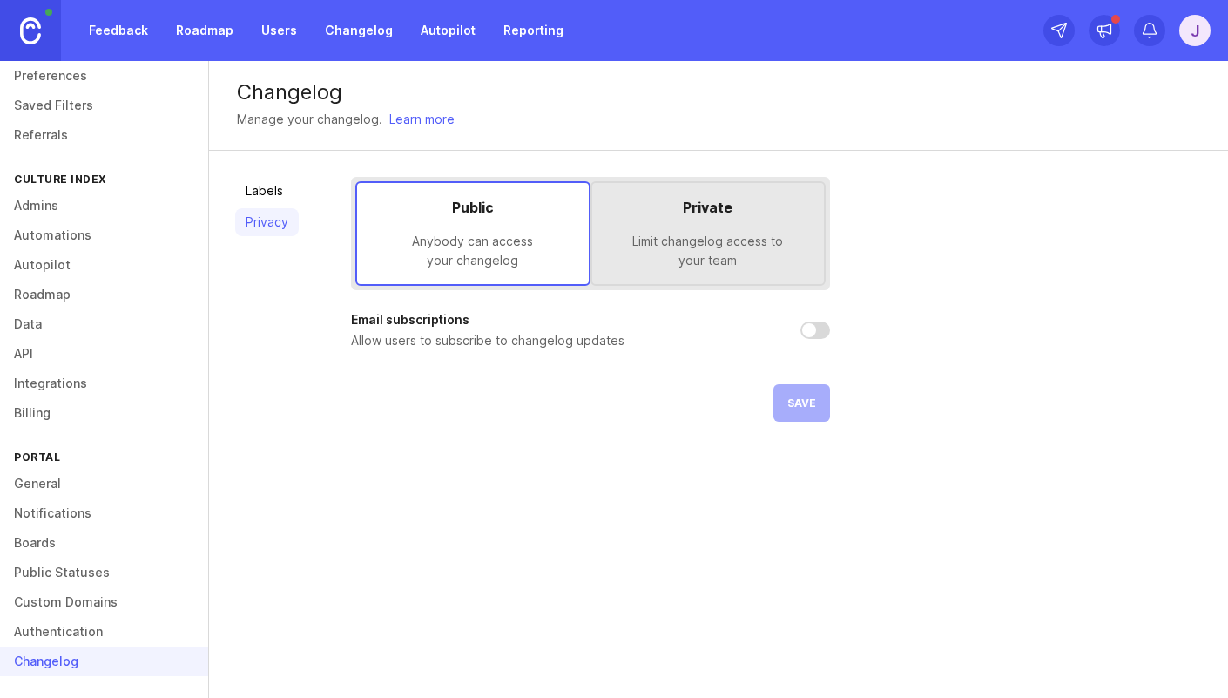
click at [650, 271] on div "Private Limit changelog access to your team" at bounding box center [707, 233] width 235 height 105
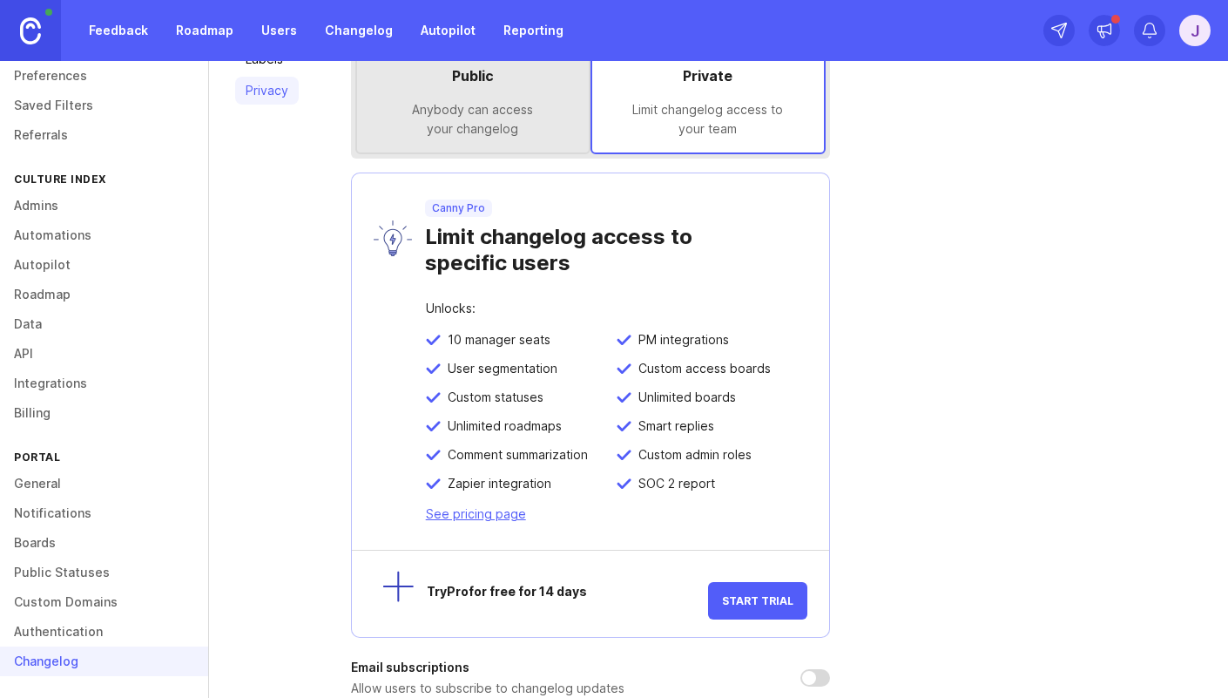
scroll to position [141, 0]
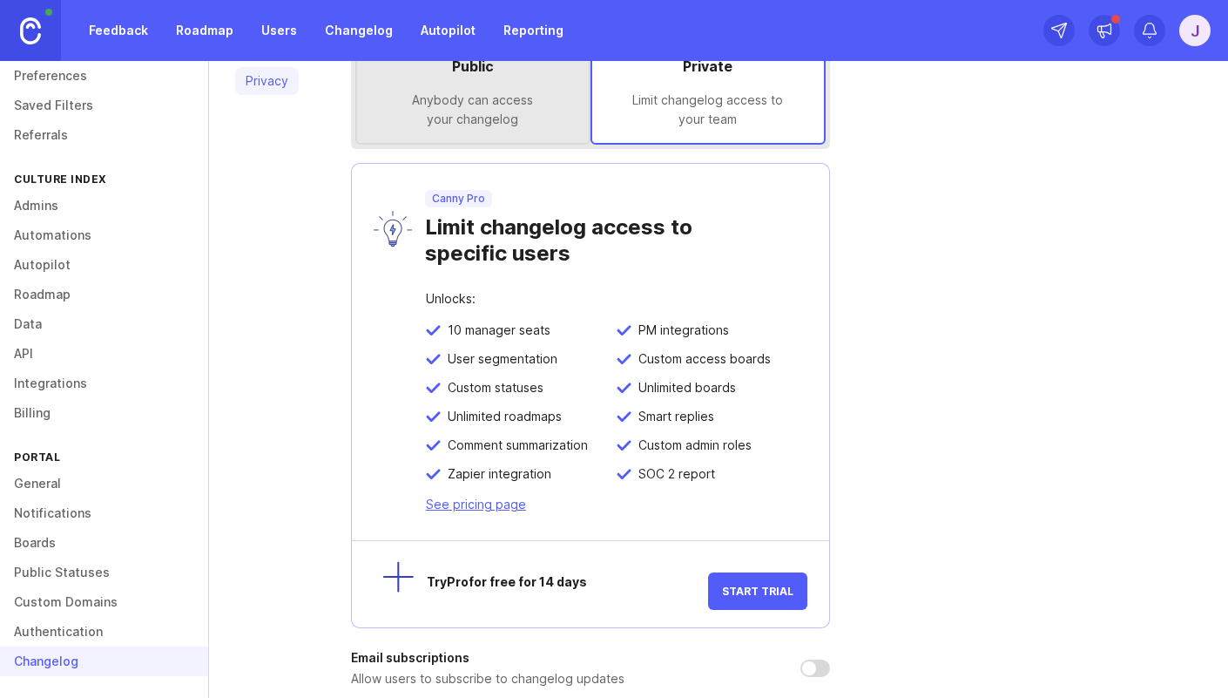
click at [542, 108] on div "Anybody can access your changelog" at bounding box center [473, 110] width 204 height 38
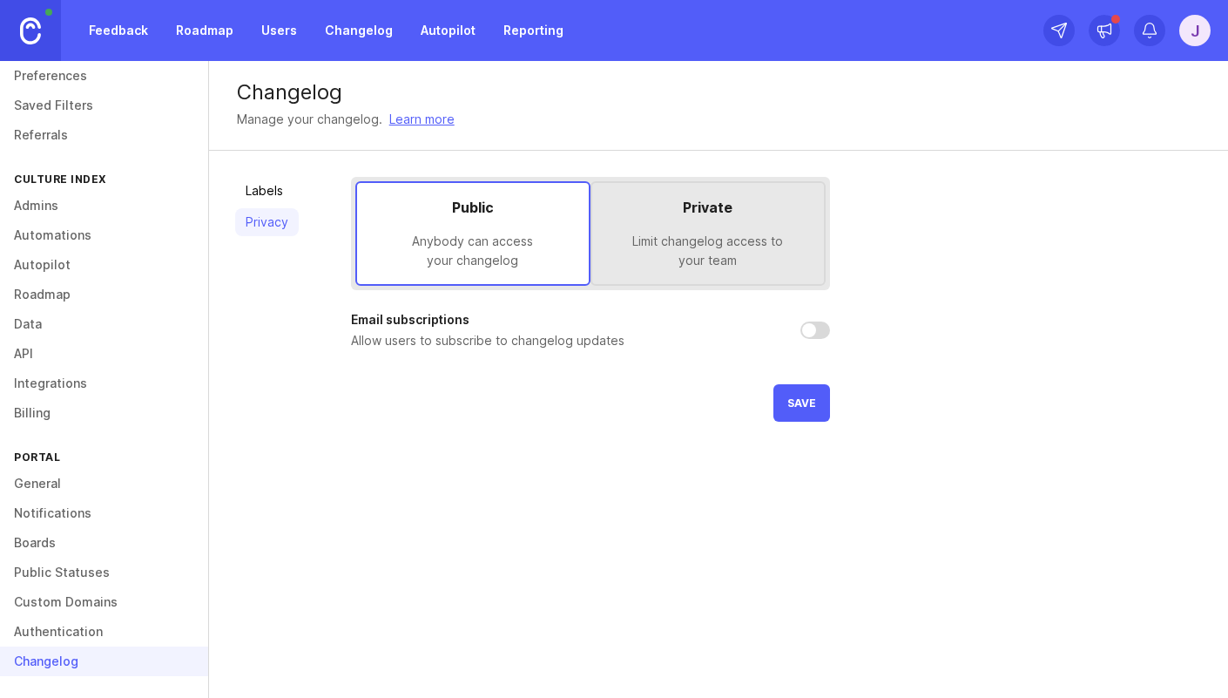
click at [714, 243] on div "Limit changelog access to your team" at bounding box center [708, 251] width 204 height 38
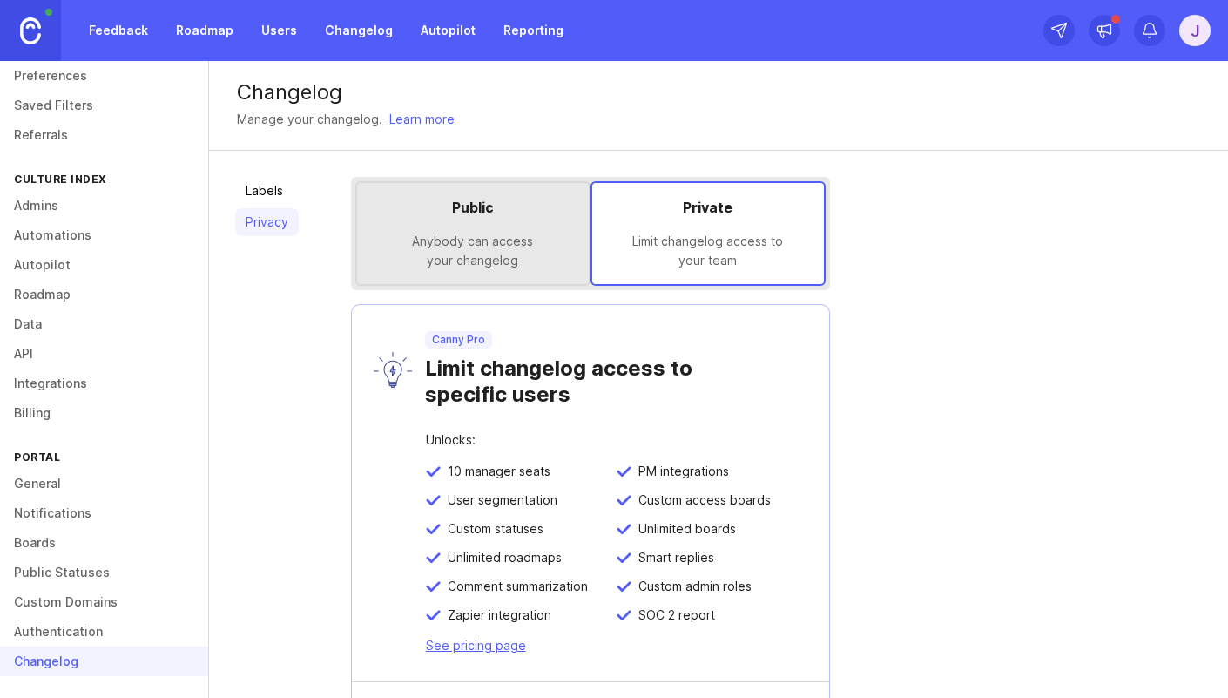
click at [130, 34] on link "Feedback" at bounding box center [118, 30] width 80 height 31
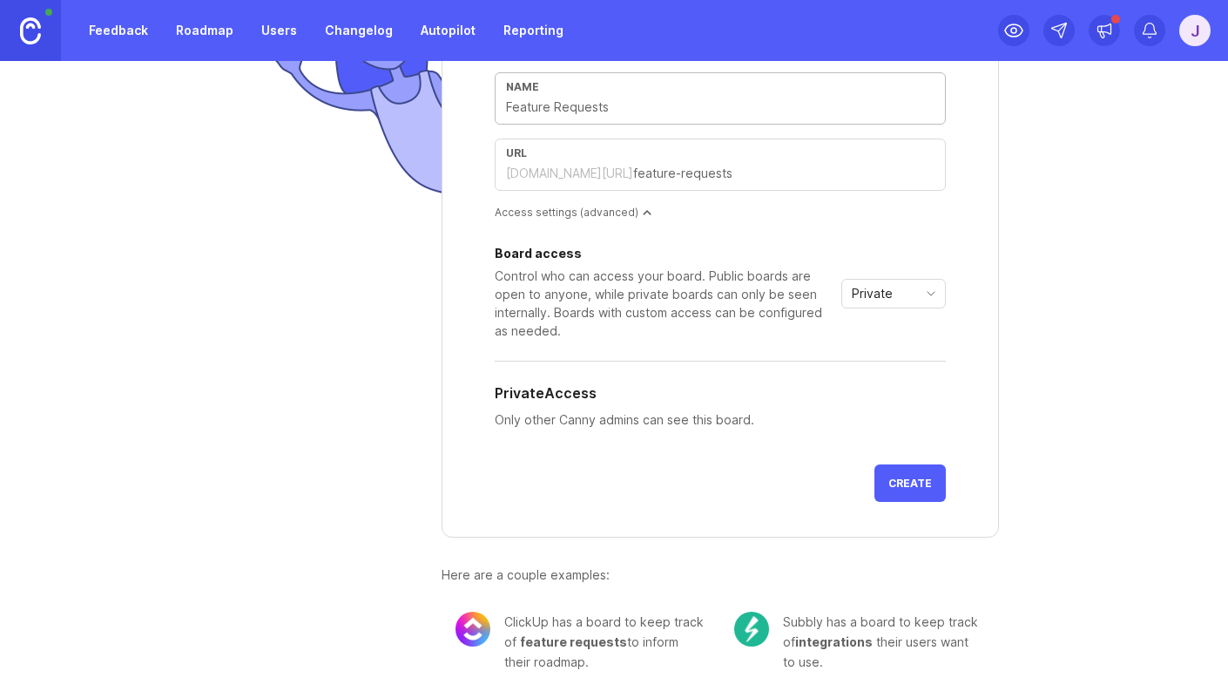
scroll to position [172, 0]
click at [205, 28] on link "Roadmap" at bounding box center [204, 30] width 78 height 31
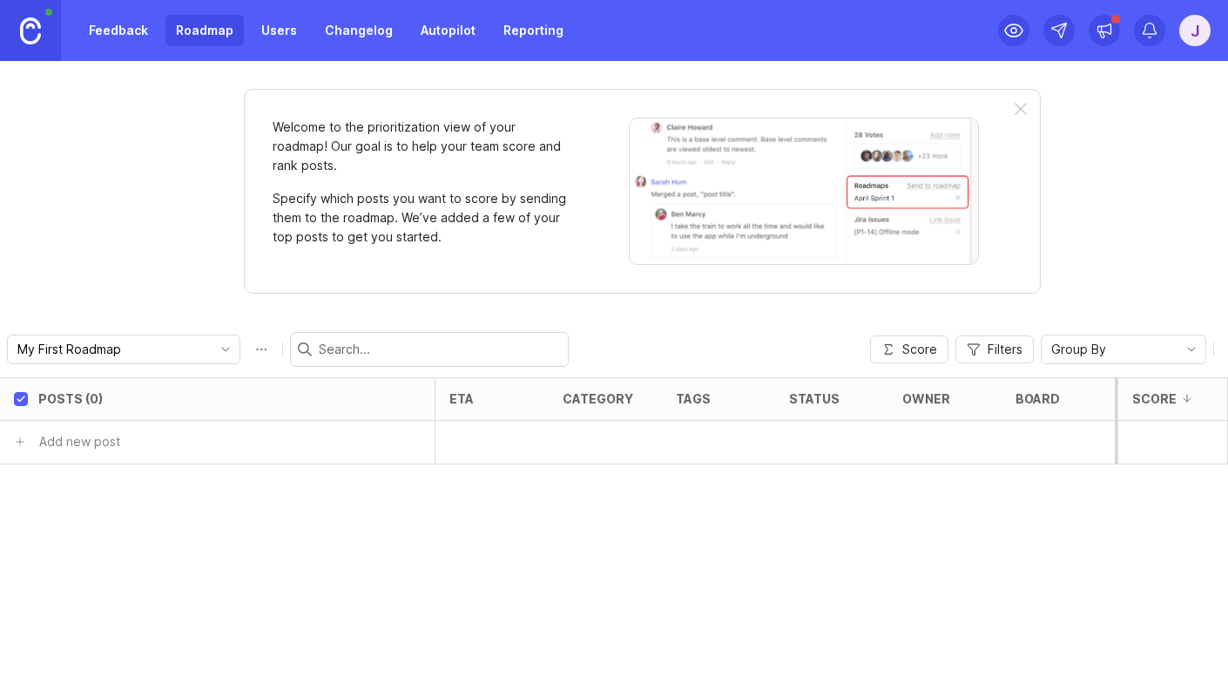
click at [130, 347] on input "My First Roadmap" at bounding box center [113, 349] width 192 height 19
click at [200, 313] on div "Welcome to the prioritization view of your roadmap! Our goal is to help your te…" at bounding box center [614, 379] width 1228 height 637
click at [115, 148] on div "Welcome to the prioritization view of your roadmap! Our goal is to help your te…" at bounding box center [614, 379] width 1228 height 637
click at [297, 26] on link "Users" at bounding box center [279, 30] width 57 height 31
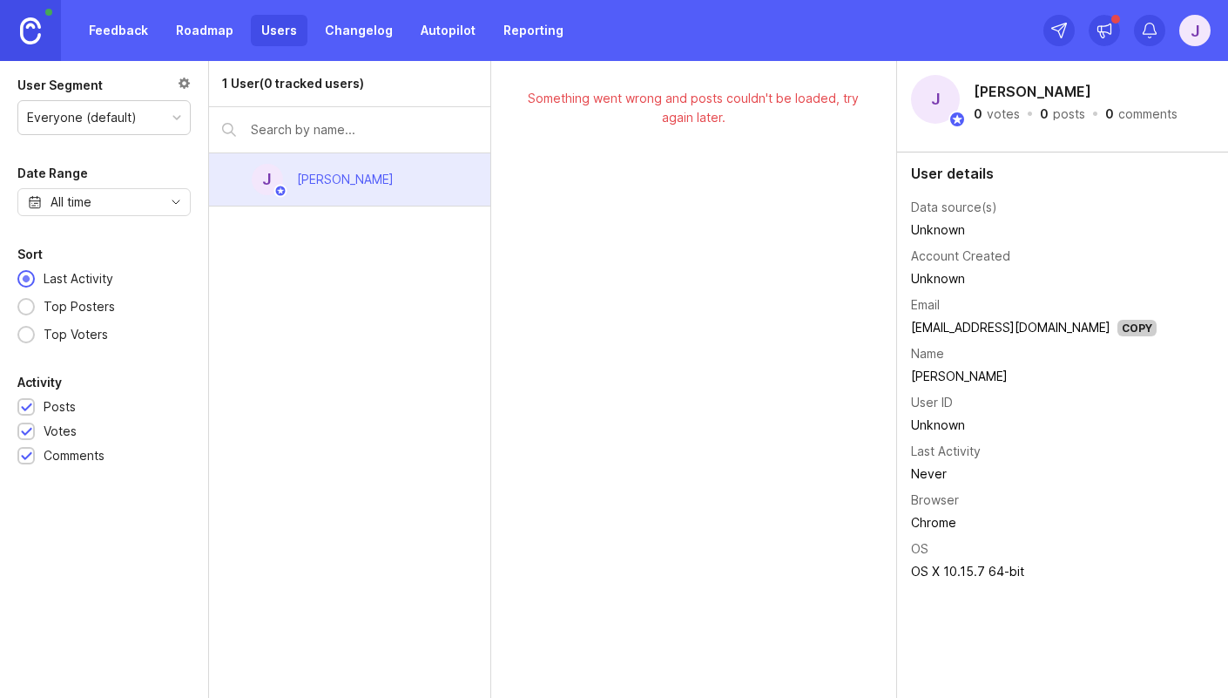
click at [339, 27] on link "Changelog" at bounding box center [358, 30] width 89 height 31
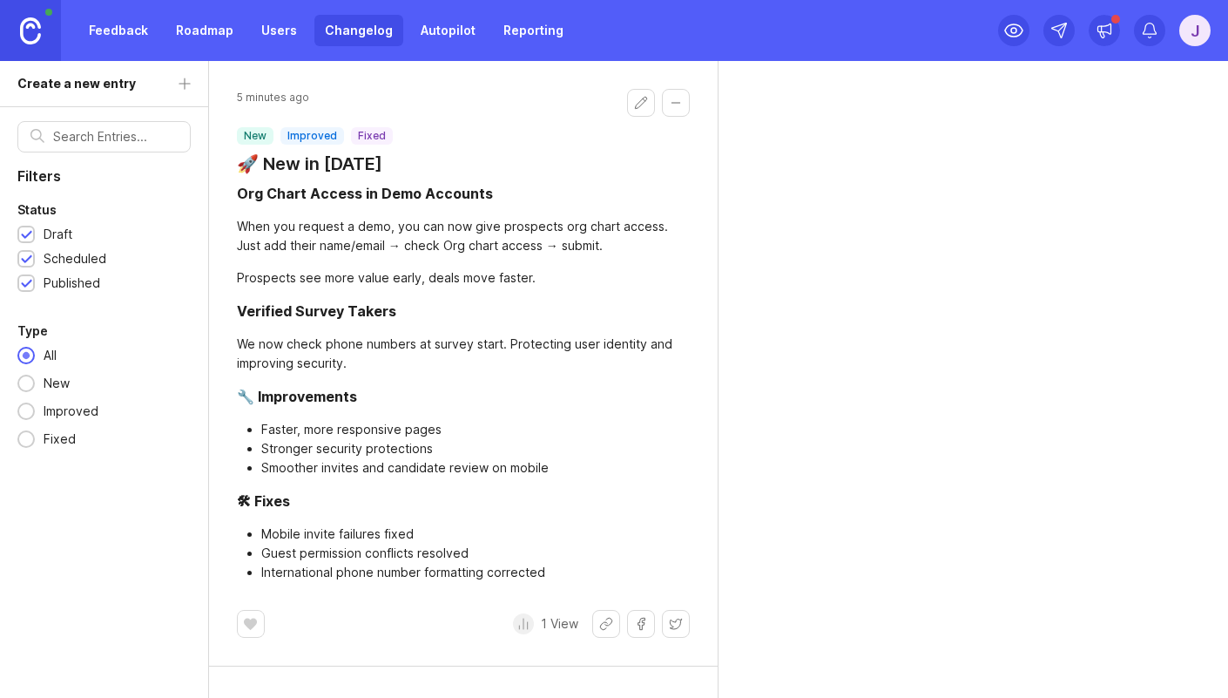
click at [442, 29] on link "Autopilot" at bounding box center [448, 30] width 76 height 31
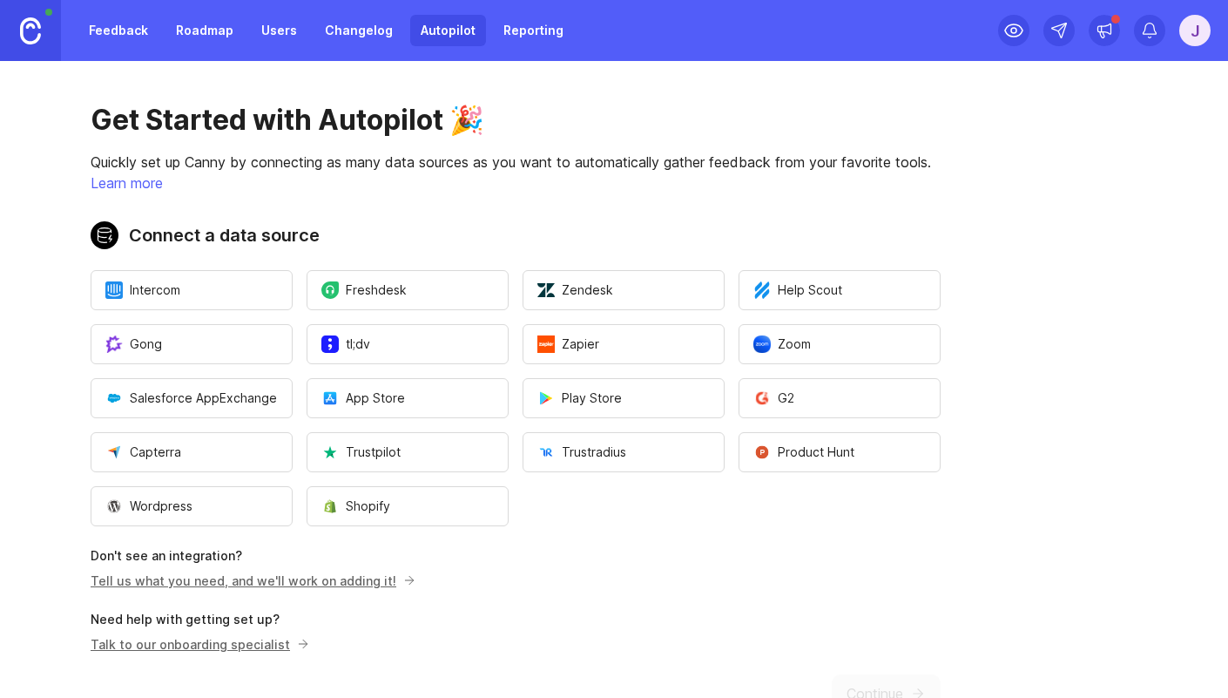
click at [526, 24] on link "Reporting" at bounding box center [533, 30] width 81 height 31
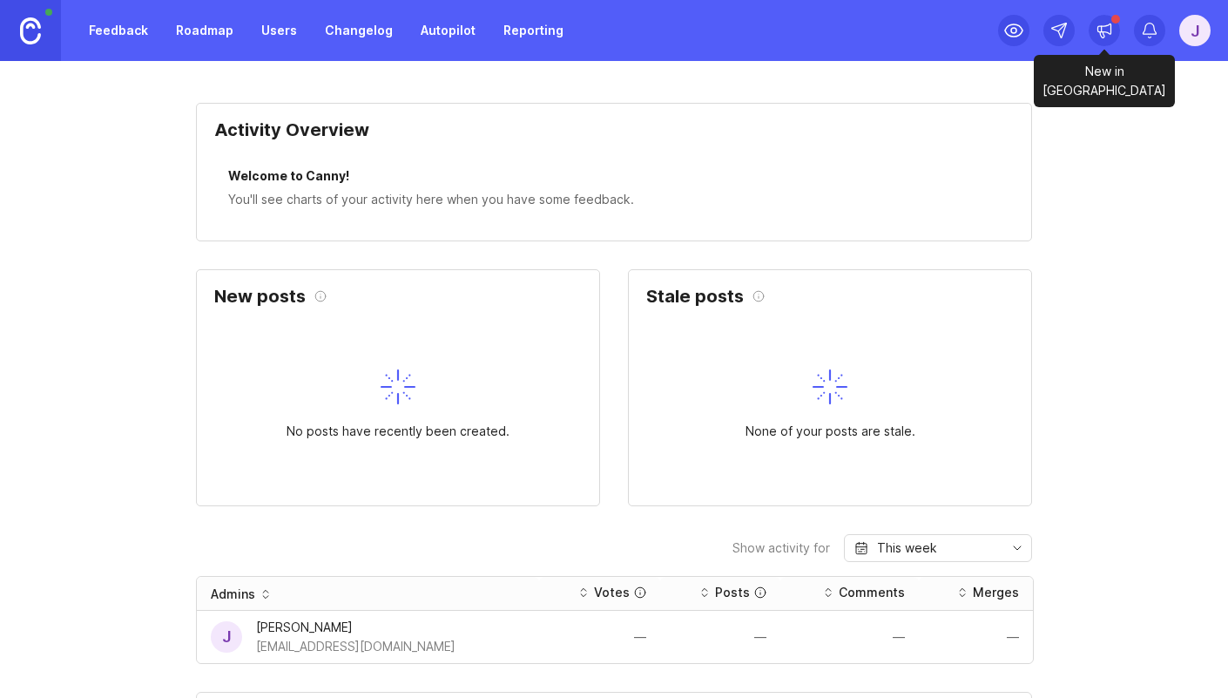
click at [1108, 33] on icon at bounding box center [1104, 30] width 17 height 17
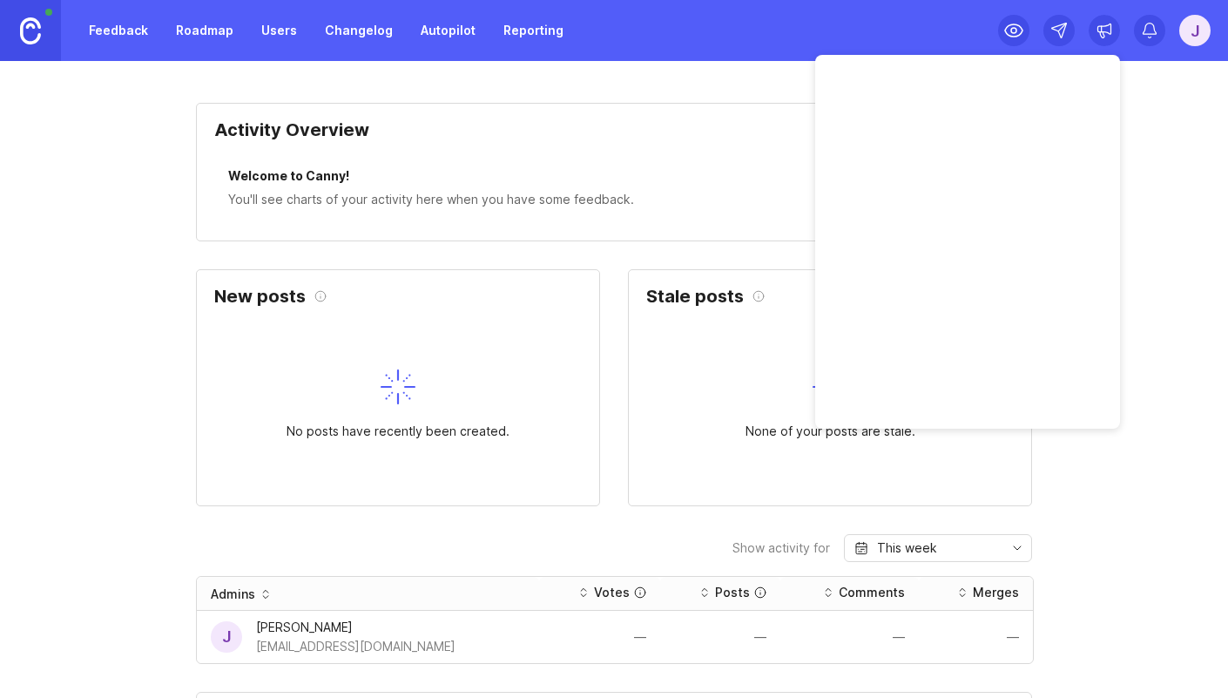
click at [719, 144] on div "Activity Overview" at bounding box center [613, 136] width 799 height 31
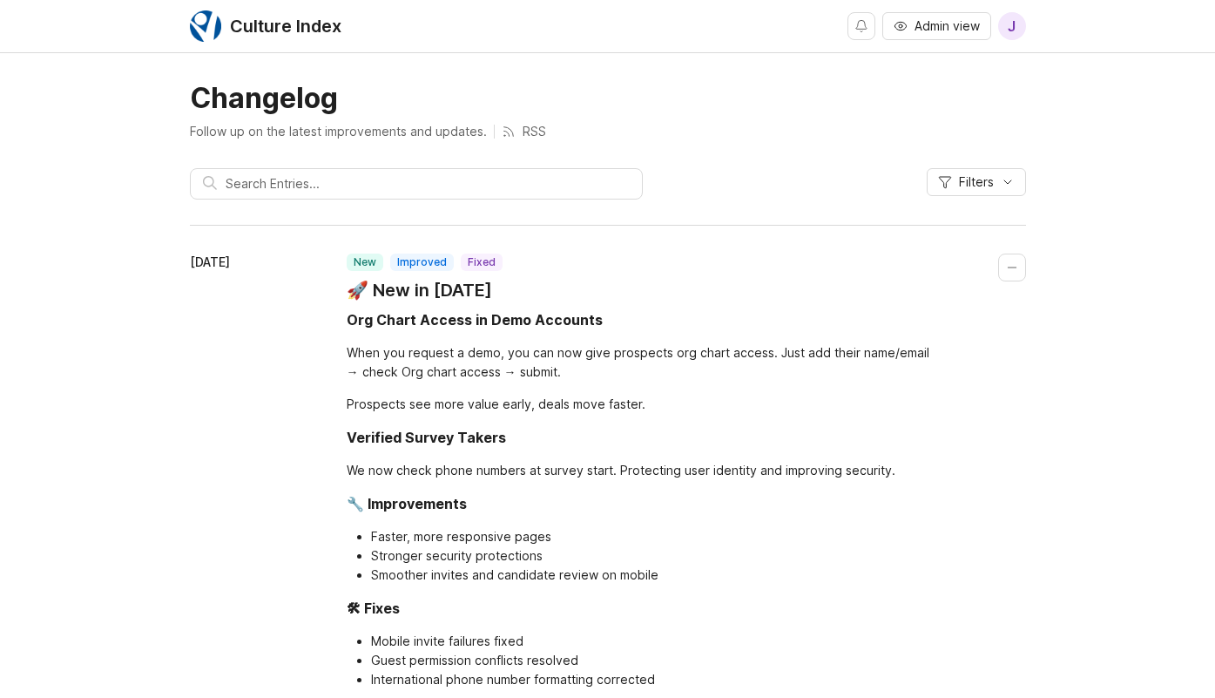
click at [653, 92] on h1 "Changelog" at bounding box center [608, 98] width 836 height 35
click at [226, 131] on p "Follow up on the latest improvements and updates." at bounding box center [338, 131] width 297 height 17
click at [228, 131] on p "Follow up on the latest improvements and updates." at bounding box center [338, 131] width 297 height 17
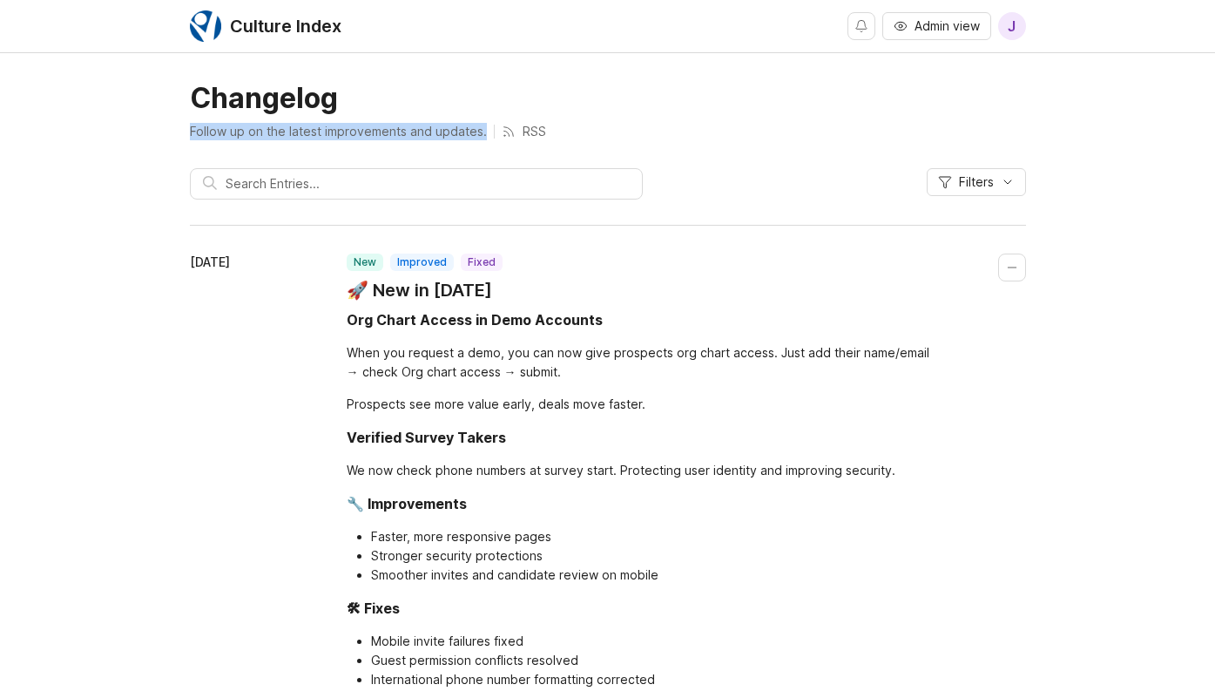
click at [239, 130] on p "Follow up on the latest improvements and updates." at bounding box center [338, 131] width 297 height 17
drag, startPoint x: 752, startPoint y: 137, endPoint x: 683, endPoint y: 137, distance: 68.8
click at [752, 137] on div "Follow up on the latest improvements and updates. RSS" at bounding box center [608, 131] width 836 height 17
click at [631, 141] on header "Changelog Follow up on the latest improvements and updates. RSS Filters" at bounding box center [608, 147] width 836 height 132
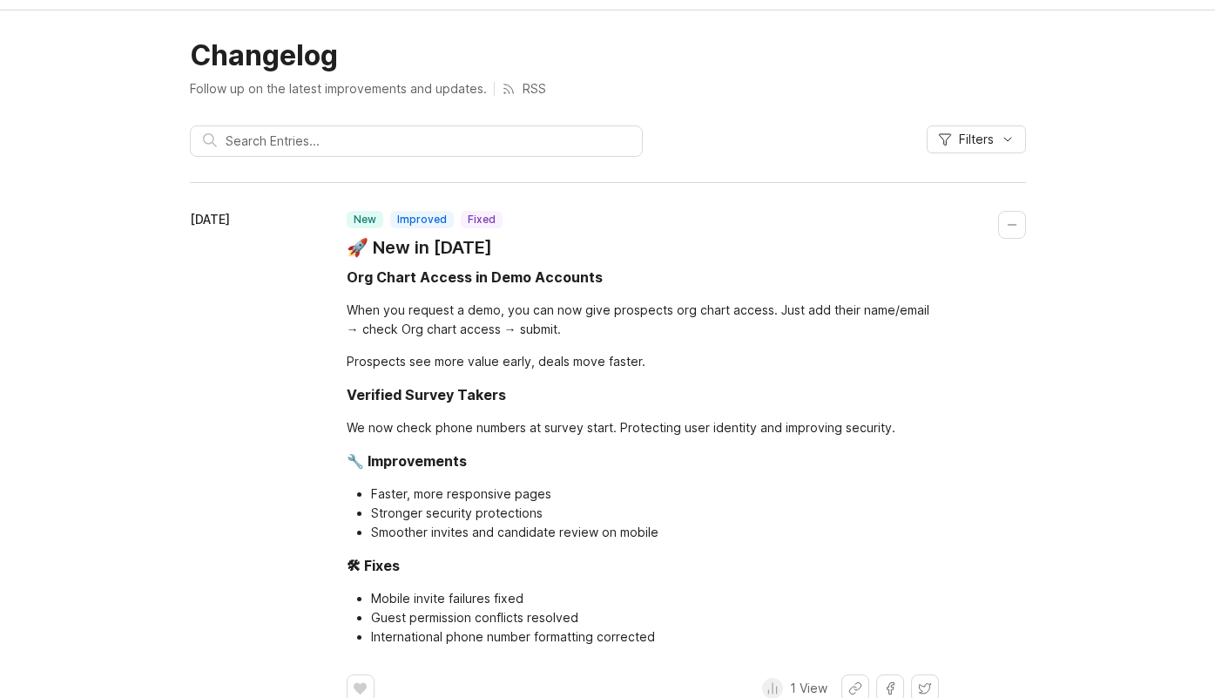
scroll to position [84, 0]
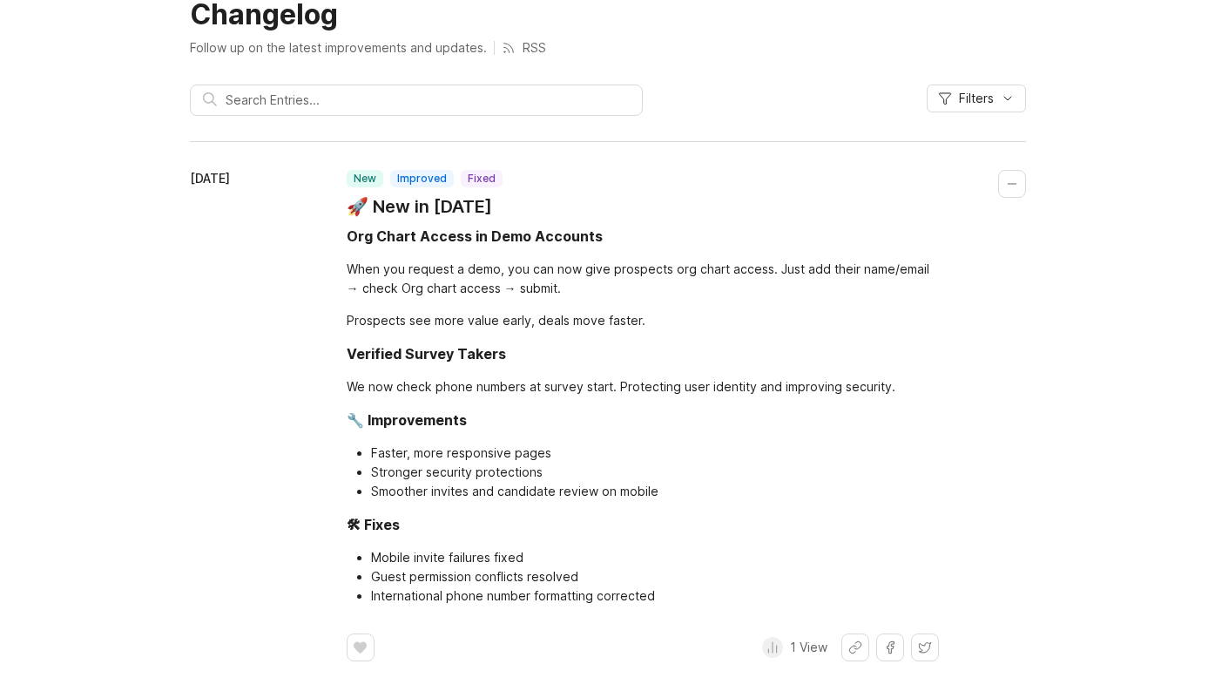
click at [774, 648] on icon at bounding box center [772, 647] width 14 height 14
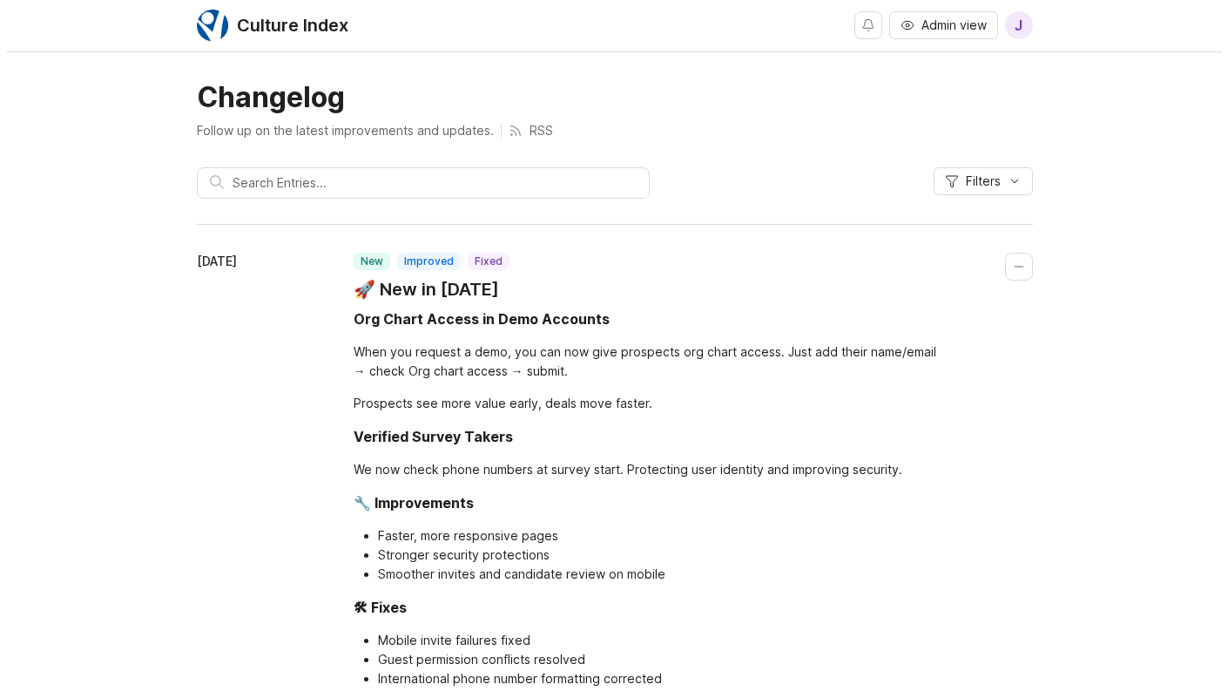
scroll to position [0, 0]
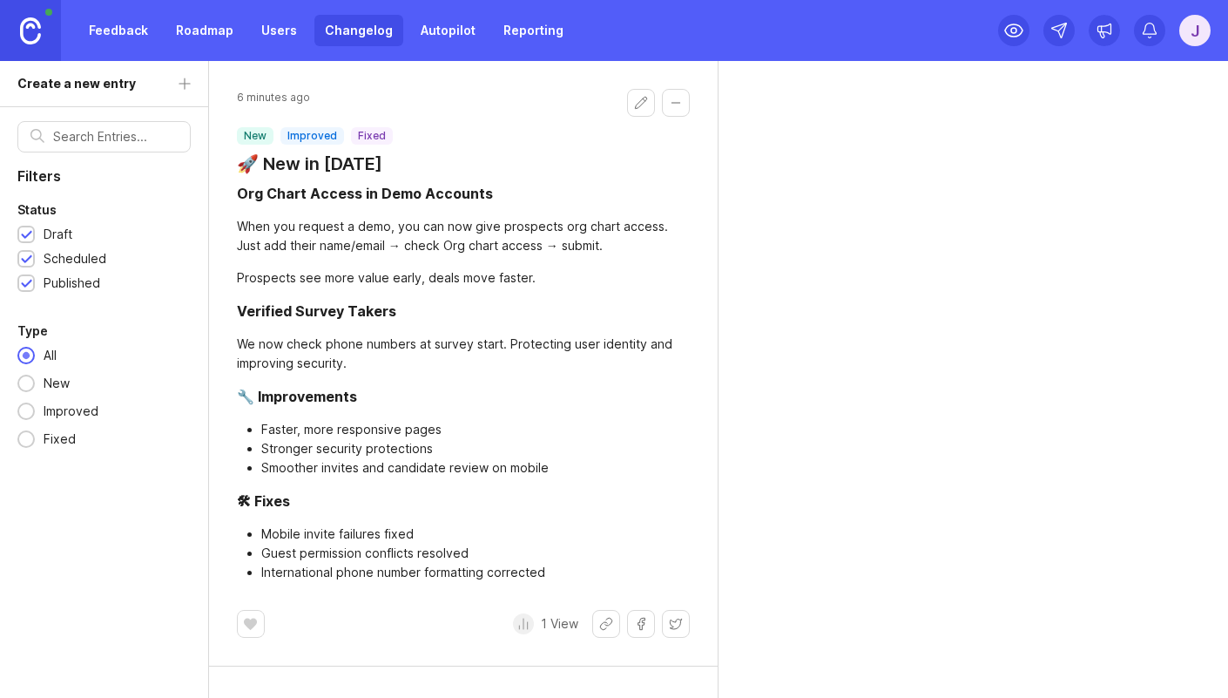
click at [30, 28] on img at bounding box center [30, 30] width 21 height 27
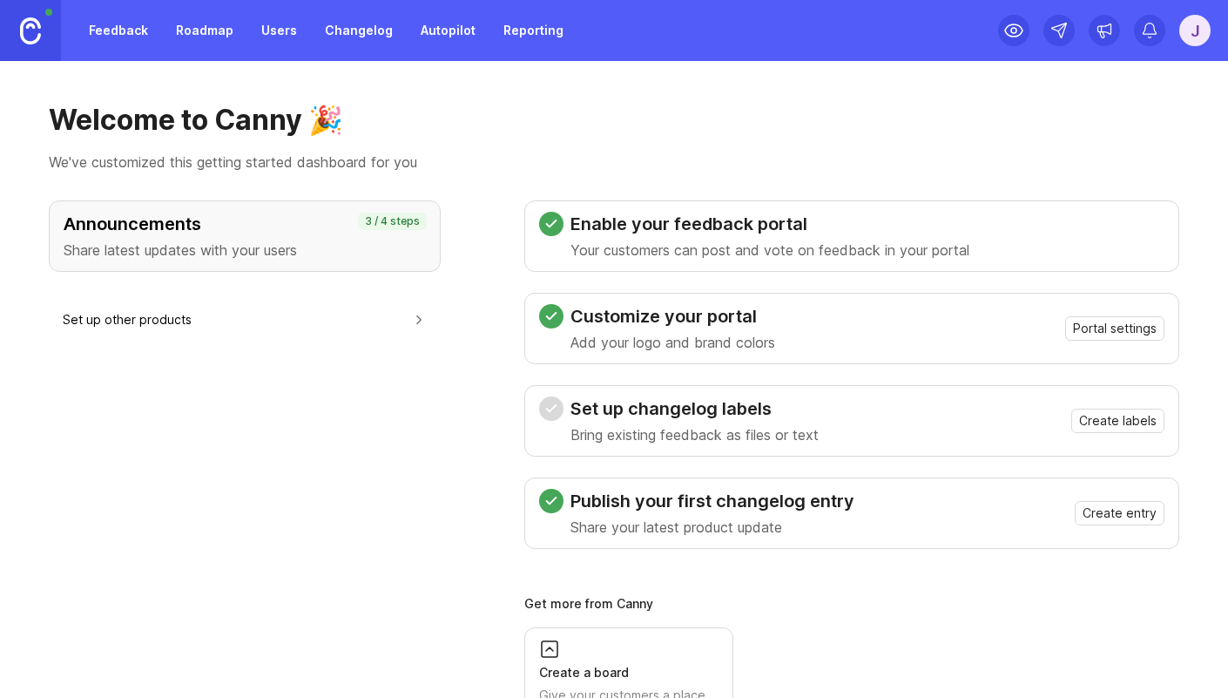
click at [1107, 422] on span "Create labels" at bounding box center [1118, 420] width 78 height 17
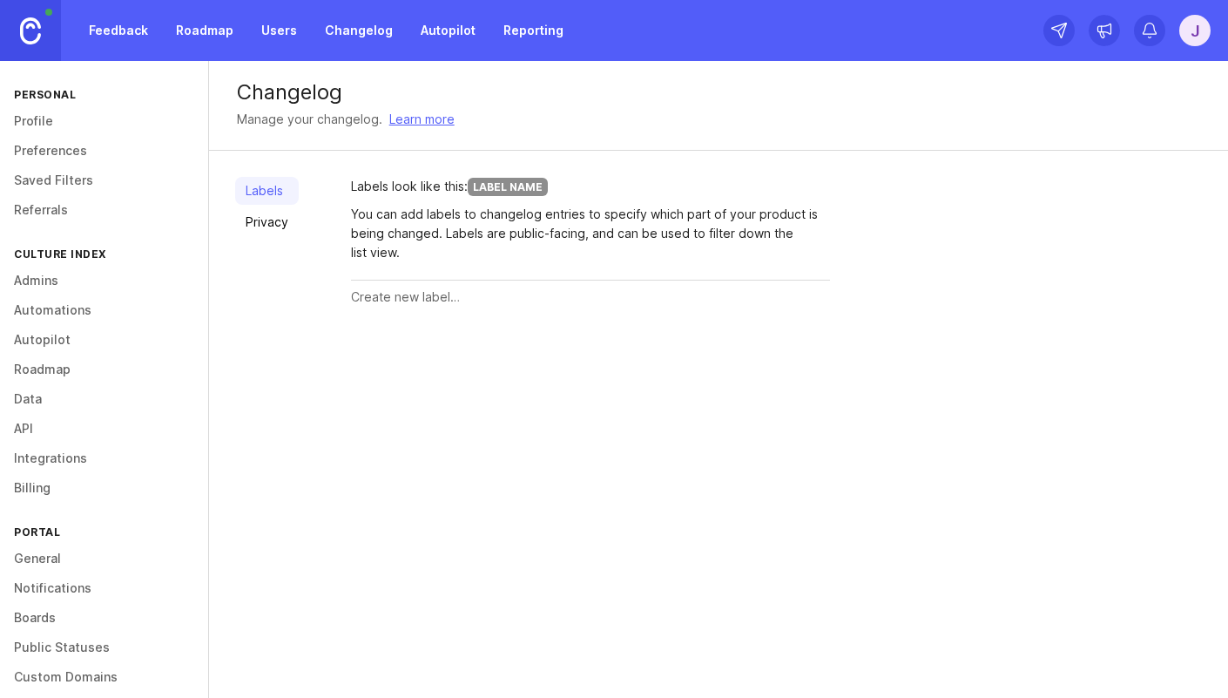
click at [388, 300] on input "text" at bounding box center [590, 296] width 479 height 19
click at [58, 214] on link "Referrals" at bounding box center [104, 210] width 208 height 30
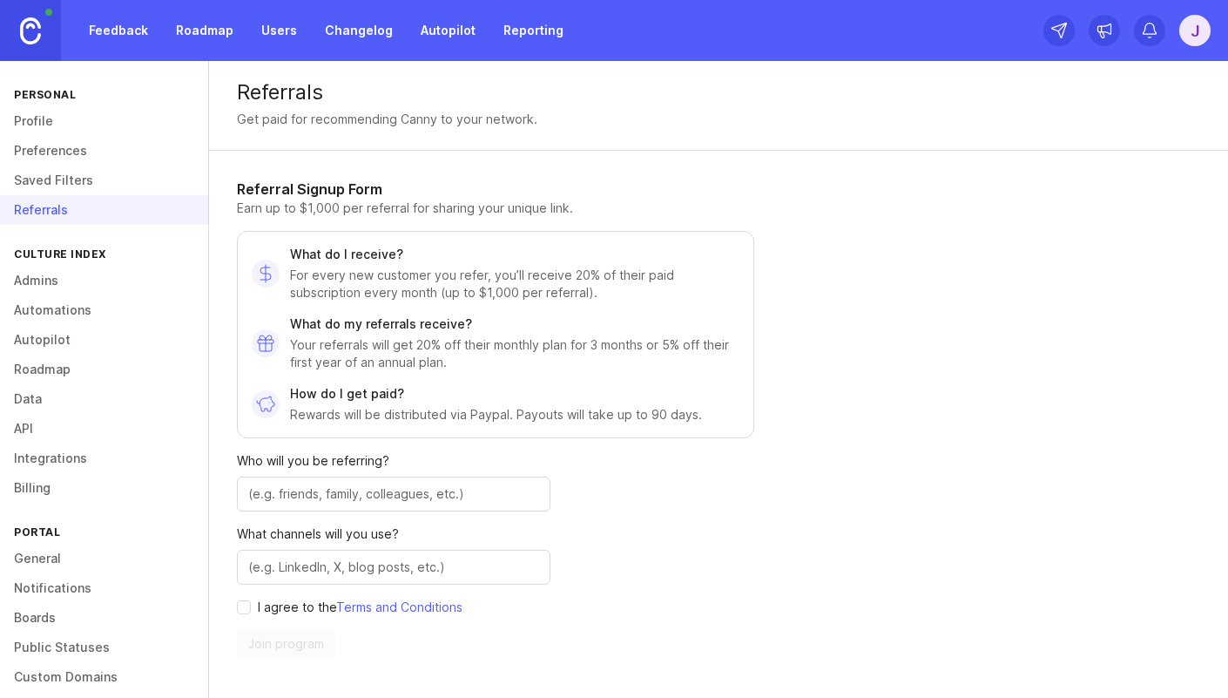
click at [62, 192] on link "Saved Filters" at bounding box center [104, 180] width 208 height 30
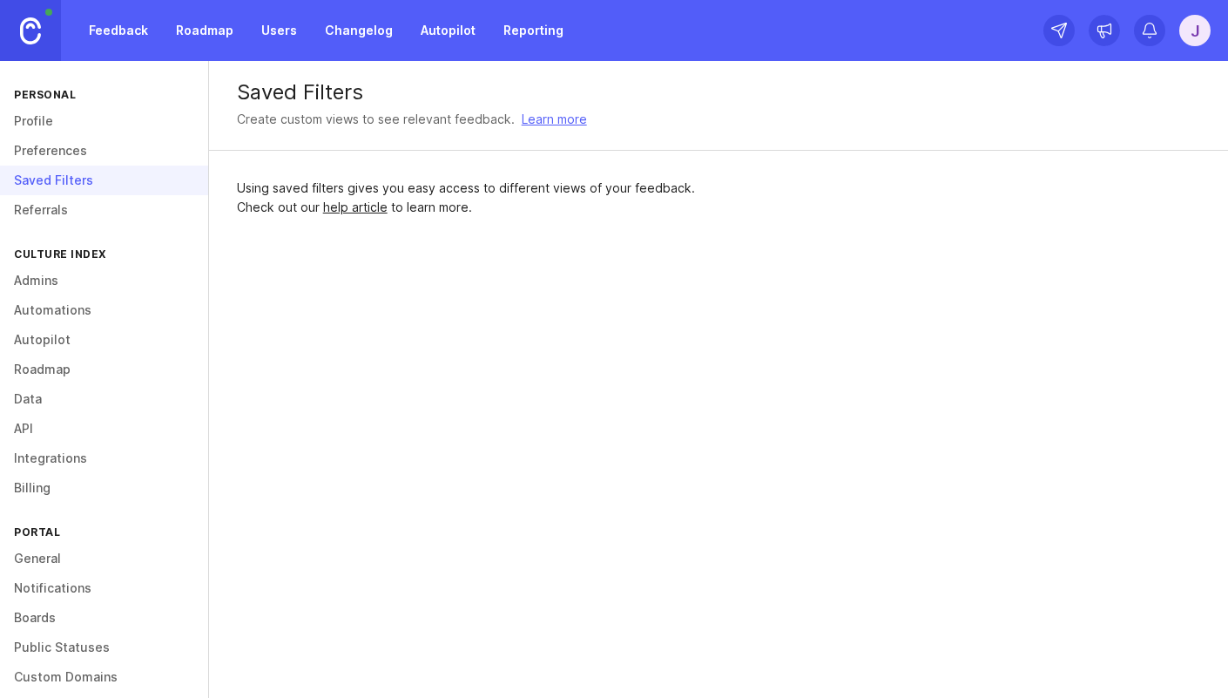
click at [71, 159] on link "Preferences" at bounding box center [104, 151] width 208 height 30
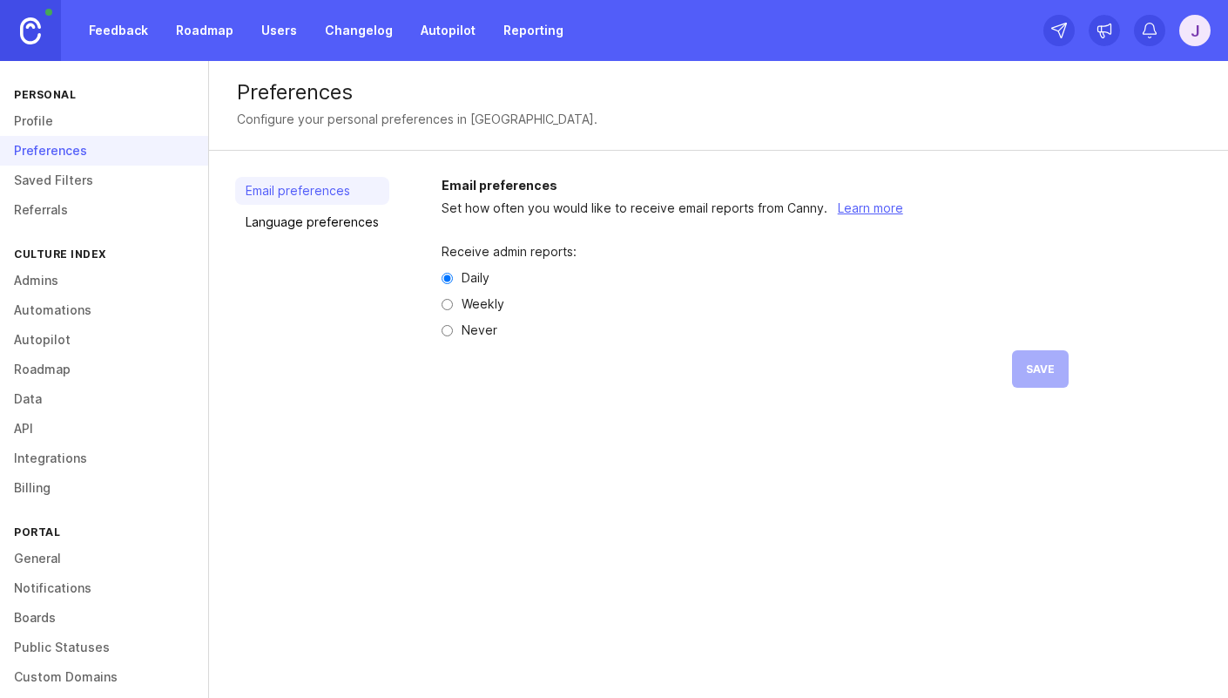
click at [62, 119] on link "Profile" at bounding box center [104, 121] width 208 height 30
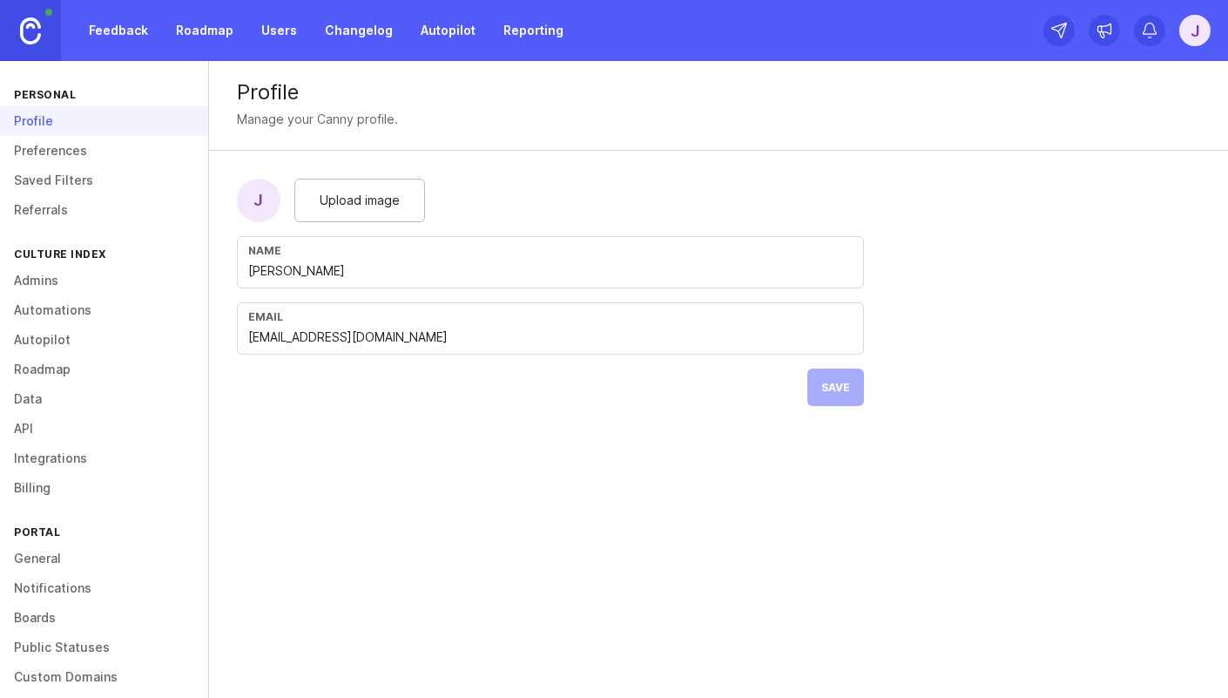
click at [349, 214] on div "Upload image" at bounding box center [359, 201] width 131 height 44
click at [505, 437] on div "Profile Manage your Canny profile. Upload image Name [PERSON_NAME] Email [EMAIL…" at bounding box center [718, 379] width 1019 height 637
click at [368, 394] on form "Upload image Name [PERSON_NAME] Email [EMAIL_ADDRESS][DOMAIN_NAME] Save" at bounding box center [550, 292] width 683 height 283
click at [818, 382] on button "Save" at bounding box center [835, 386] width 57 height 37
click at [308, 408] on form "Upload image Name [PERSON_NAME] Email [EMAIL_ADDRESS][DOMAIN_NAME] Saved" at bounding box center [550, 292] width 683 height 283
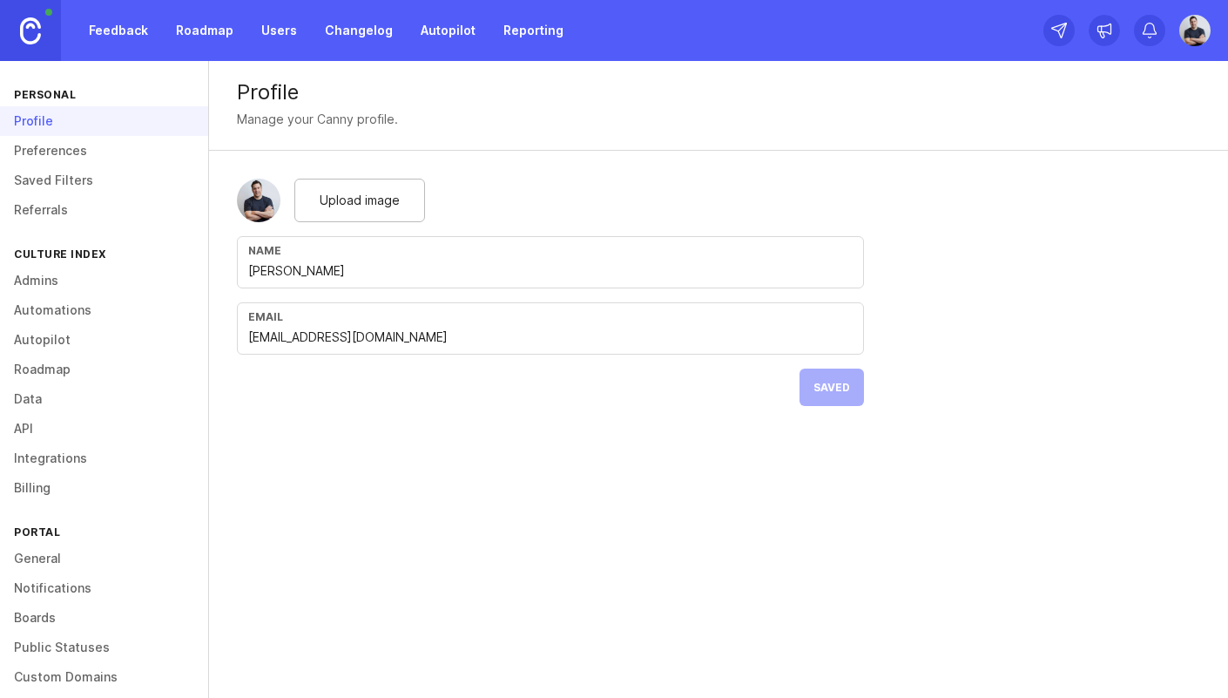
click at [113, 25] on link "Feedback" at bounding box center [118, 30] width 80 height 31
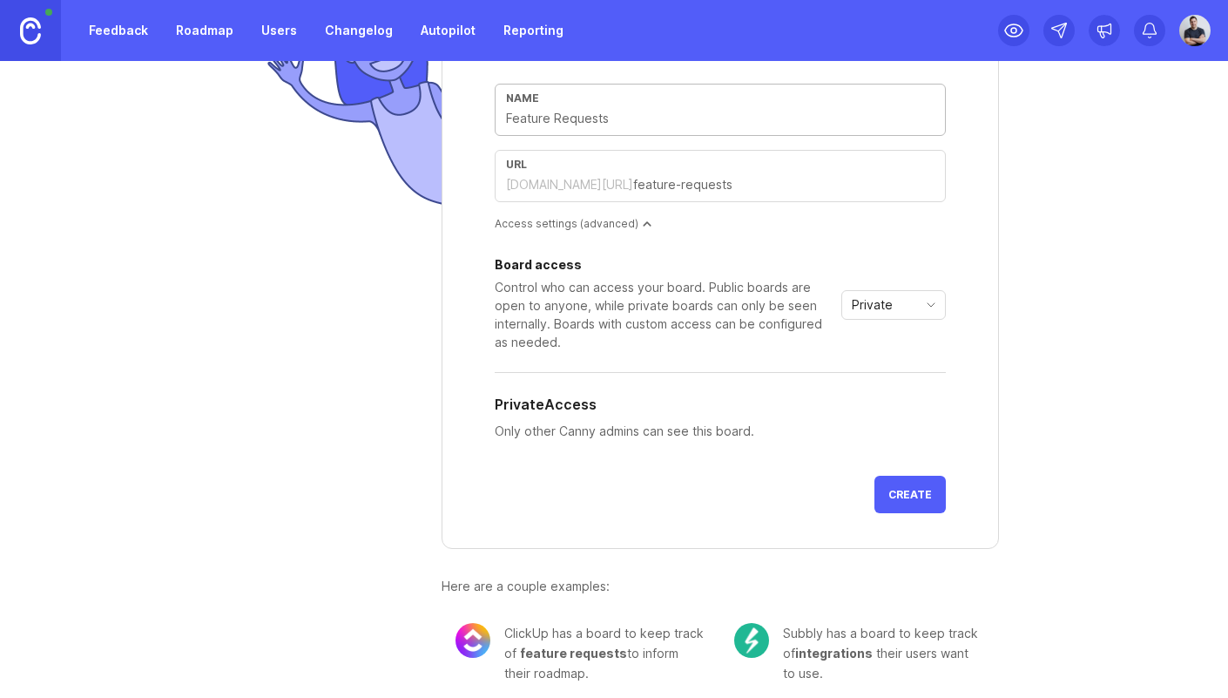
scroll to position [172, 0]
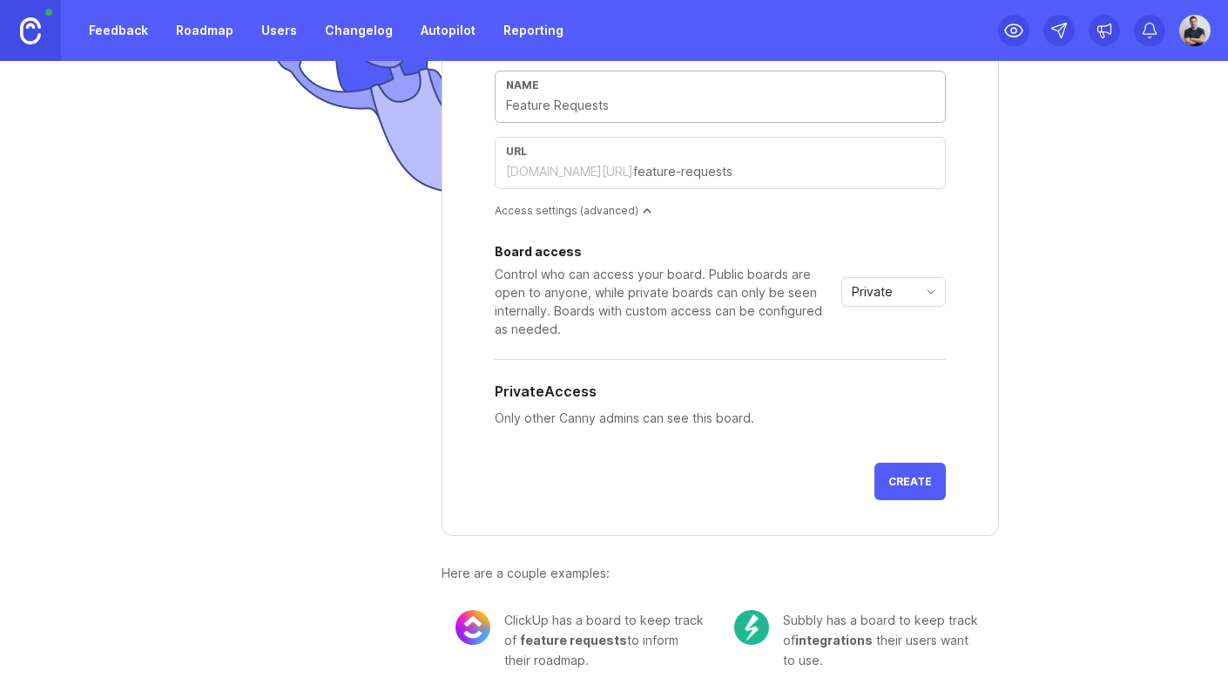
click at [840, 624] on div "Subbly has a board to keep track of integrations their users want to use." at bounding box center [884, 640] width 202 height 60
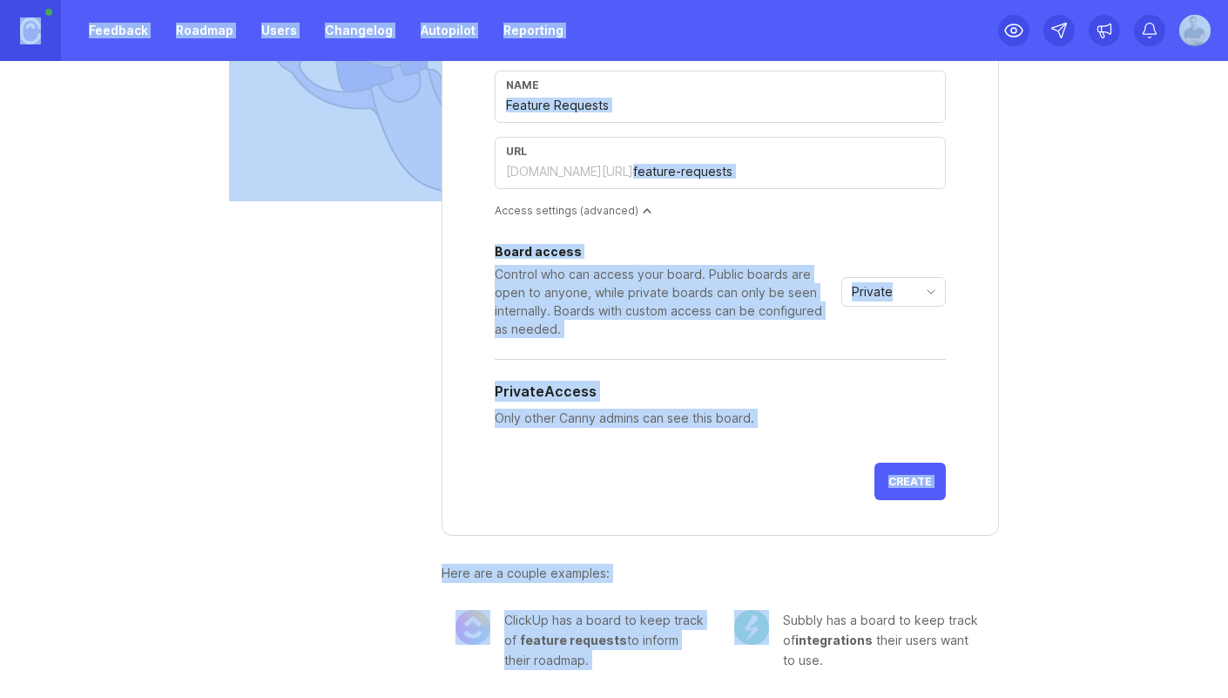
click at [840, 624] on div "Subbly has a board to keep track of integrations their users want to use." at bounding box center [884, 640] width 202 height 60
click at [919, 626] on div "Subbly has a board to keep track of integrations their users want to use." at bounding box center [884, 640] width 202 height 60
click at [892, 632] on div "Subbly has a board to keep track of integrations their users want to use." at bounding box center [884, 640] width 202 height 60
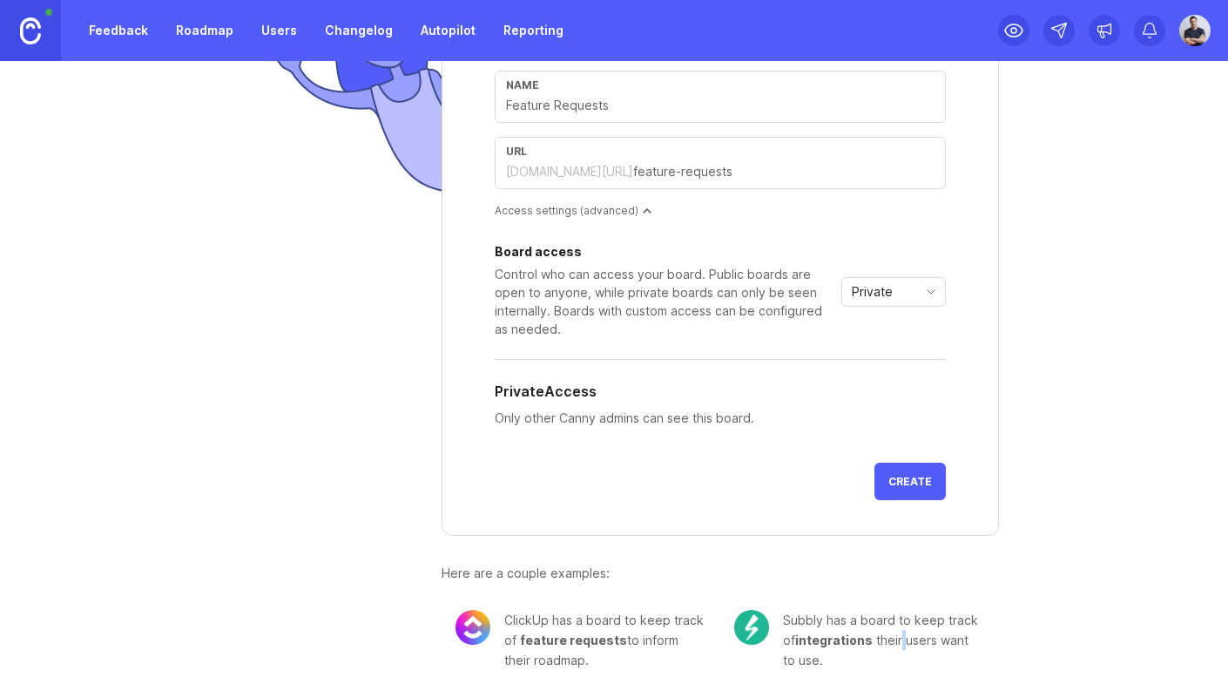
click at [892, 632] on div "Subbly has a board to keep track of integrations their users want to use." at bounding box center [884, 640] width 202 height 60
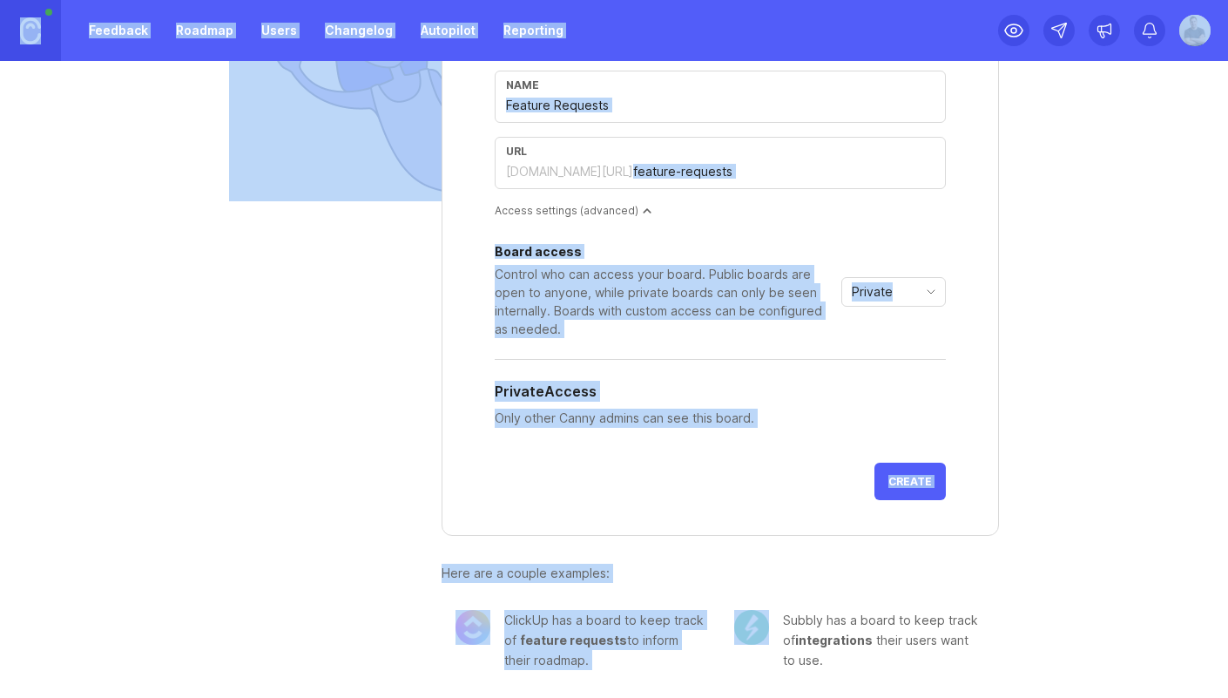
click at [892, 632] on div "Subbly has a board to keep track of integrations their users want to use." at bounding box center [884, 640] width 202 height 60
click at [877, 640] on div "Subbly has a board to keep track of integrations their users want to use." at bounding box center [884, 640] width 202 height 60
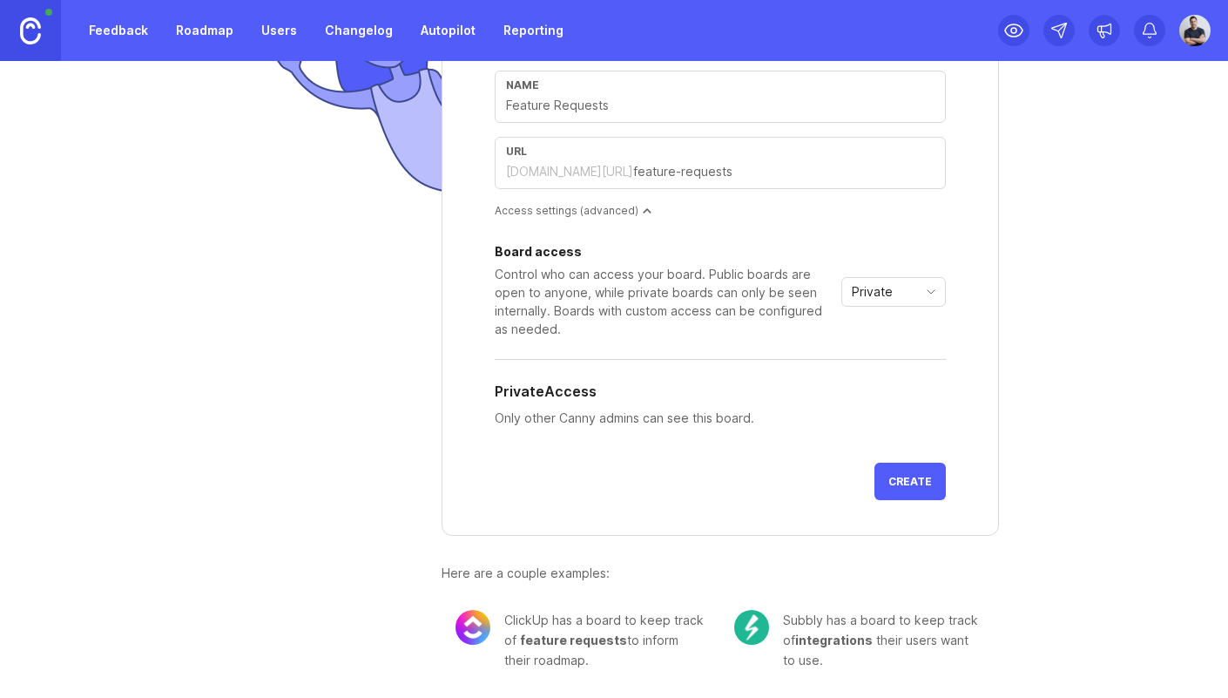
click at [854, 652] on div "Subbly has a board to keep track of integrations their users want to use." at bounding box center [884, 640] width 202 height 60
drag, startPoint x: 818, startPoint y: 666, endPoint x: 774, endPoint y: 619, distance: 64.1
click at [783, 624] on div "Subbly has a board to keep track of integrations their users want to use." at bounding box center [884, 640] width 202 height 60
click at [744, 624] on img at bounding box center [751, 627] width 35 height 35
click at [845, 644] on span "integrations" at bounding box center [834, 639] width 78 height 15
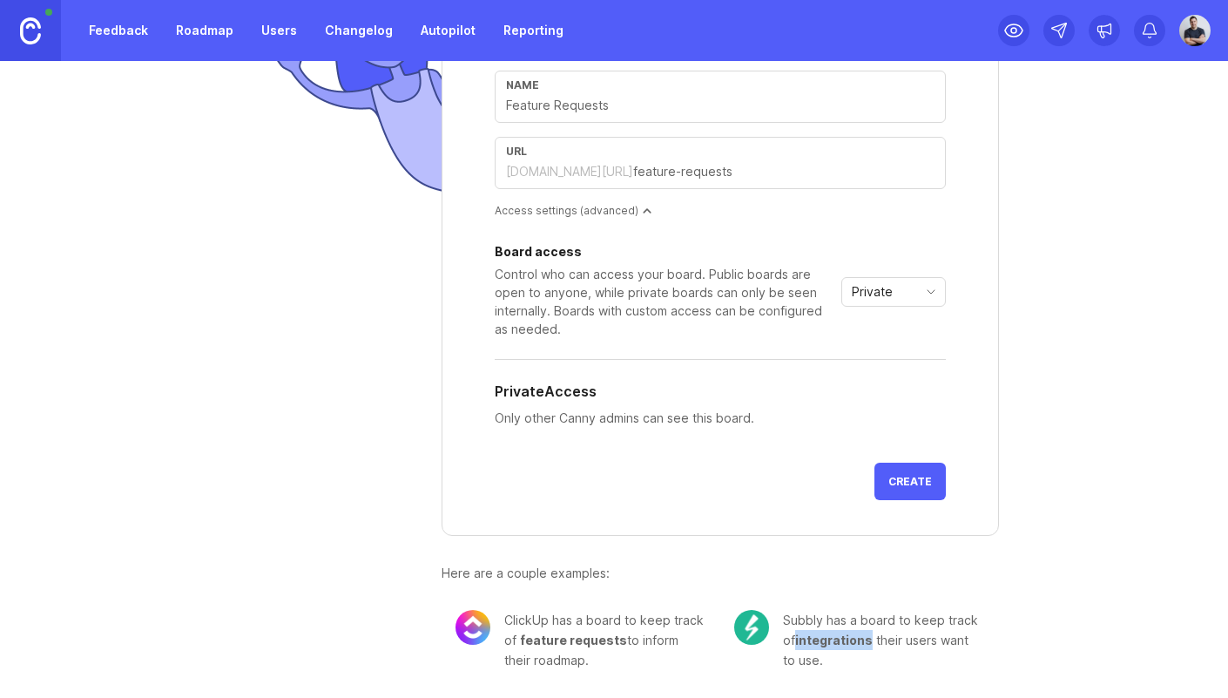
click at [845, 644] on span "integrations" at bounding box center [834, 639] width 78 height 15
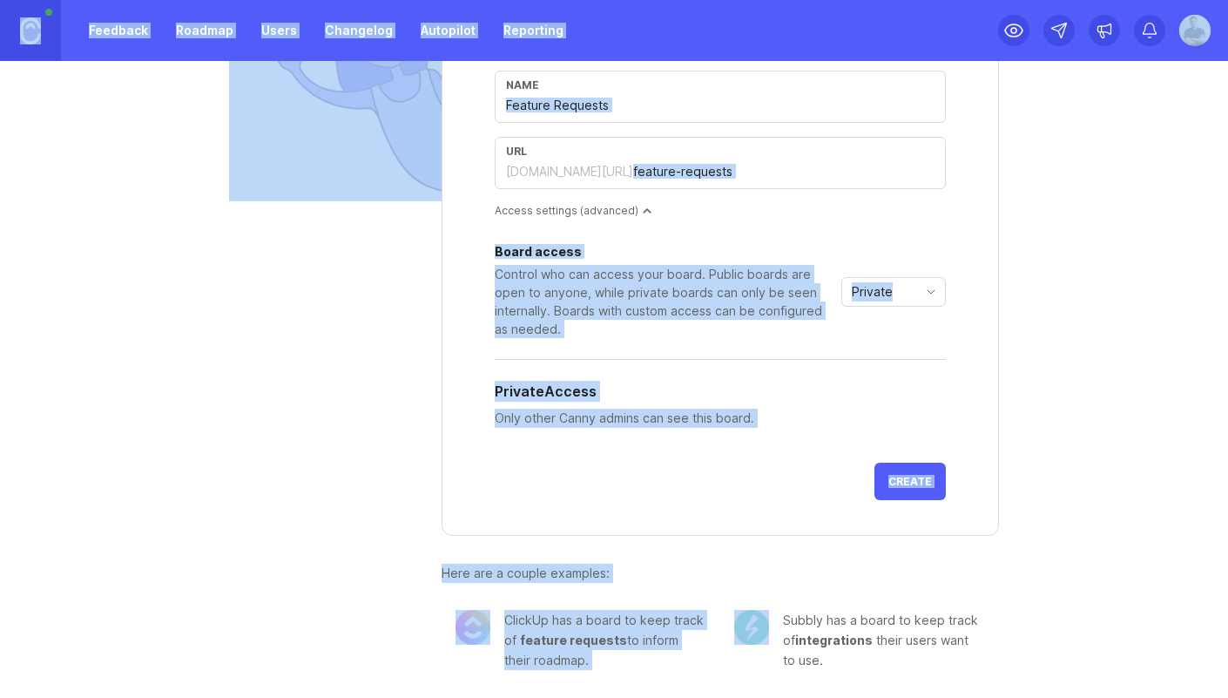
click at [845, 644] on span "integrations" at bounding box center [834, 639] width 78 height 15
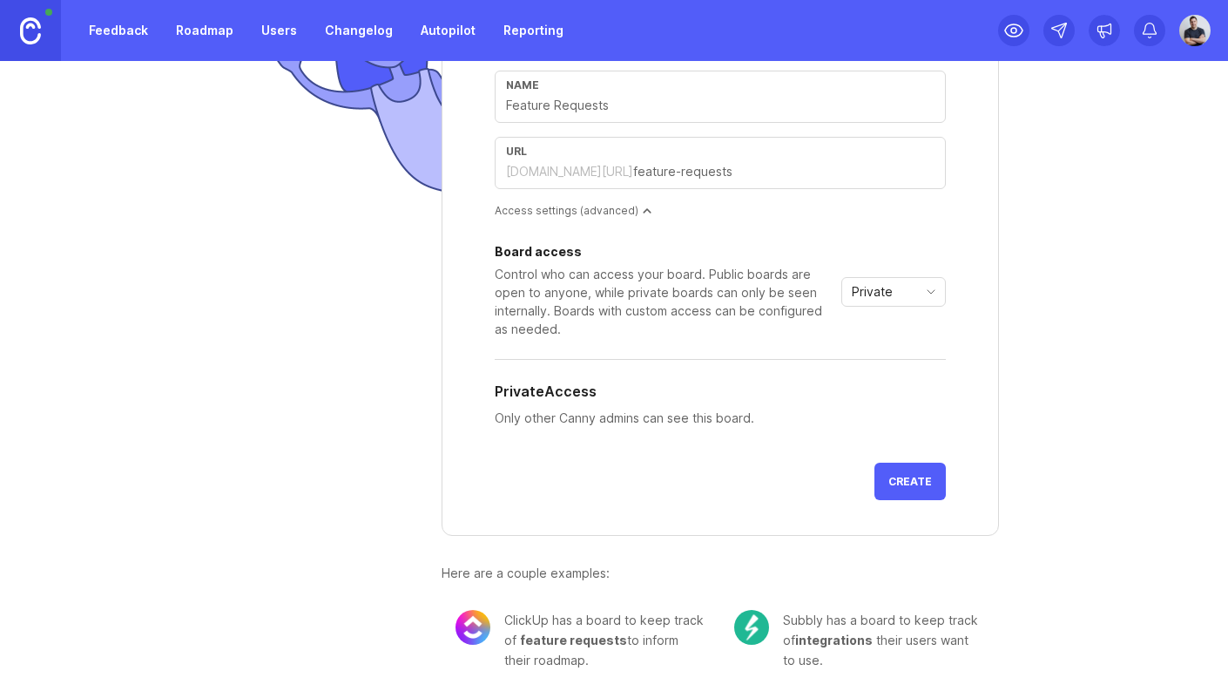
click at [858, 644] on span "integrations" at bounding box center [834, 639] width 78 height 15
click at [819, 668] on div "Subbly has a board to keep track of integrations their users want to use." at bounding box center [884, 640] width 202 height 60
drag, startPoint x: 817, startPoint y: 665, endPoint x: 768, endPoint y: 617, distance: 68.4
click at [768, 619] on div "Subbly has a board to keep track of integrations their users want to use." at bounding box center [859, 640] width 279 height 88
click at [767, 617] on div "Subbly has a board to keep track of integrations their users want to use." at bounding box center [859, 640] width 279 height 88
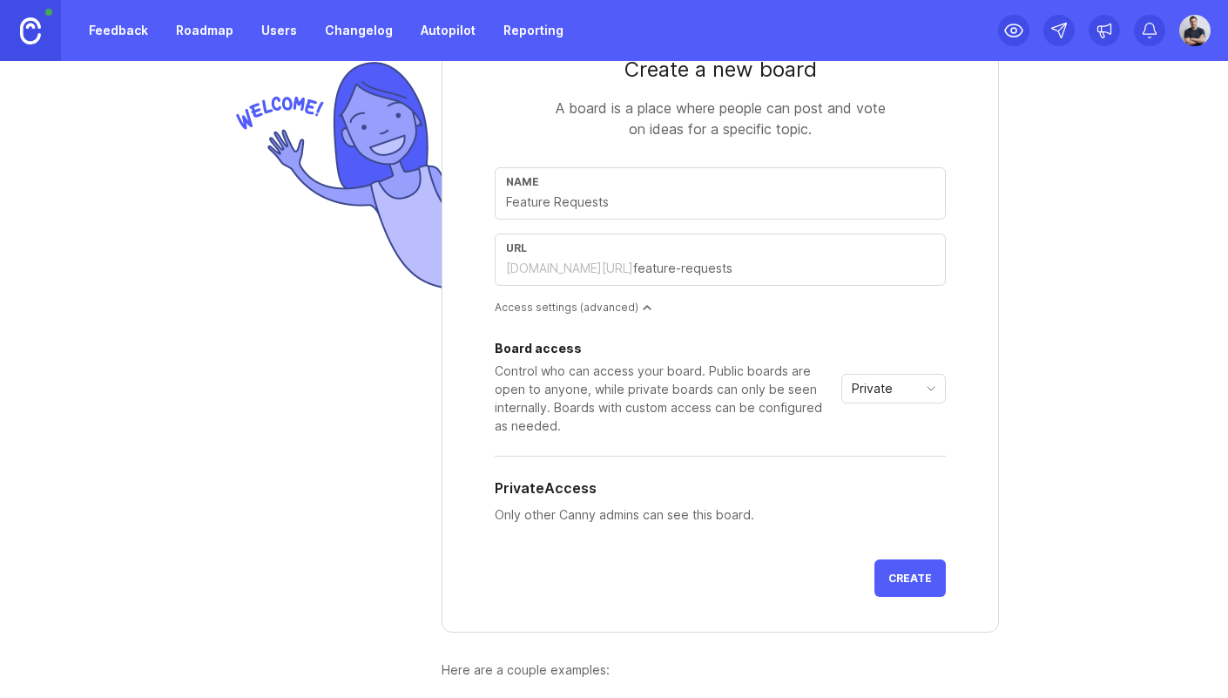
scroll to position [0, 0]
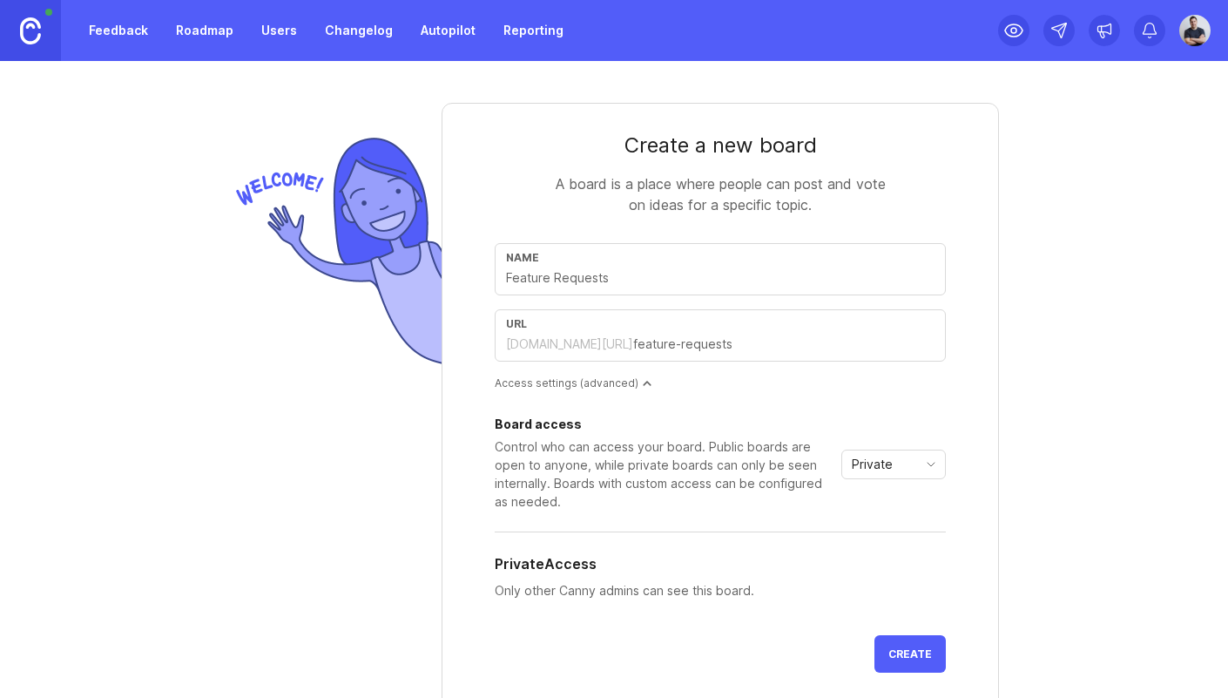
click at [146, 30] on link "Feedback" at bounding box center [118, 30] width 80 height 31
click at [218, 21] on link "Roadmap" at bounding box center [204, 30] width 78 height 31
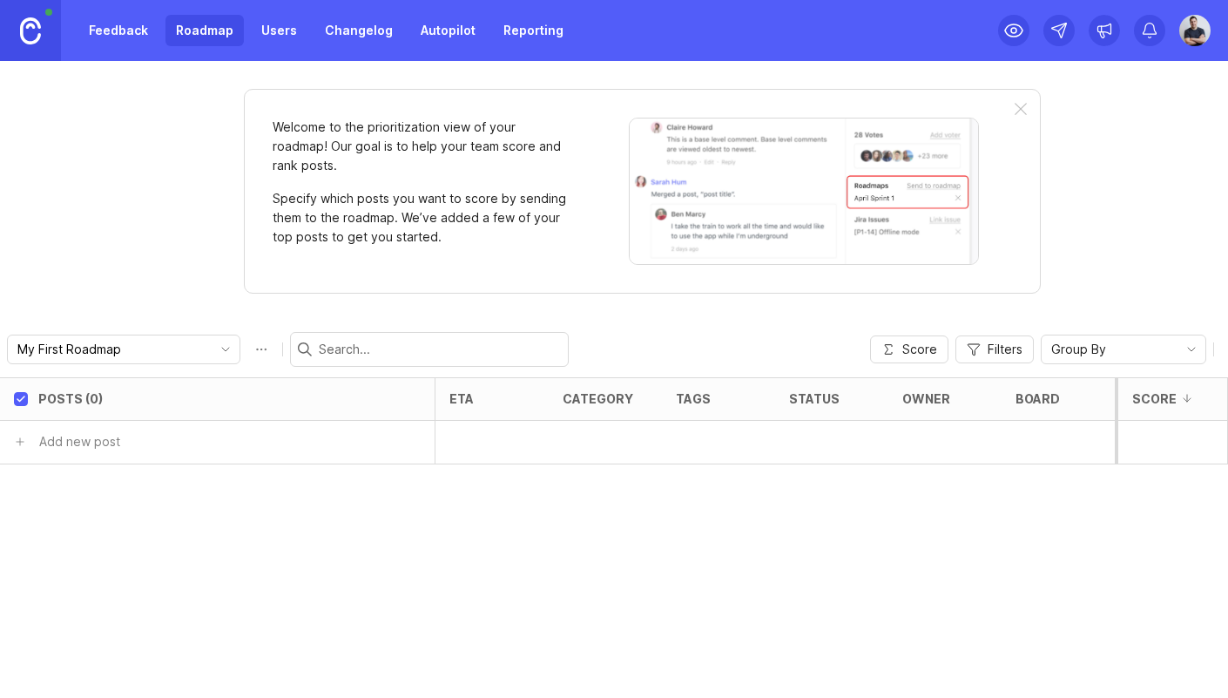
click at [284, 24] on link "Users" at bounding box center [279, 30] width 57 height 31
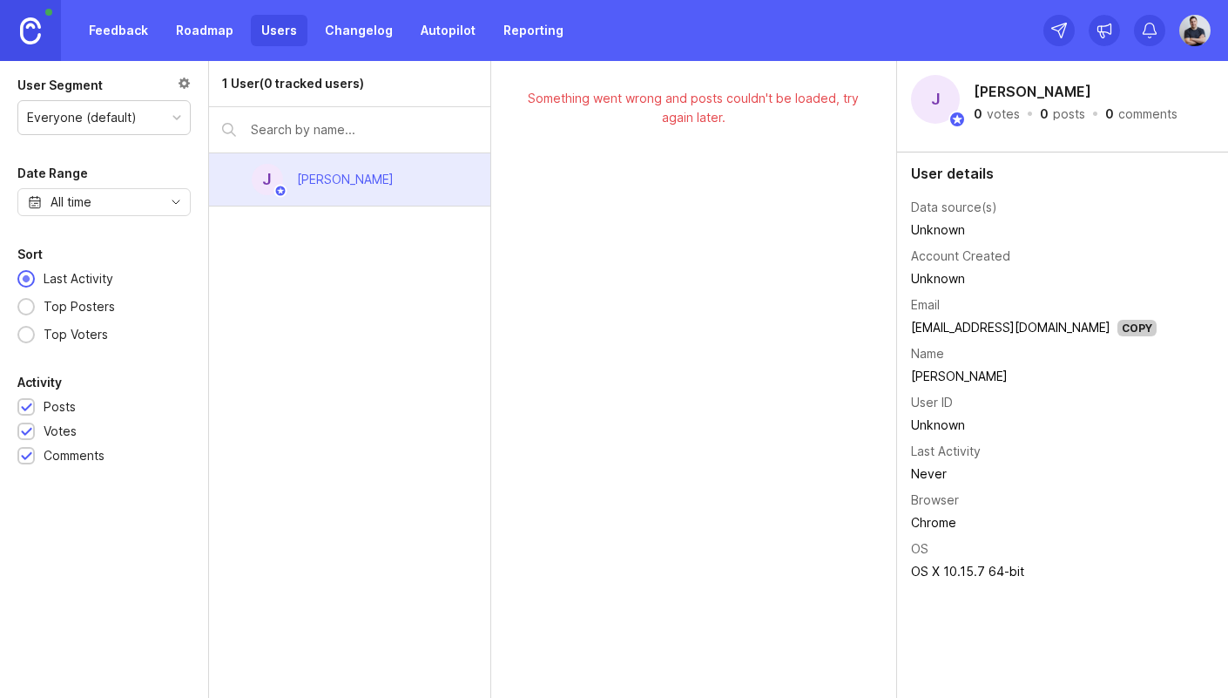
click at [636, 101] on div "Something went wrong and posts couldn't be loaded, try again later." at bounding box center [693, 108] width 349 height 38
click at [636, 100] on div "Something went wrong and posts couldn't be loaded, try again later." at bounding box center [693, 108] width 349 height 38
click at [340, 180] on div "[PERSON_NAME]" at bounding box center [345, 179] width 97 height 19
click at [357, 182] on div "[PERSON_NAME]" at bounding box center [345, 179] width 97 height 19
click at [348, 269] on div "1 User (0 tracked users) [PERSON_NAME]" at bounding box center [350, 379] width 282 height 637
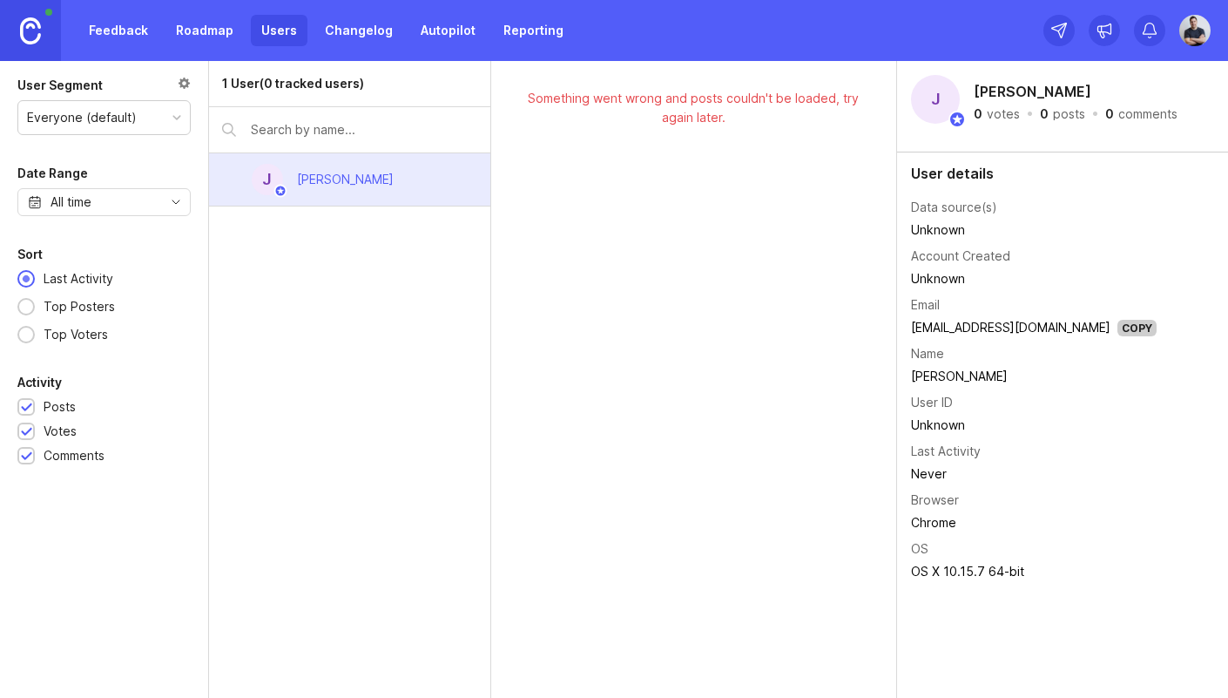
click at [413, 250] on div "1 User (0 tracked users) [PERSON_NAME]" at bounding box center [350, 379] width 282 height 637
click at [624, 124] on div "Something went wrong and posts couldn't be loaded, try again later." at bounding box center [693, 108] width 349 height 38
click at [631, 106] on div "Something went wrong and posts couldn't be loaded, try again later." at bounding box center [693, 108] width 349 height 38
click at [631, 105] on div "Something went wrong and posts couldn't be loaded, try again later." at bounding box center [693, 108] width 349 height 38
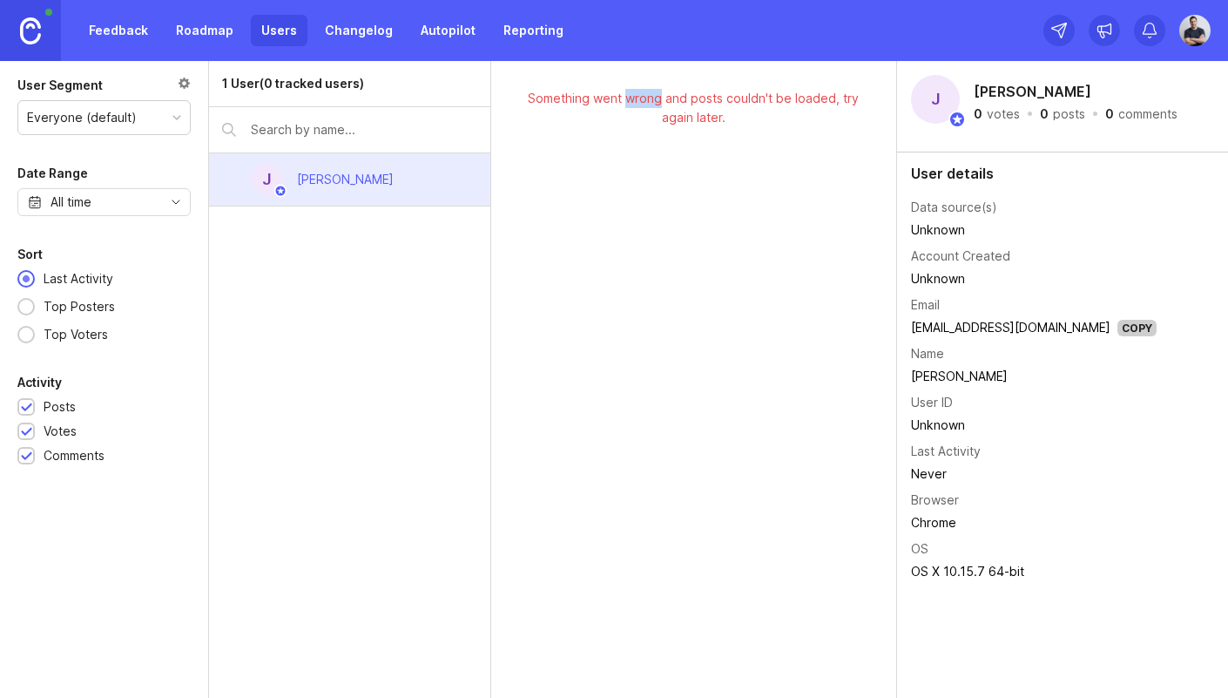
click at [631, 105] on div "Something went wrong and posts couldn't be loaded, try again later." at bounding box center [693, 108] width 349 height 38
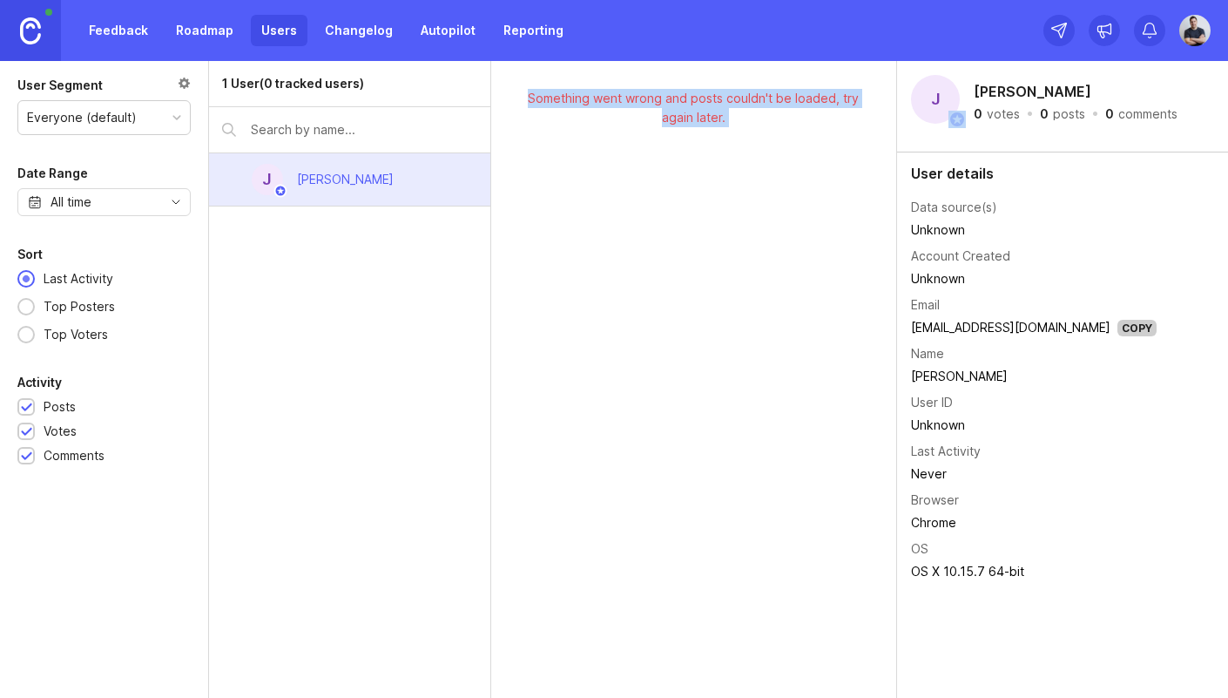
click at [631, 105] on div "Something went wrong and posts couldn't be loaded, try again later." at bounding box center [693, 108] width 349 height 38
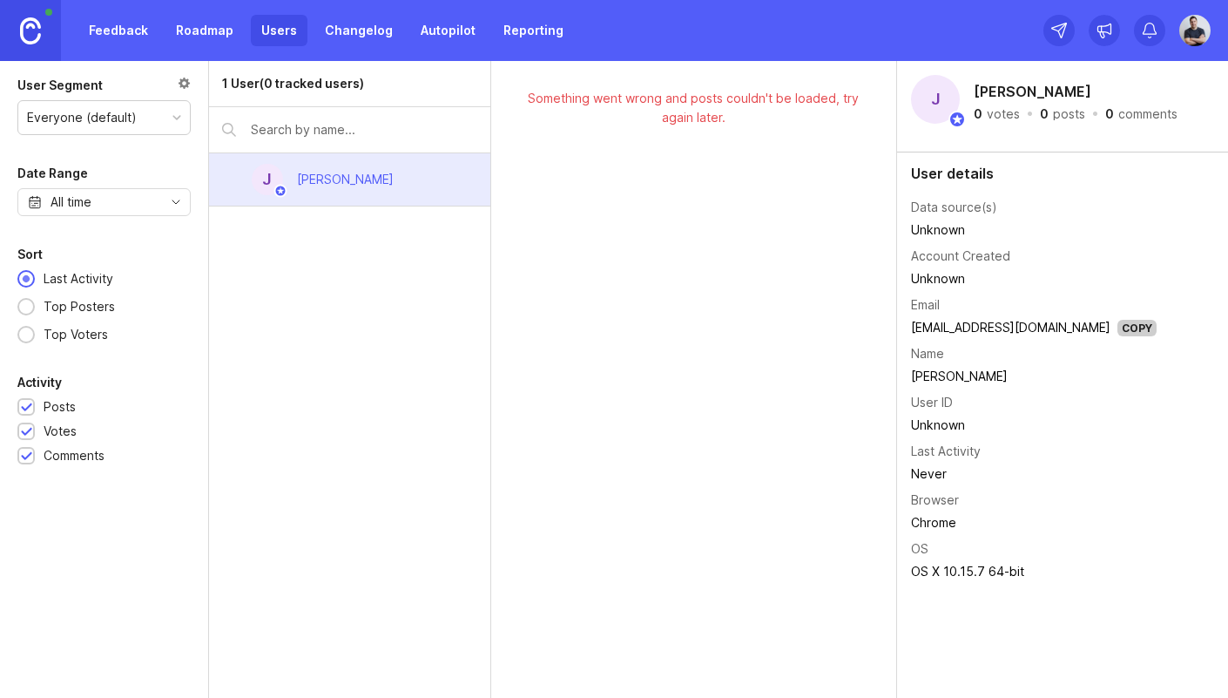
click at [258, 373] on div "1 User (0 tracked users) [PERSON_NAME]" at bounding box center [350, 379] width 282 height 637
click at [584, 343] on div "Something went wrong and posts couldn't be loaded, try again later." at bounding box center [694, 379] width 406 height 637
click at [366, 44] on link "Changelog" at bounding box center [358, 30] width 89 height 31
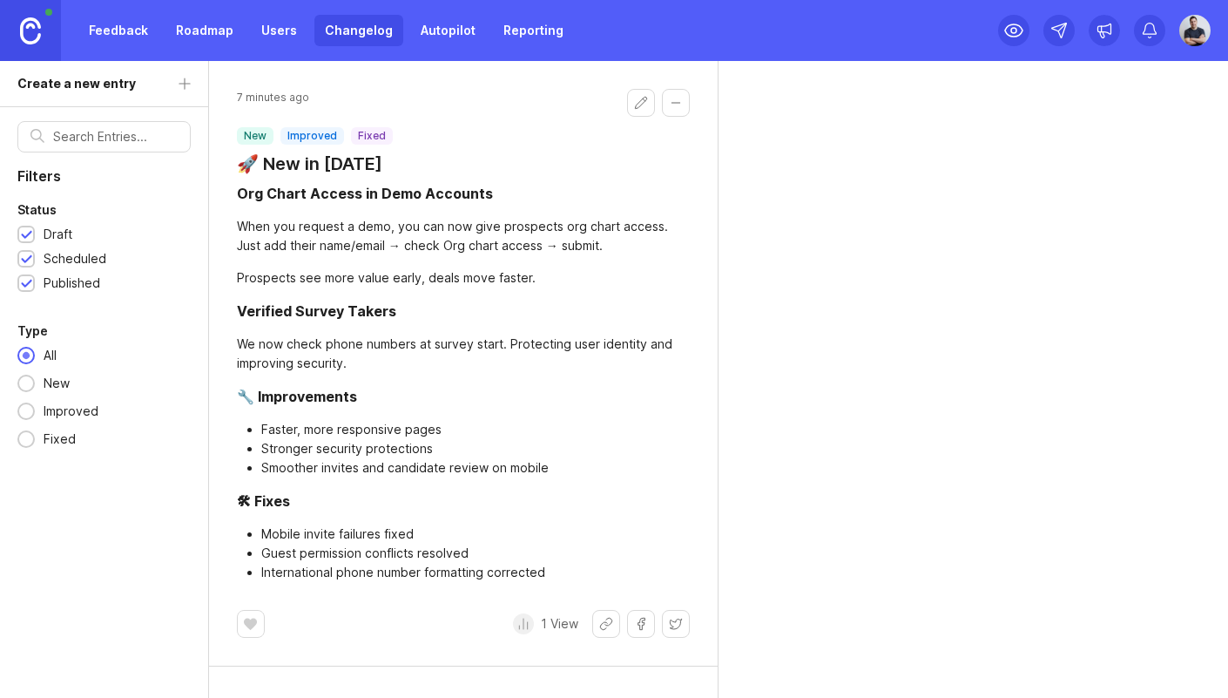
click at [1190, 39] on img at bounding box center [1195, 30] width 44 height 31
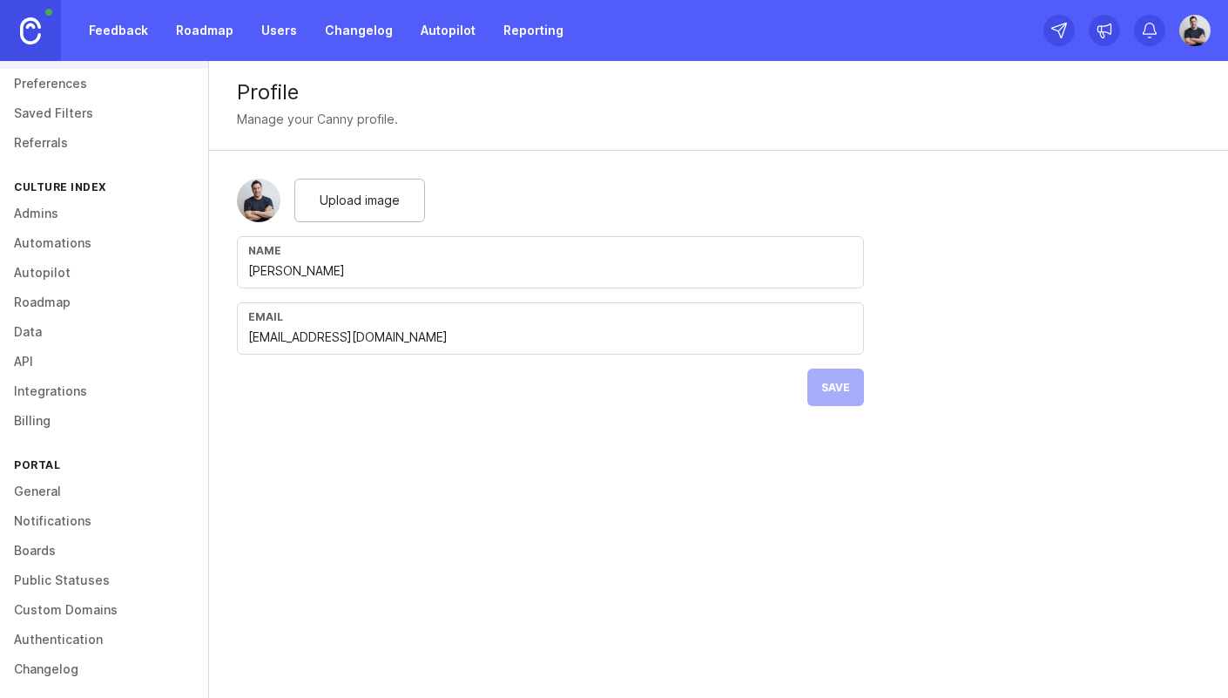
scroll to position [75, 0]
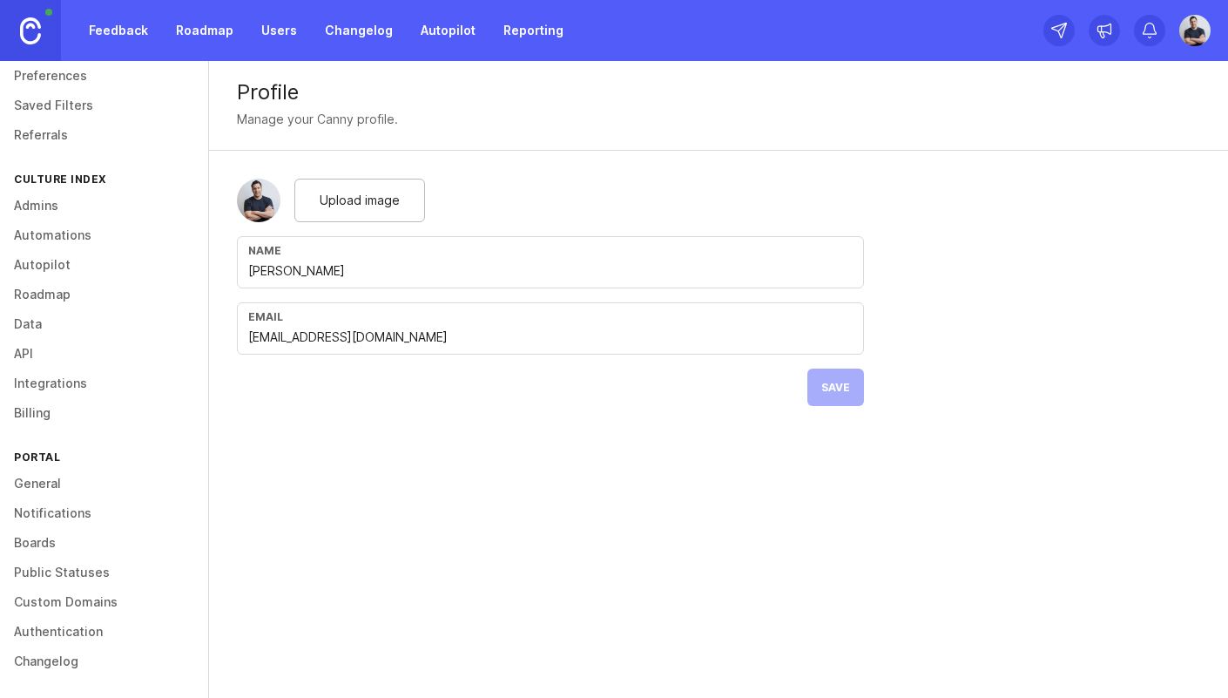
click at [36, 201] on link "Admins" at bounding box center [104, 206] width 208 height 30
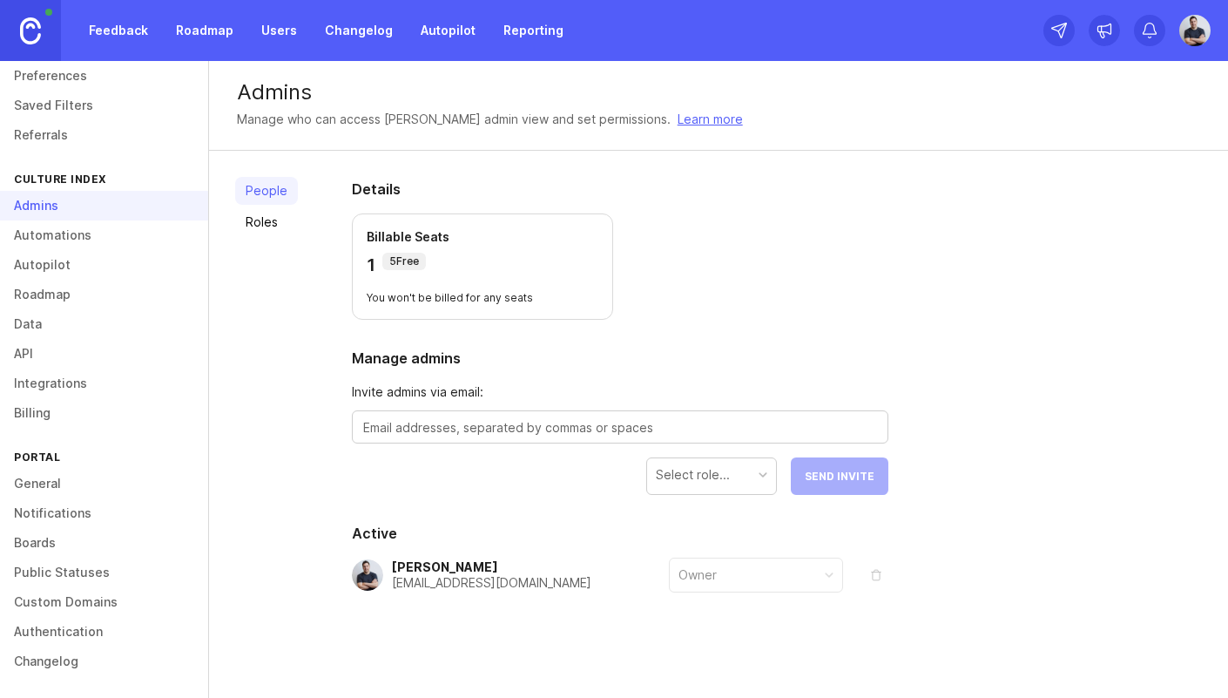
scroll to position [6, 0]
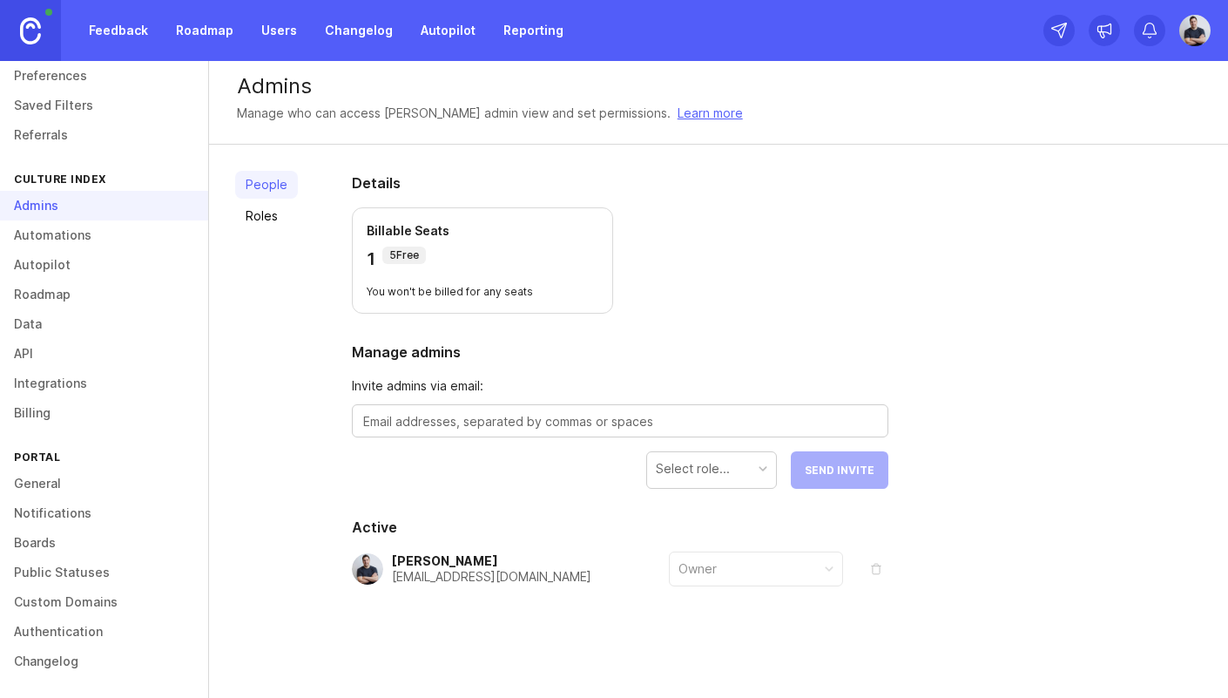
click at [464, 240] on div "Billable Seats 1 5 Free" at bounding box center [483, 246] width 232 height 49
click at [452, 236] on p "Billable Seats" at bounding box center [483, 230] width 232 height 17
click at [435, 237] on p "Billable Seats" at bounding box center [483, 230] width 232 height 17
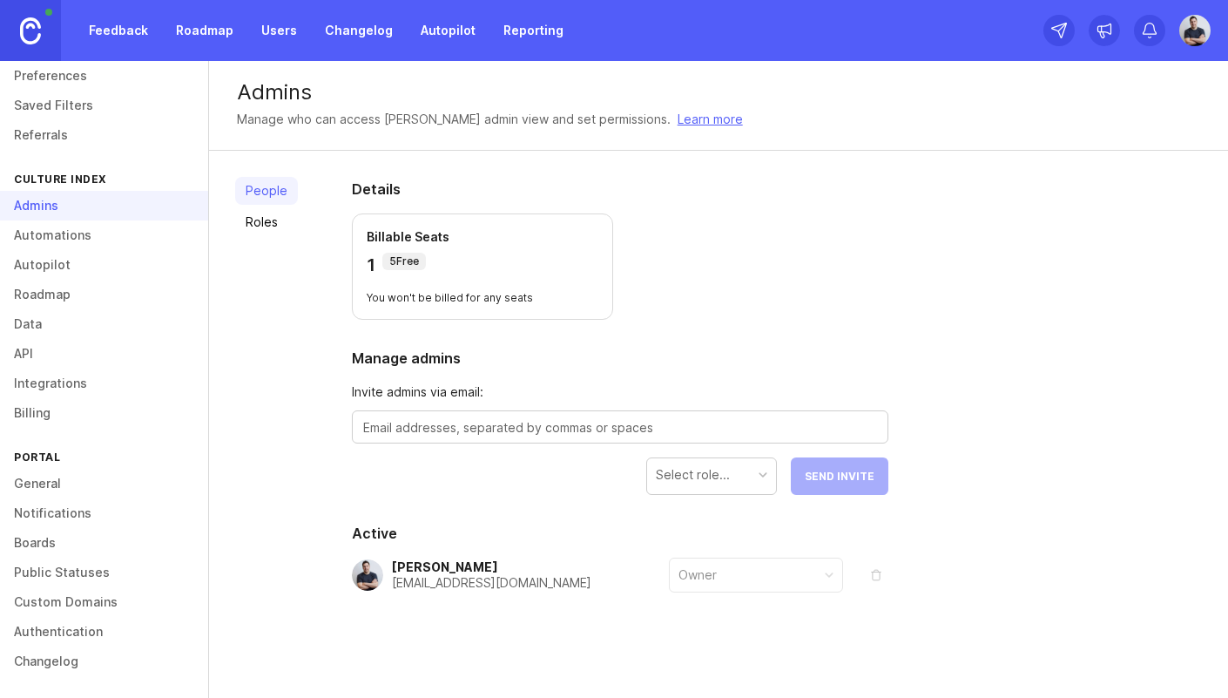
click at [254, 221] on link "Roles" at bounding box center [266, 222] width 63 height 28
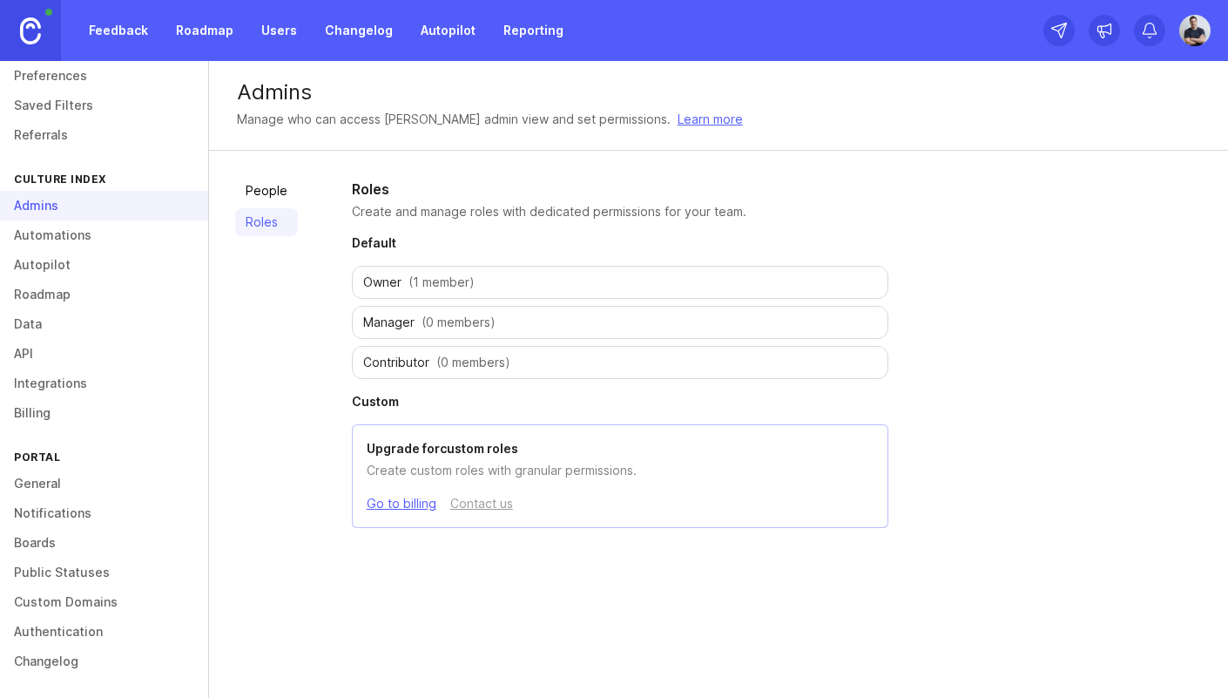
click at [264, 464] on div "People Roles" at bounding box center [266, 353] width 63 height 353
click at [63, 572] on link "Public Statuses" at bounding box center [104, 572] width 208 height 30
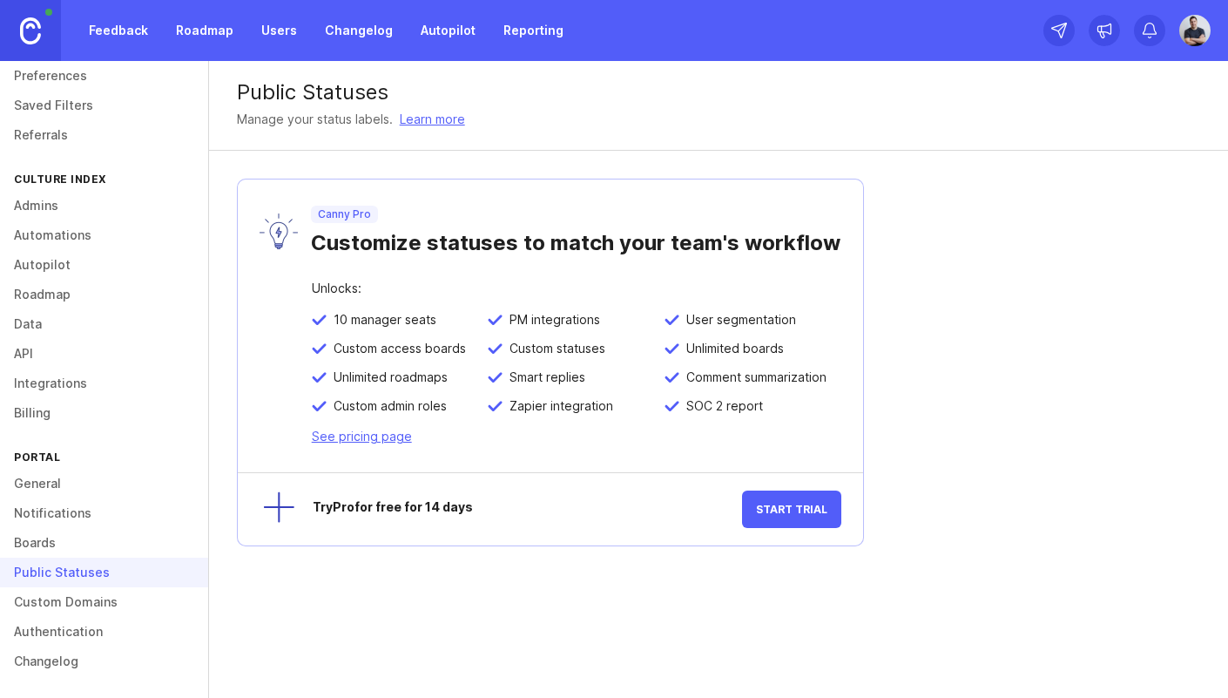
click at [368, 326] on span "10 manager seats" at bounding box center [382, 320] width 110 height 16
click at [384, 325] on span "10 manager seats" at bounding box center [382, 320] width 110 height 16
click at [388, 242] on div "Customize statuses to match your team's workflow" at bounding box center [576, 239] width 530 height 33
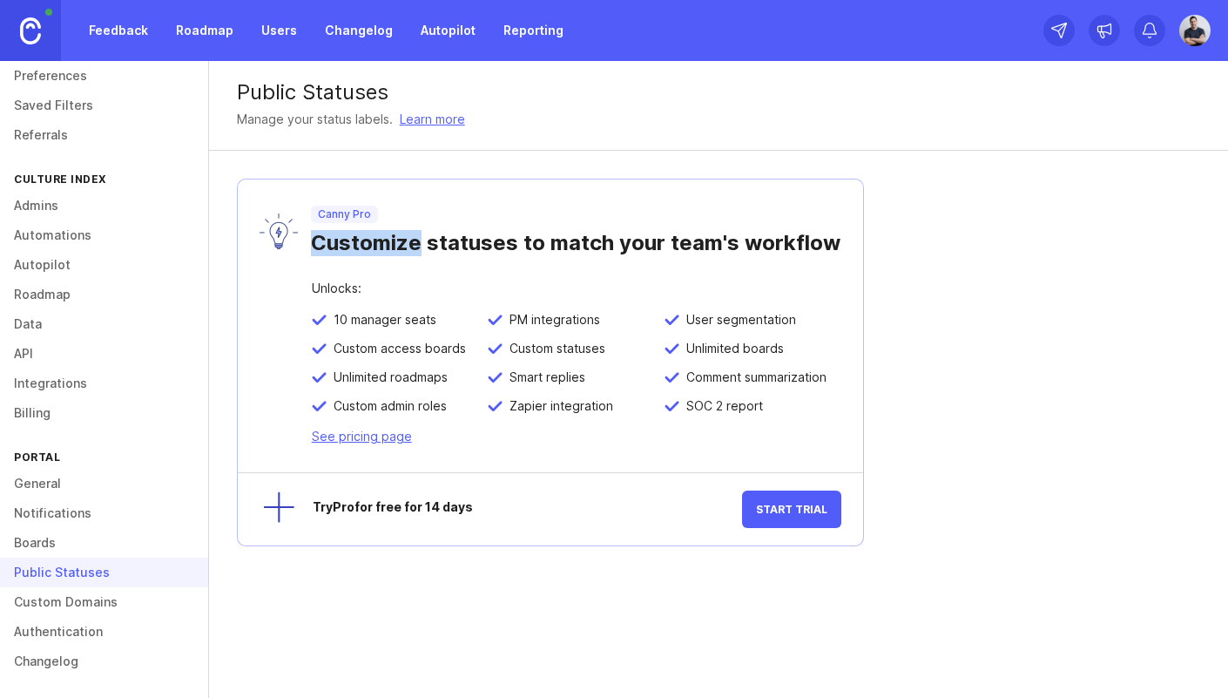
click at [388, 242] on div "Customize statuses to match your team's workflow" at bounding box center [576, 239] width 530 height 33
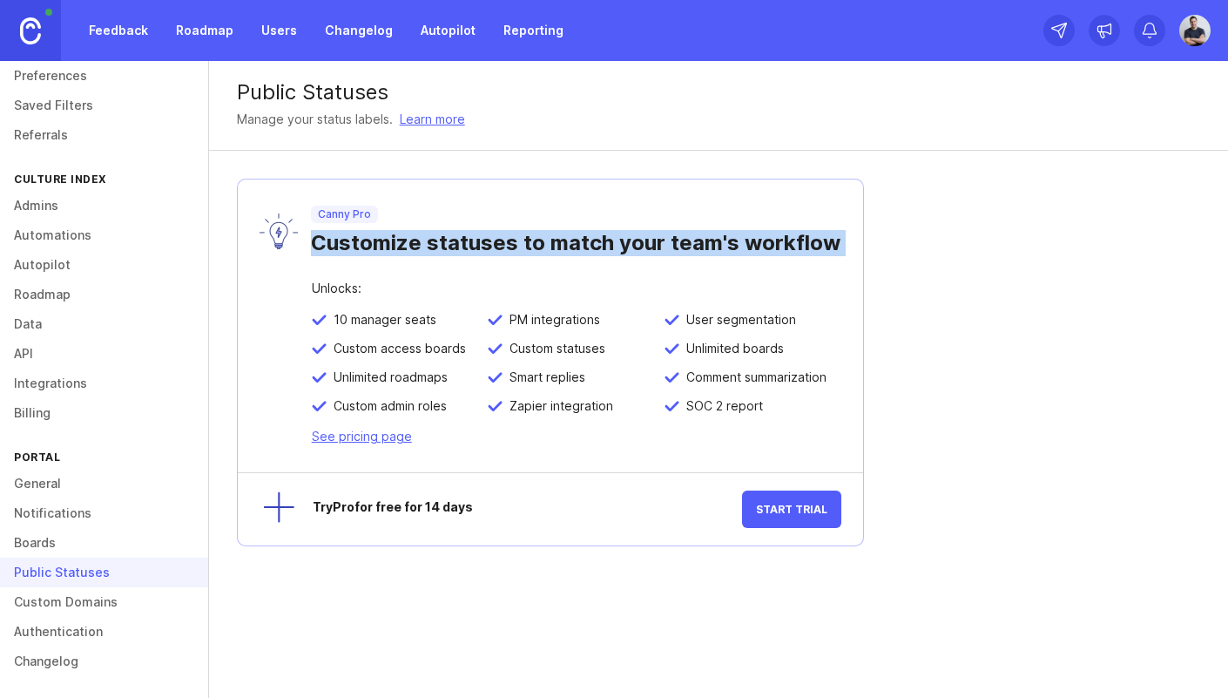
click at [388, 242] on div "Customize statuses to match your team's workflow" at bounding box center [576, 239] width 530 height 33
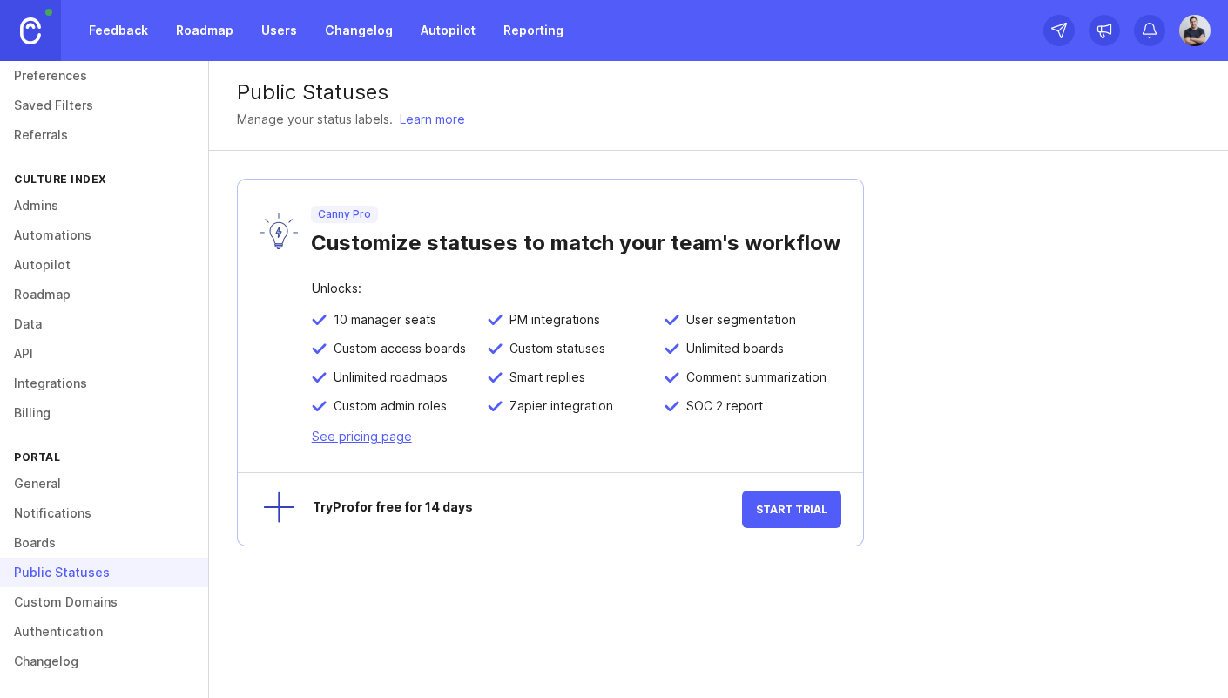
click at [461, 263] on div "Canny Pro Customize statuses to match your team's workflow" at bounding box center [550, 230] width 625 height 103
click at [477, 269] on div "Canny Pro Customize statuses to match your team's workflow" at bounding box center [550, 230] width 625 height 103
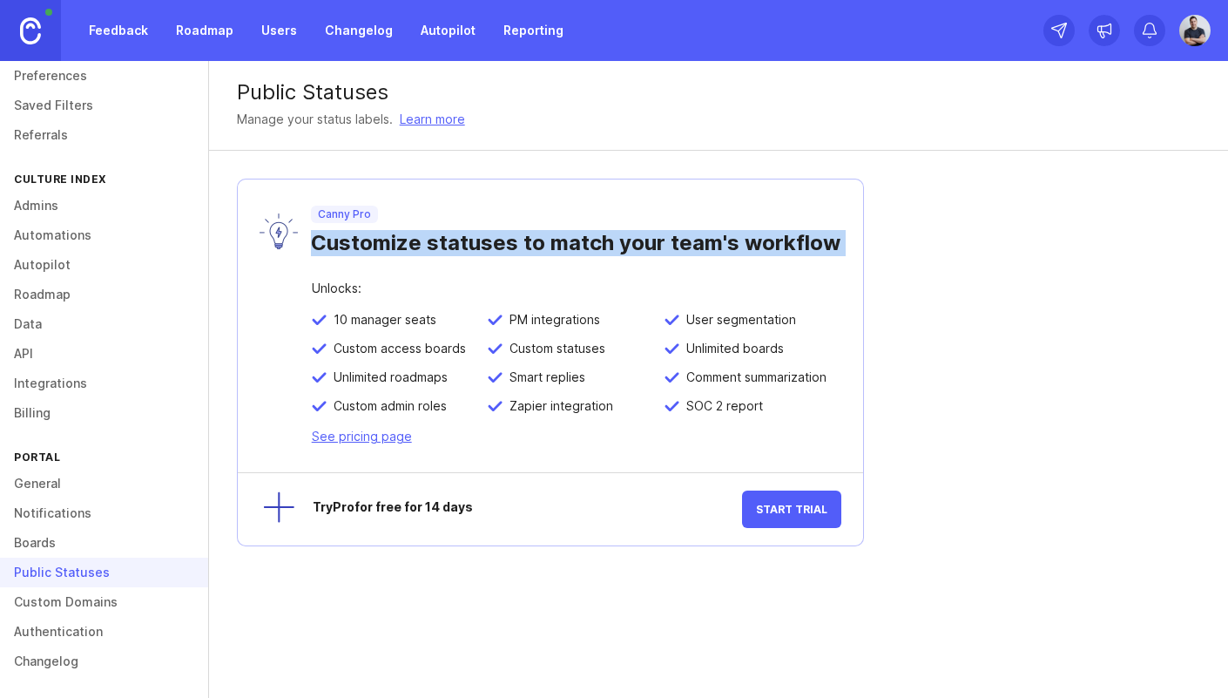
click at [477, 268] on div "Canny Pro Customize statuses to match your team's workflow" at bounding box center [550, 230] width 625 height 103
click at [511, 273] on div "Canny Pro Customize statuses to match your team's workflow" at bounding box center [550, 230] width 625 height 103
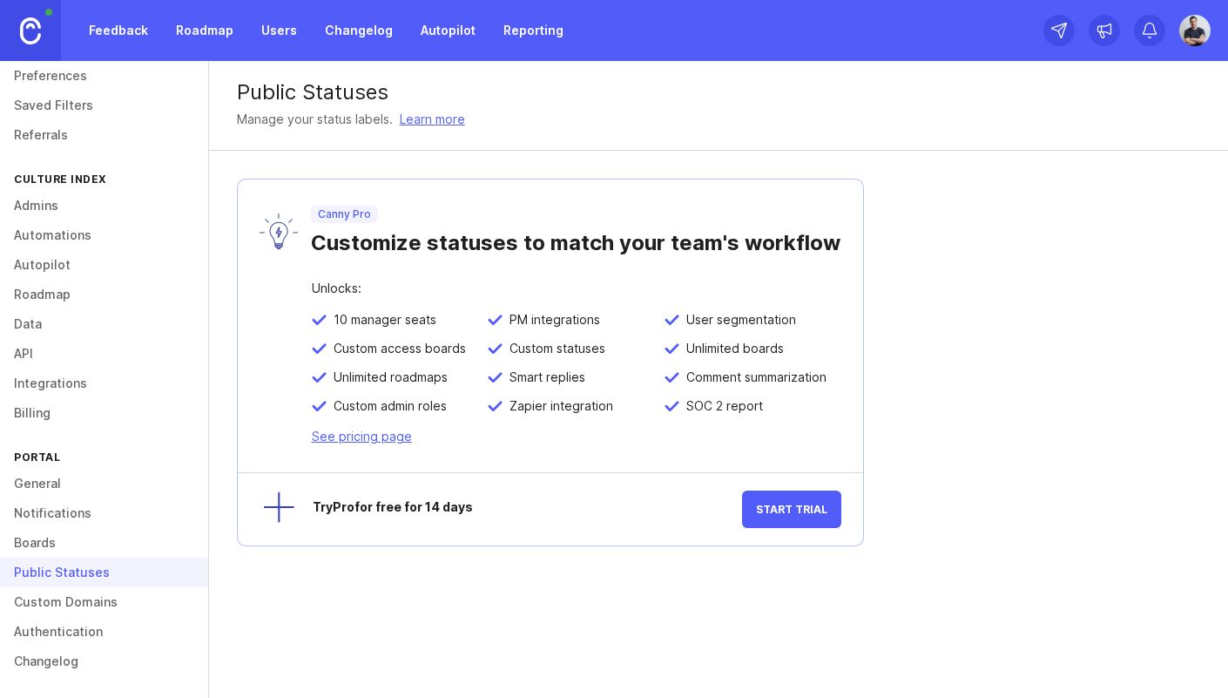
click at [81, 604] on link "Custom Domains" at bounding box center [104, 602] width 208 height 30
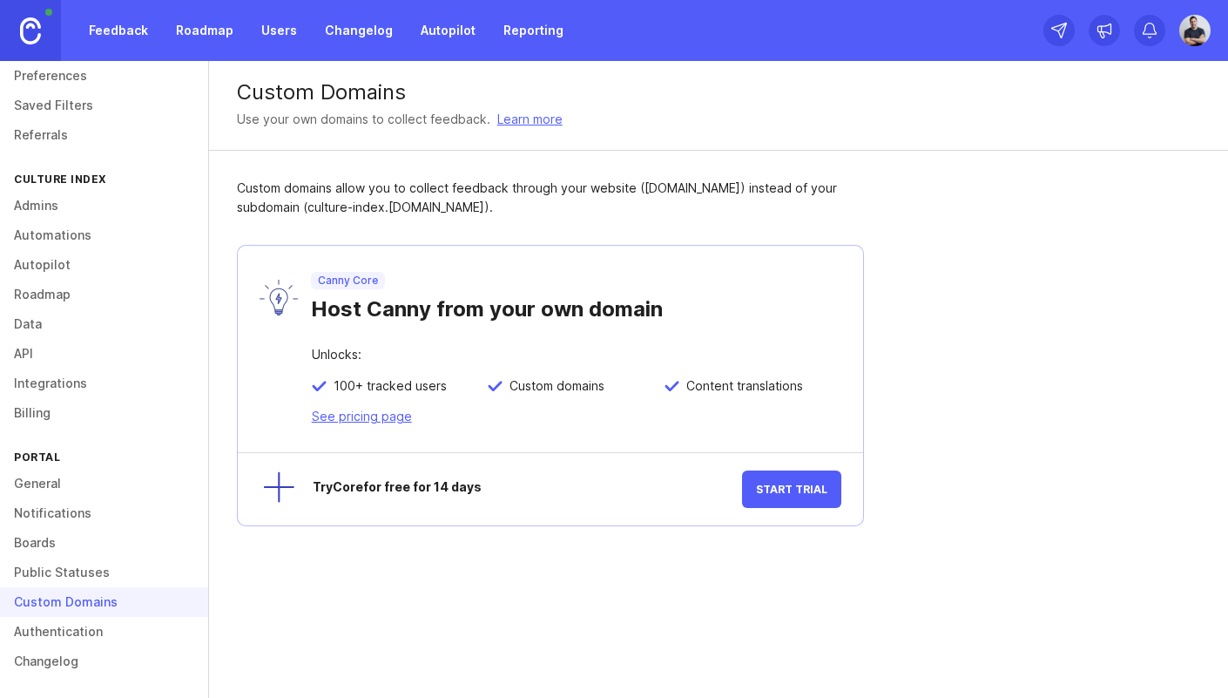
click at [70, 630] on link "Authentication" at bounding box center [104, 632] width 208 height 30
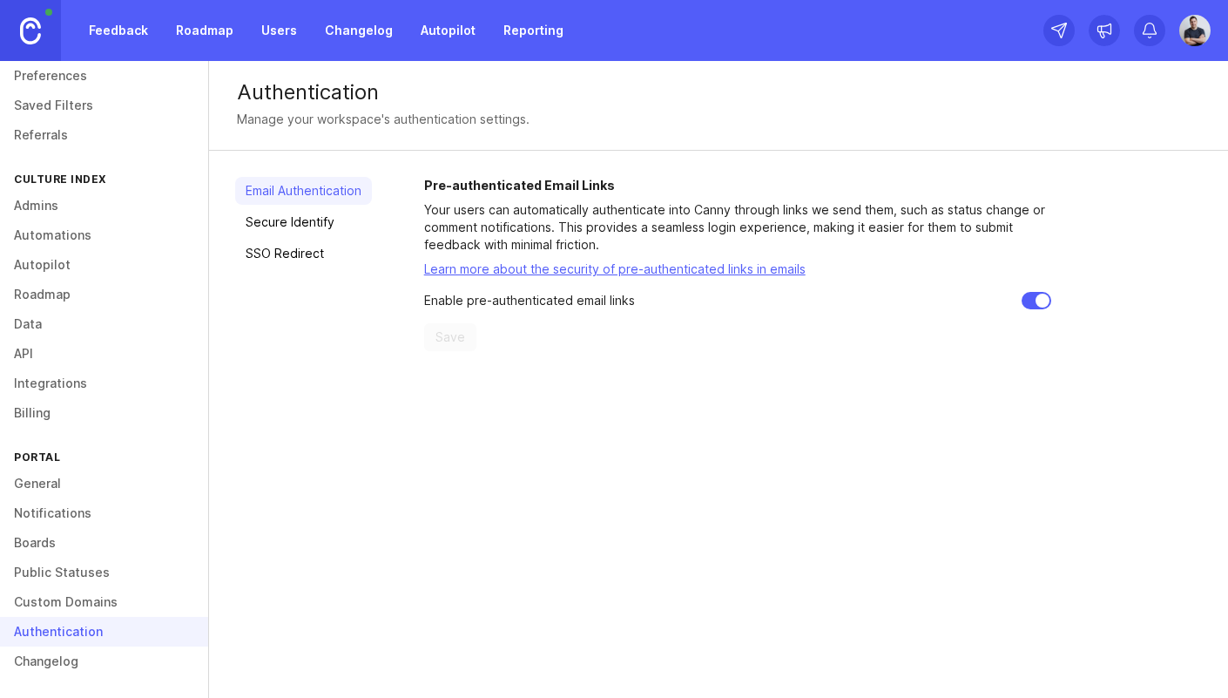
click at [57, 662] on link "Changelog" at bounding box center [104, 661] width 208 height 30
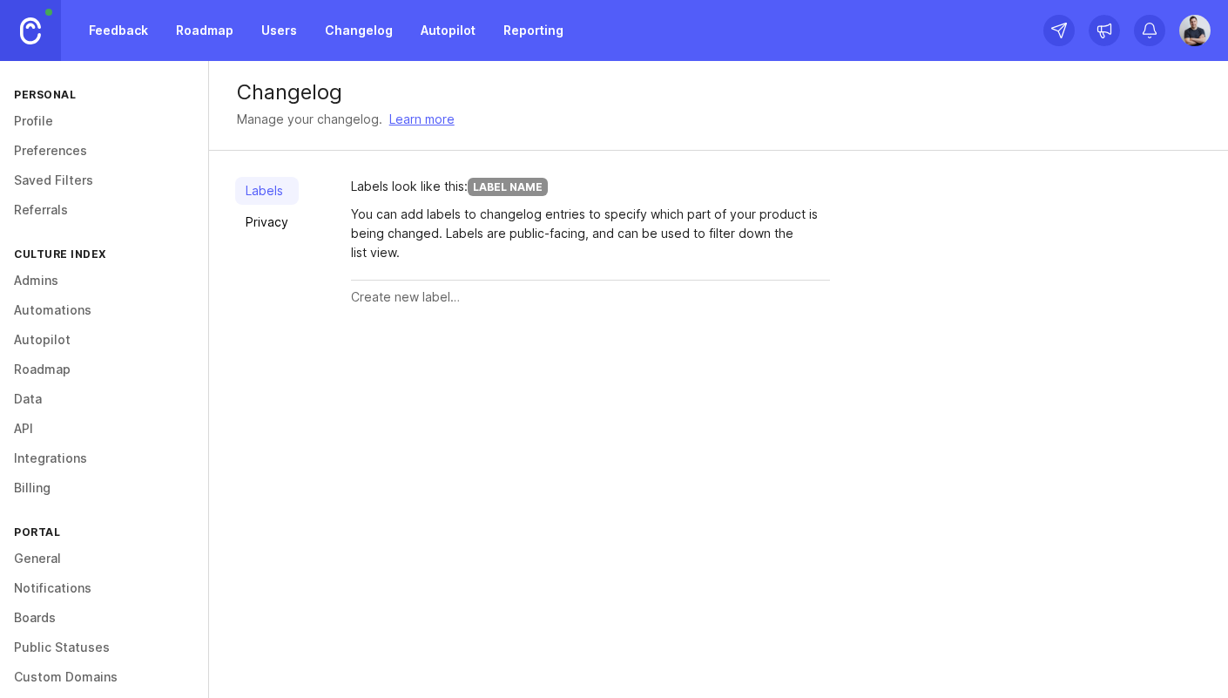
click at [39, 125] on link "Profile" at bounding box center [104, 121] width 208 height 30
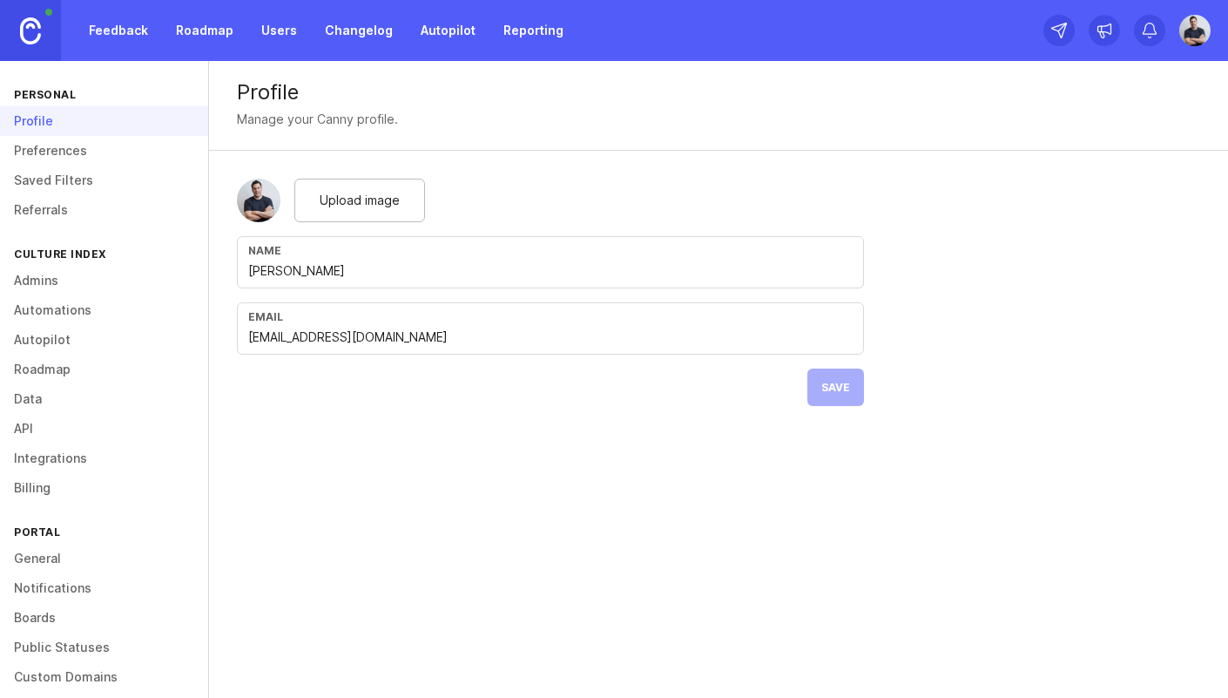
click at [110, 32] on link "Feedback" at bounding box center [118, 30] width 80 height 31
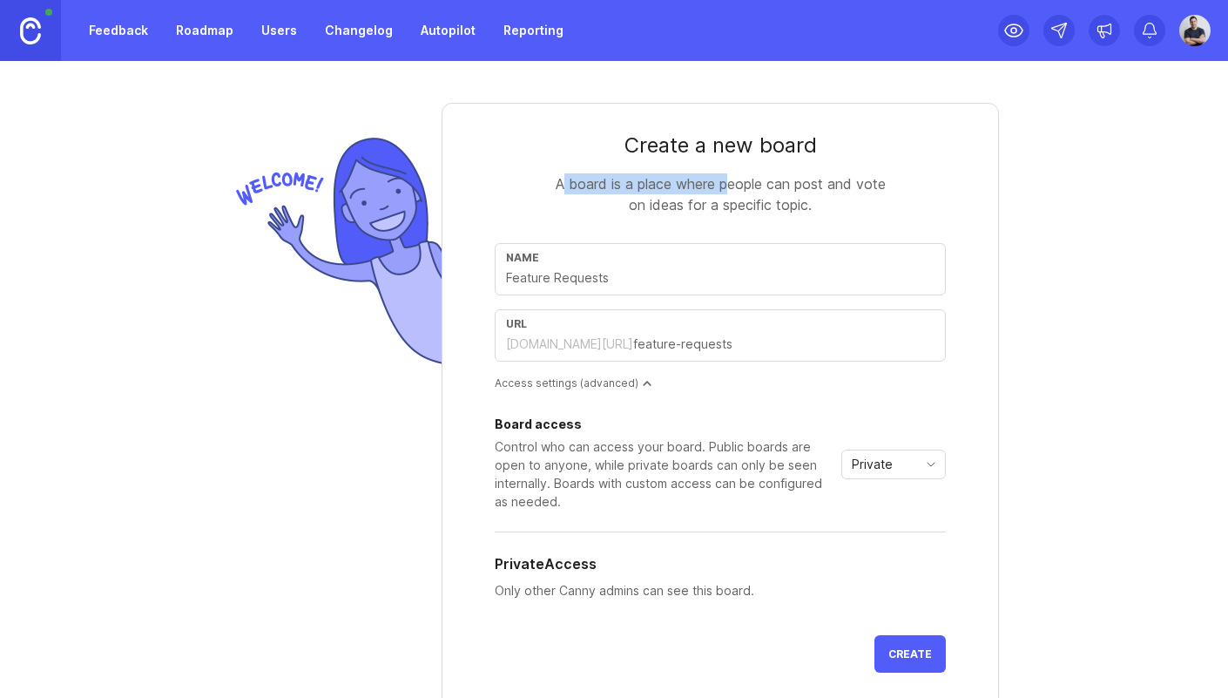
drag, startPoint x: 555, startPoint y: 186, endPoint x: 724, endPoint y: 184, distance: 169.0
click at [724, 184] on div "A board is a place where people can post and vote on ideas for a specific topic." at bounding box center [720, 194] width 348 height 42
click at [725, 184] on div "A board is a place where people can post and vote on ideas for a specific topic." at bounding box center [720, 194] width 348 height 42
click at [726, 185] on div "A board is a place where people can post and vote on ideas for a specific topic." at bounding box center [720, 194] width 348 height 42
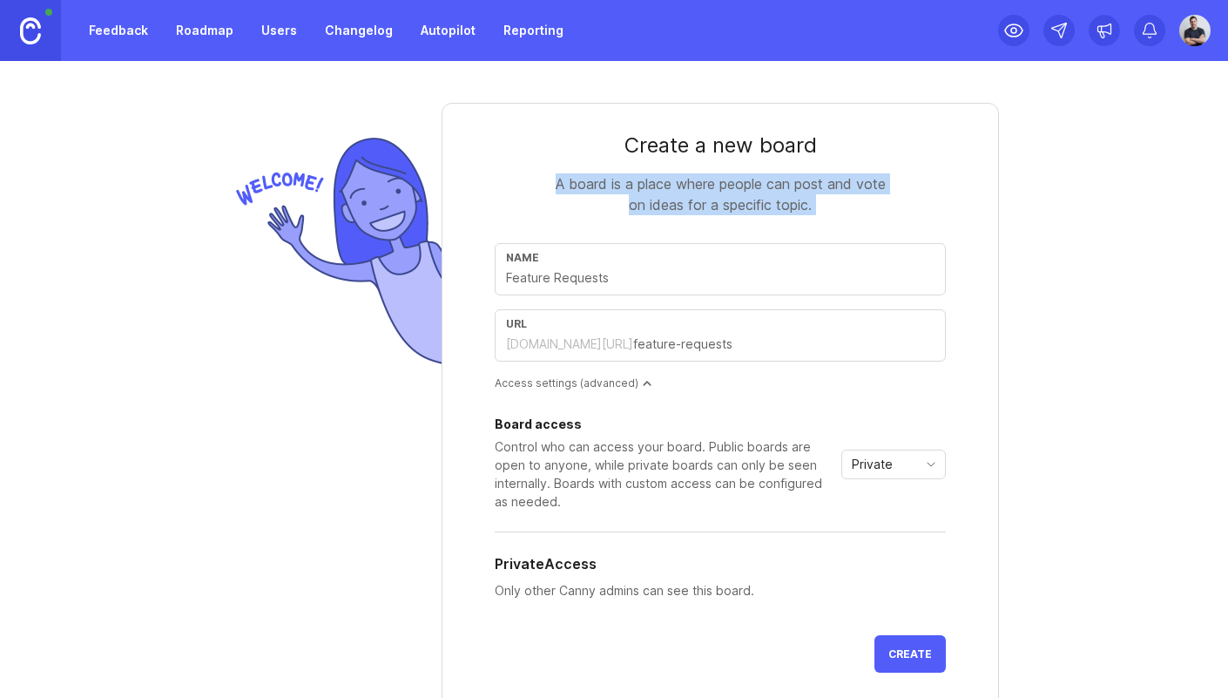
click at [726, 185] on div "A board is a place where people can post and vote on ideas for a specific topic." at bounding box center [720, 194] width 348 height 42
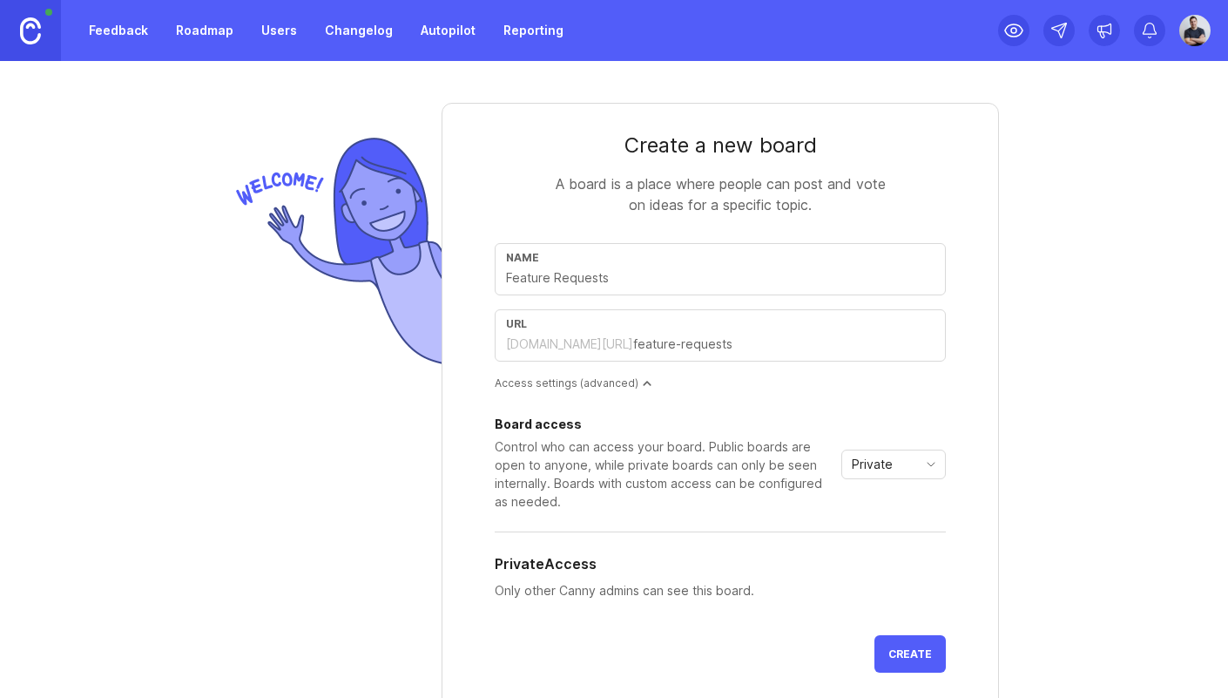
click at [733, 185] on div "A board is a place where people can post and vote on ideas for a specific topic." at bounding box center [720, 194] width 348 height 42
click at [741, 186] on div "A board is a place where people can post and vote on ideas for a specific topic." at bounding box center [720, 194] width 348 height 42
click at [742, 186] on div "A board is a place where people can post and vote on ideas for a specific topic." at bounding box center [720, 194] width 348 height 42
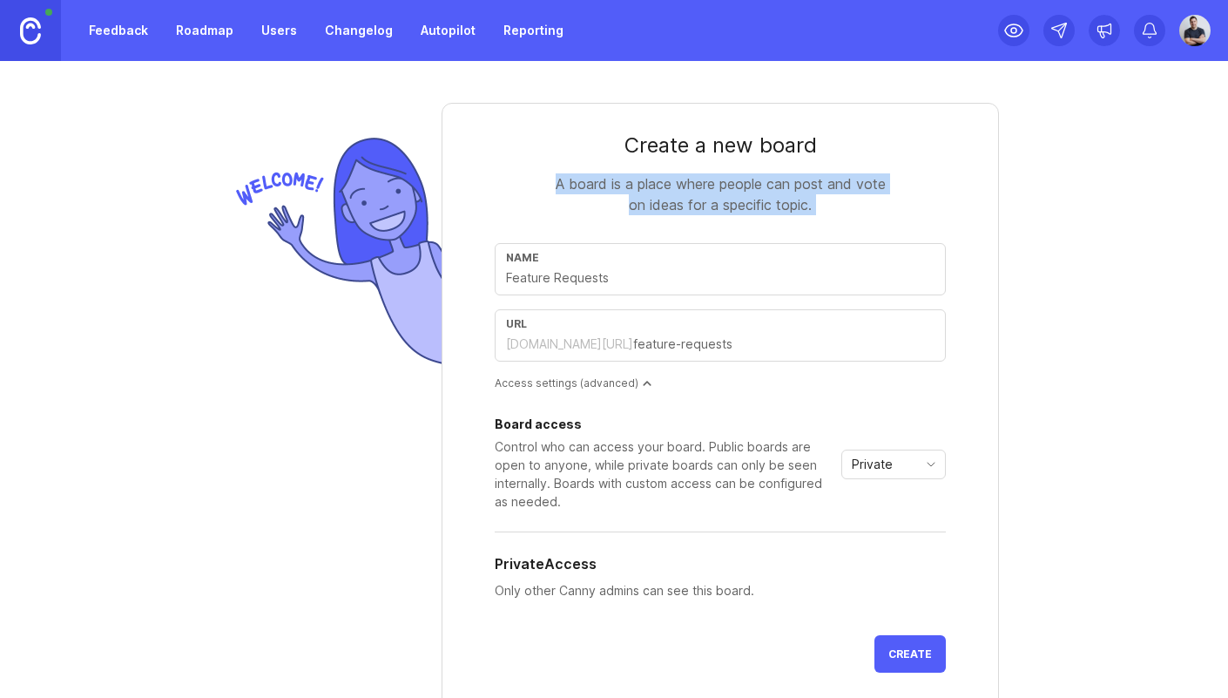
click at [742, 186] on div "A board is a place where people can post and vote on ideas for a specific topic." at bounding box center [720, 194] width 348 height 42
click at [742, 187] on div "A board is a place where people can post and vote on ideas for a specific topic." at bounding box center [720, 194] width 348 height 42
click at [725, 194] on div "A board is a place where people can post and vote on ideas for a specific topic." at bounding box center [720, 194] width 348 height 42
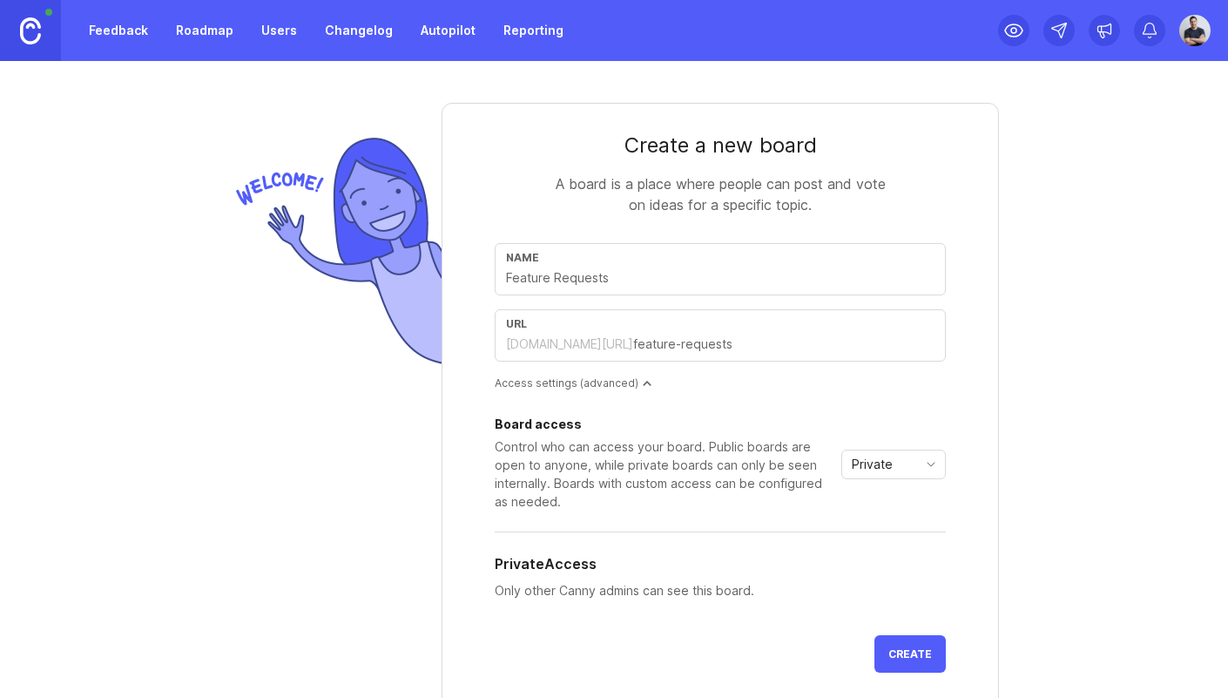
click at [707, 198] on div "A board is a place where people can post and vote on ideas for a specific topic." at bounding box center [720, 194] width 348 height 42
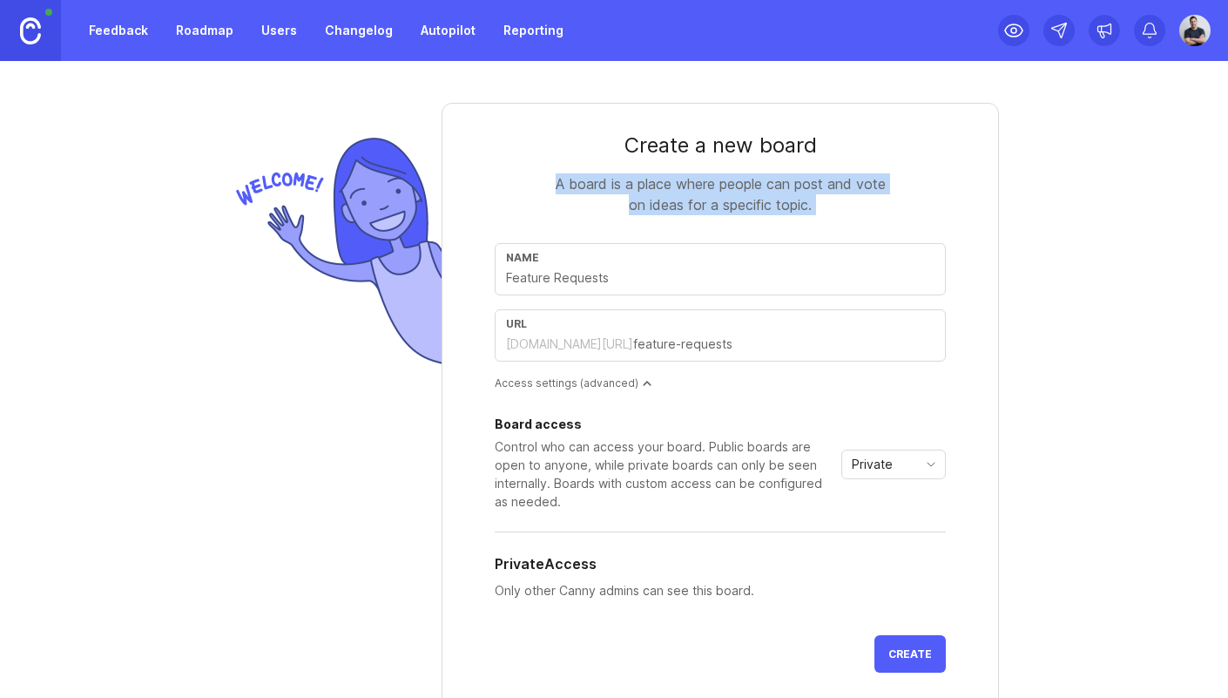
click at [707, 198] on div "A board is a place where people can post and vote on ideas for a specific topic." at bounding box center [720, 194] width 348 height 42
click at [706, 198] on div "A board is a place where people can post and vote on ideas for a specific topic." at bounding box center [720, 194] width 348 height 42
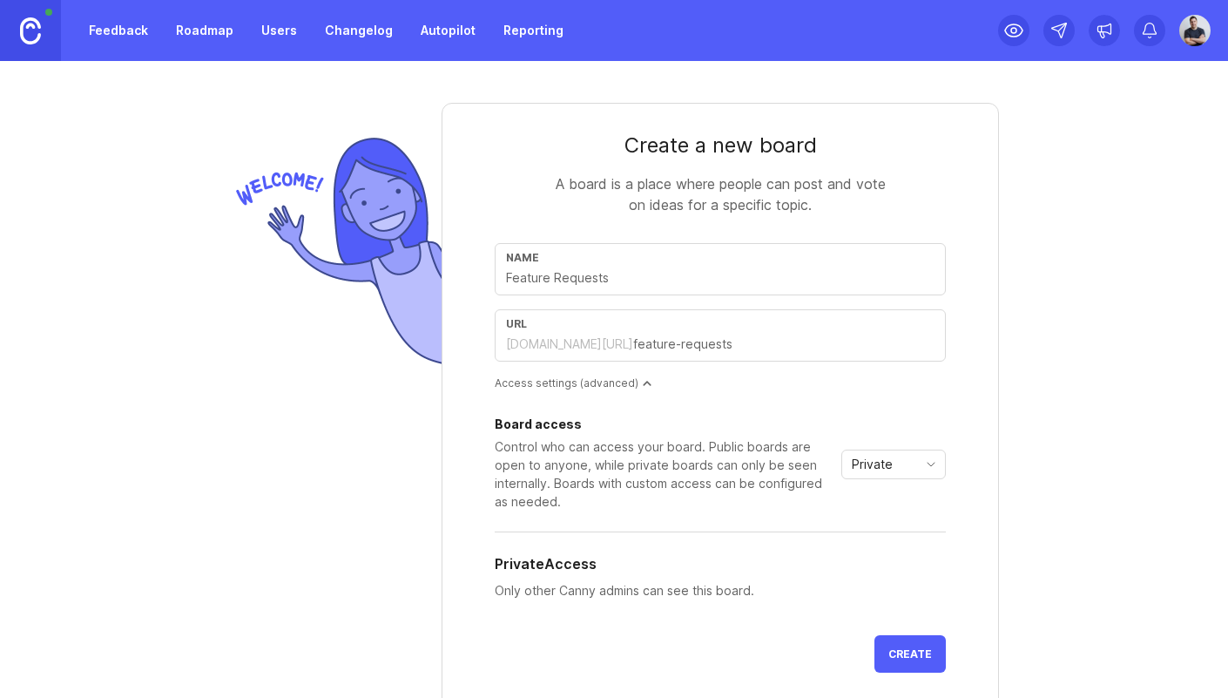
click at [693, 197] on div "A board is a place where people can post and vote on ideas for a specific topic." at bounding box center [720, 194] width 348 height 42
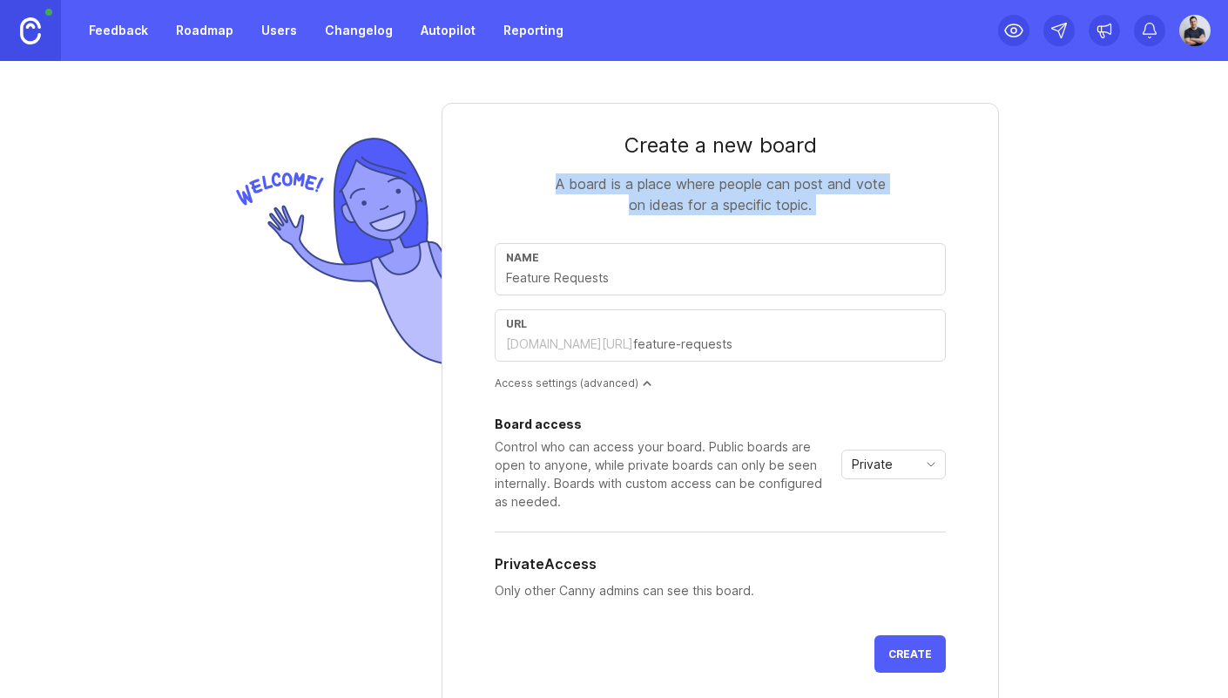
click at [693, 197] on div "A board is a place where people can post and vote on ideas for a specific topic." at bounding box center [720, 194] width 348 height 42
click at [531, 26] on link "Reporting" at bounding box center [533, 30] width 81 height 31
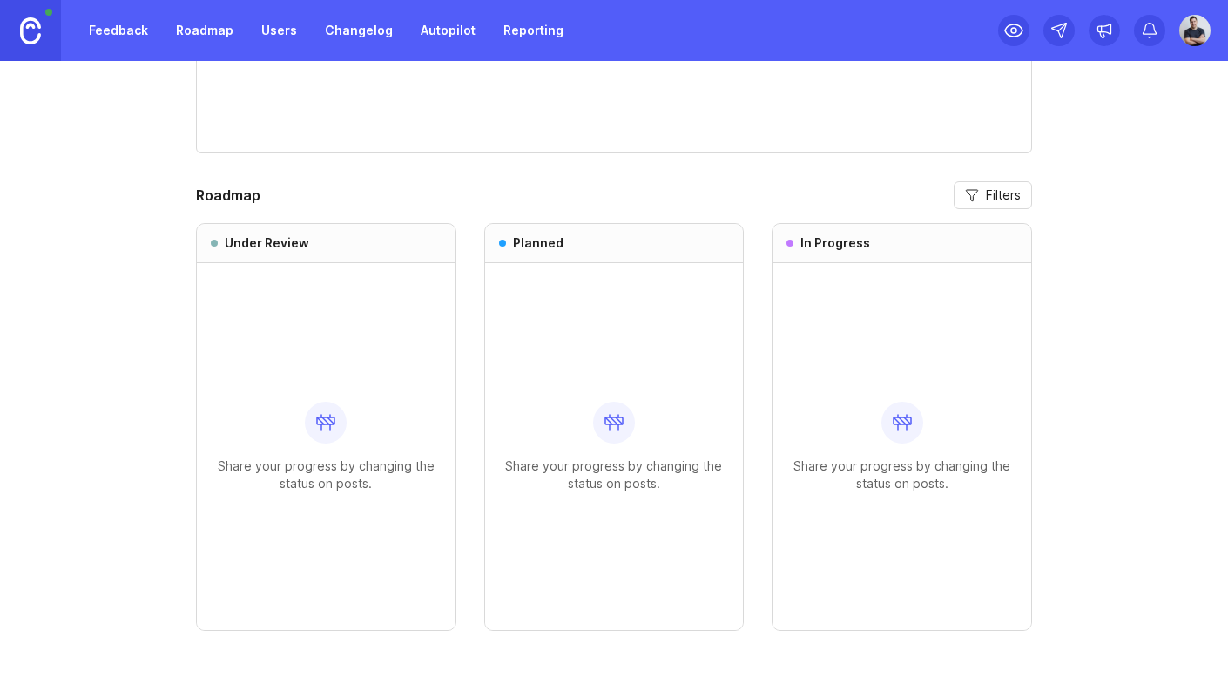
scroll to position [959, 0]
click at [1193, 41] on img at bounding box center [1195, 30] width 44 height 31
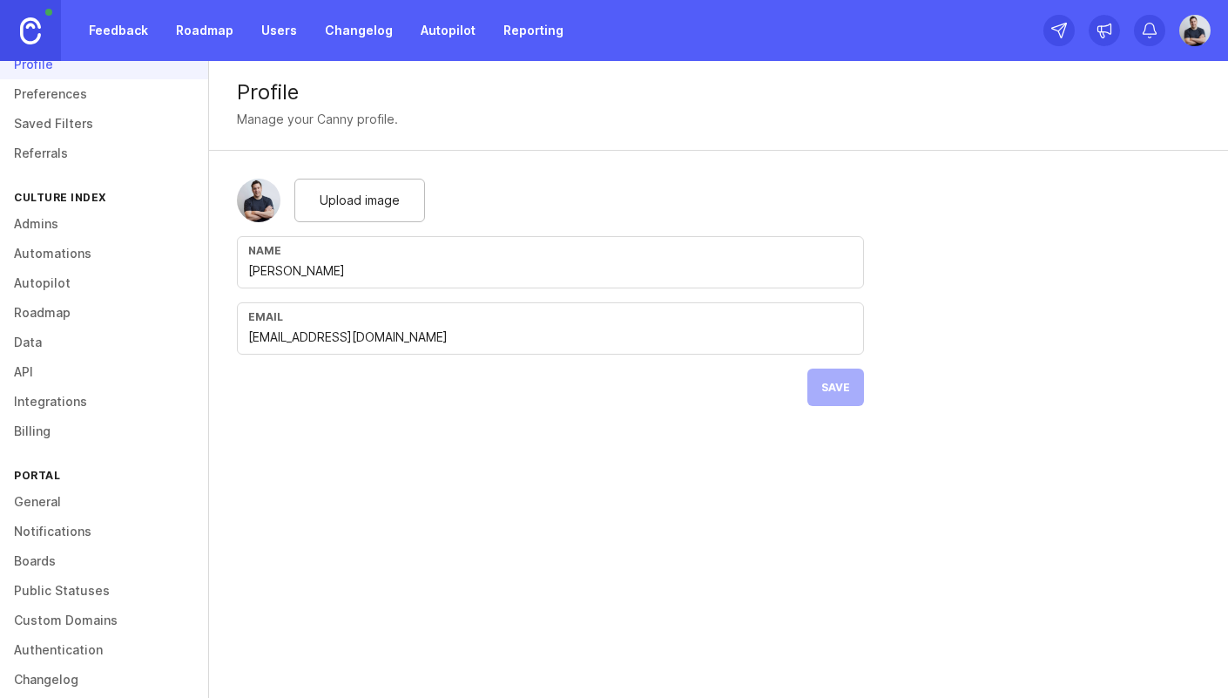
scroll to position [75, 0]
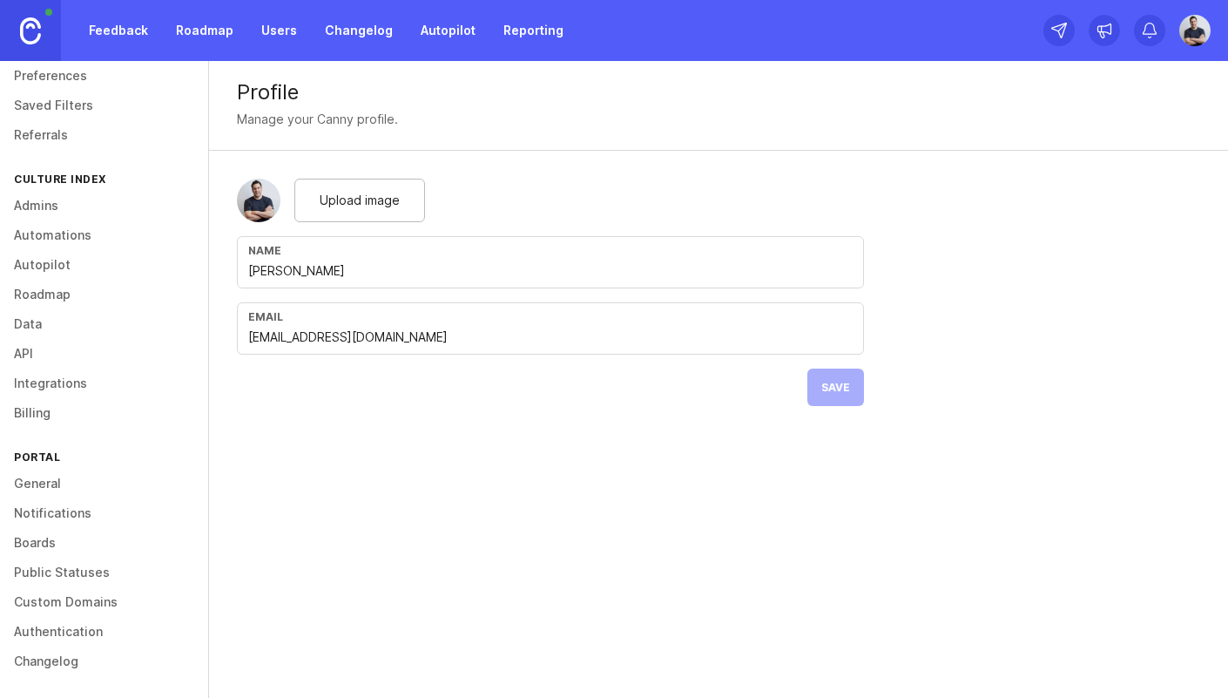
click at [49, 386] on link "Integrations" at bounding box center [104, 383] width 208 height 30
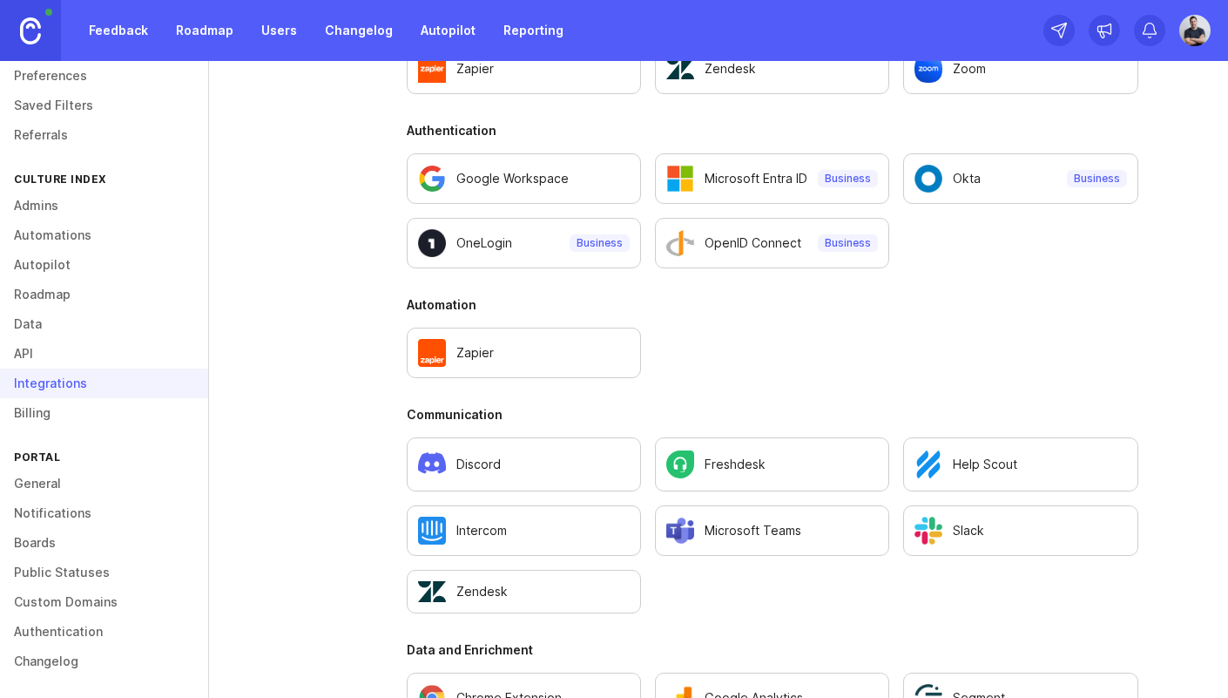
scroll to position [738, 0]
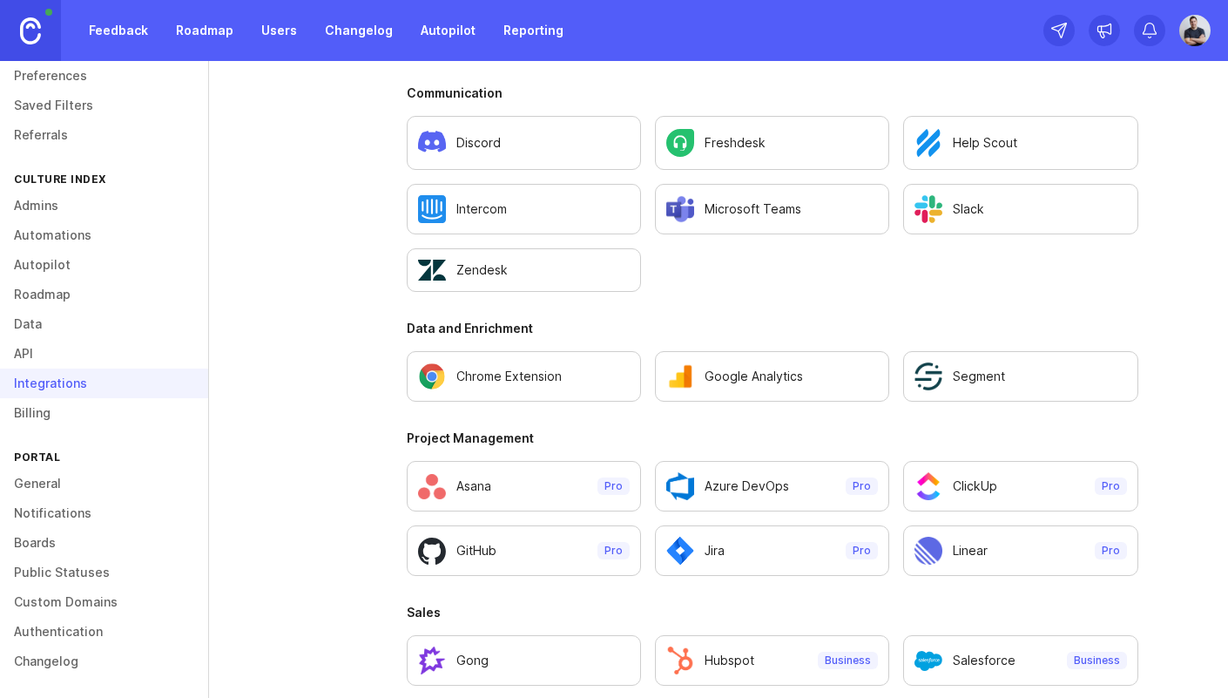
scroll to position [1162, 0]
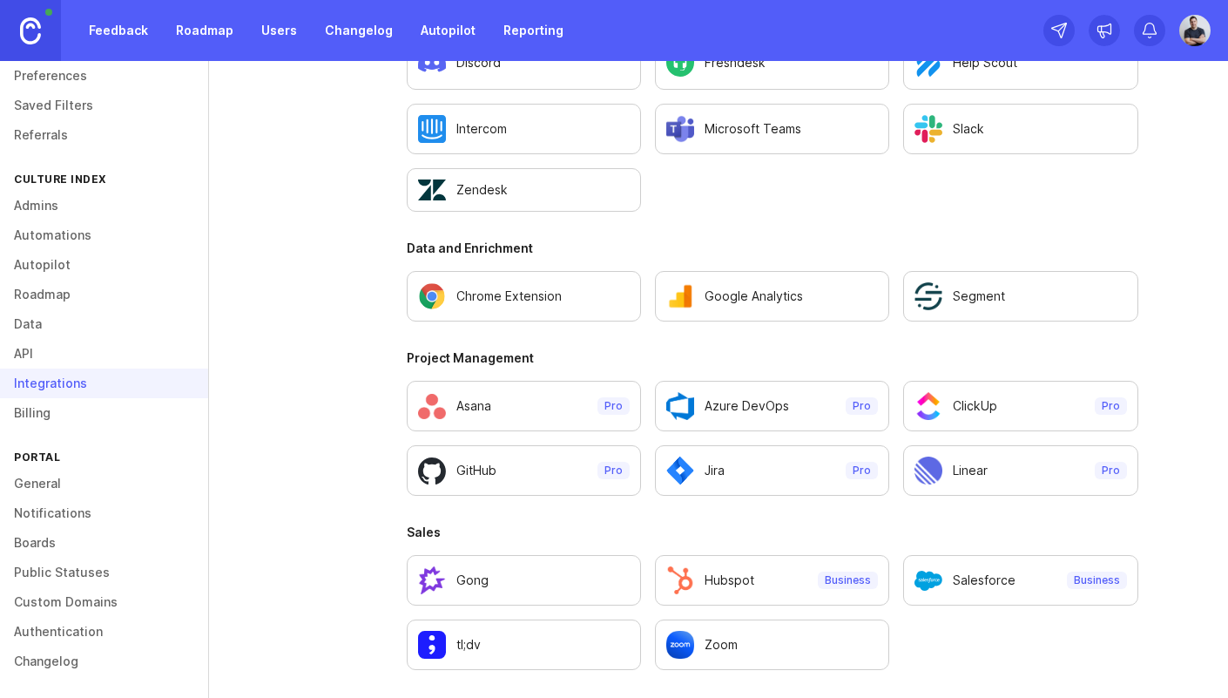
click at [818, 410] on div "Azure DevOps" at bounding box center [754, 406] width 176 height 28
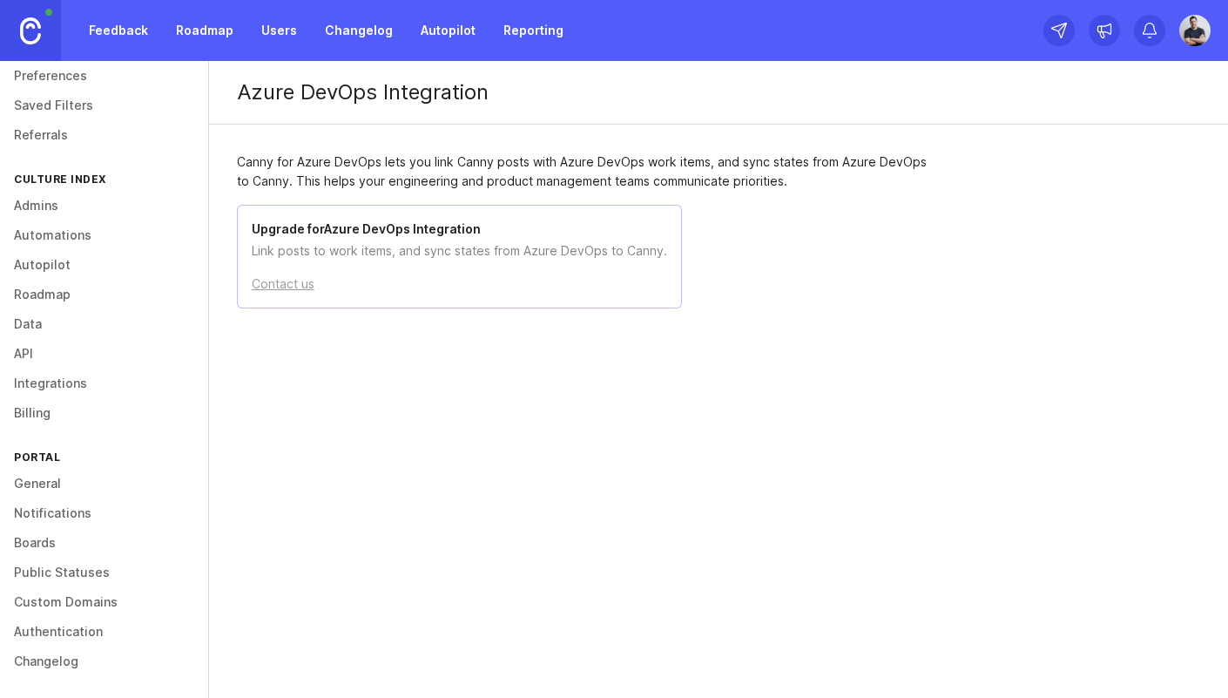
click at [321, 253] on p "Link posts to work items, and sync states from Azure DevOps to Canny." at bounding box center [459, 250] width 415 height 19
click at [291, 255] on p "Link posts to work items, and sync states from Azure DevOps to Canny." at bounding box center [459, 250] width 415 height 19
click at [293, 255] on p "Link posts to work items, and sync states from Azure DevOps to Canny." at bounding box center [459, 250] width 415 height 19
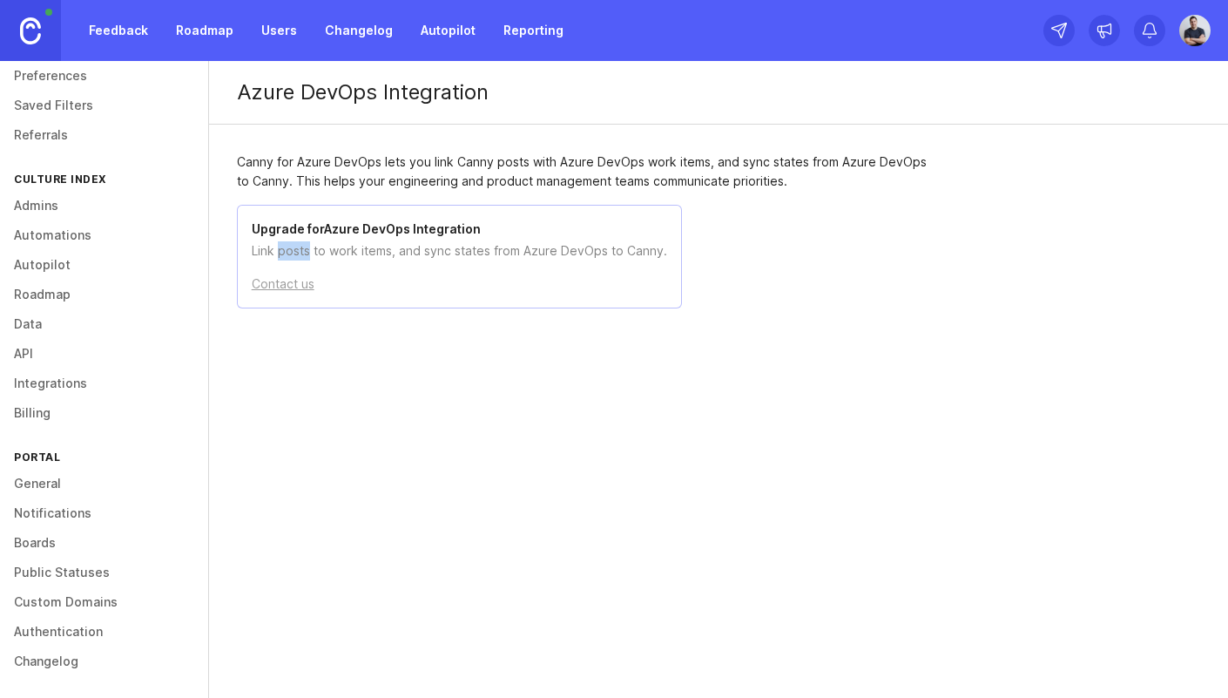
click at [293, 255] on p "Link posts to work items, and sync states from Azure DevOps to Canny." at bounding box center [459, 250] width 415 height 19
click at [320, 255] on p "Link posts to work items, and sync states from Azure DevOps to Canny." at bounding box center [459, 250] width 415 height 19
click at [321, 254] on p "Link posts to work items, and sync states from Azure DevOps to Canny." at bounding box center [459, 250] width 415 height 19
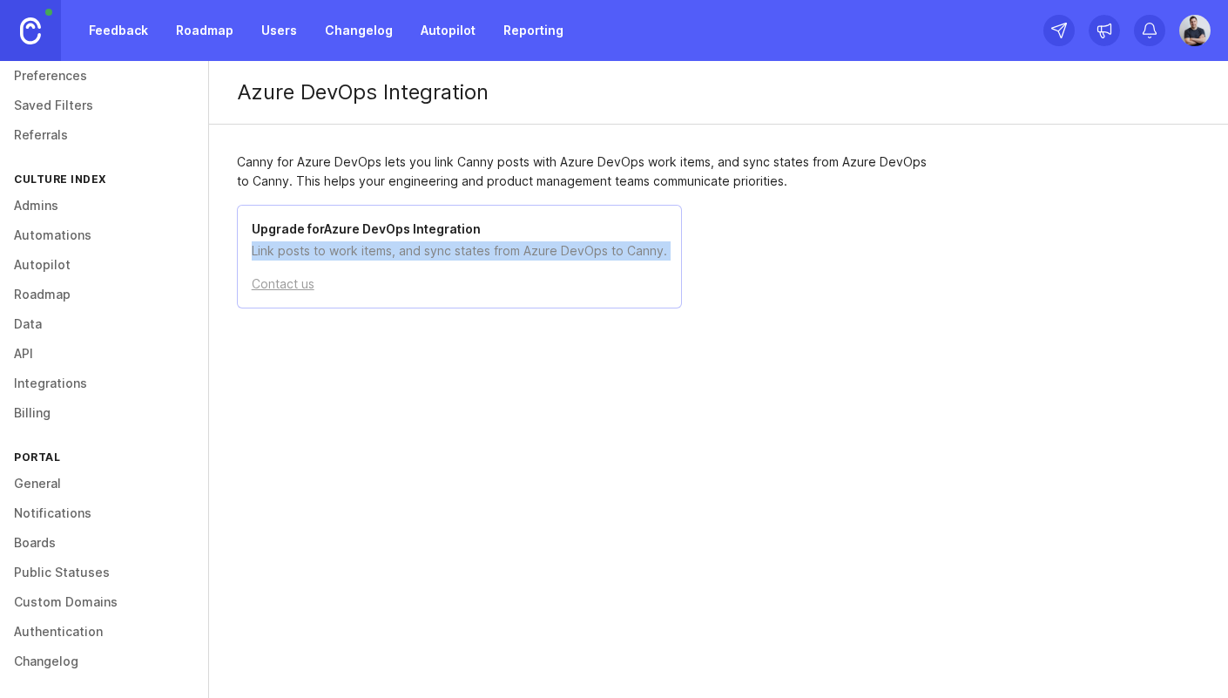
click at [321, 254] on p "Link posts to work items, and sync states from Azure DevOps to Canny." at bounding box center [459, 250] width 415 height 19
click at [369, 257] on p "Link posts to work items, and sync states from Azure DevOps to Canny." at bounding box center [459, 250] width 415 height 19
click at [374, 256] on p "Link posts to work items, and sync states from Azure DevOps to Canny." at bounding box center [459, 250] width 415 height 19
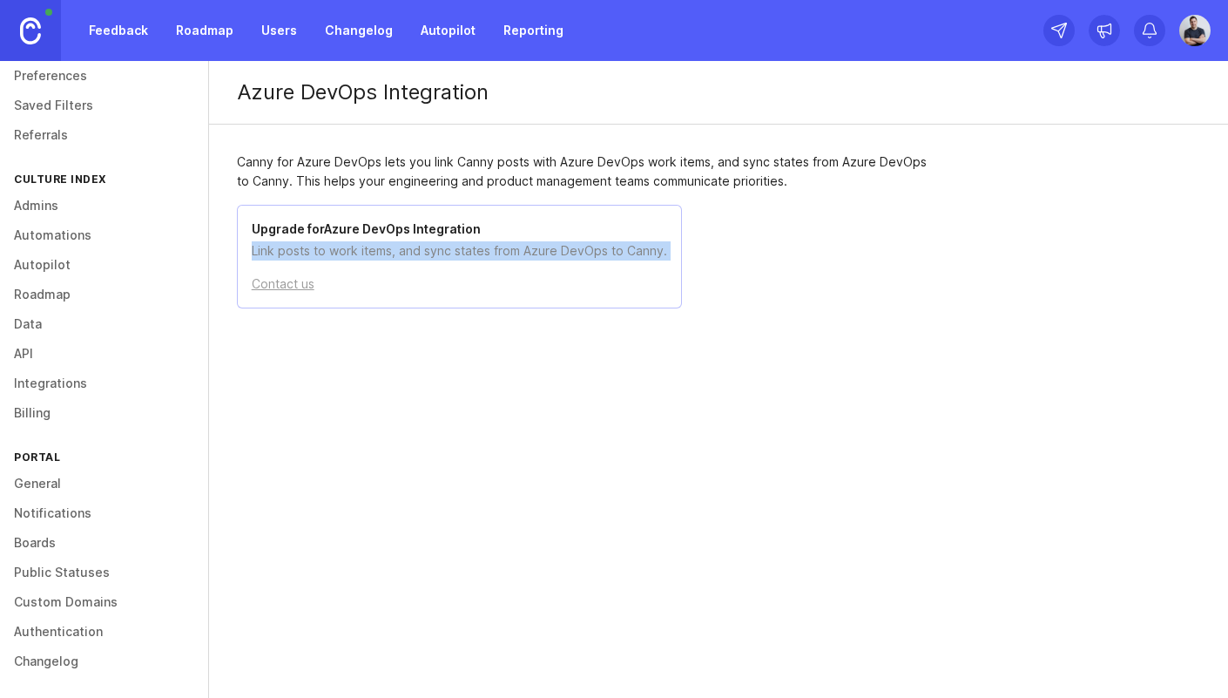
click at [374, 256] on p "Link posts to work items, and sync states from Azure DevOps to Canny." at bounding box center [459, 250] width 415 height 19
click at [382, 257] on p "Link posts to work items, and sync states from Azure DevOps to Canny." at bounding box center [459, 250] width 415 height 19
click at [383, 256] on p "Link posts to work items, and sync states from Azure DevOps to Canny." at bounding box center [459, 250] width 415 height 19
click at [384, 256] on p "Link posts to work items, and sync states from Azure DevOps to Canny." at bounding box center [459, 250] width 415 height 19
click at [385, 256] on p "Link posts to work items, and sync states from Azure DevOps to Canny." at bounding box center [459, 250] width 415 height 19
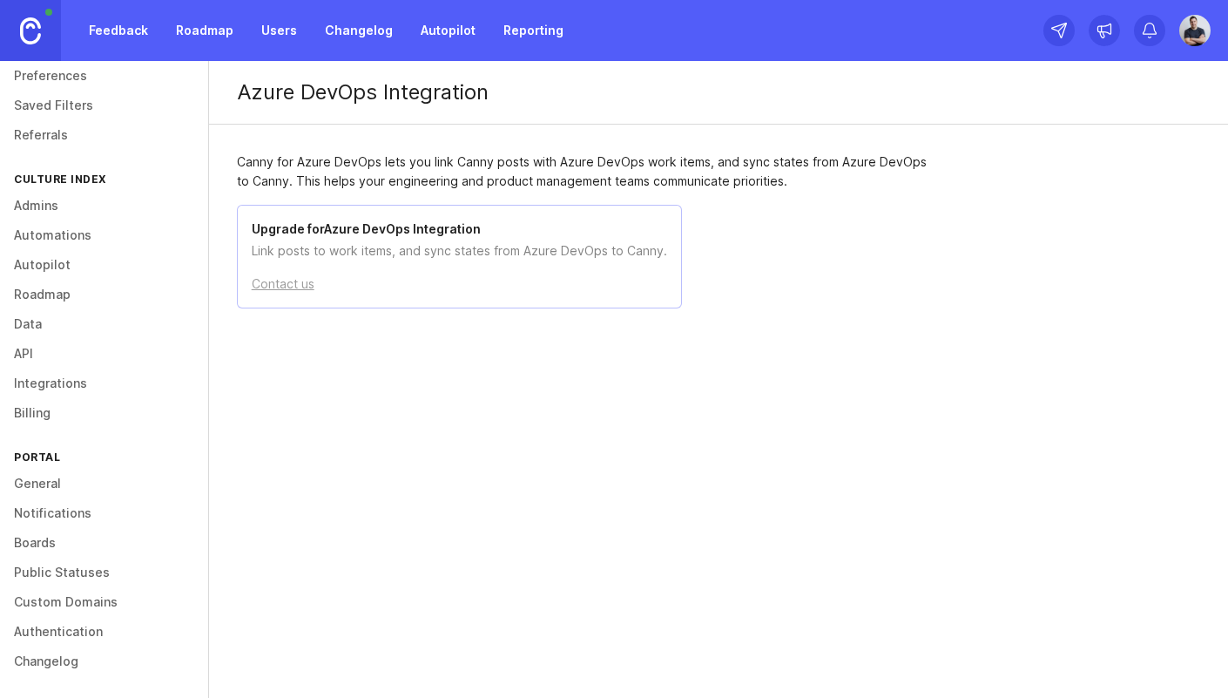
click at [385, 255] on p "Link posts to work items, and sync states from Azure DevOps to Canny." at bounding box center [459, 250] width 415 height 19
click at [386, 255] on p "Link posts to work items, and sync states from Azure DevOps to Canny." at bounding box center [459, 250] width 415 height 19
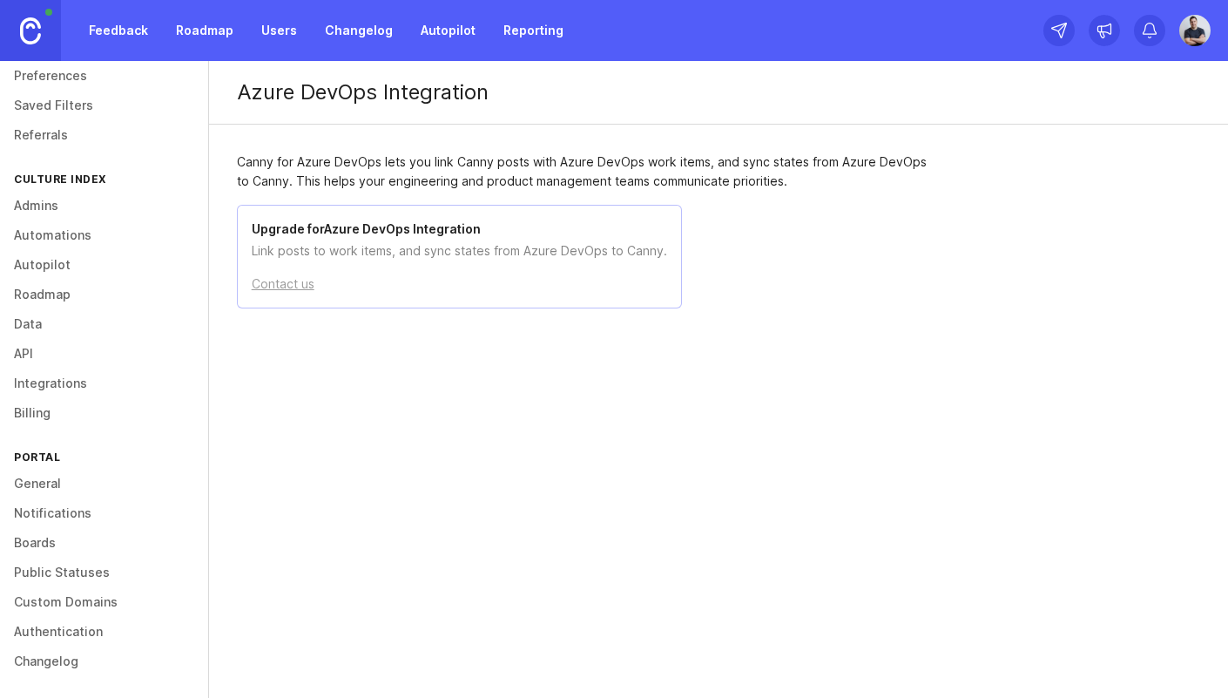
click at [588, 414] on div "Azure DevOps Integration Canny for Azure DevOps lets you link Canny posts with …" at bounding box center [718, 264] width 1019 height 406
drag, startPoint x: 56, startPoint y: 664, endPoint x: 98, endPoint y: 650, distance: 45.2
click at [56, 664] on link "Changelog" at bounding box center [104, 661] width 208 height 30
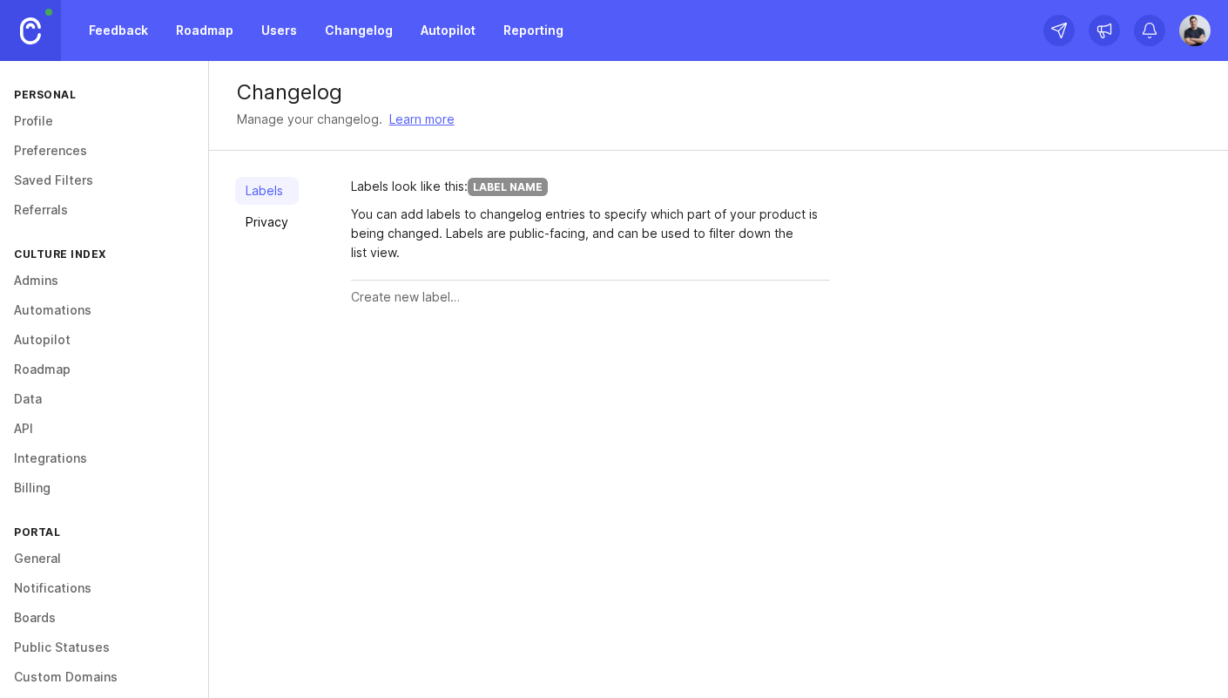
click at [1197, 34] on img at bounding box center [1195, 30] width 44 height 31
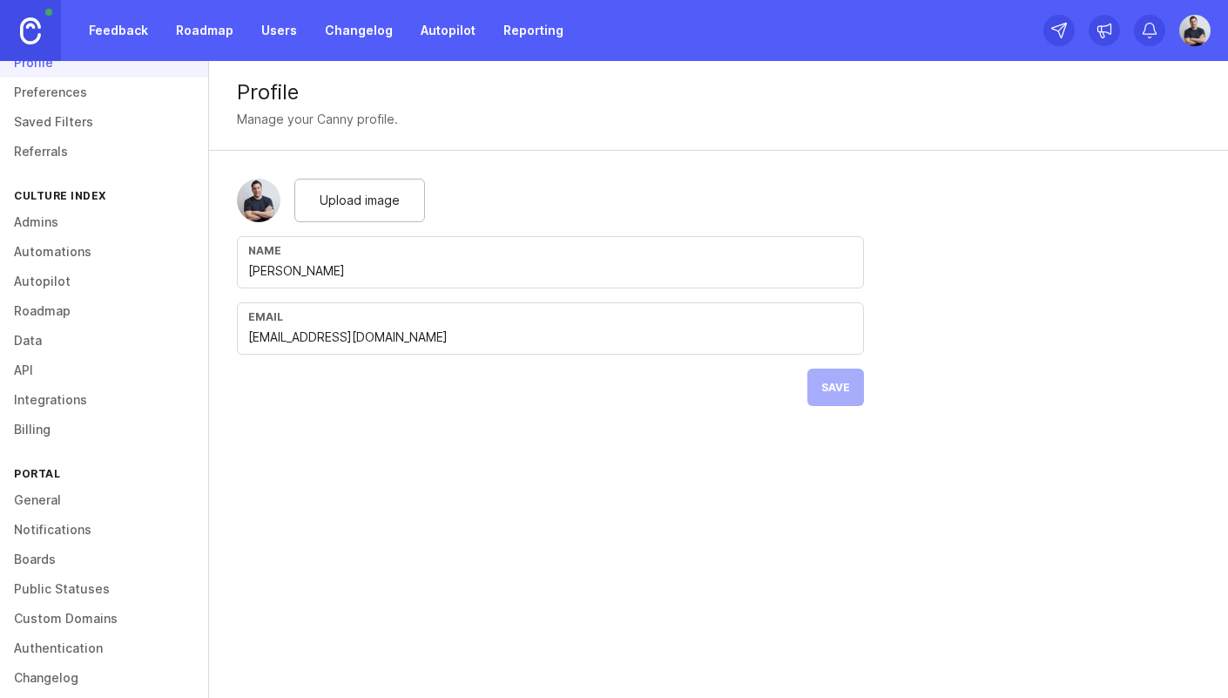
scroll to position [75, 0]
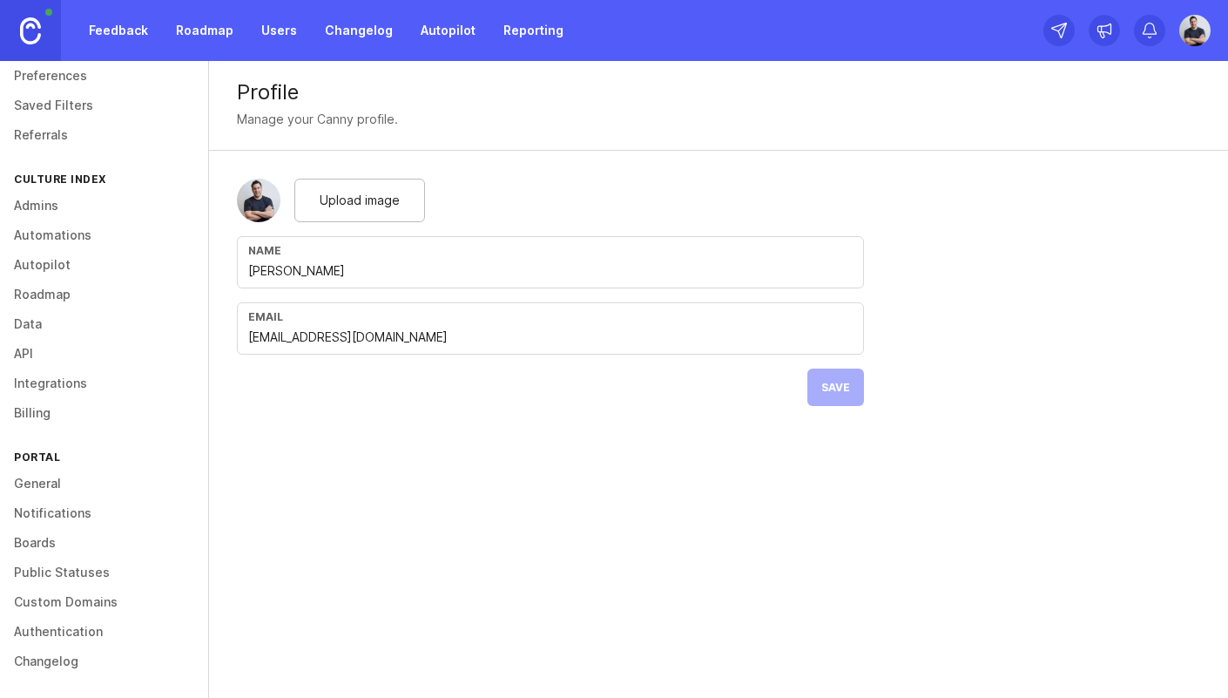
click at [24, 30] on img at bounding box center [30, 30] width 21 height 27
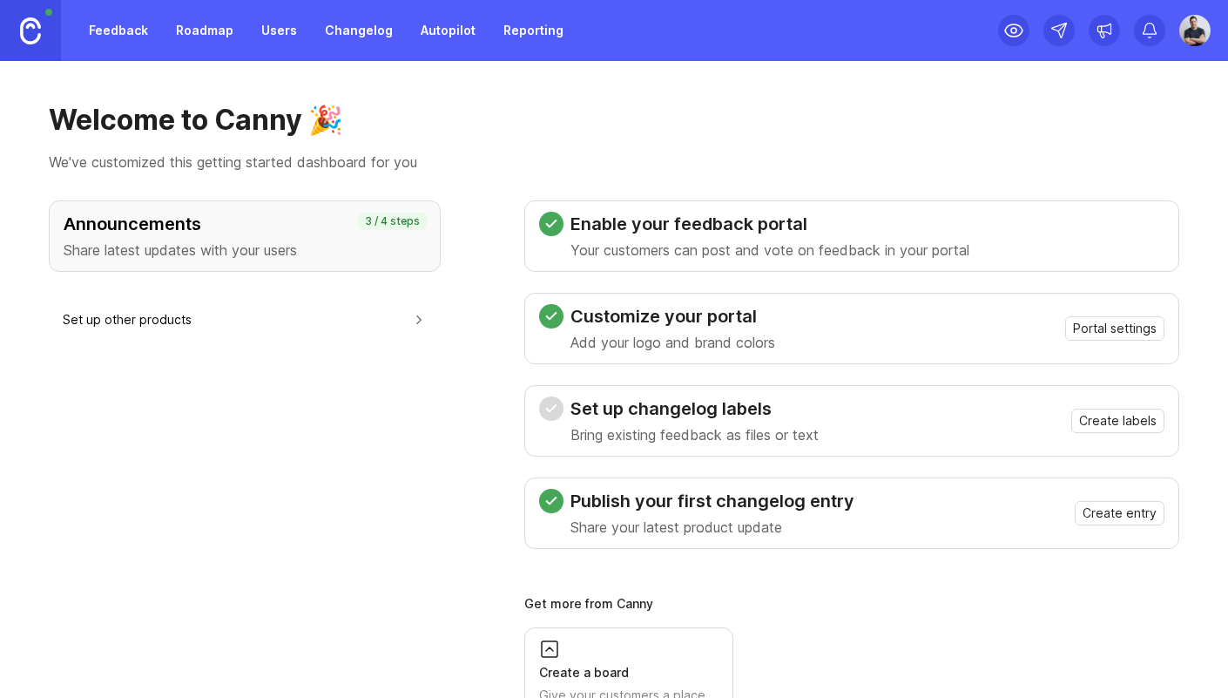
click at [113, 33] on link "Feedback" at bounding box center [118, 30] width 80 height 31
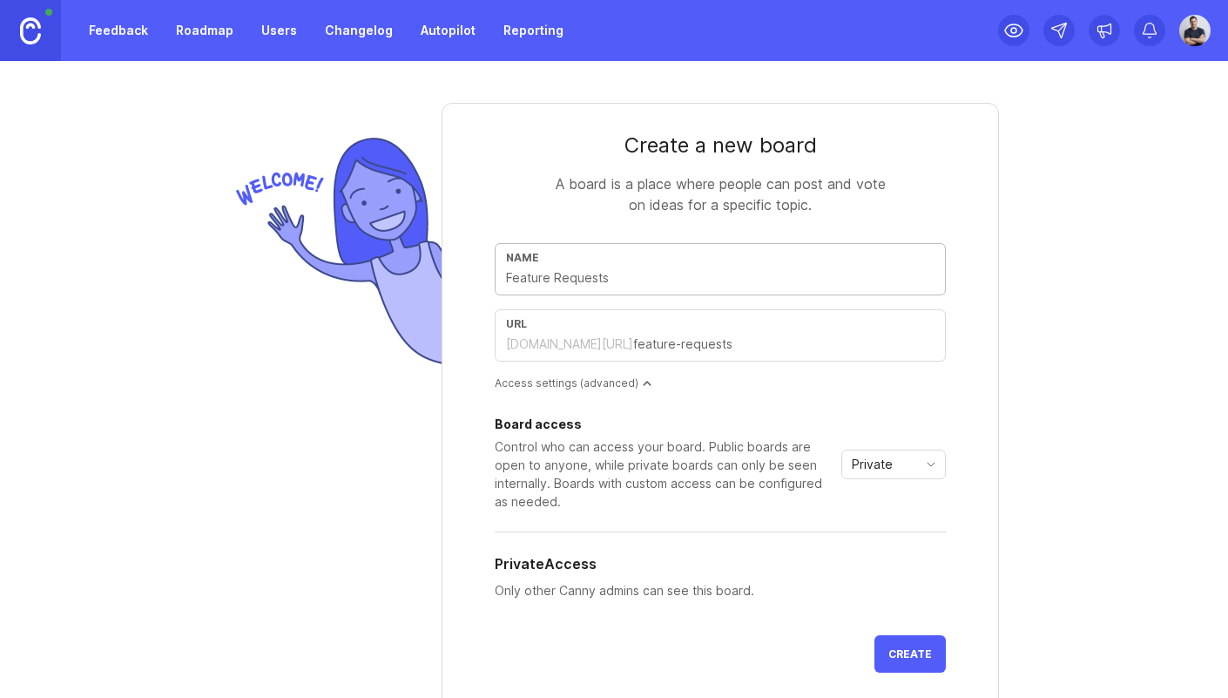
scroll to position [29, 0]
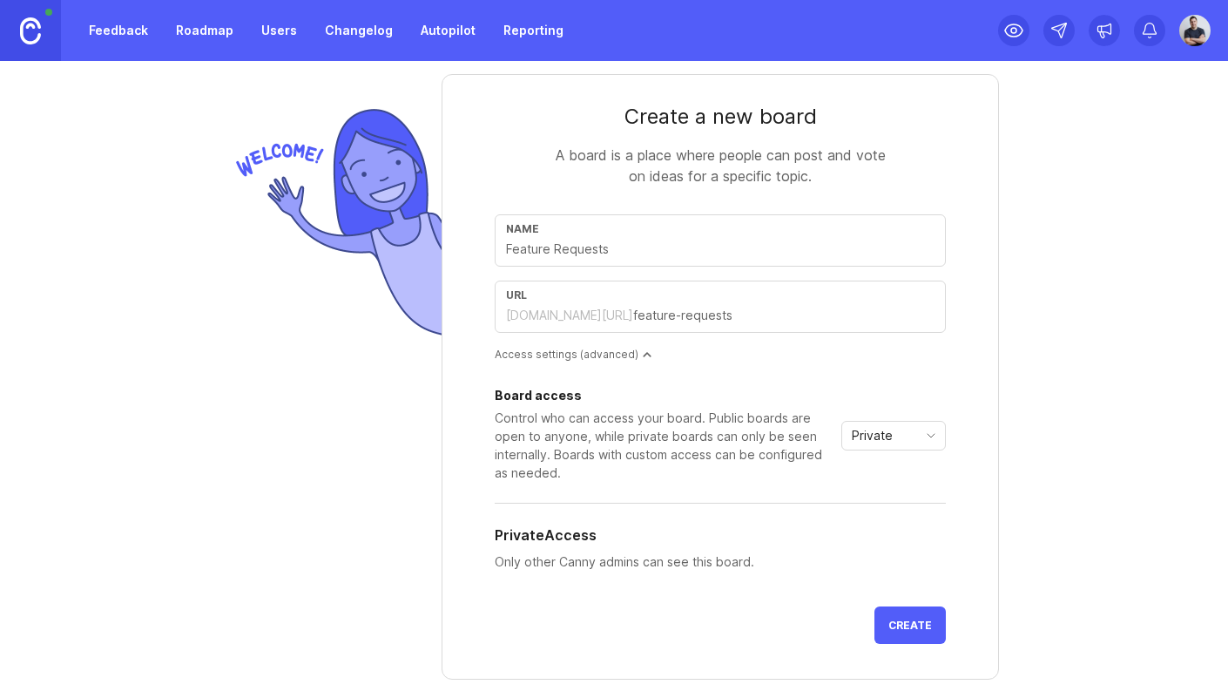
click at [214, 36] on link "Roadmap" at bounding box center [204, 30] width 78 height 31
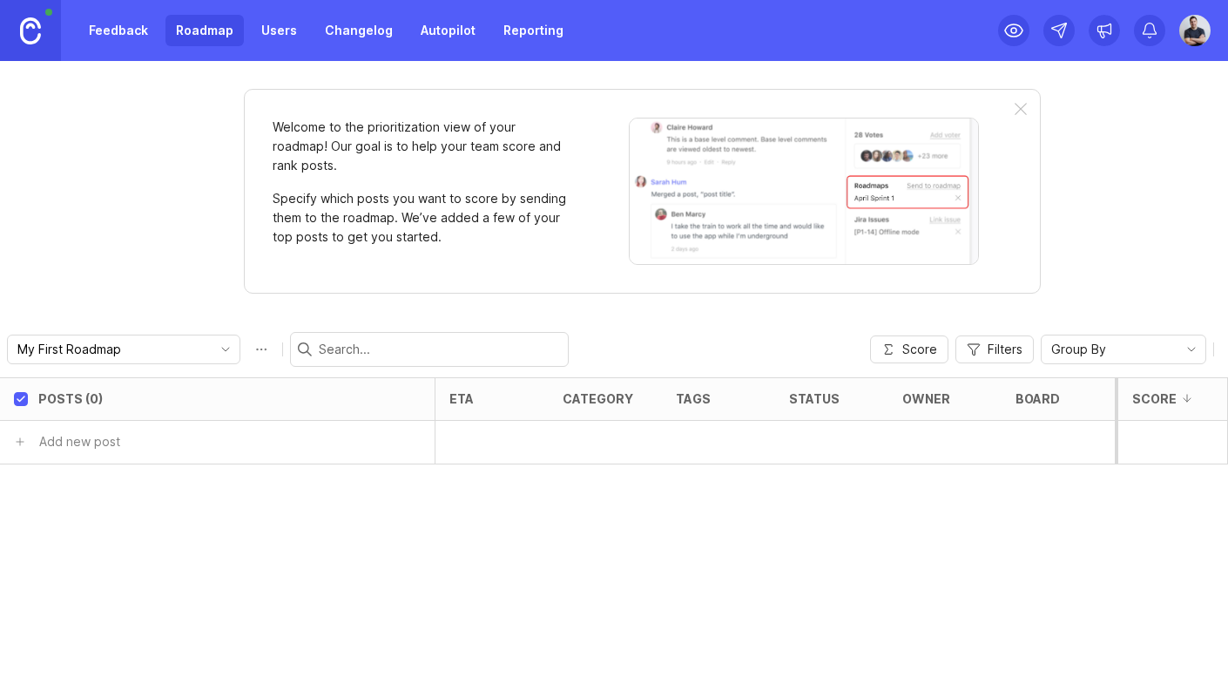
click at [257, 19] on link "Users" at bounding box center [279, 30] width 57 height 31
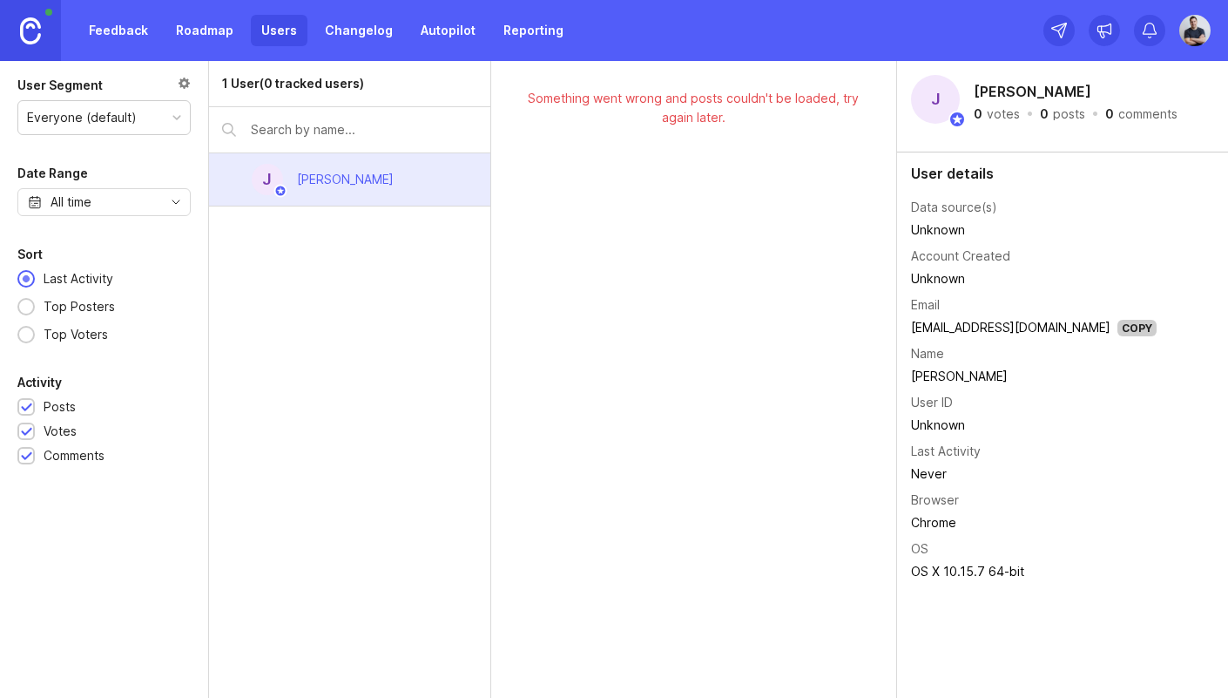
click at [341, 44] on link "Changelog" at bounding box center [358, 30] width 89 height 31
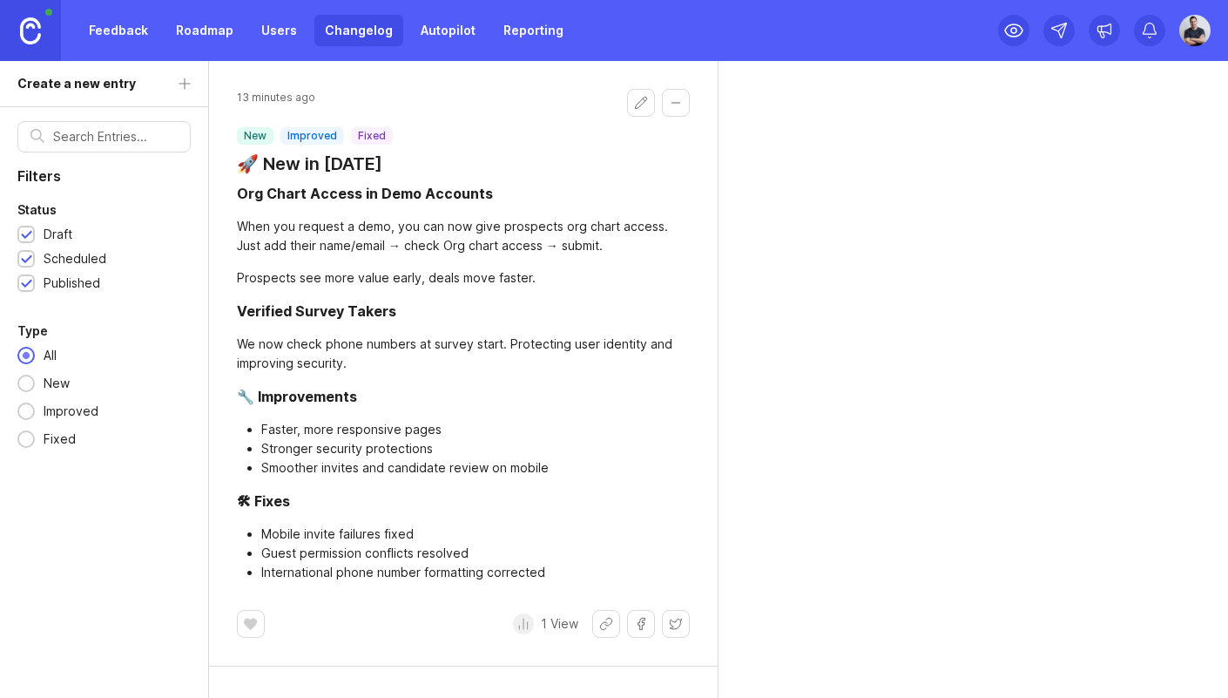
click at [436, 27] on link "Autopilot" at bounding box center [448, 30] width 76 height 31
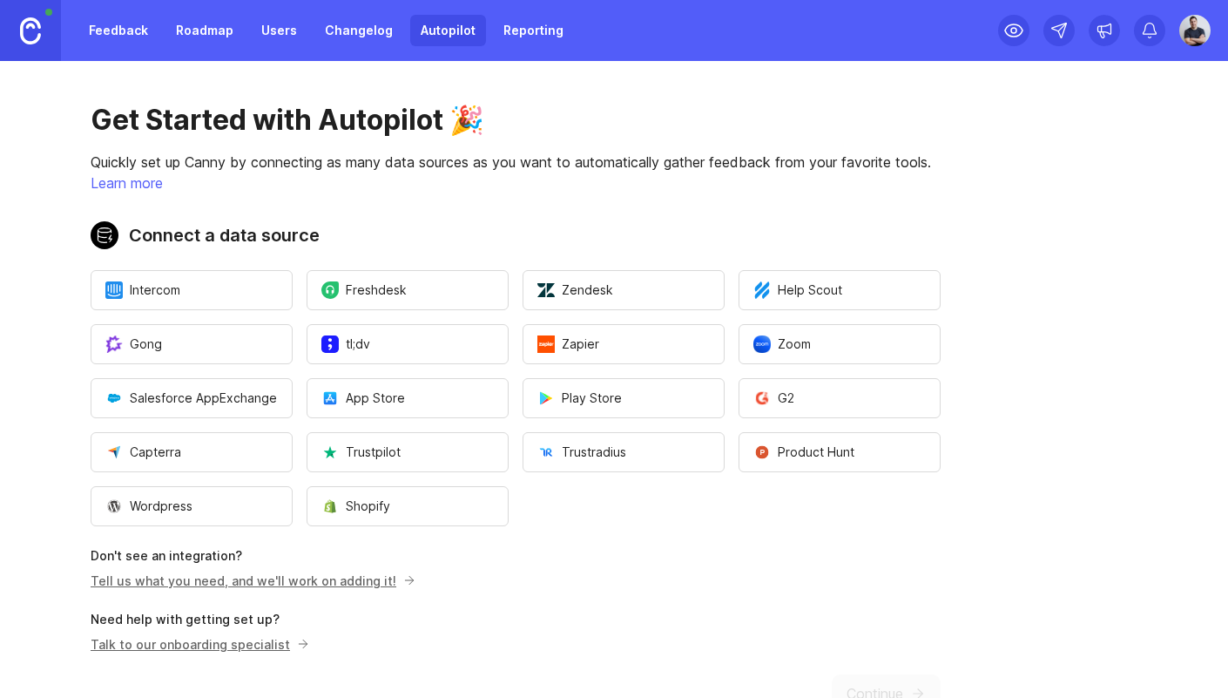
click at [543, 27] on link "Reporting" at bounding box center [533, 30] width 81 height 31
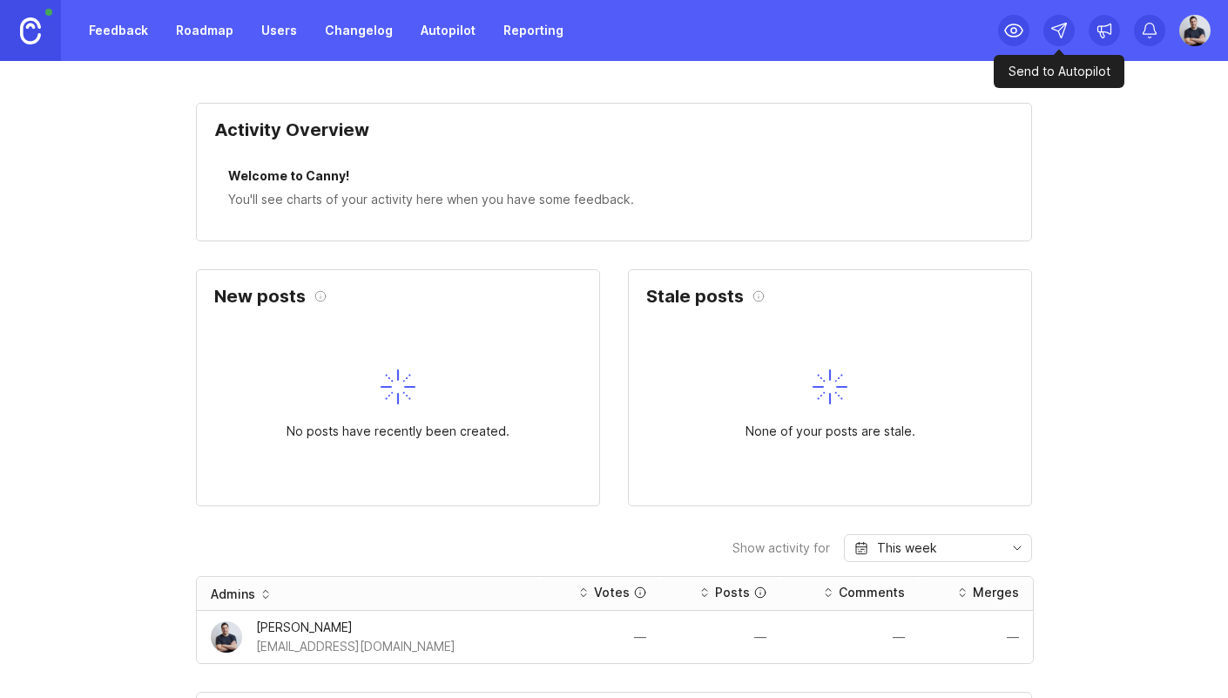
click at [1052, 30] on icon at bounding box center [1058, 30] width 17 height 17
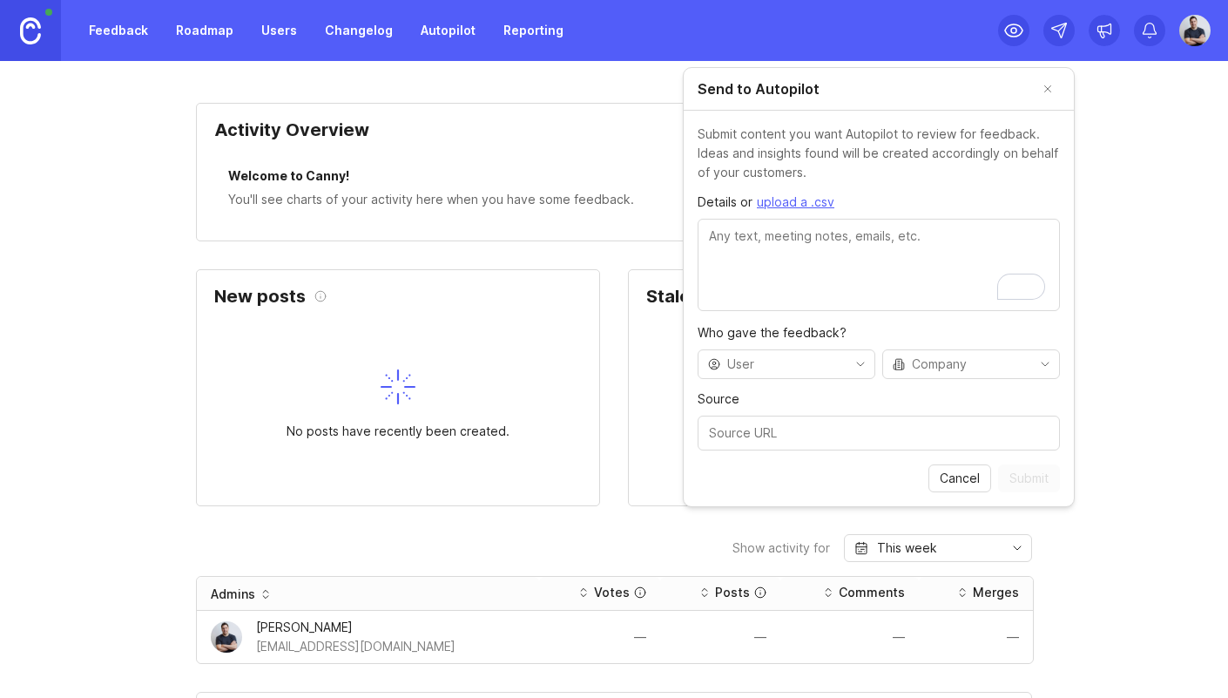
click at [1055, 90] on button "Close" at bounding box center [1047, 89] width 24 height 24
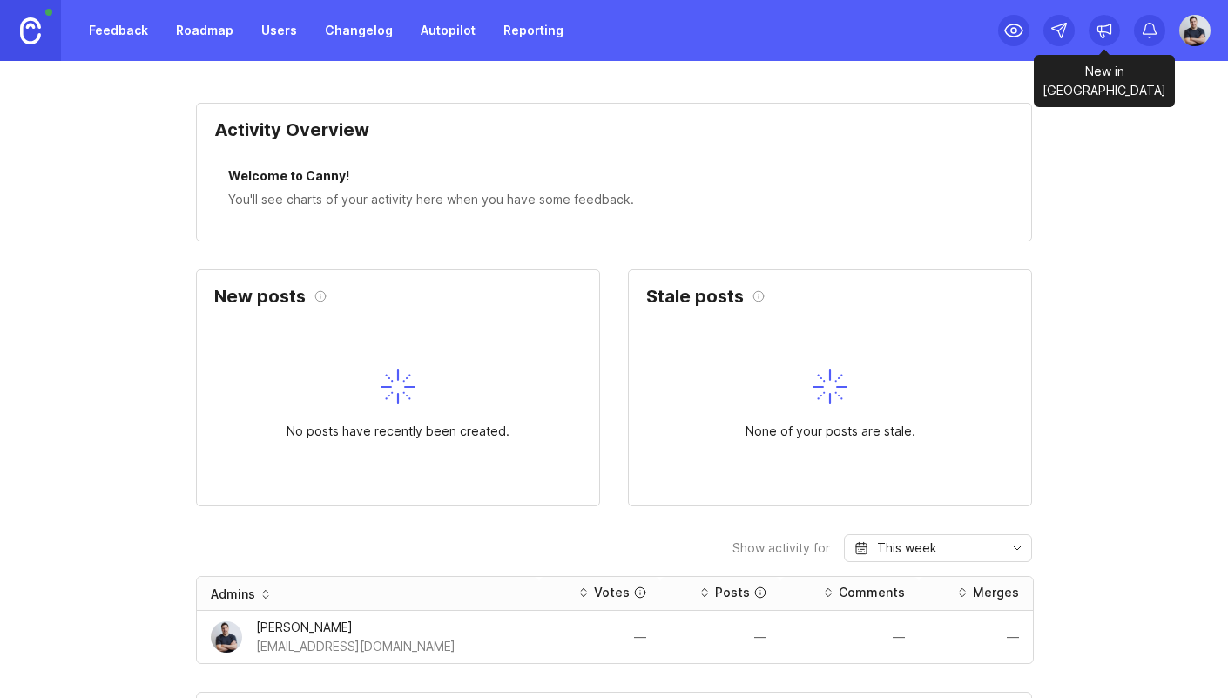
click at [1105, 33] on icon at bounding box center [1104, 30] width 17 height 17
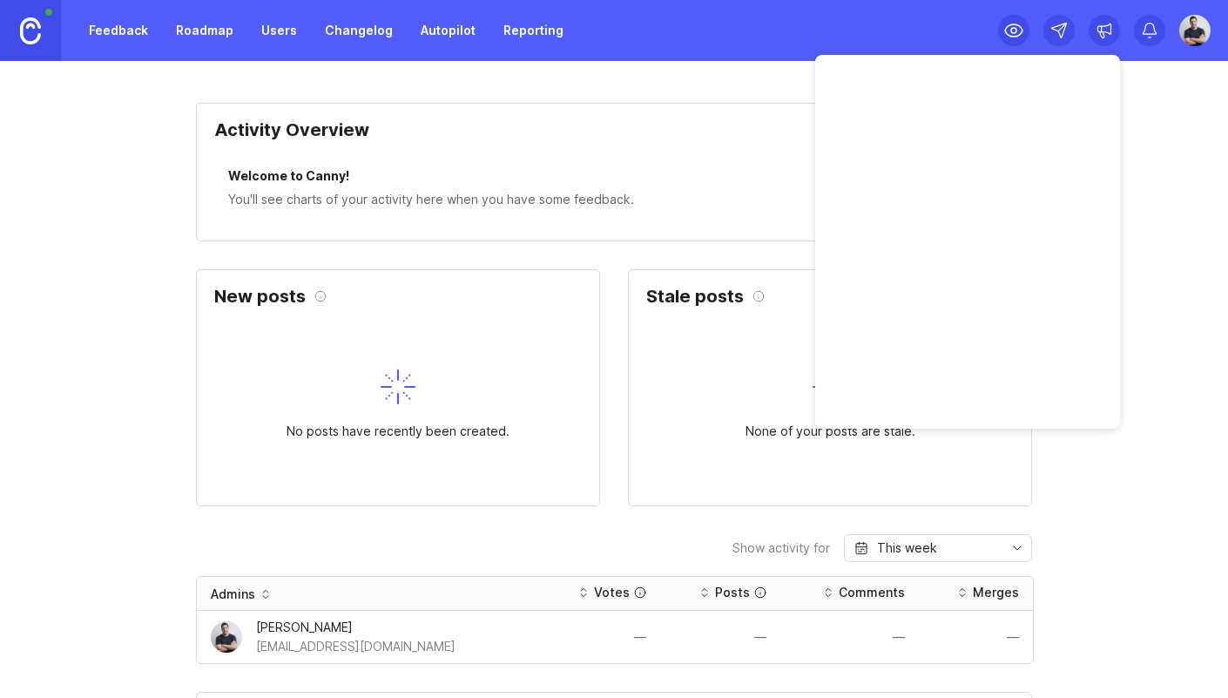
click at [1196, 21] on img at bounding box center [1195, 30] width 44 height 31
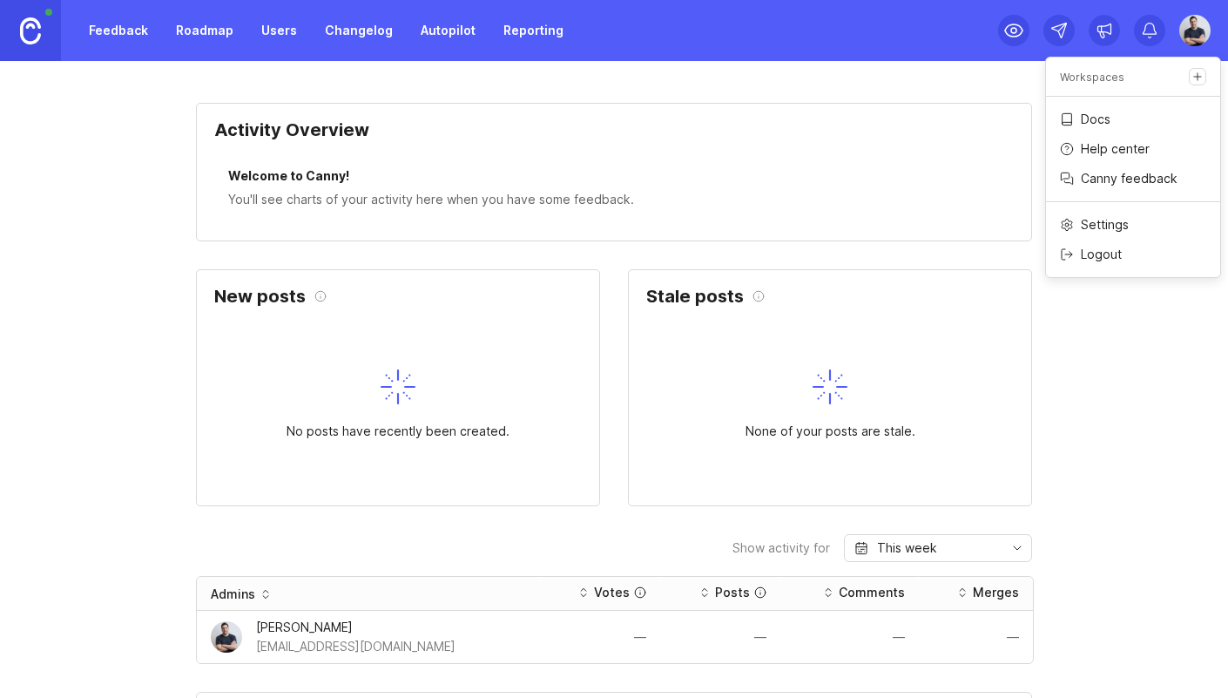
click at [1087, 118] on p "Docs" at bounding box center [1096, 119] width 30 height 17
click at [106, 30] on link "Feedback" at bounding box center [118, 30] width 80 height 31
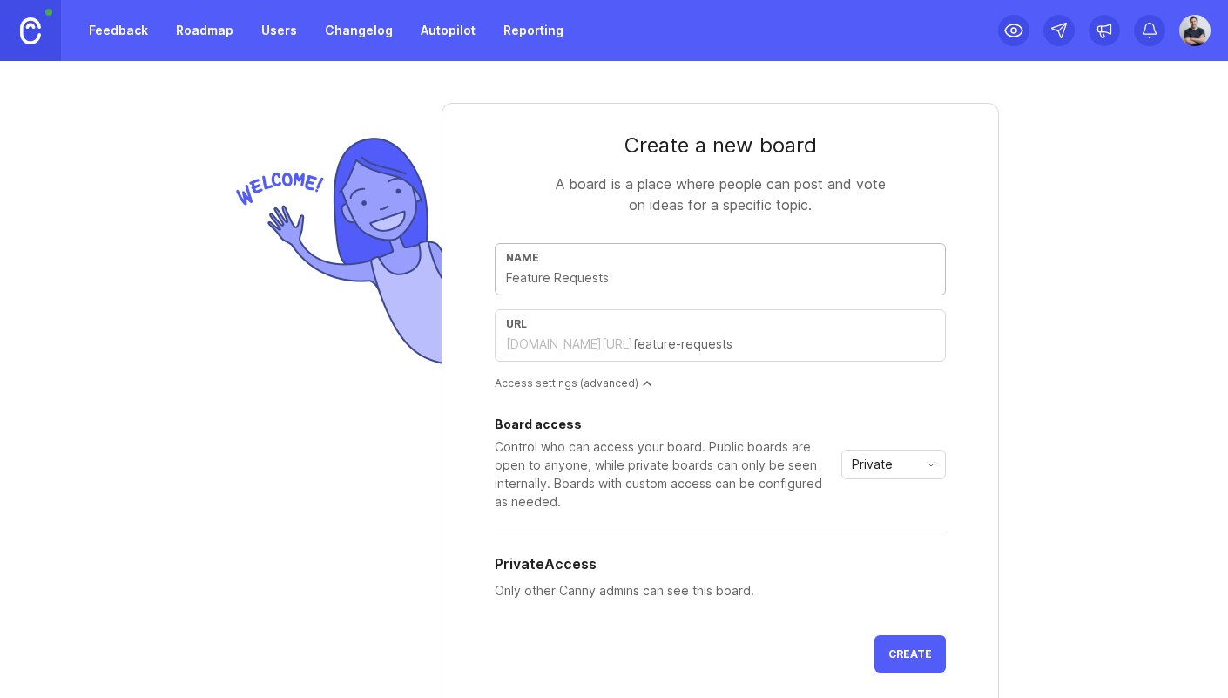
click at [1182, 32] on img at bounding box center [1195, 30] width 44 height 31
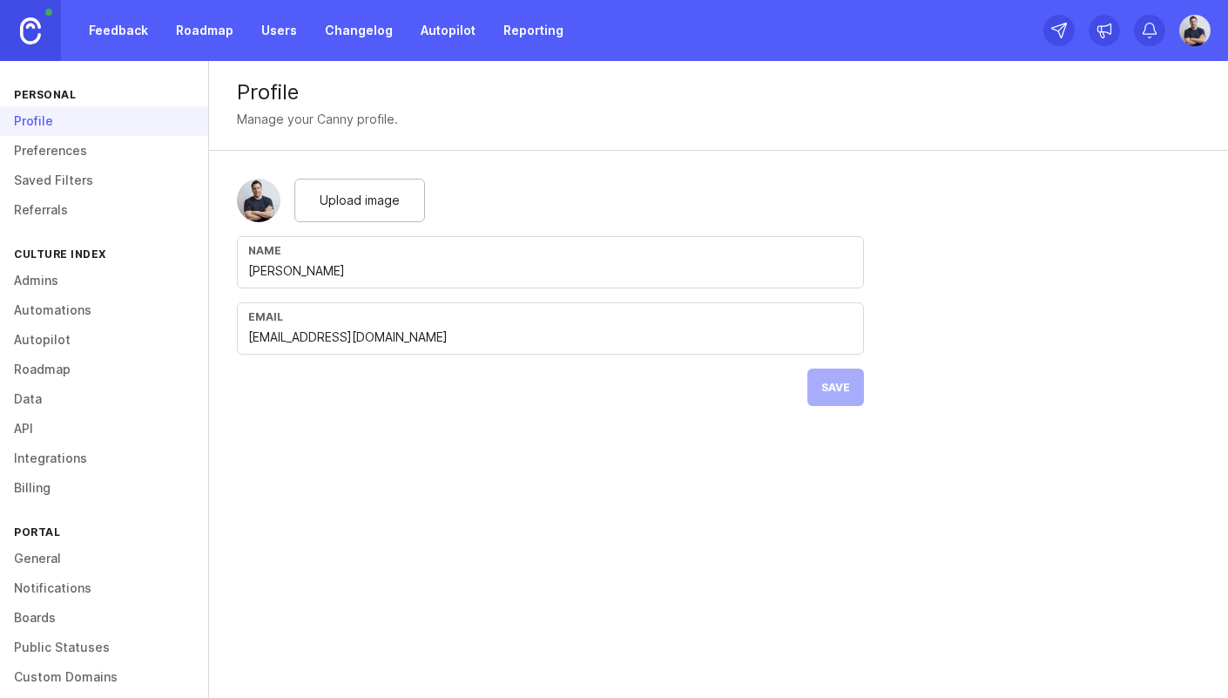
click at [59, 146] on link "Preferences" at bounding box center [104, 151] width 208 height 30
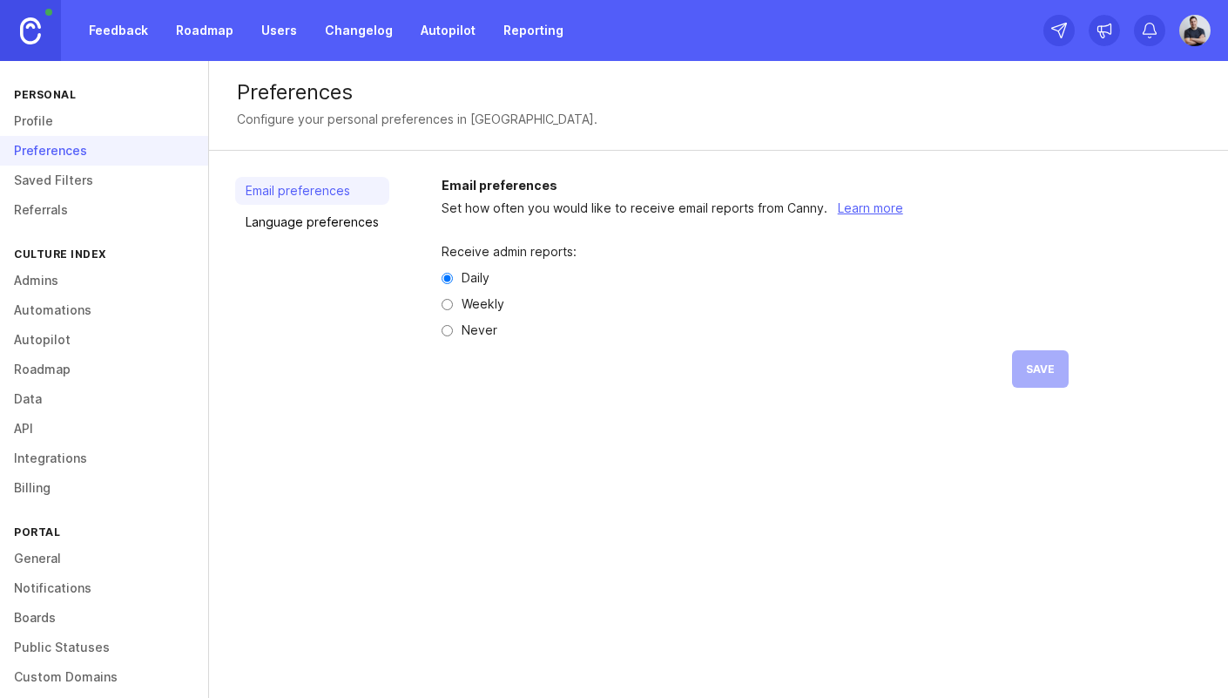
click at [57, 192] on link "Saved Filters" at bounding box center [104, 180] width 208 height 30
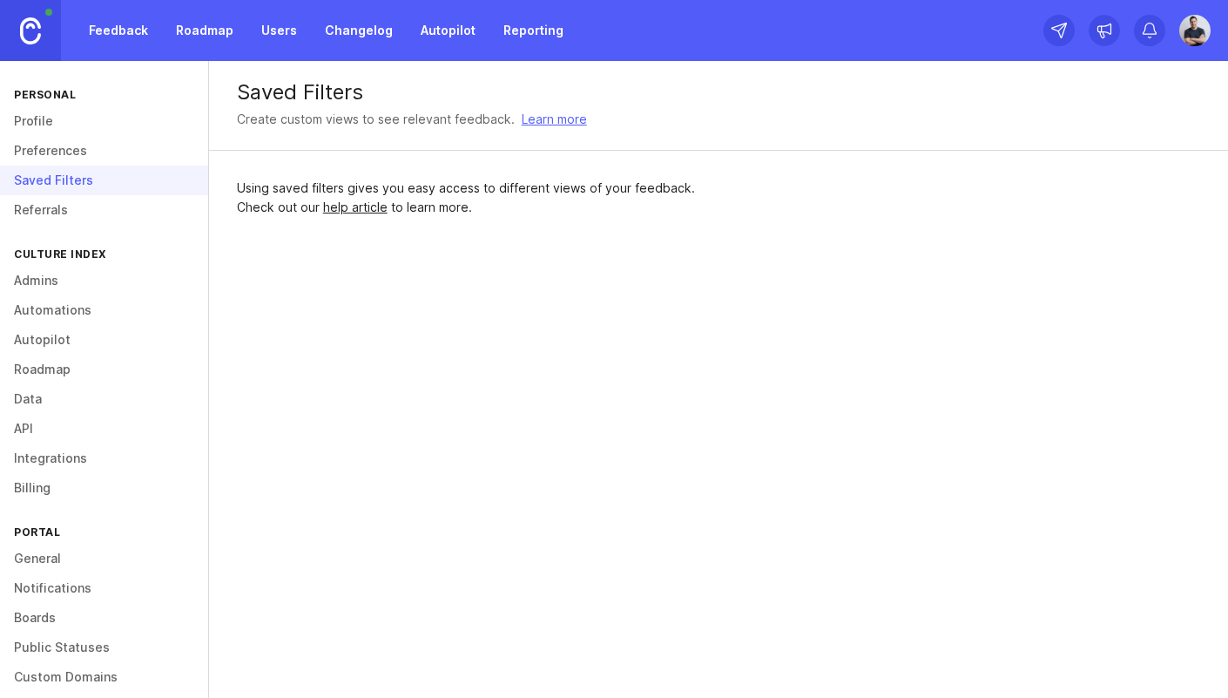
click at [59, 208] on link "Referrals" at bounding box center [104, 210] width 208 height 30
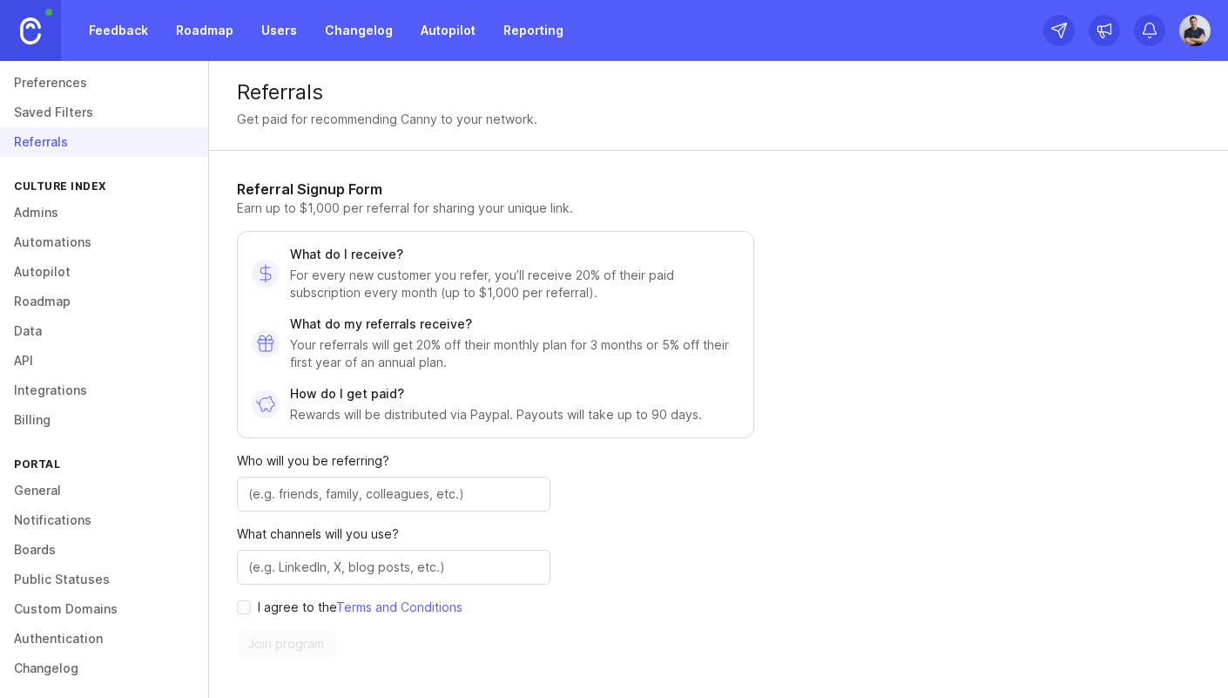
scroll to position [75, 0]
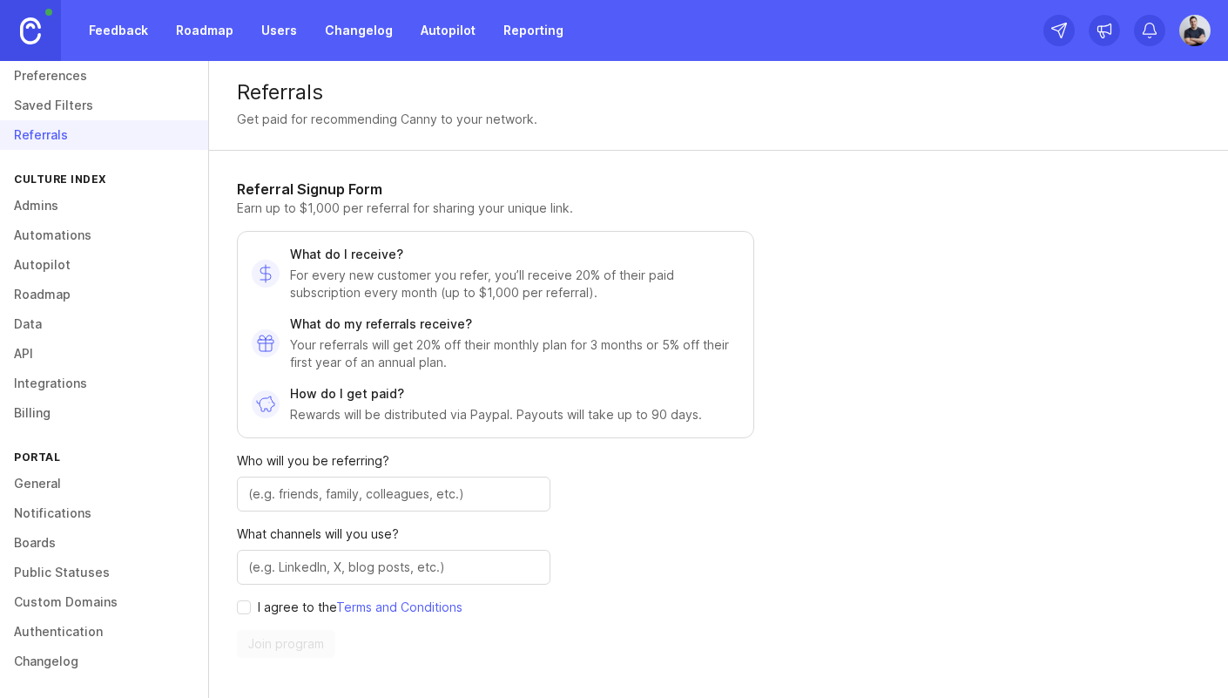
click at [50, 208] on link "Admins" at bounding box center [104, 206] width 208 height 30
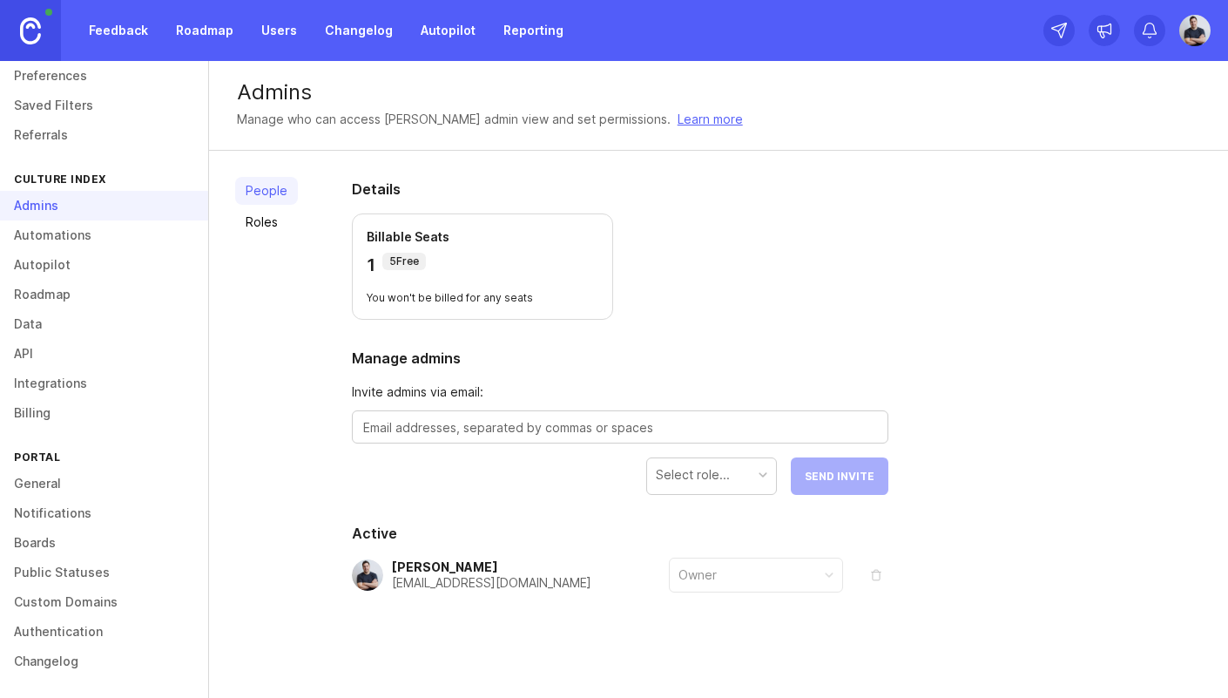
click at [61, 240] on link "Automations" at bounding box center [104, 235] width 208 height 30
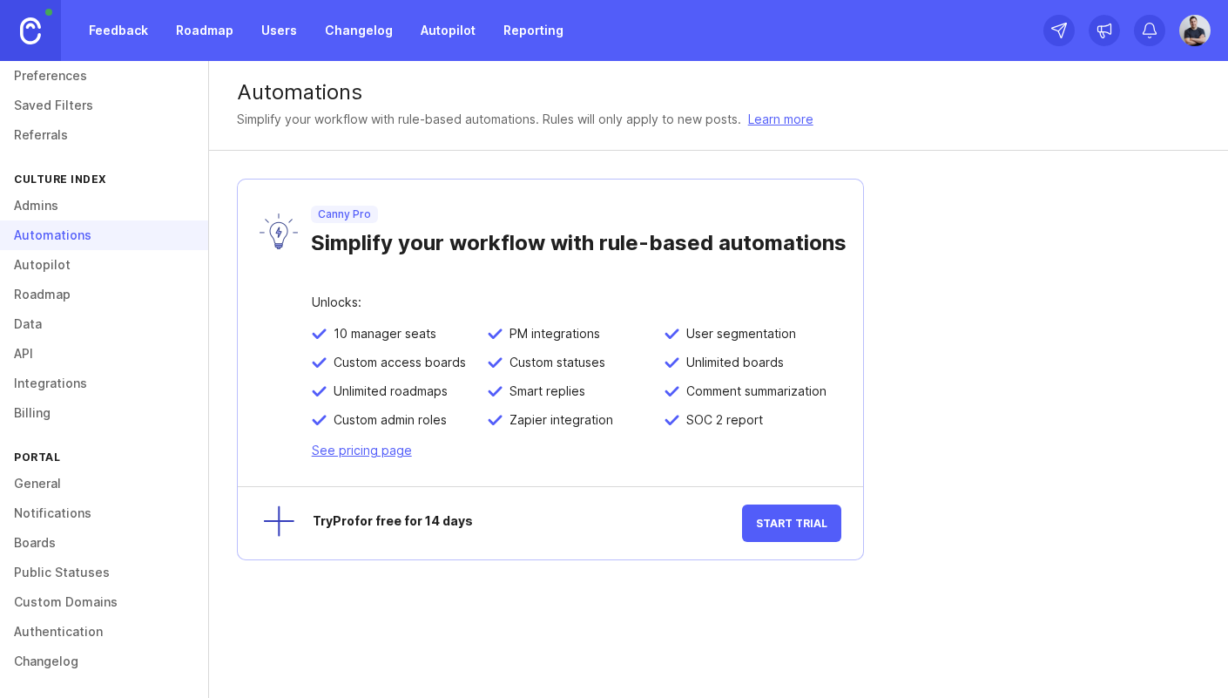
click at [59, 273] on link "Autopilot" at bounding box center [104, 265] width 208 height 30
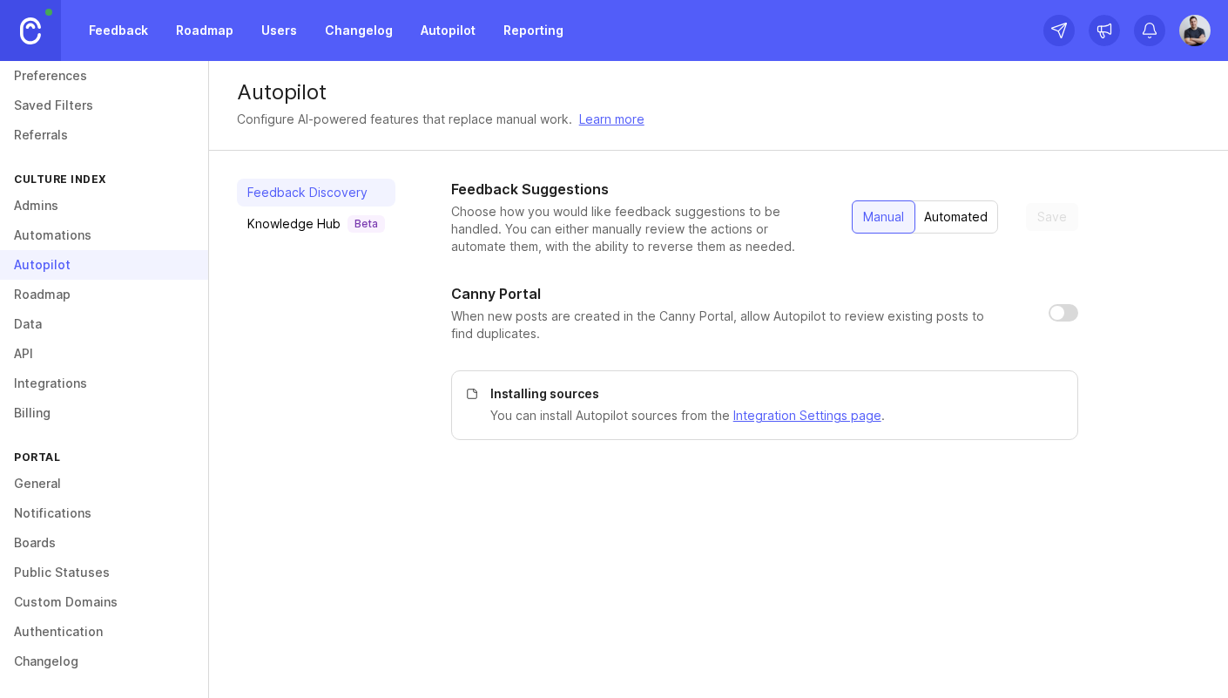
click at [284, 222] on div "Knowledge Hub Beta" at bounding box center [316, 223] width 138 height 17
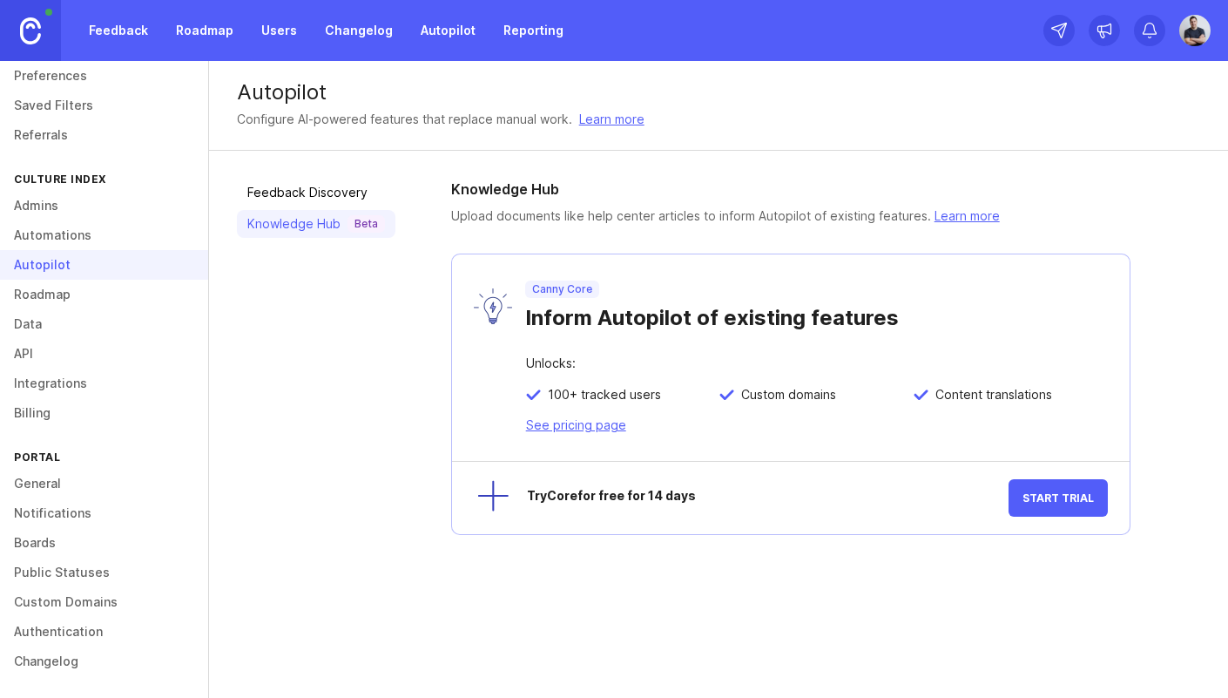
click at [321, 197] on link "Feedback Discovery" at bounding box center [316, 193] width 158 height 28
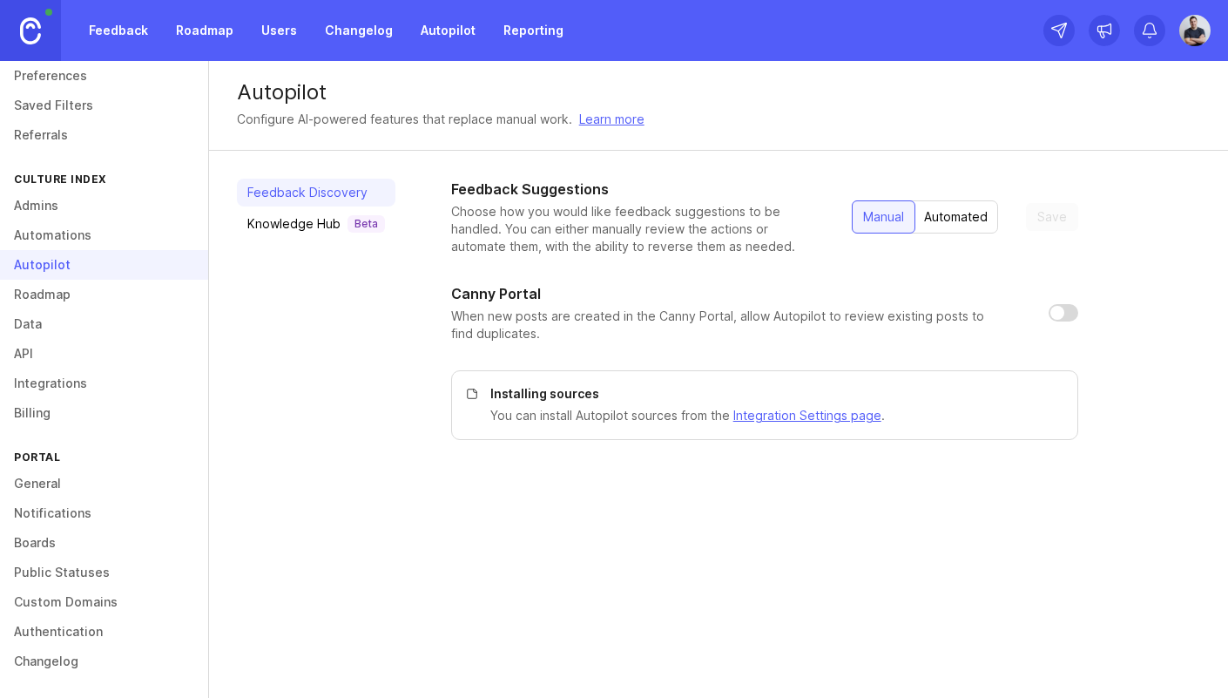
click at [45, 477] on link "General" at bounding box center [104, 484] width 208 height 30
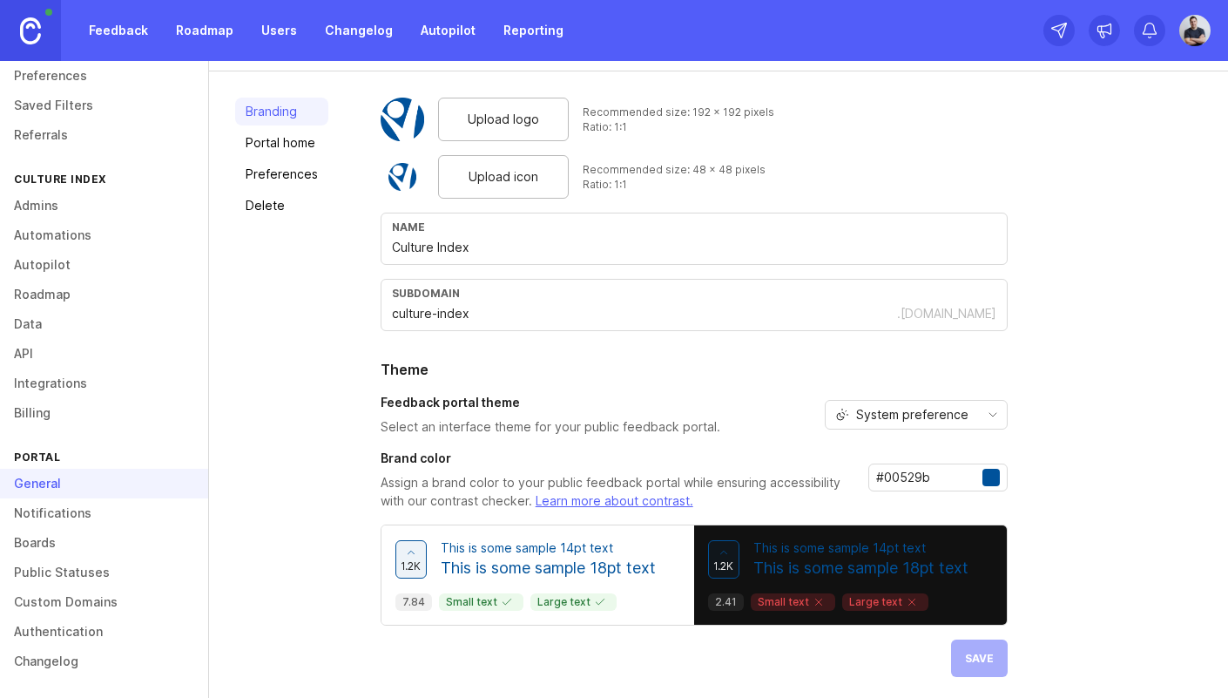
scroll to position [84, 0]
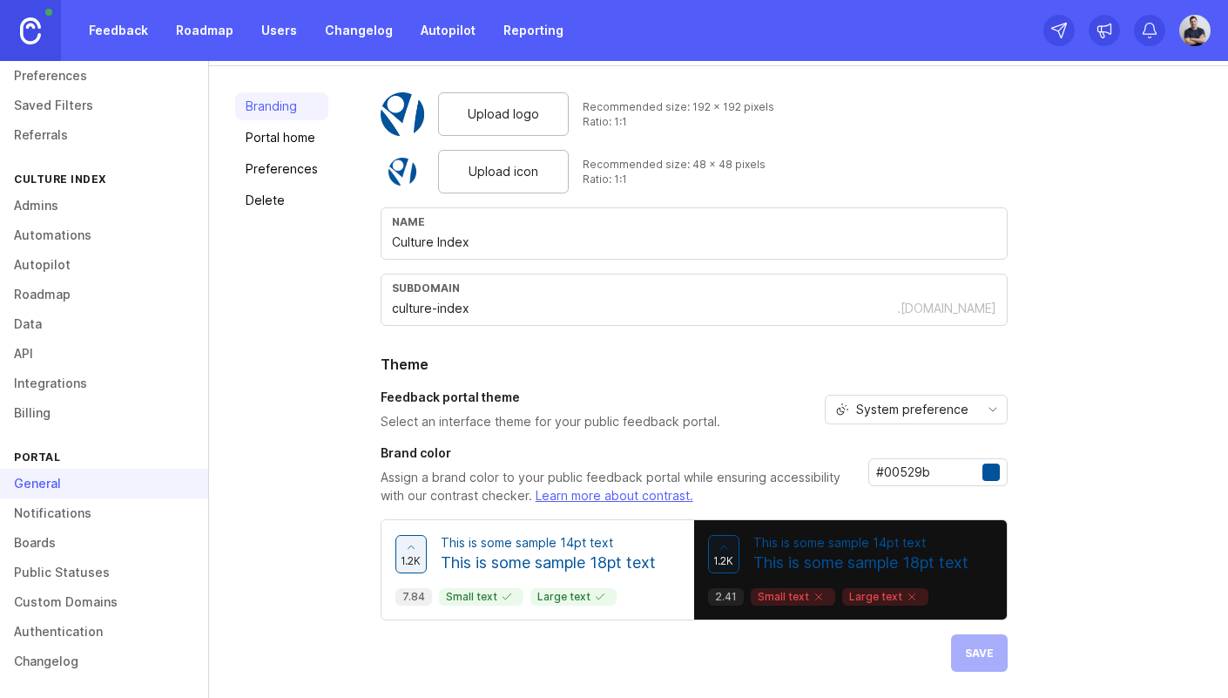
click at [57, 511] on link "Notifications" at bounding box center [104, 513] width 208 height 30
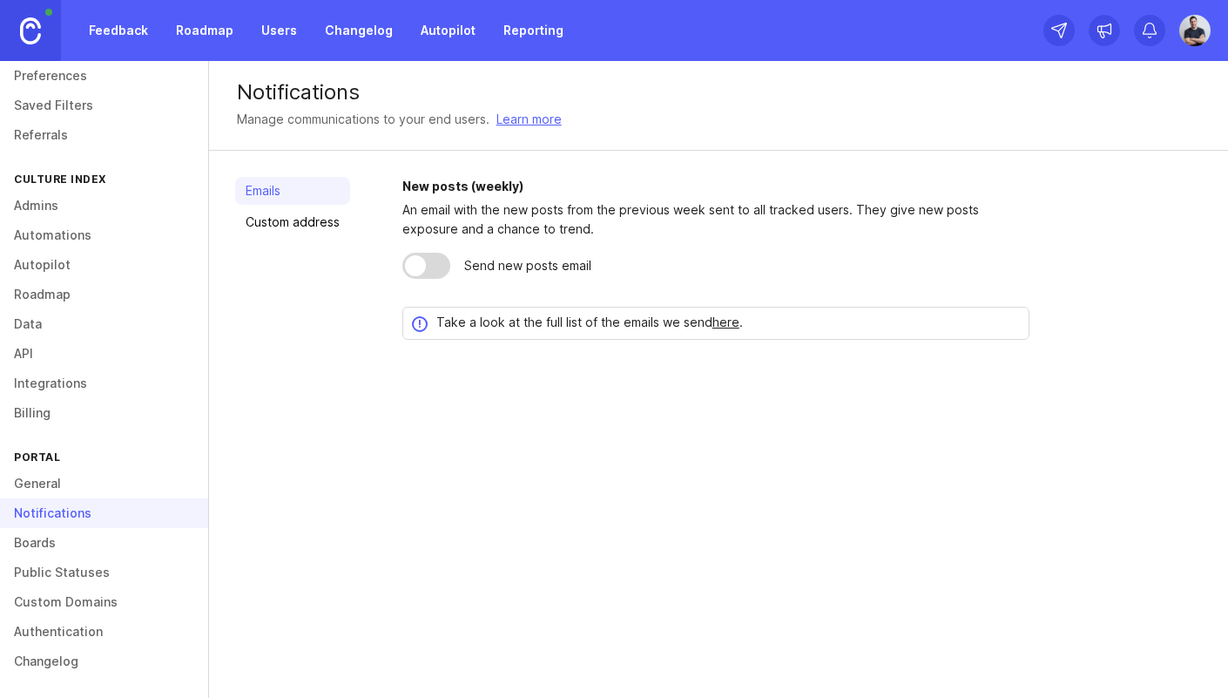
click at [75, 529] on link "Boards" at bounding box center [104, 543] width 208 height 30
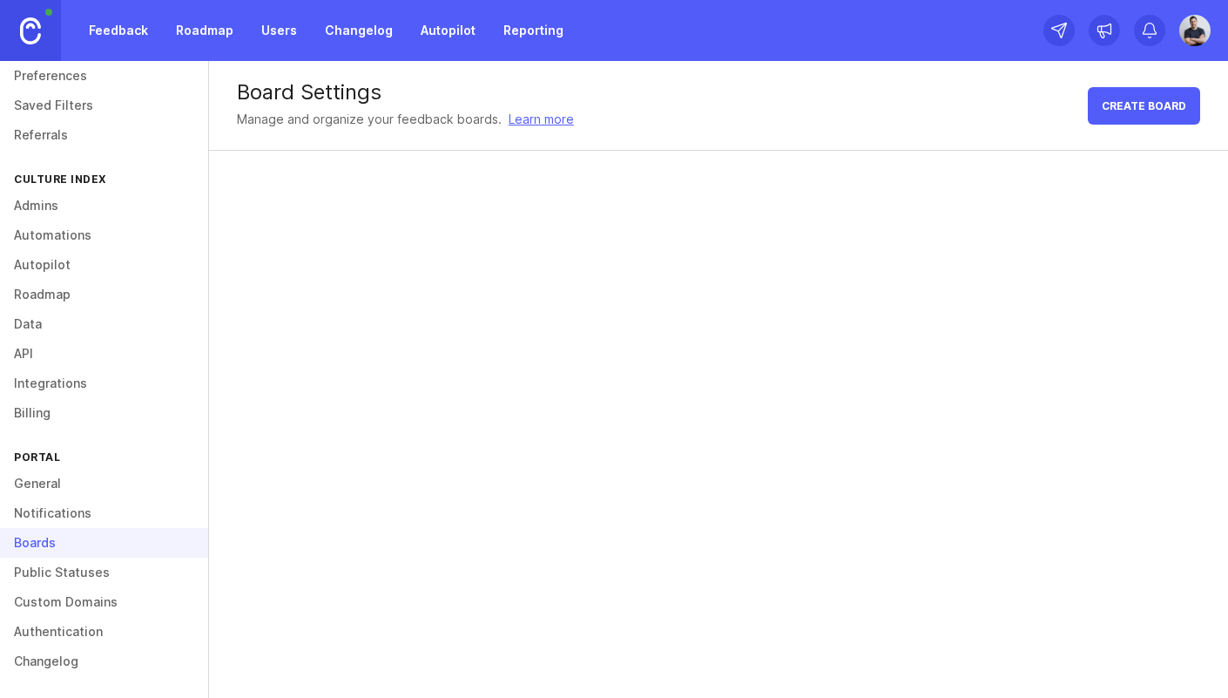
click at [82, 553] on div "Boards" at bounding box center [104, 543] width 208 height 30
click at [78, 561] on link "Public Statuses" at bounding box center [104, 572] width 208 height 30
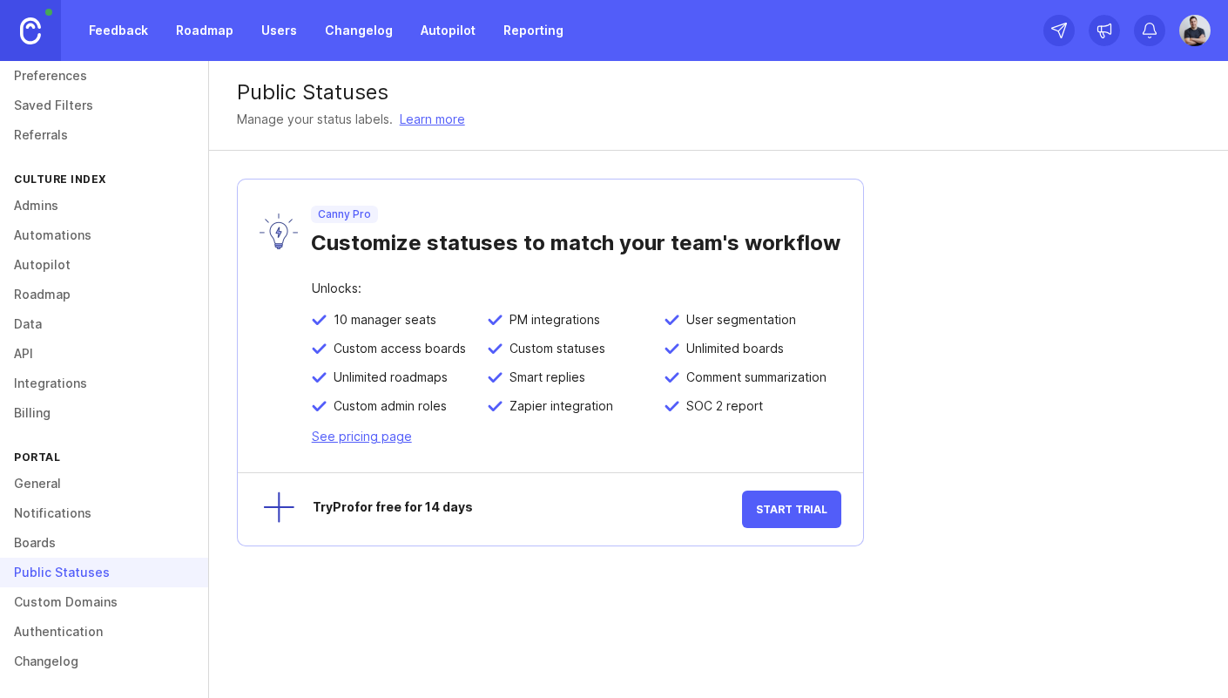
click at [293, 502] on div "Try Pro for free for 14 days" at bounding box center [514, 508] width 455 height 37
click at [280, 506] on div at bounding box center [270, 509] width 49 height 49
drag, startPoint x: 383, startPoint y: 505, endPoint x: 425, endPoint y: 508, distance: 41.9
click at [384, 505] on div "Try Pro for free for 14 days" at bounding box center [527, 509] width 429 height 17
click at [813, 510] on span "Start Trial" at bounding box center [791, 508] width 71 height 13
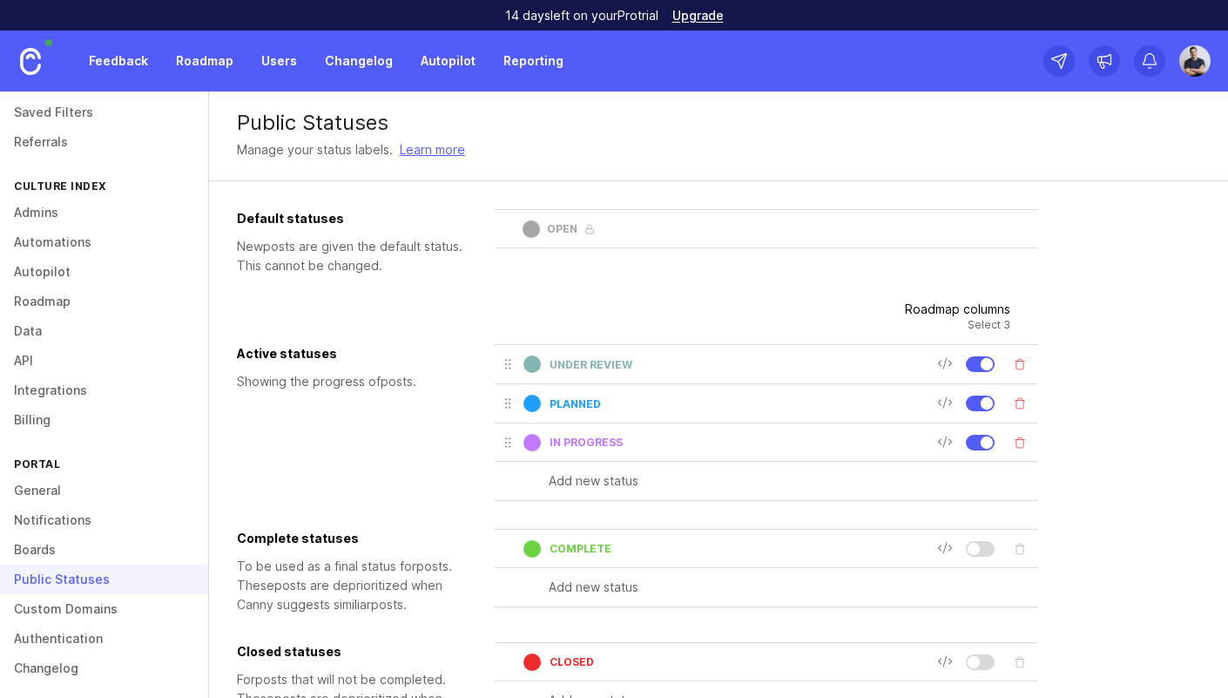
scroll to position [105, 0]
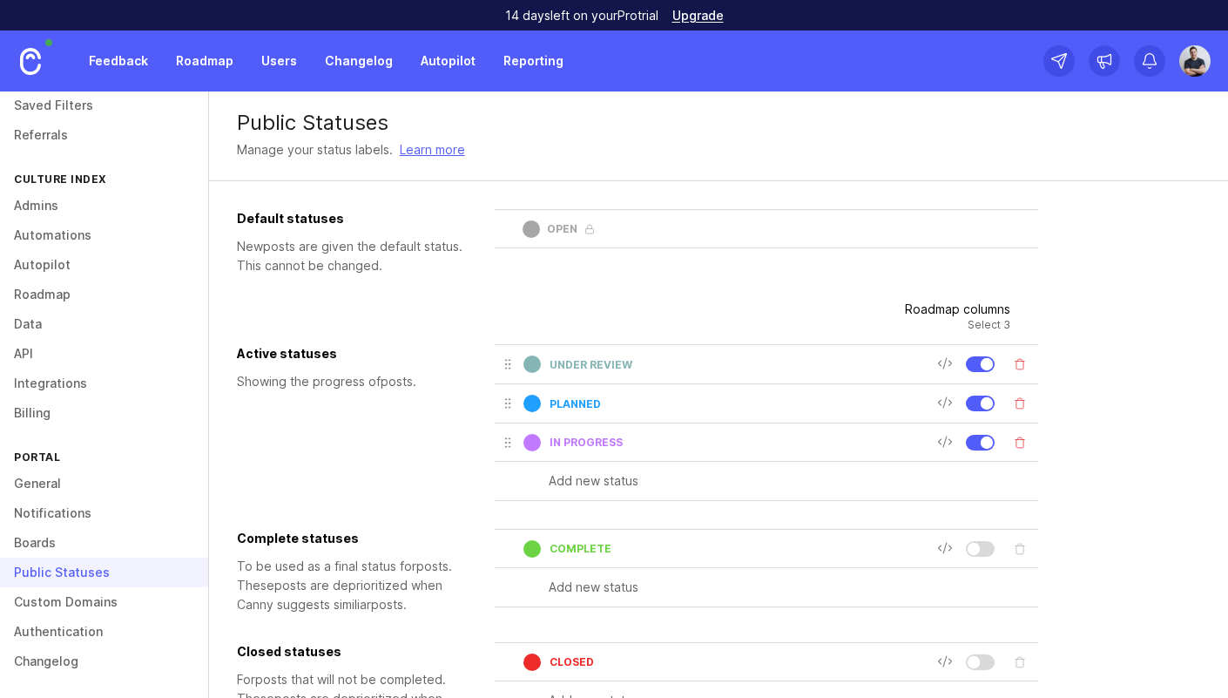
drag, startPoint x: 64, startPoint y: 651, endPoint x: 72, endPoint y: 651, distance: 8.8
click at [64, 652] on link "Changelog" at bounding box center [104, 661] width 208 height 30
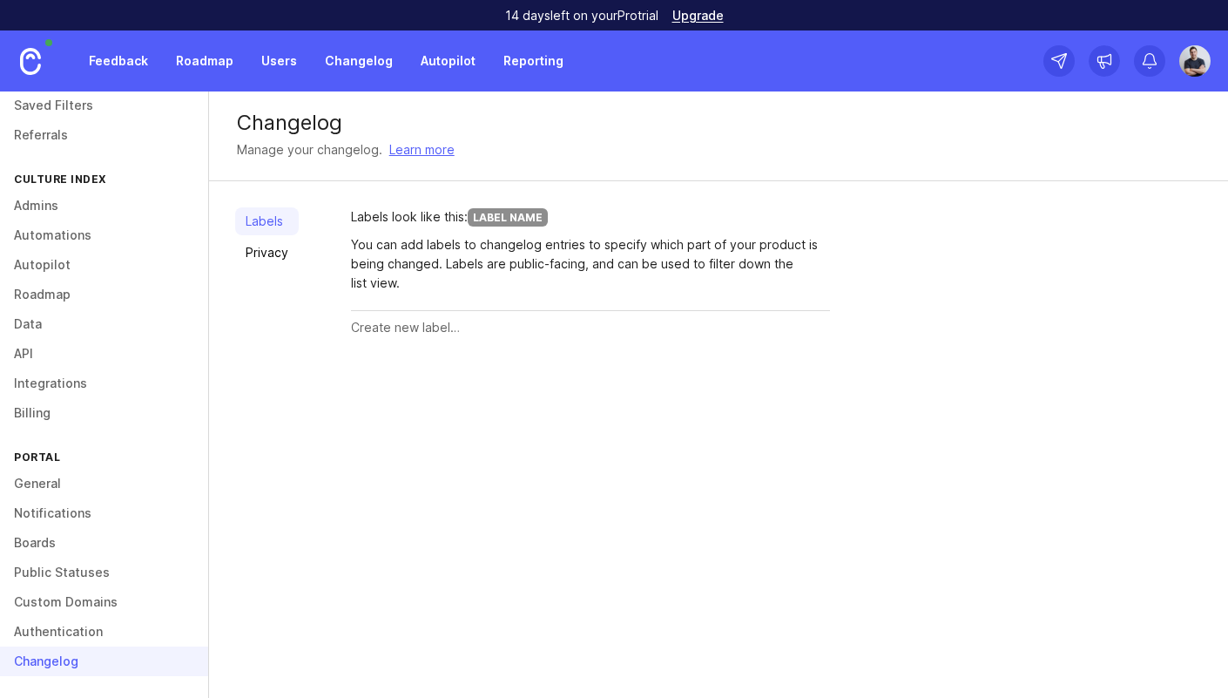
click at [64, 389] on link "Integrations" at bounding box center [104, 383] width 208 height 30
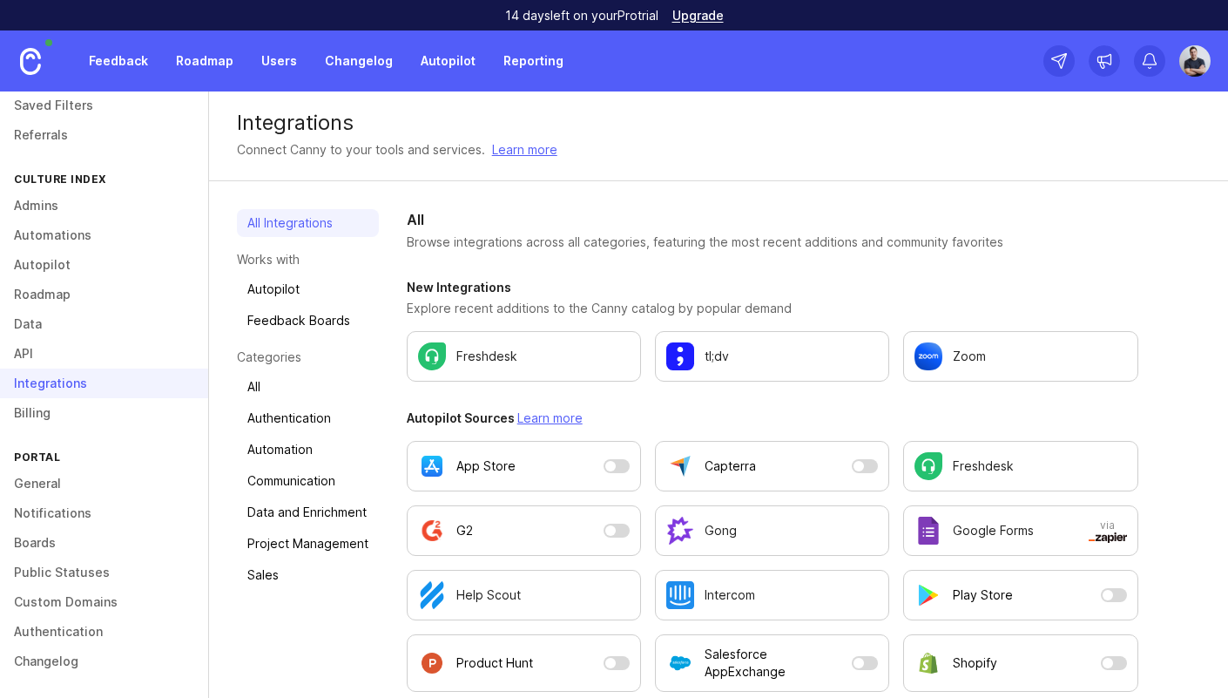
click at [64, 206] on link "Admins" at bounding box center [104, 206] width 208 height 30
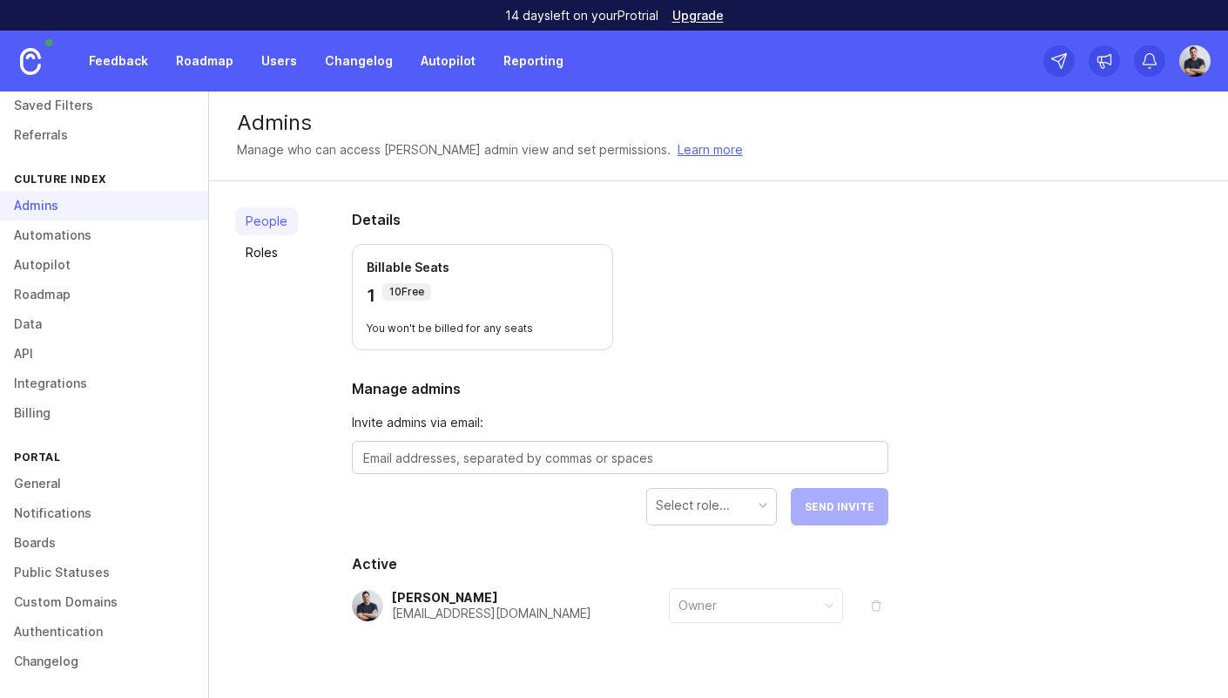
click at [376, 266] on p "Billable Seats" at bounding box center [483, 267] width 232 height 17
click at [439, 268] on p "Billable Seats" at bounding box center [483, 267] width 232 height 17
click at [431, 284] on div "1 10 Free" at bounding box center [483, 295] width 232 height 24
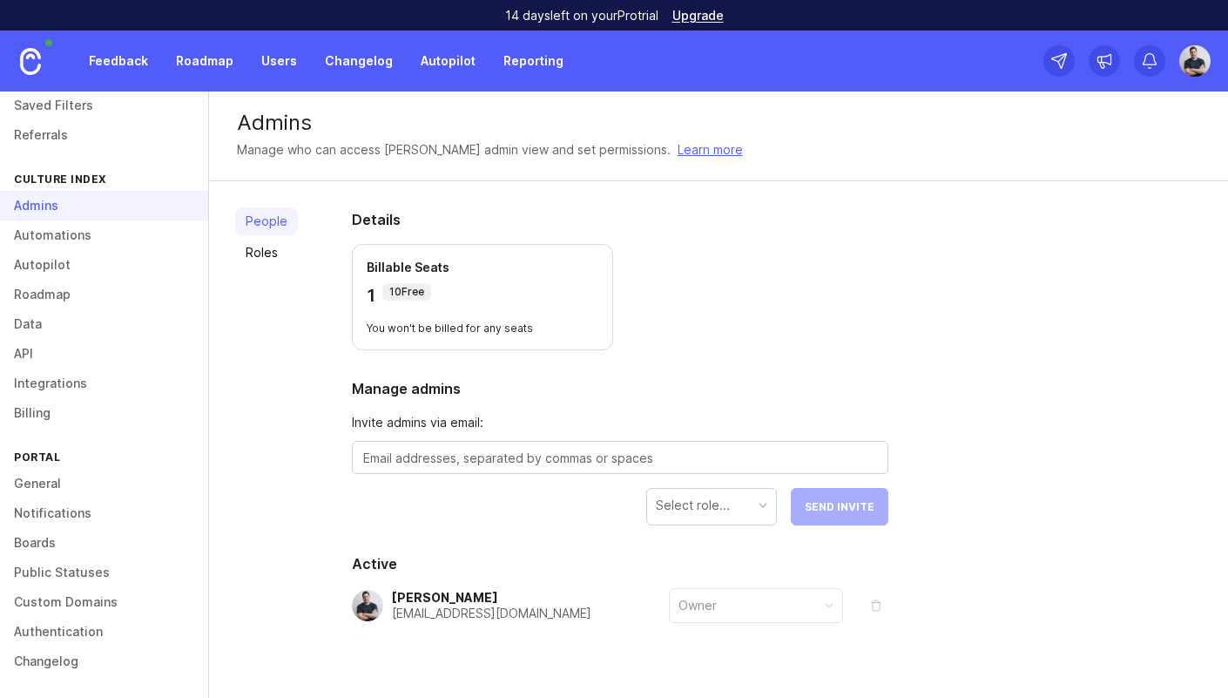
click at [257, 260] on link "Roles" at bounding box center [266, 253] width 63 height 28
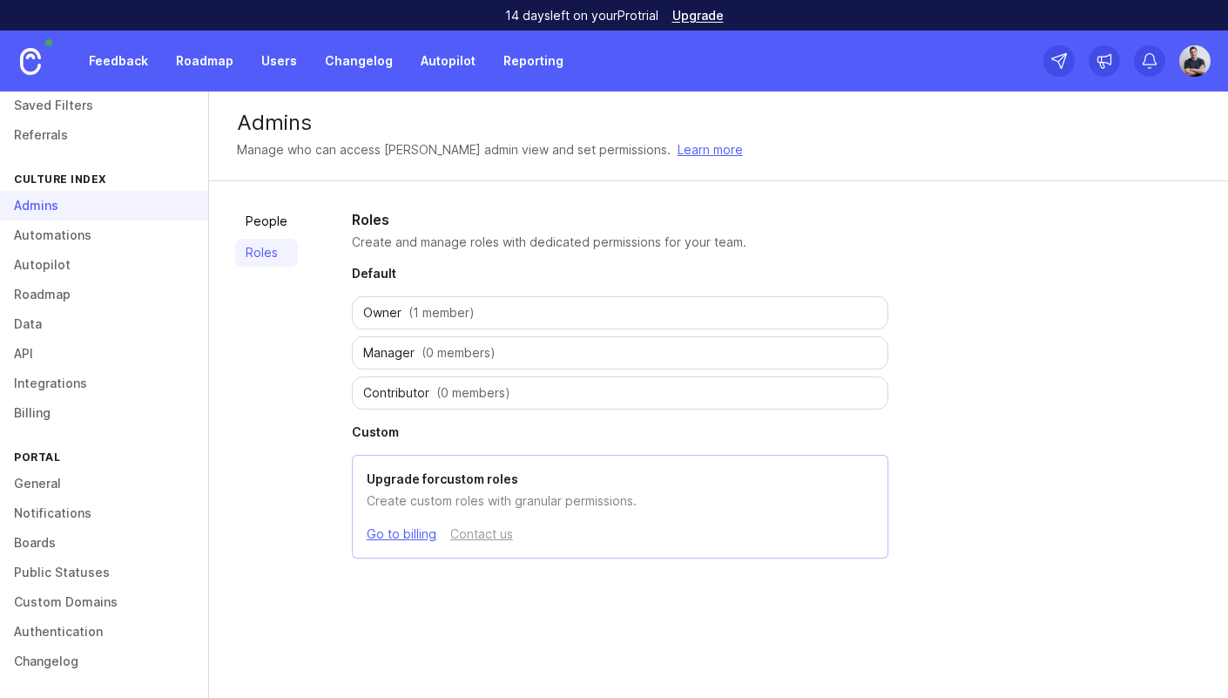
click at [268, 226] on link "People" at bounding box center [266, 221] width 63 height 28
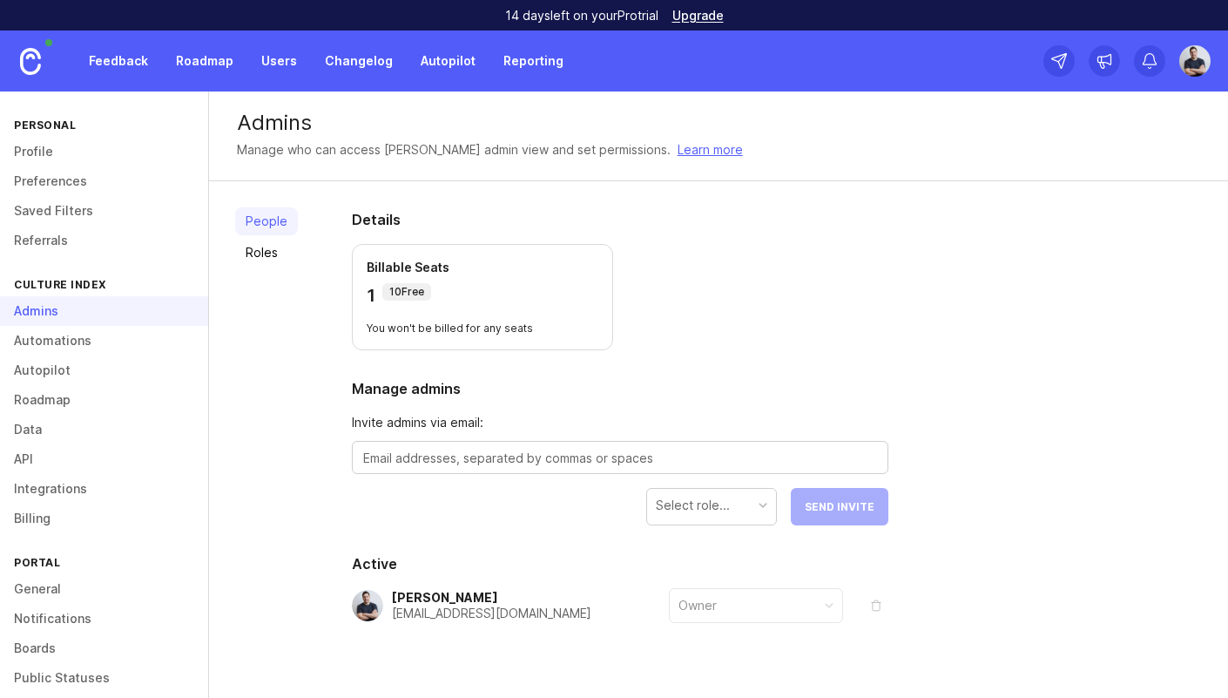
click at [43, 150] on link "Profile" at bounding box center [104, 152] width 208 height 30
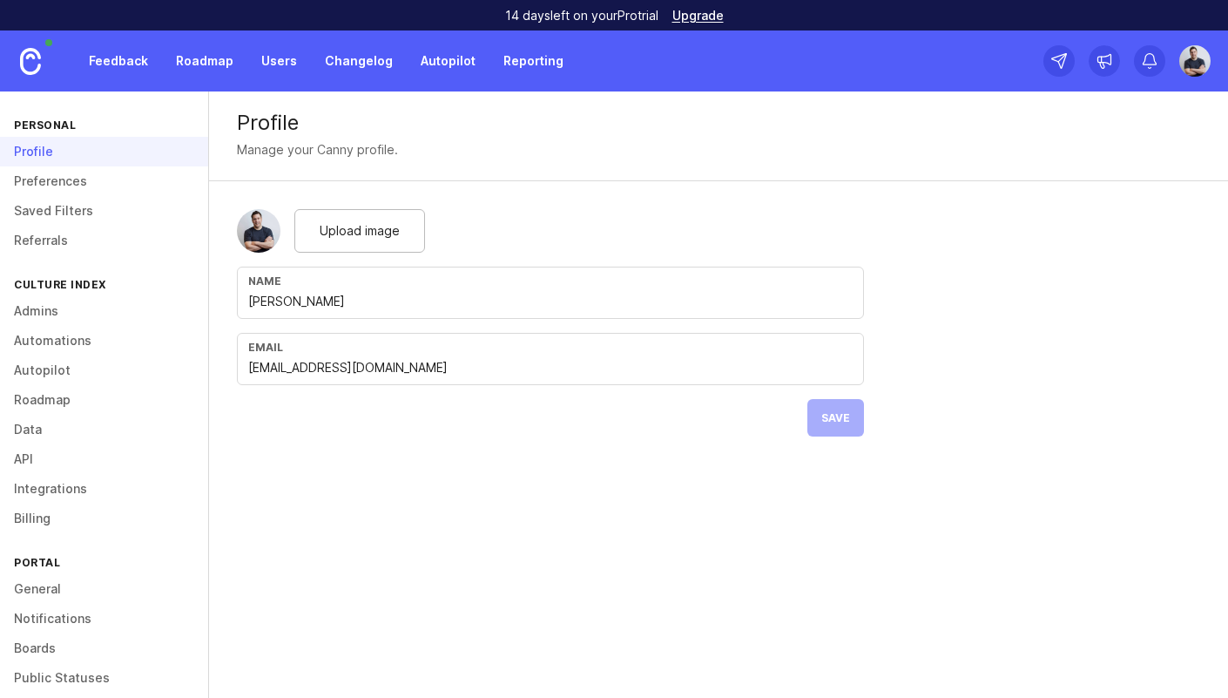
click at [47, 179] on link "Preferences" at bounding box center [104, 181] width 208 height 30
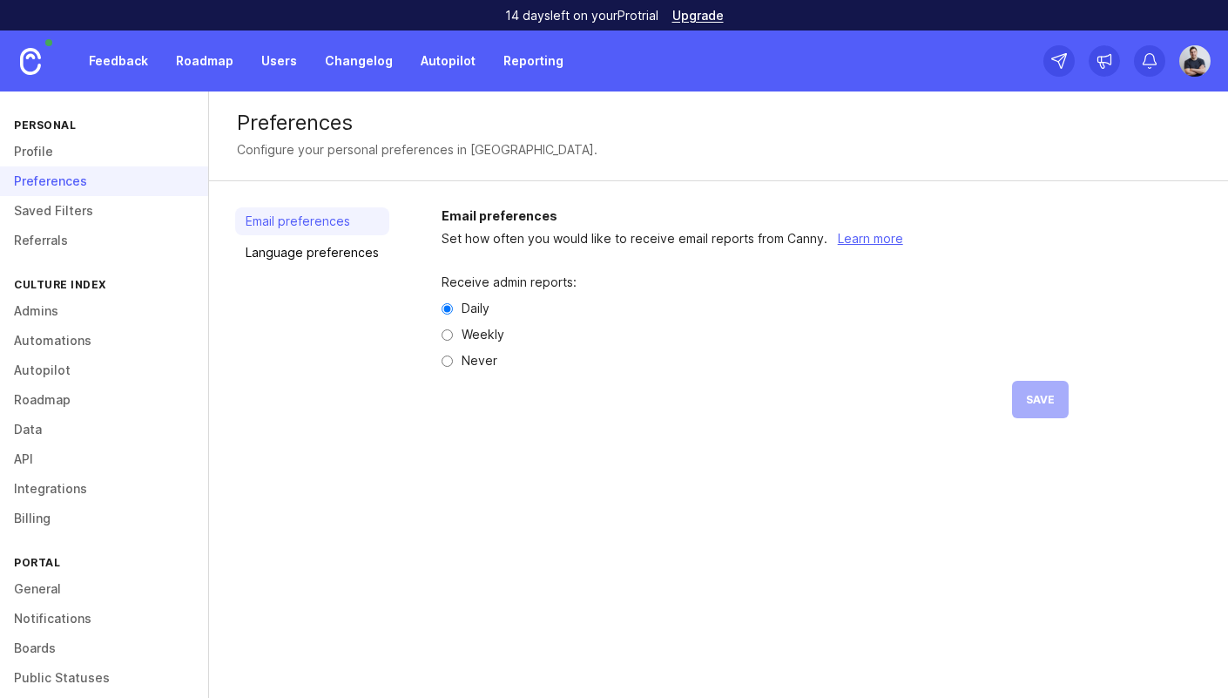
click at [701, 17] on link "Upgrade" at bounding box center [697, 16] width 51 height 12
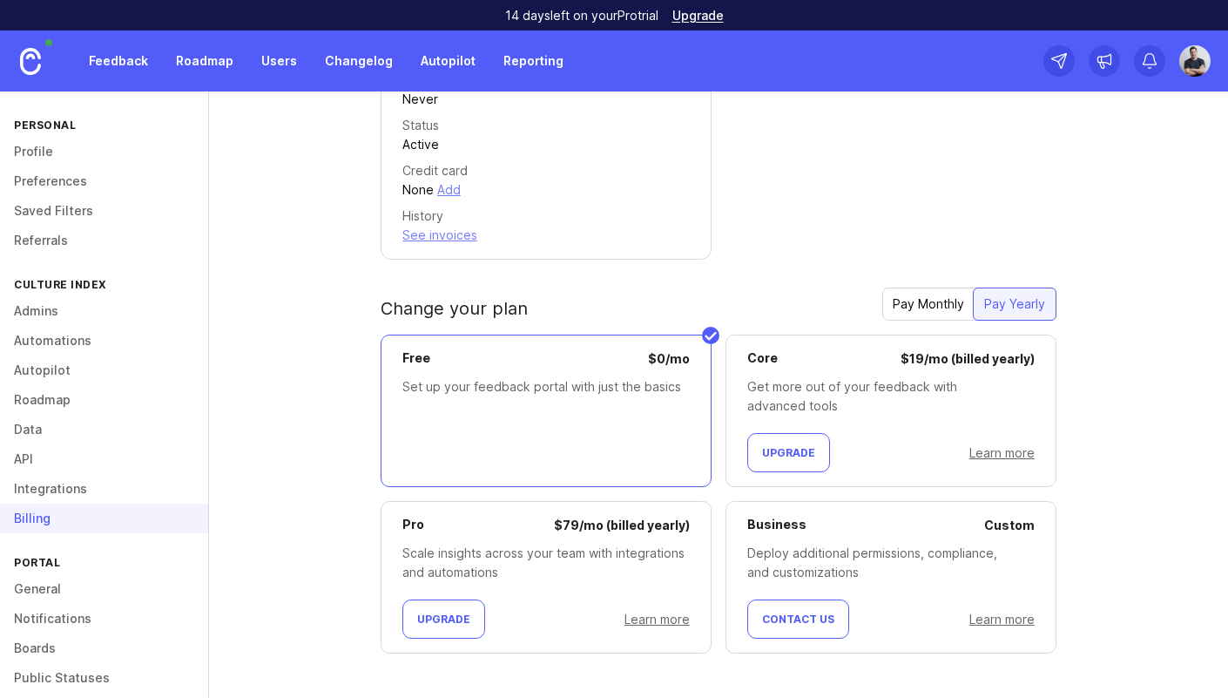
scroll to position [396, 0]
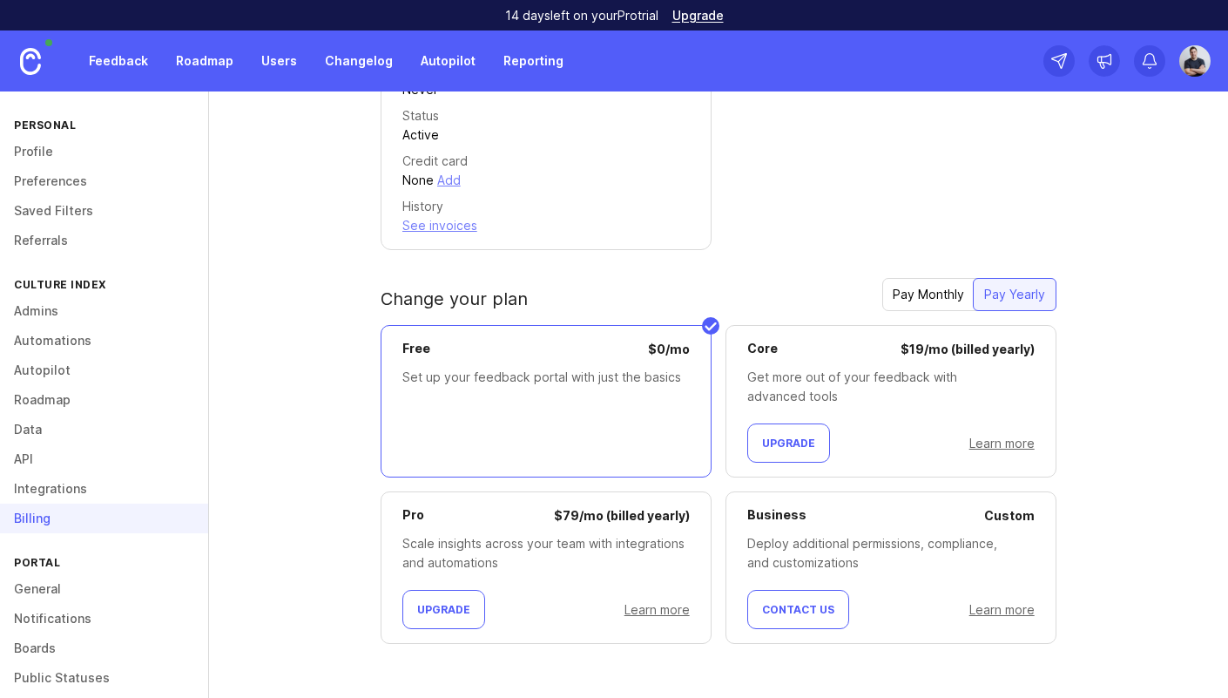
click at [1102, 387] on div "Plan trial Plan name Pro Trial ends [DATE] End trial now Your plan Plan name Fr…" at bounding box center [791, 241] width 821 height 860
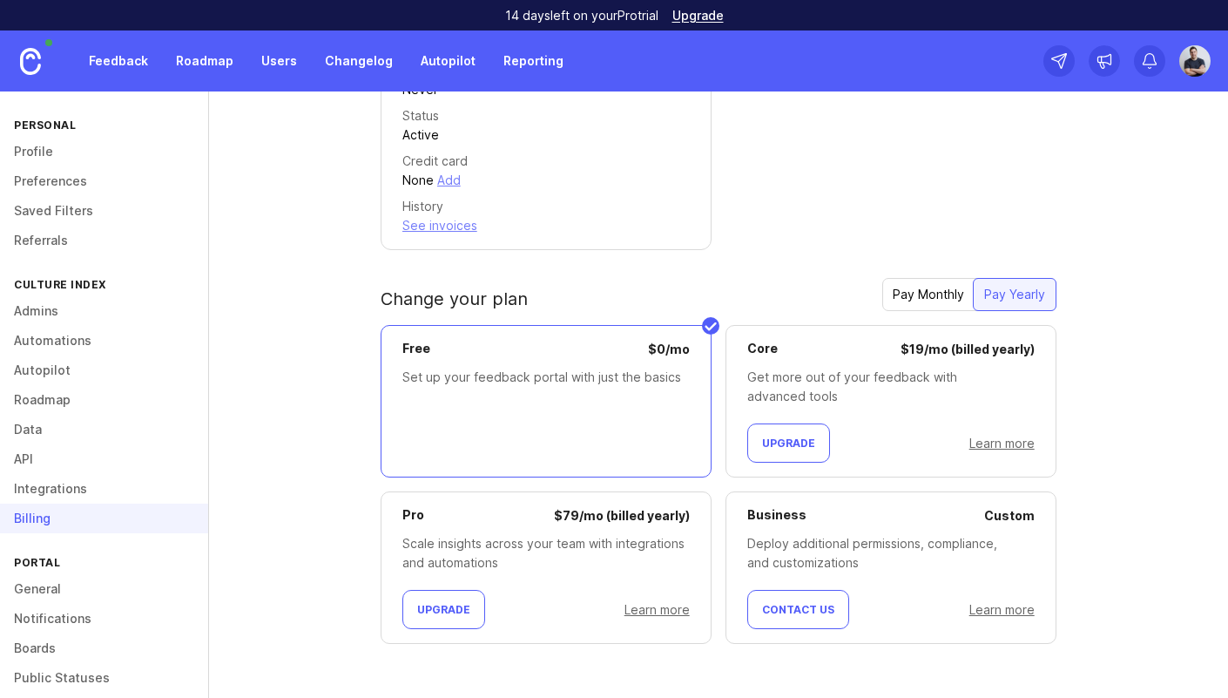
click at [432, 552] on div "Scale insights across your team with integrations and automations" at bounding box center [545, 553] width 287 height 38
click at [432, 551] on div "Scale insights across your team with integrations and automations" at bounding box center [545, 553] width 287 height 38
click at [496, 551] on div "Scale insights across your team with integrations and automations" at bounding box center [545, 553] width 287 height 38
click at [565, 570] on div "Scale insights across your team with integrations and automations" at bounding box center [545, 553] width 287 height 38
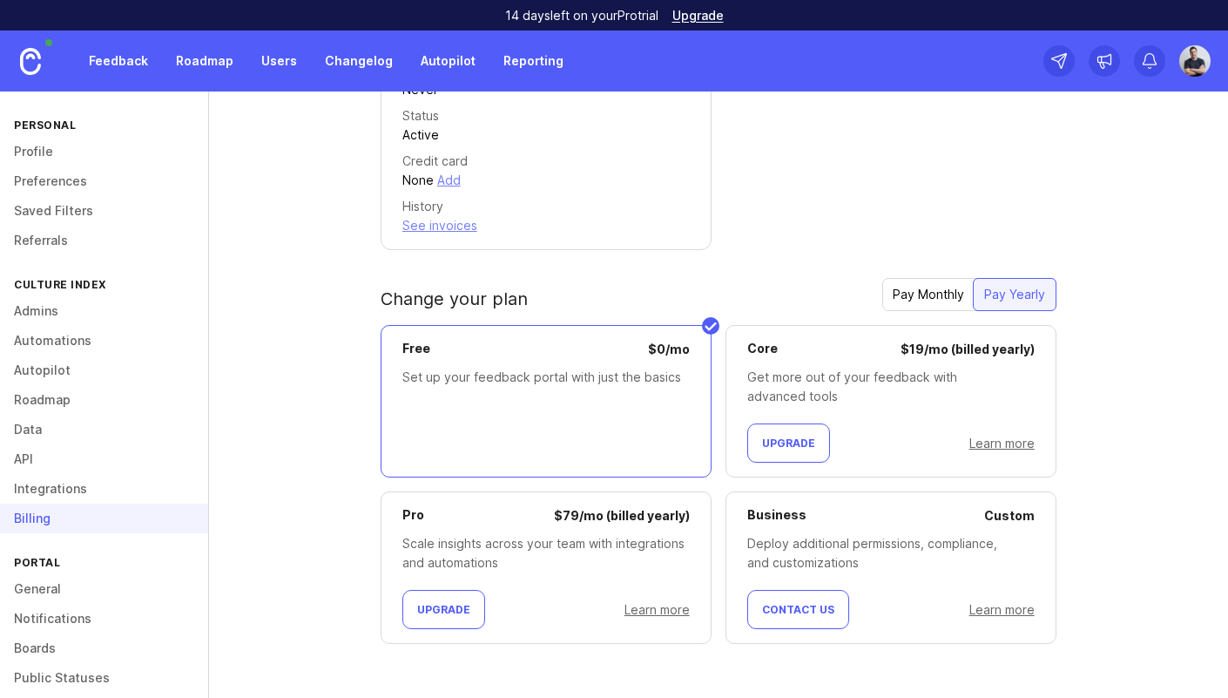
click at [649, 610] on link "Learn more" at bounding box center [656, 609] width 65 height 15
